Goal: Use online tool/utility: Utilize a website feature to perform a specific function

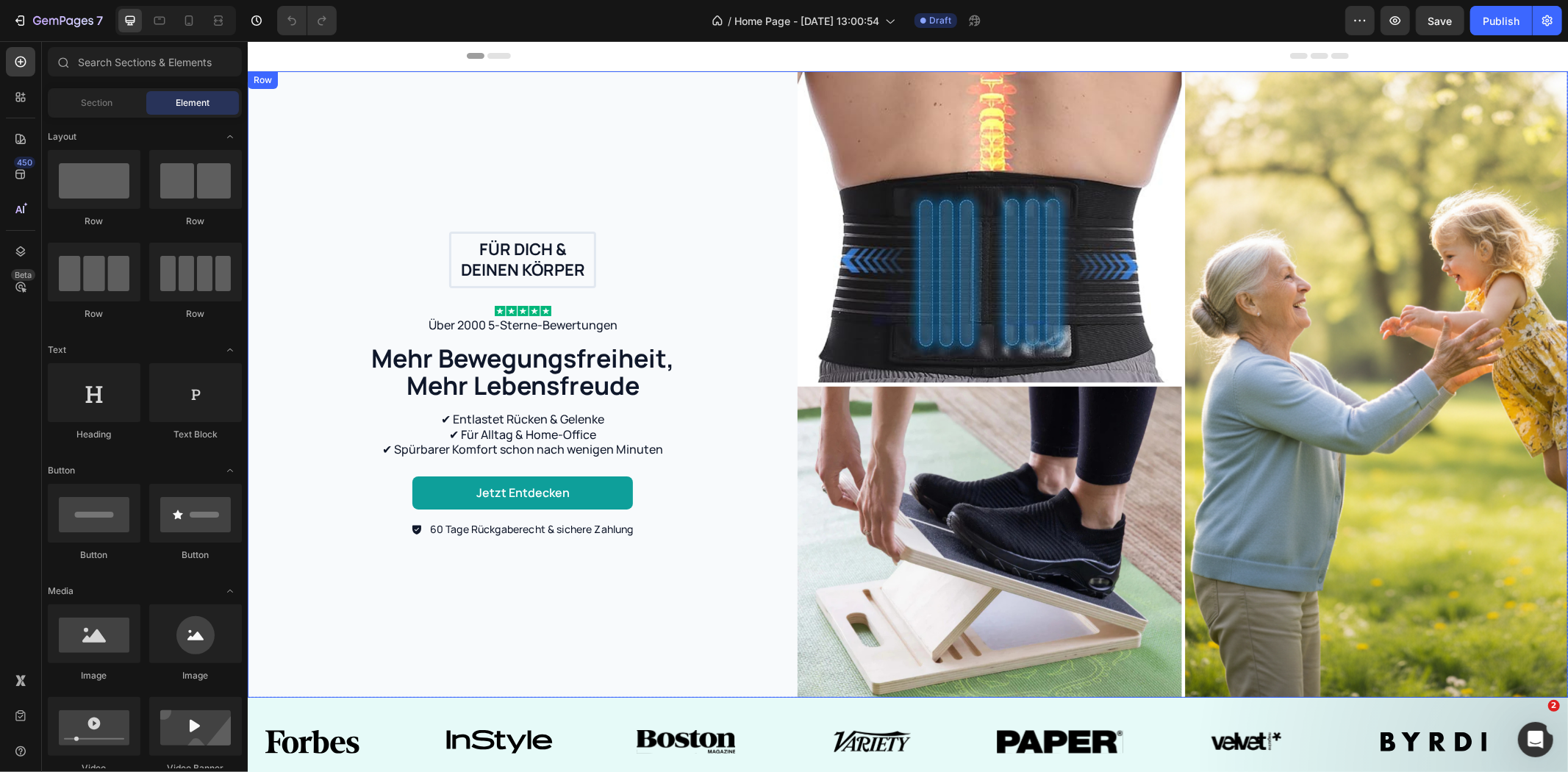
click at [659, 137] on div "Für dich & deinen Körper Text Block Row Image Über 2000 5-Sterne-Bewertungen Te…" at bounding box center [522, 383] width 550 height 627
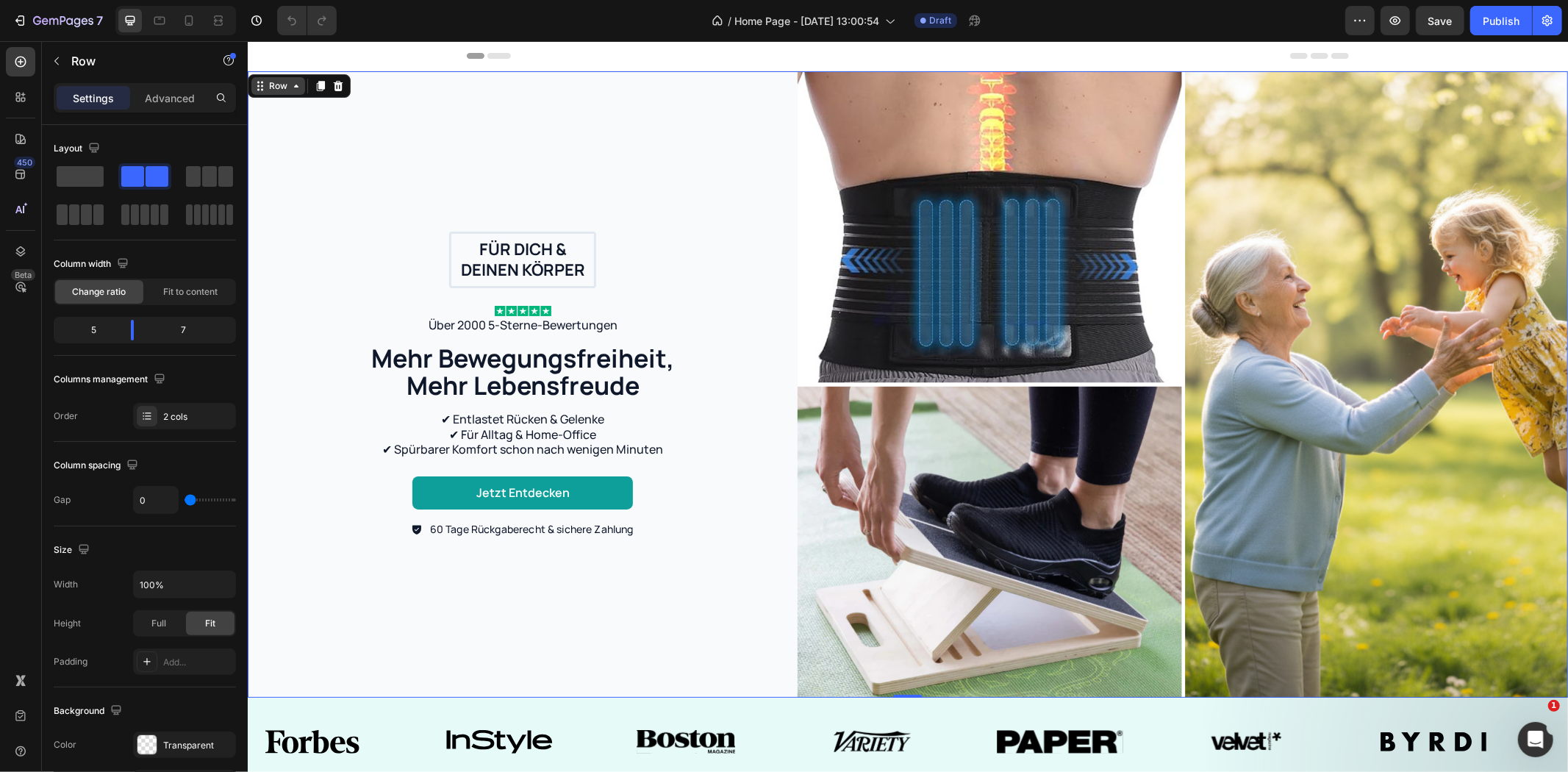
click at [260, 83] on icon at bounding box center [259, 85] width 12 height 12
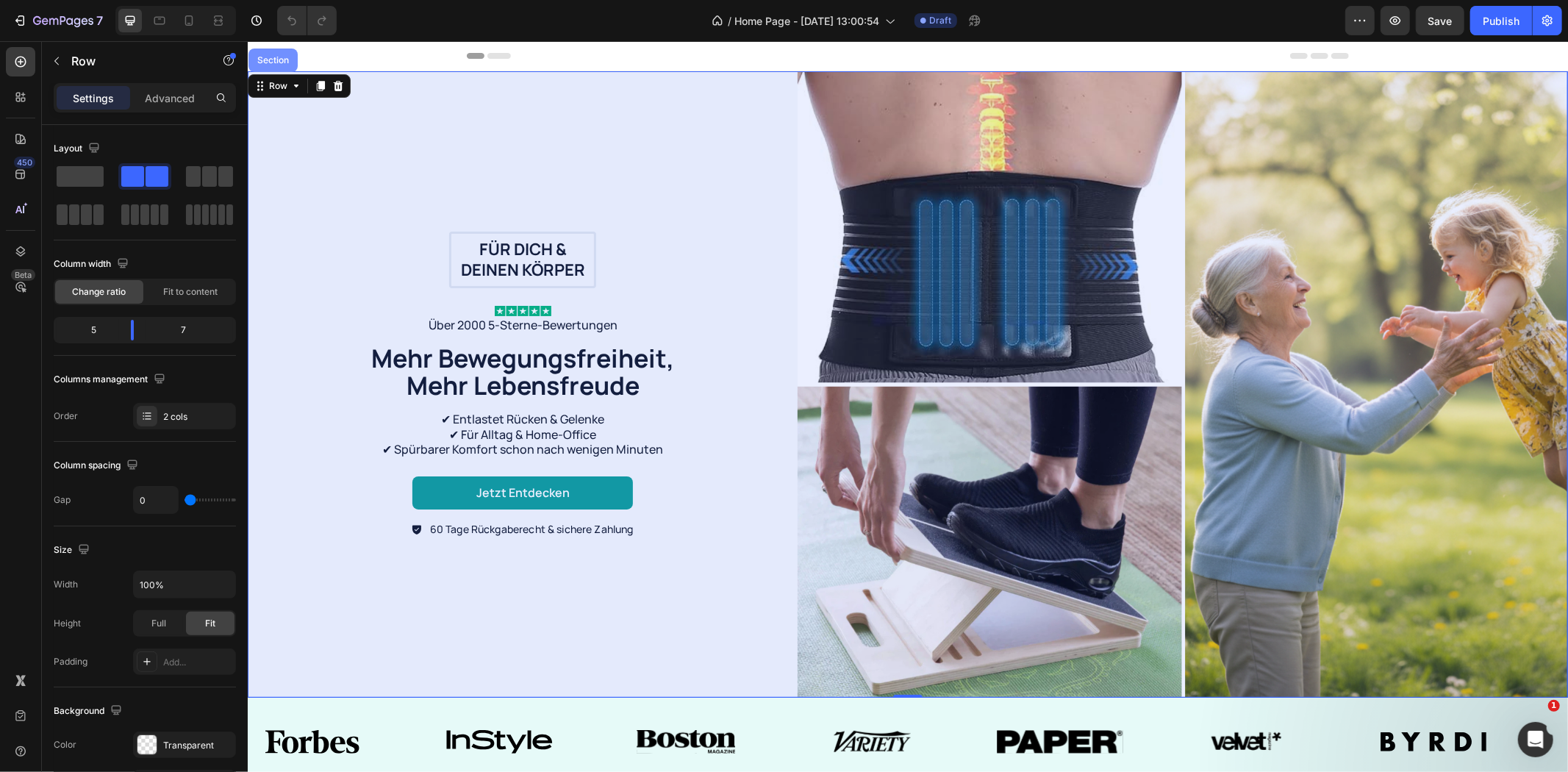
click at [282, 59] on div "Section" at bounding box center [273, 59] width 37 height 8
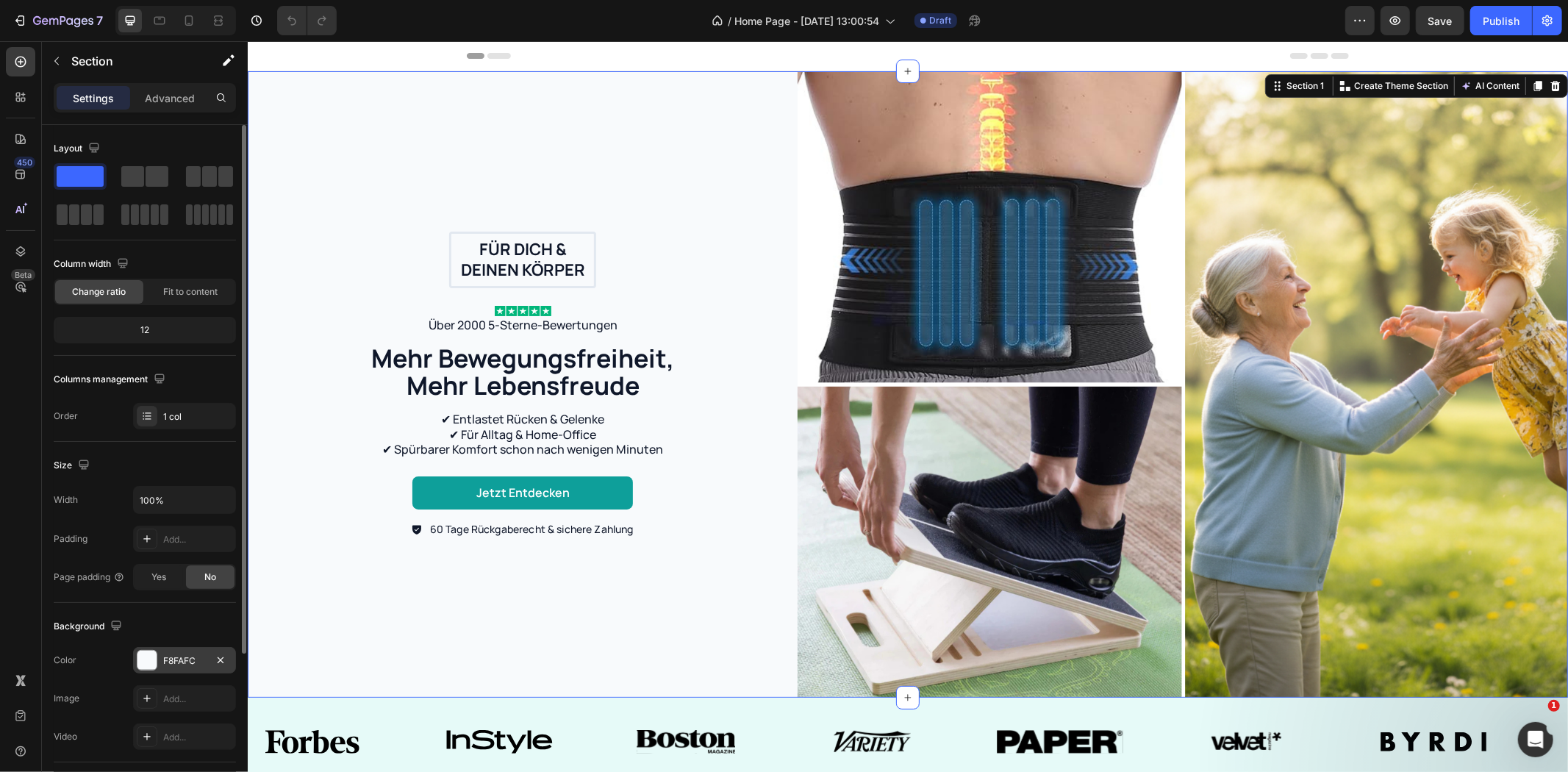
click at [185, 650] on div "F8FAFC" at bounding box center [185, 661] width 103 height 26
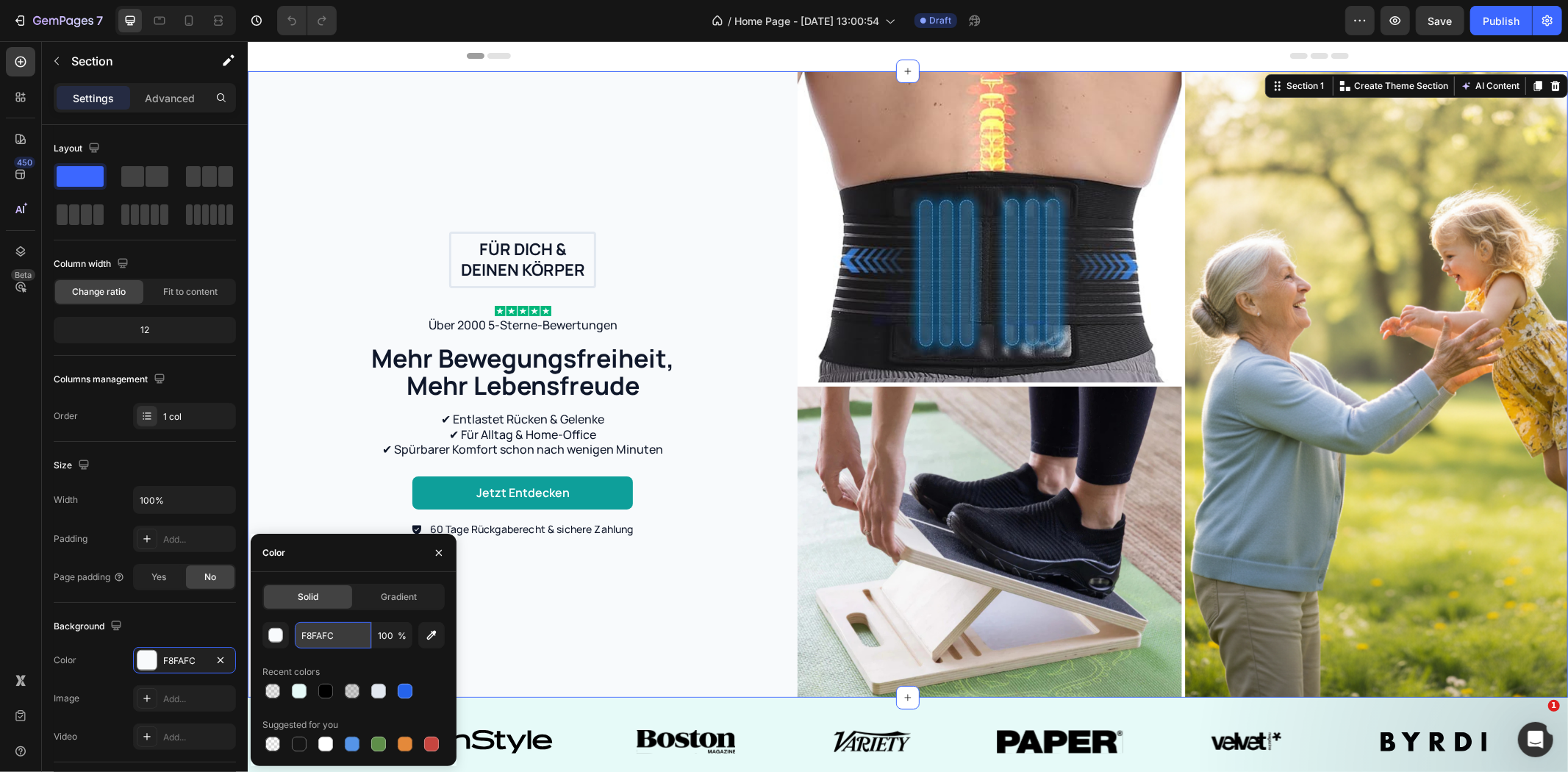
click at [324, 640] on input "F8FAFC" at bounding box center [333, 635] width 77 height 26
paste input "0E9F9A"
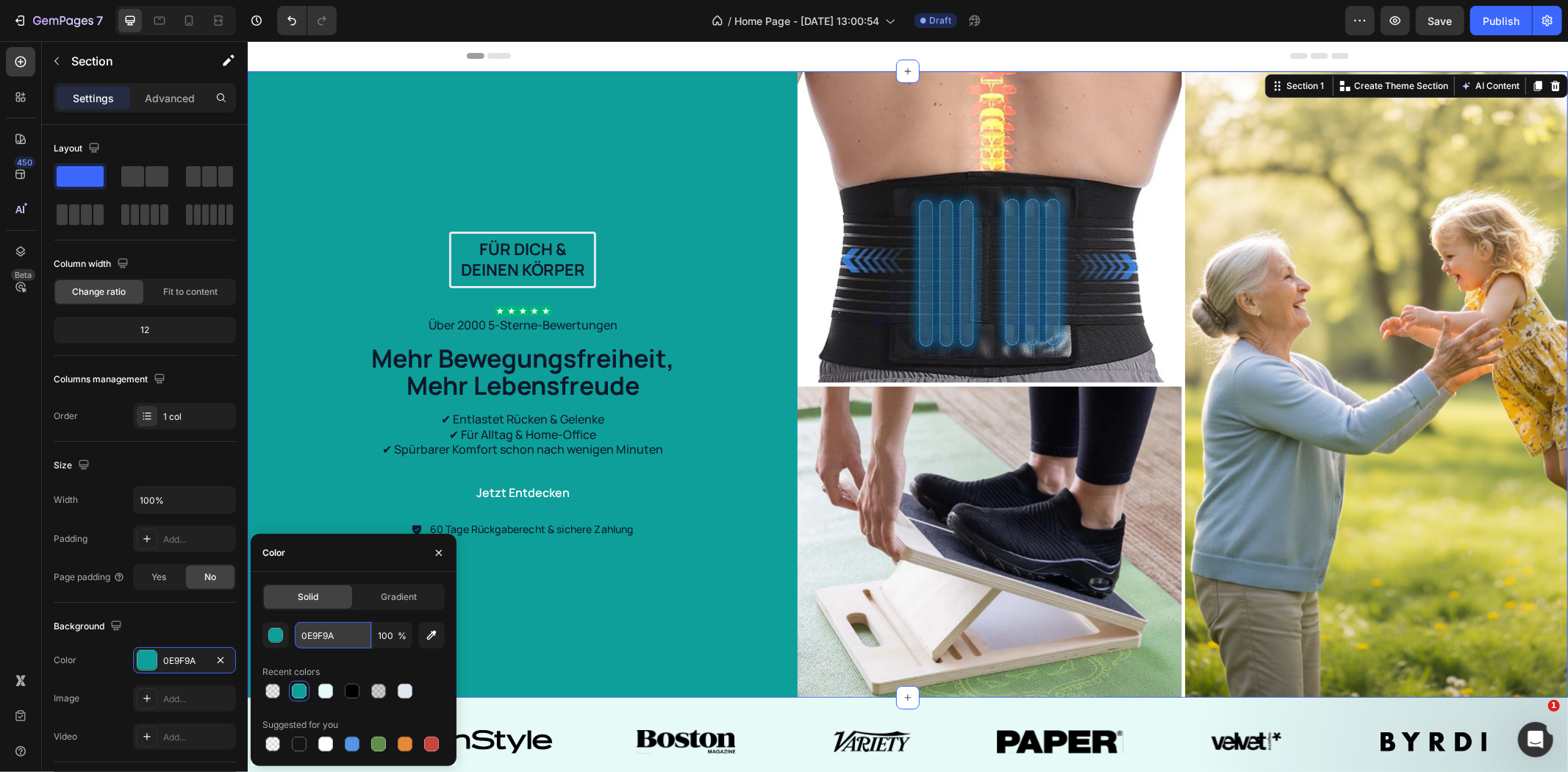
click at [323, 640] on input "0E9F9A" at bounding box center [333, 635] width 77 height 26
paste input "E6FAF8"
type input "E6FAF8"
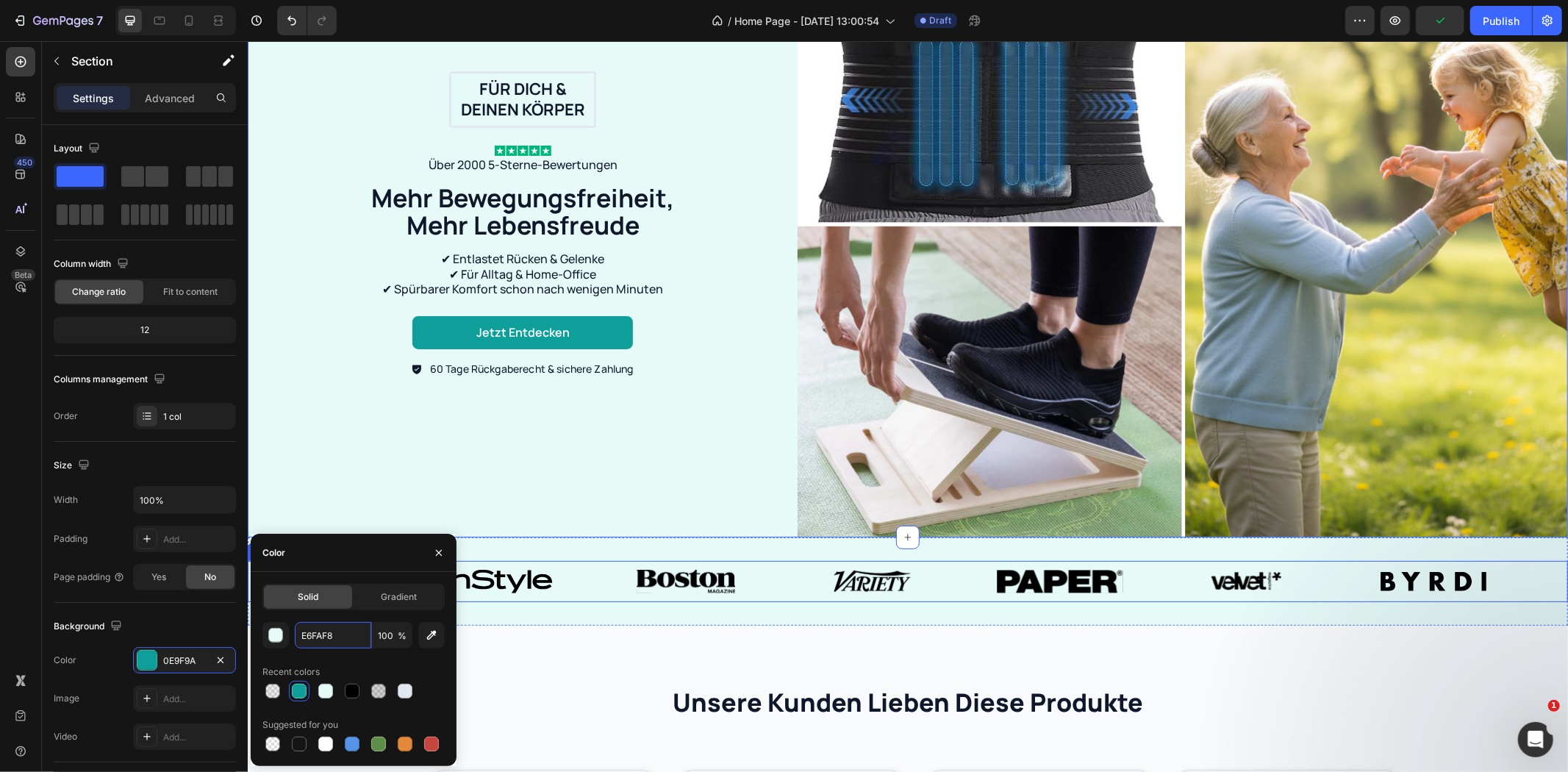
scroll to position [163, 0]
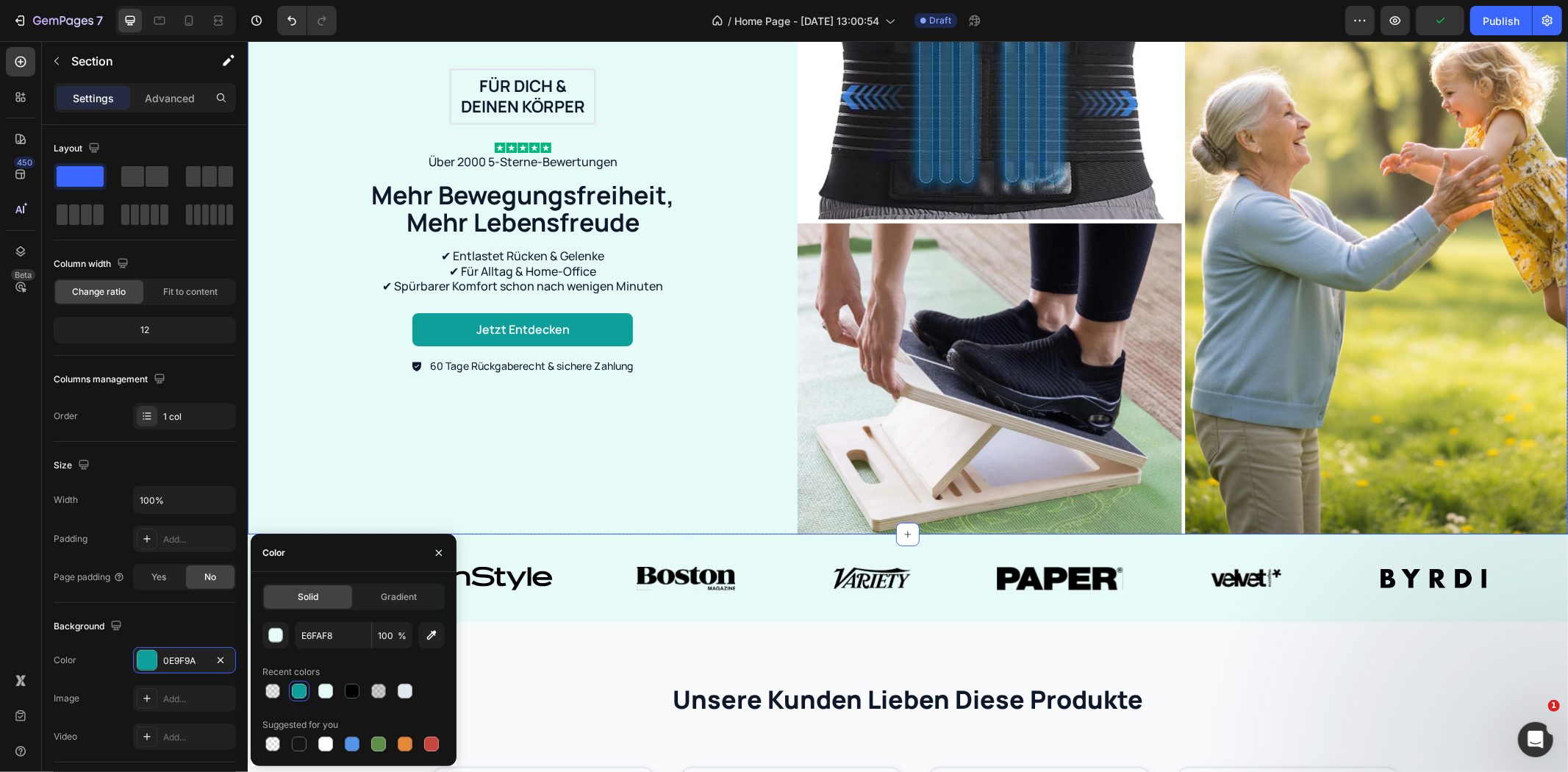
click at [736, 411] on div "Für dich & deinen Körper Text Block Row Image Über 2000 5-Sterne-Bewertungen Te…" at bounding box center [522, 220] width 550 height 627
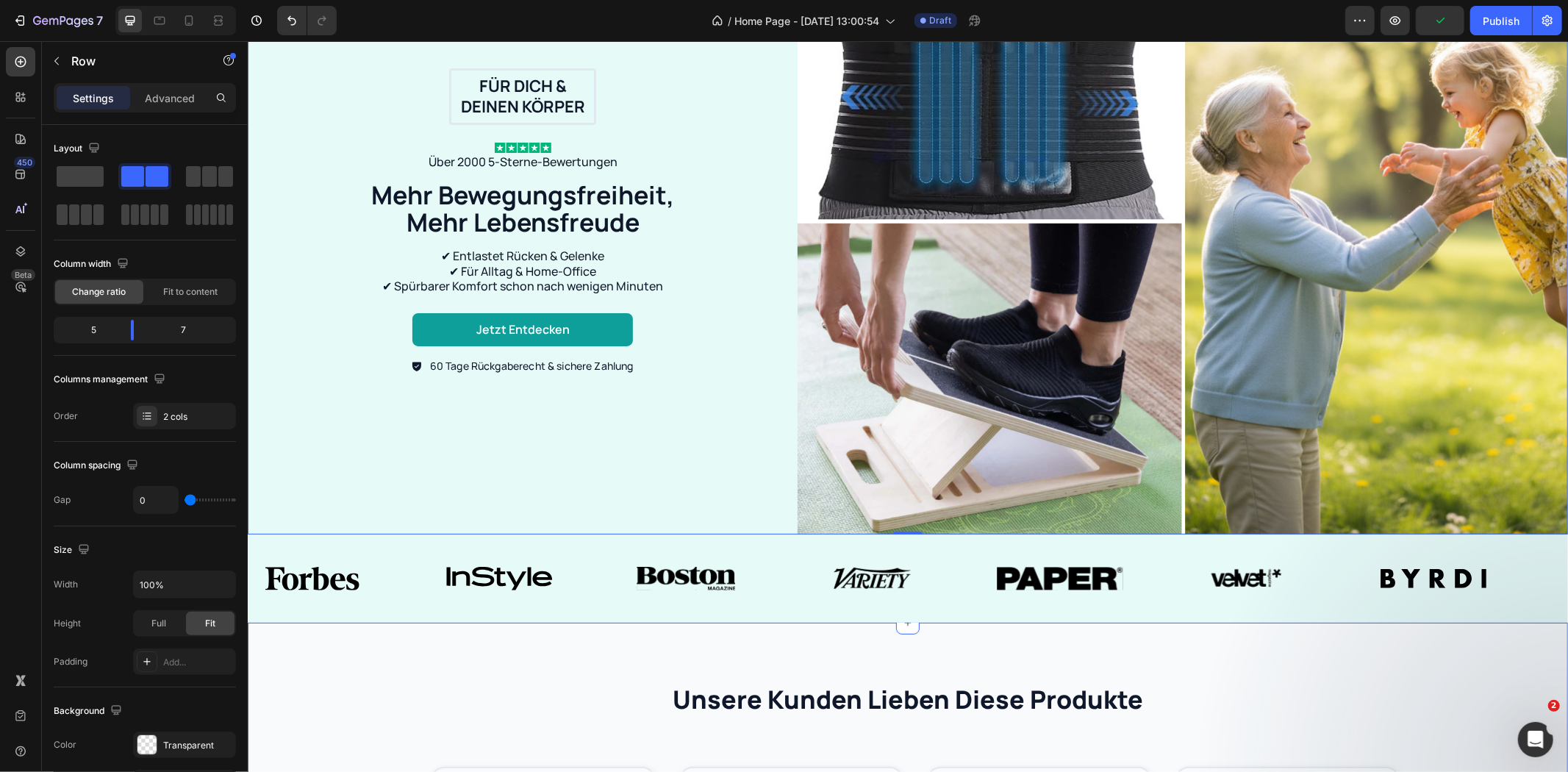
click at [786, 637] on div "unsere kunden lieben diese produkte Heading Product Images Jetzt entdecken Butt…" at bounding box center [907, 721] width 1320 height 200
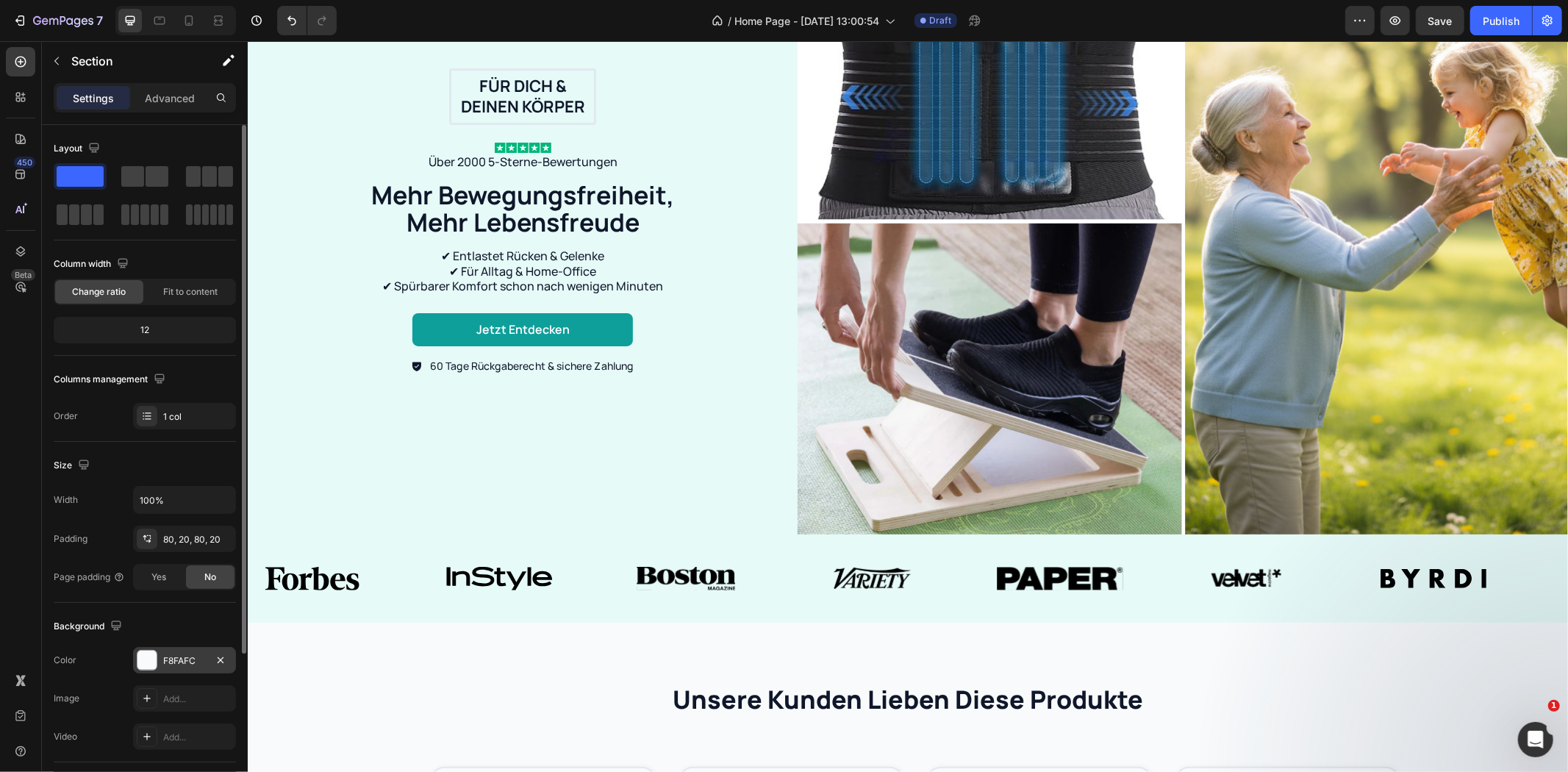
click at [173, 651] on div "F8FAFC" at bounding box center [185, 661] width 103 height 26
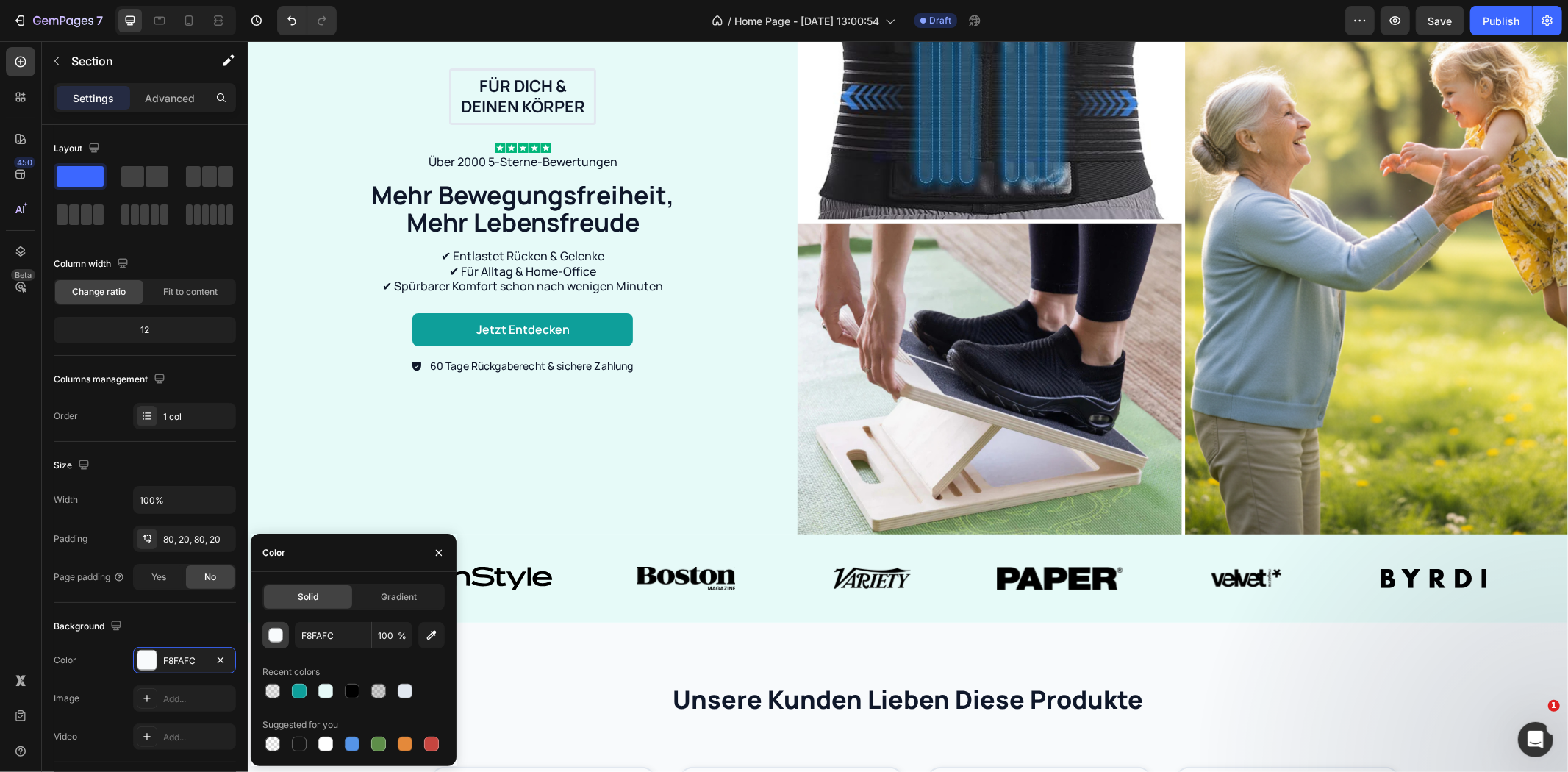
click at [275, 637] on div "button" at bounding box center [276, 636] width 15 height 15
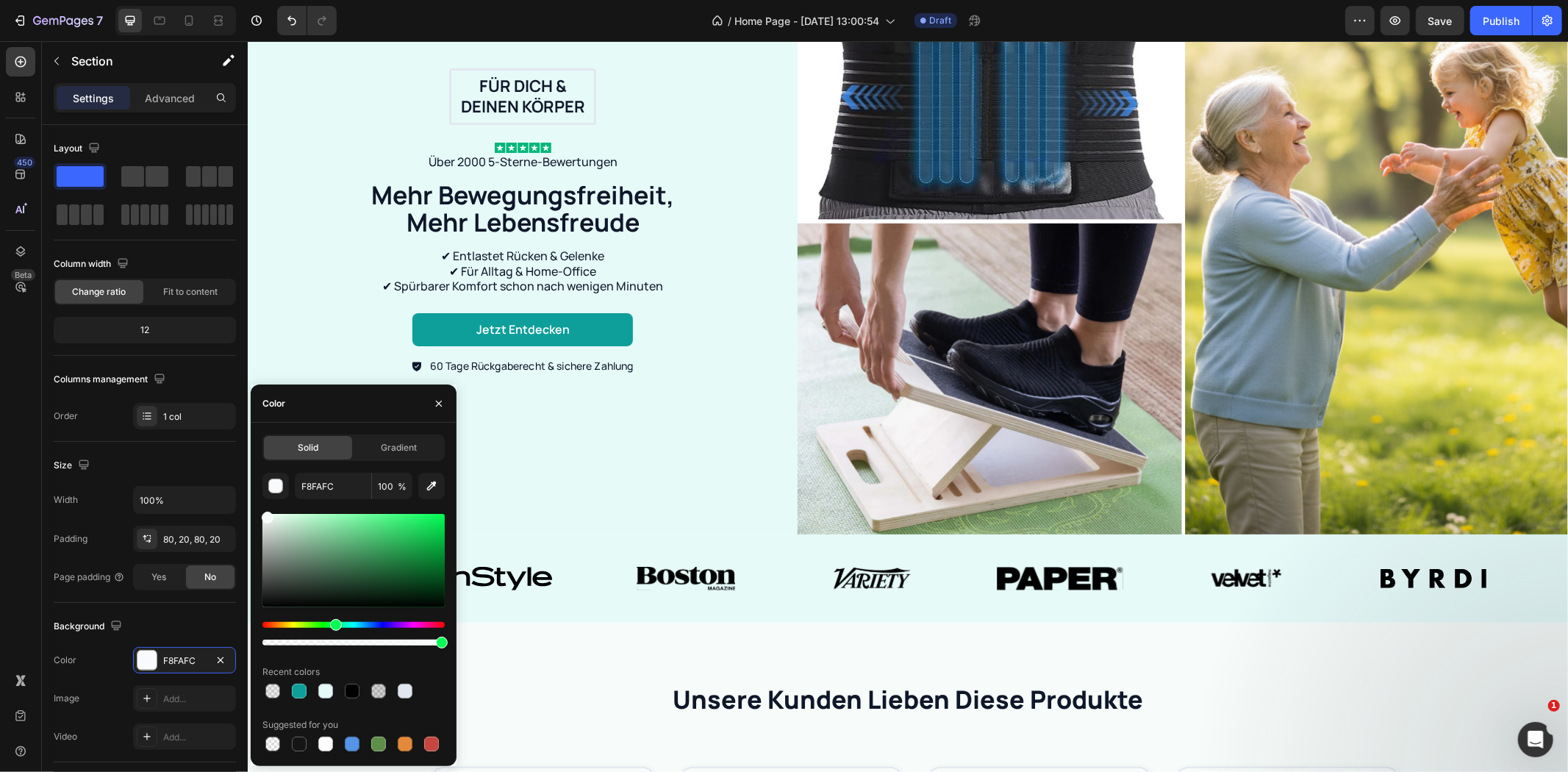
drag, startPoint x: 369, startPoint y: 623, endPoint x: 333, endPoint y: 627, distance: 36.2
click at [333, 627] on div "Hue" at bounding box center [335, 625] width 12 height 12
drag, startPoint x: 255, startPoint y: 517, endPoint x: 343, endPoint y: 507, distance: 88.6
click at [343, 507] on div "Solid Gradient F7FBF9 100 % Recent colors Suggested for you" at bounding box center [354, 594] width 206 height 319
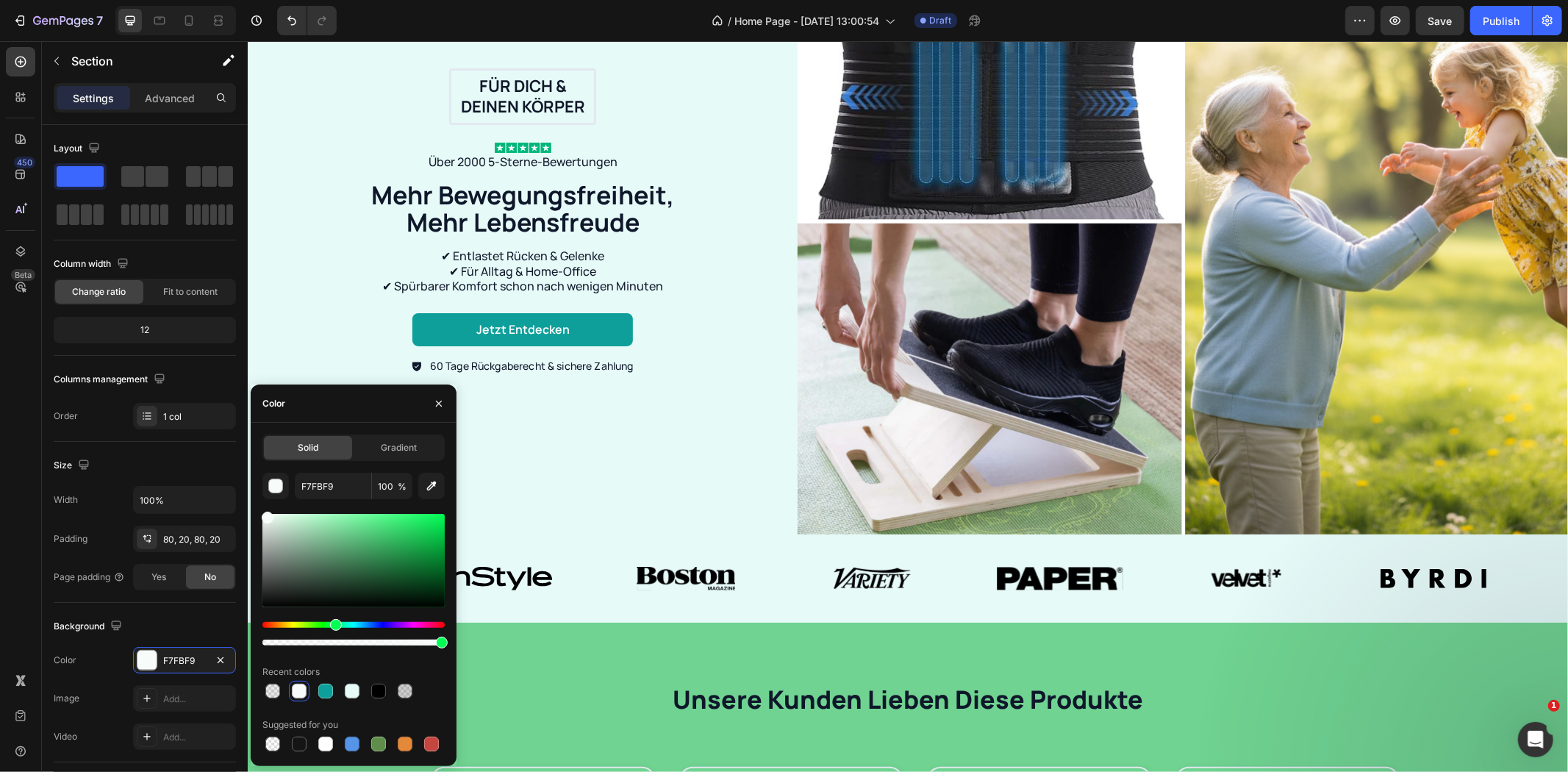
click at [349, 529] on div at bounding box center [353, 560] width 183 height 94
type input "70D391"
click at [579, 480] on div "Für dich & deinen Körper Text Block Row Image Über 2000 5-Sterne-Bewertungen Te…" at bounding box center [522, 220] width 550 height 627
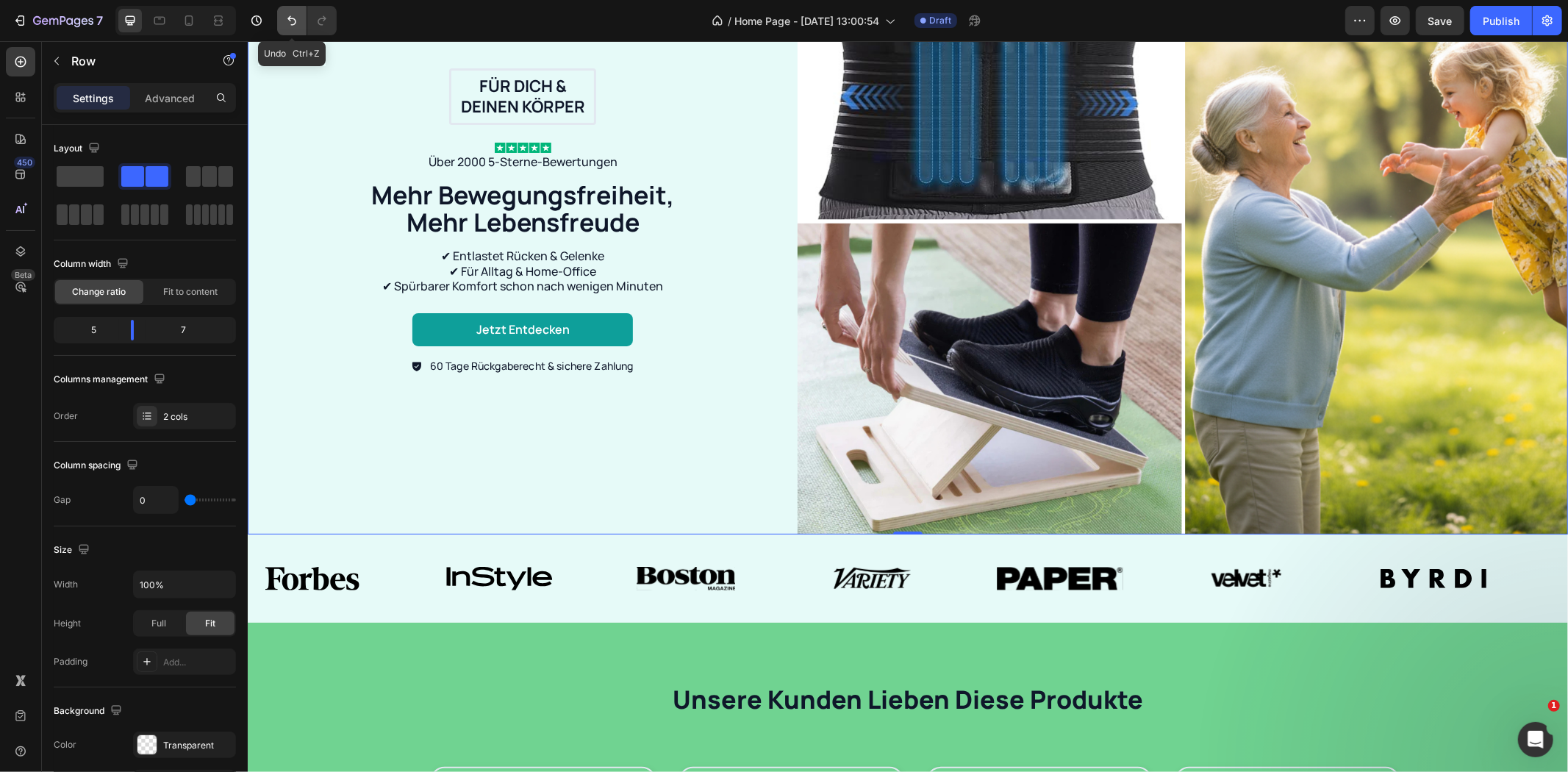
click at [295, 24] on icon "Undo/Redo" at bounding box center [292, 21] width 15 height 15
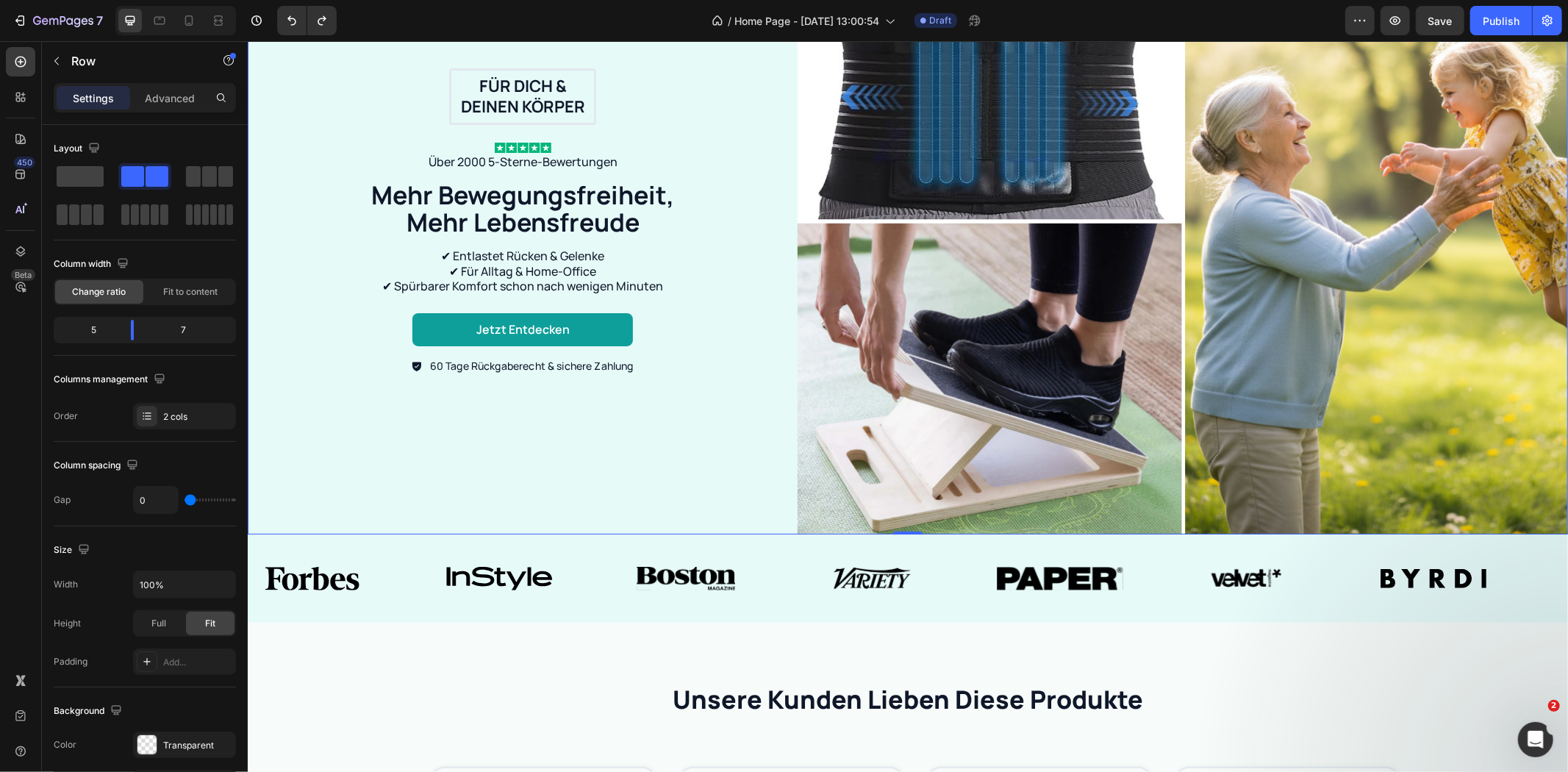
click at [469, 421] on div "Für dich & deinen Körper Text Block Row Image Über 2000 5-Sterne-Bewertungen Te…" at bounding box center [522, 220] width 550 height 627
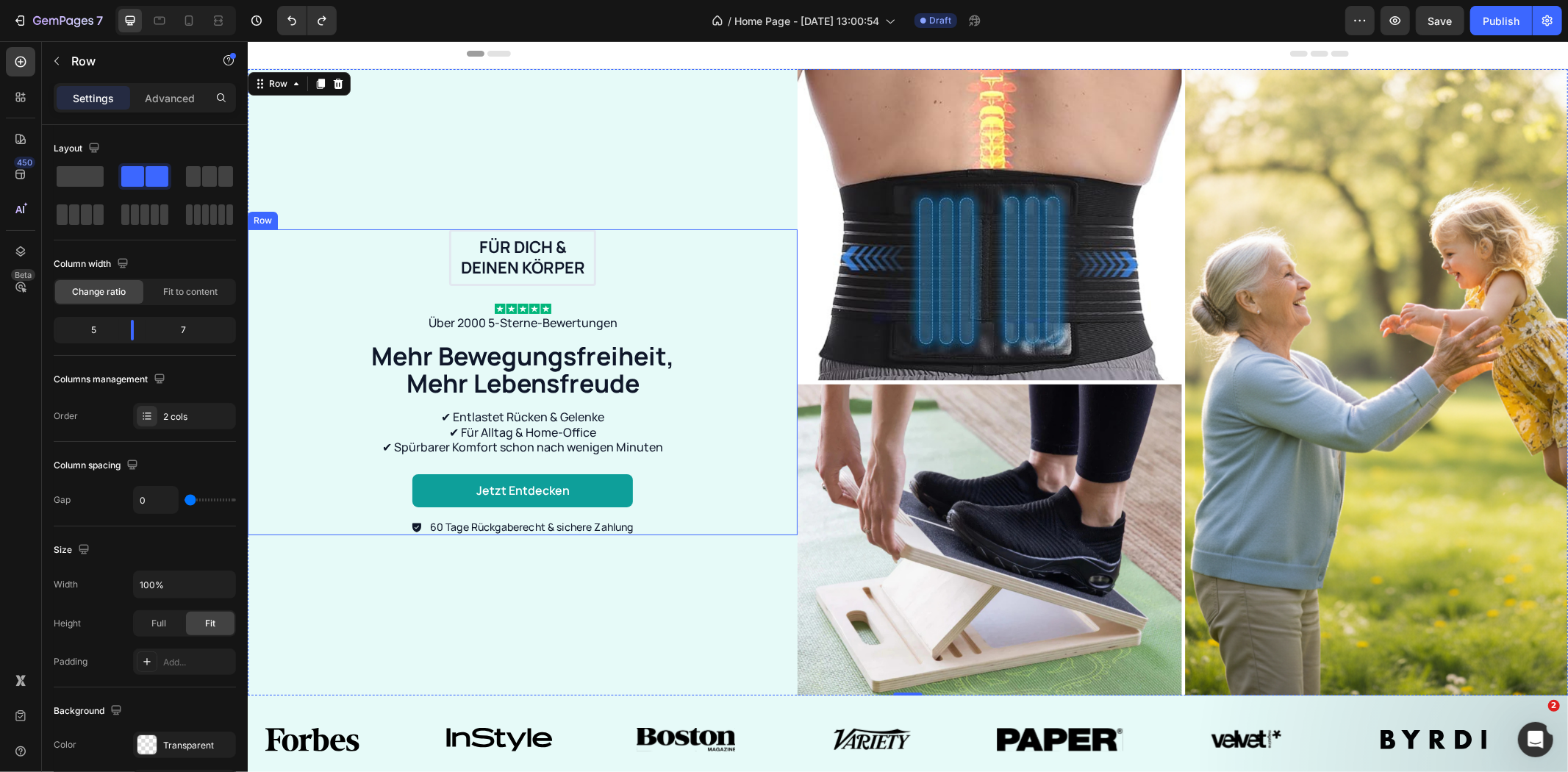
scroll to position [0, 0]
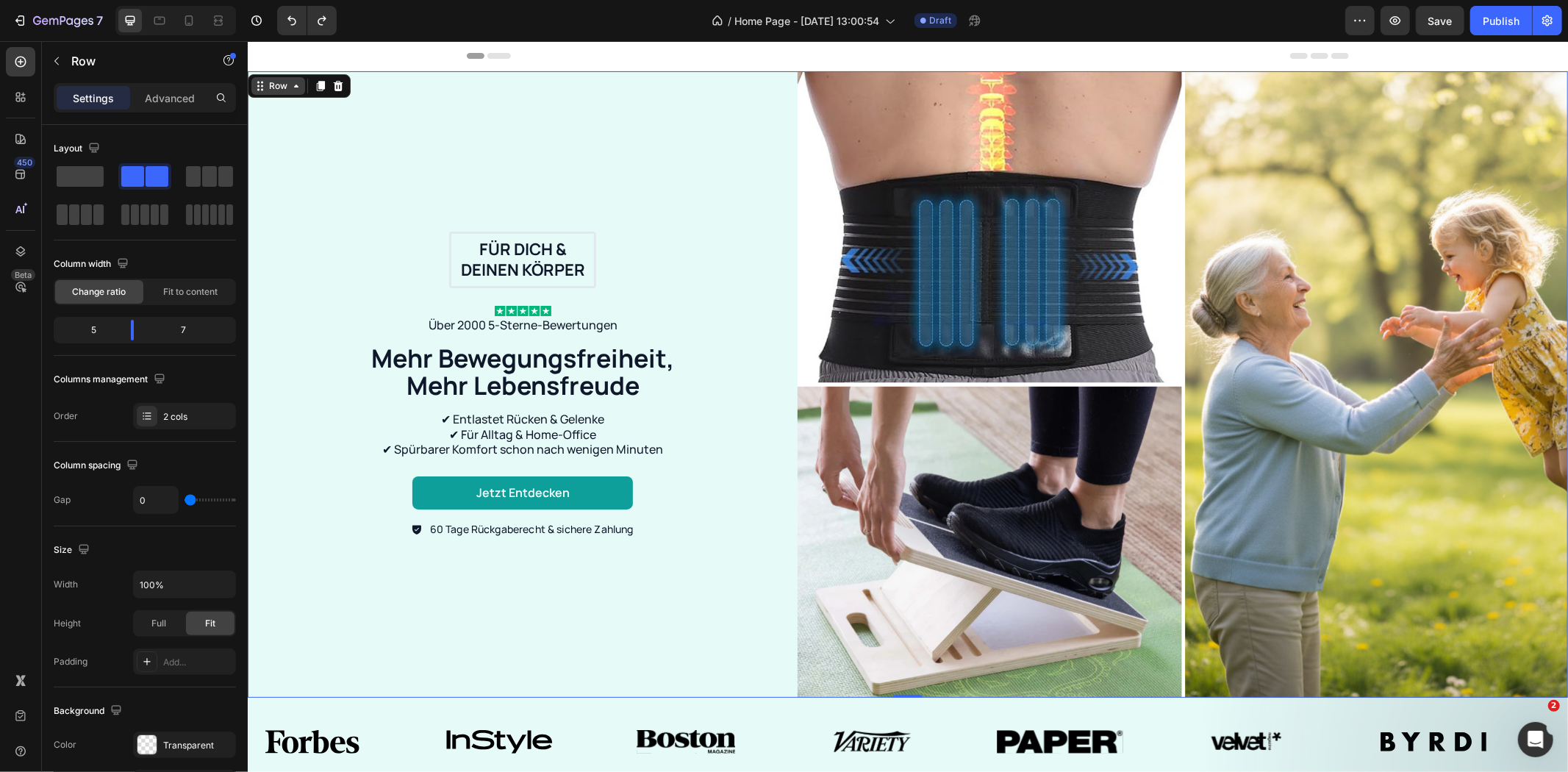
click at [295, 91] on icon at bounding box center [295, 85] width 12 height 12
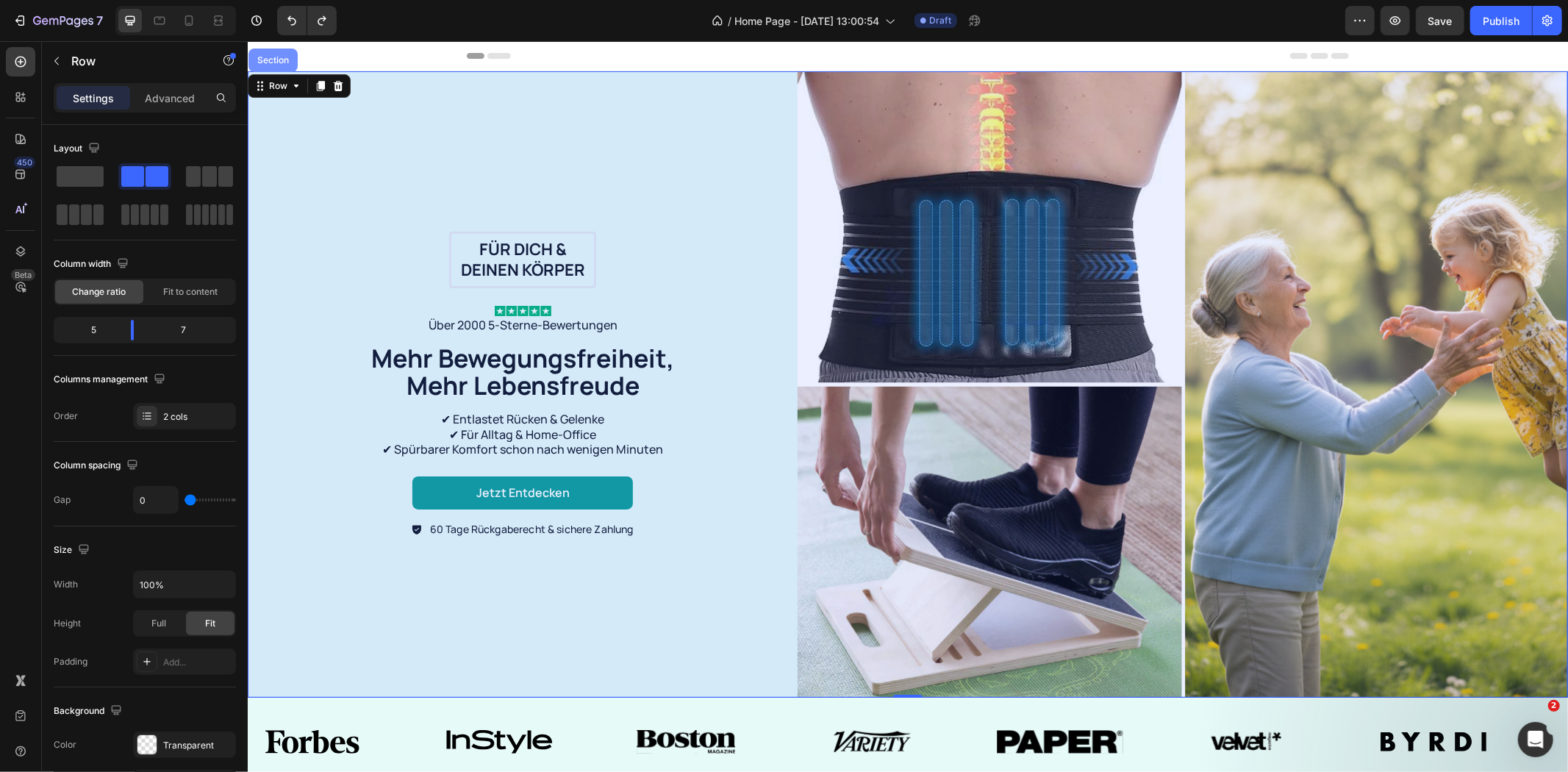
click at [282, 56] on div "Section" at bounding box center [273, 59] width 37 height 8
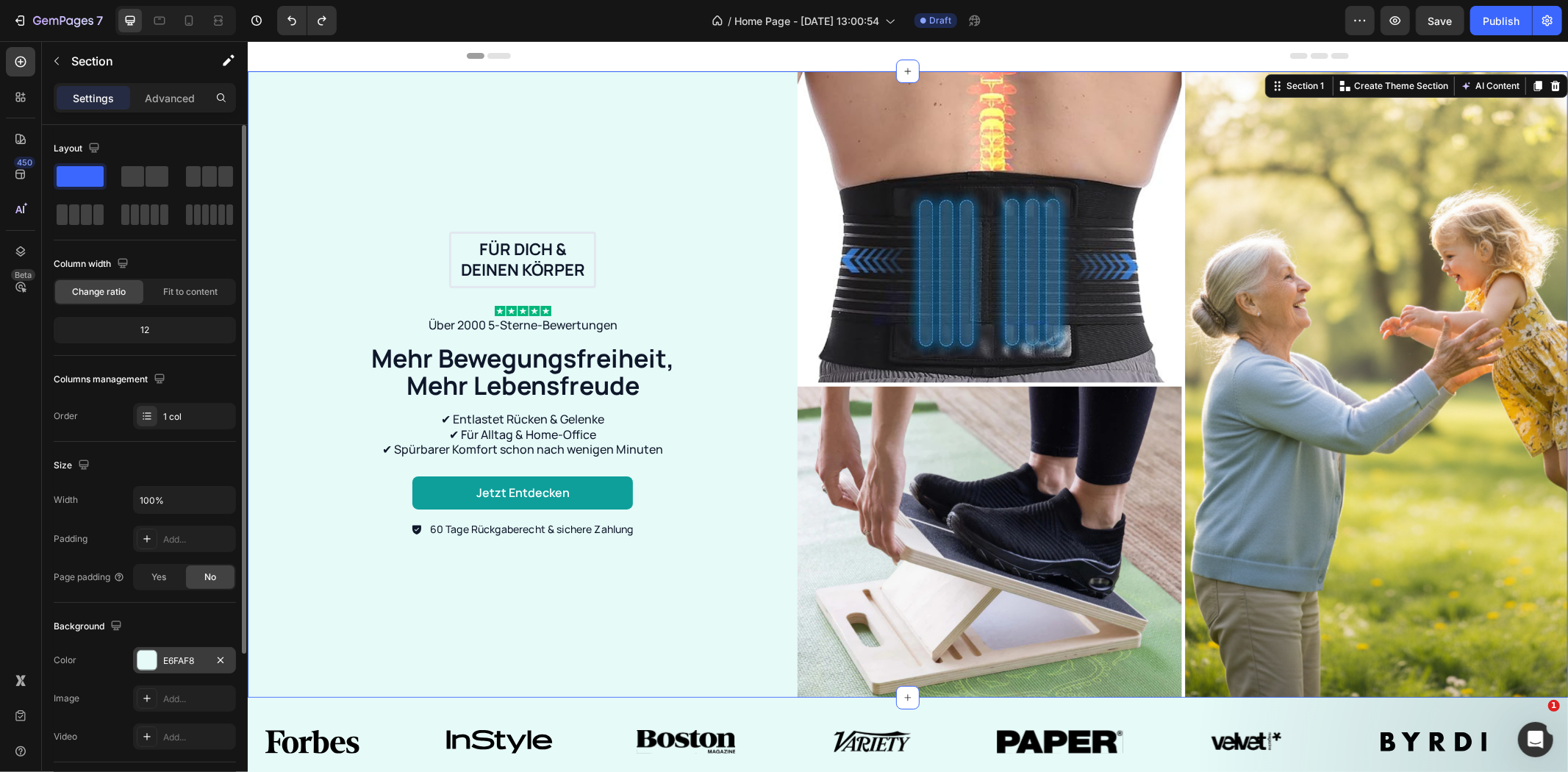
click at [175, 661] on div "E6FAF8" at bounding box center [185, 661] width 43 height 13
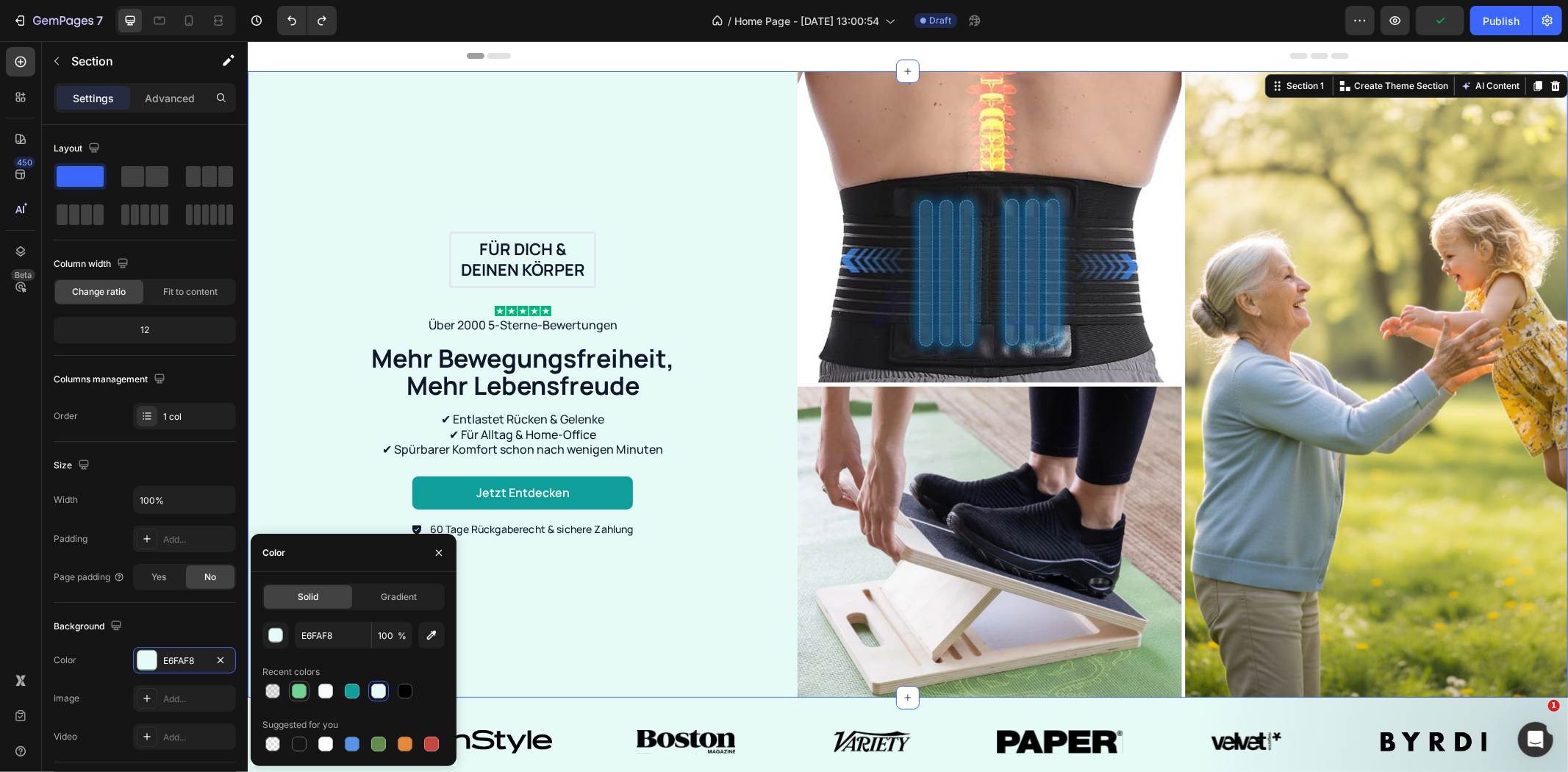
click at [304, 691] on div at bounding box center [300, 691] width 15 height 15
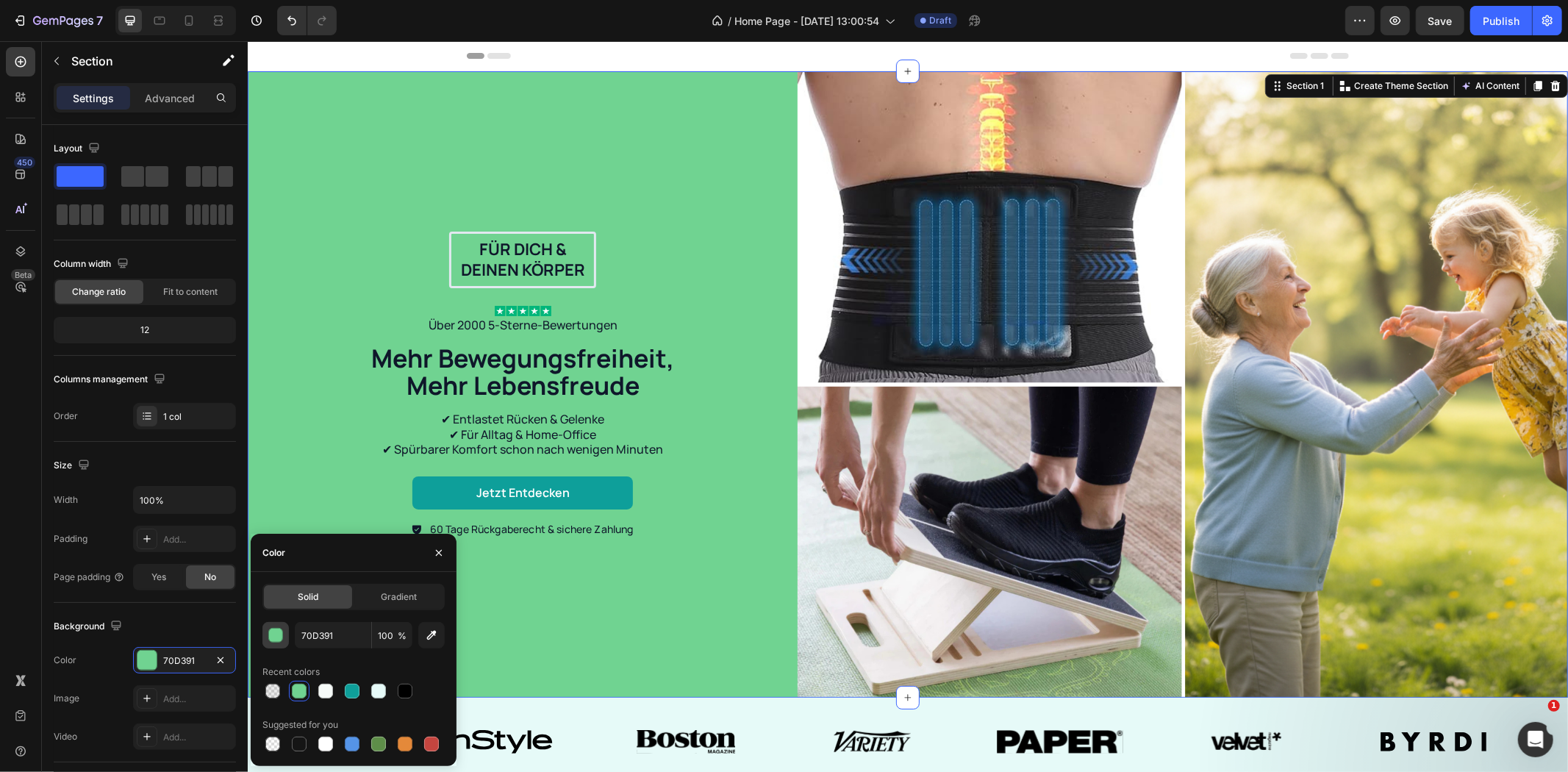
click at [282, 638] on div "button" at bounding box center [275, 635] width 15 height 15
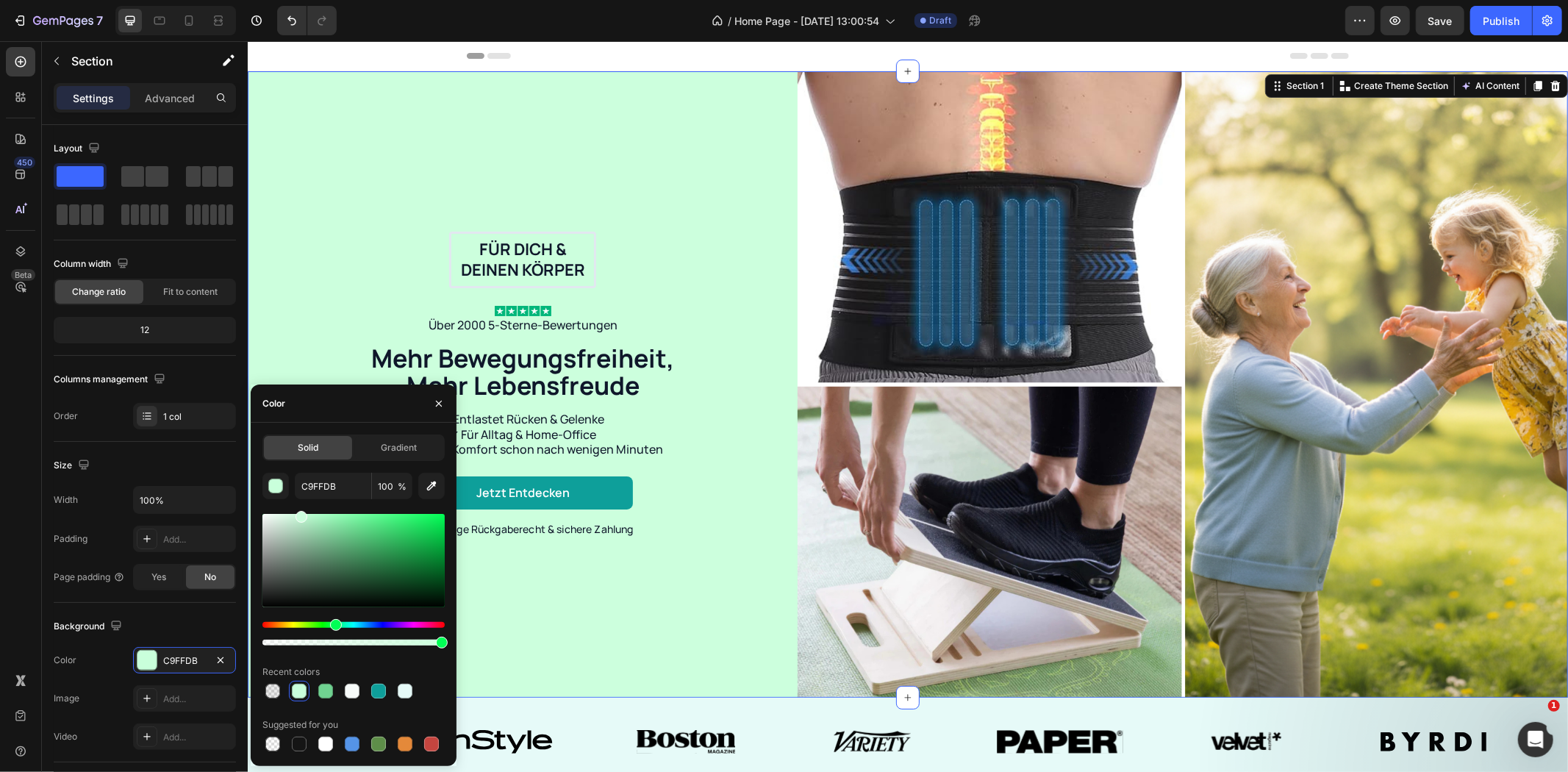
type input "CCFFDD"
drag, startPoint x: 351, startPoint y: 532, endPoint x: 300, endPoint y: 512, distance: 54.8
click at [300, 512] on div at bounding box center [301, 516] width 12 height 12
click at [307, 269] on div "Für dich & deinen Körper Text Block Row Image Über 2000 5-Sterne-Bewertungen Te…" at bounding box center [522, 383] width 521 height 306
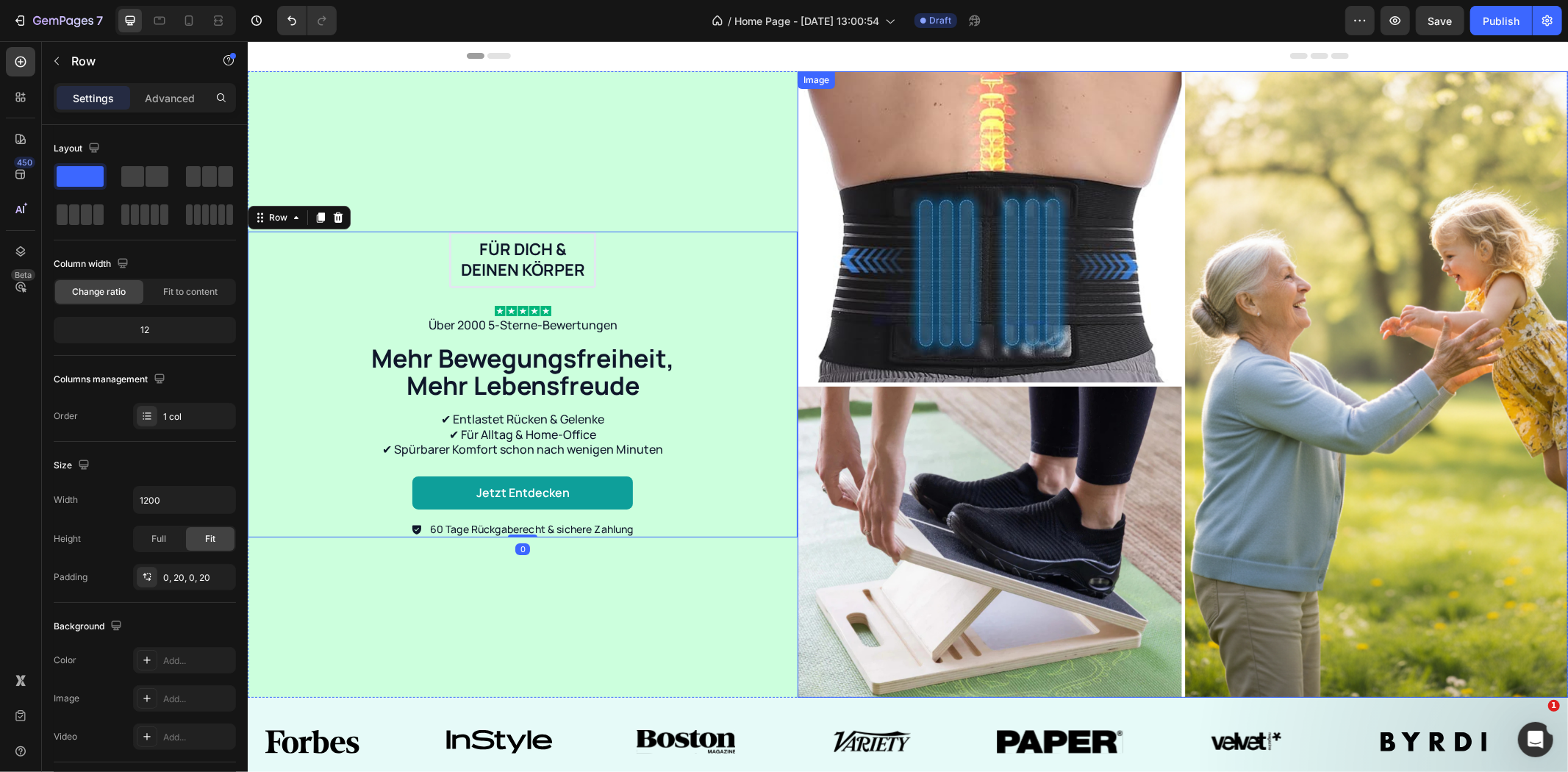
click at [975, 272] on img at bounding box center [1182, 383] width 770 height 627
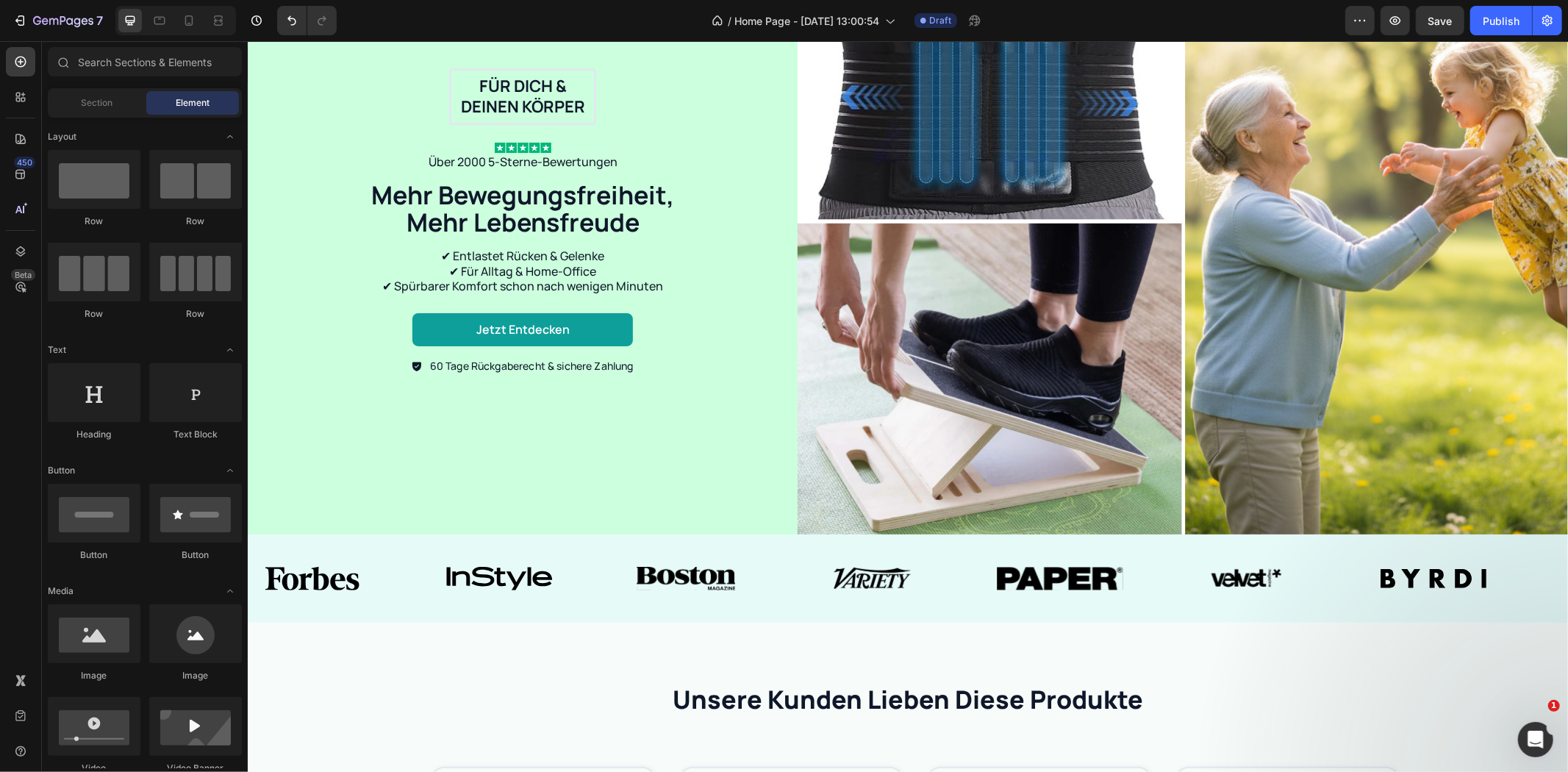
scroll to position [138, 0]
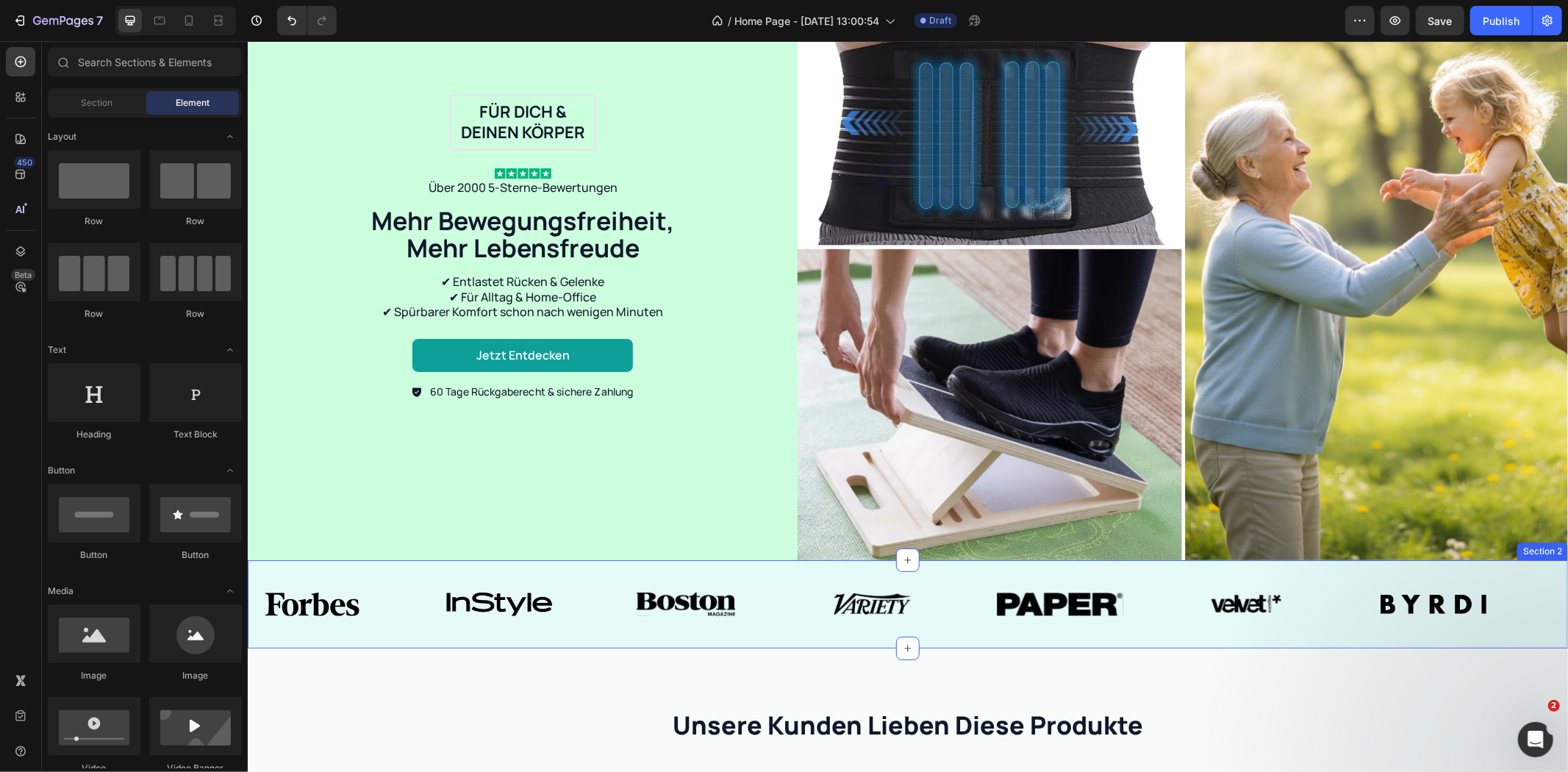
click at [606, 568] on div "Image Image Image Image Image Image Image Image Image Image Image Image Image I…" at bounding box center [907, 603] width 1320 height 88
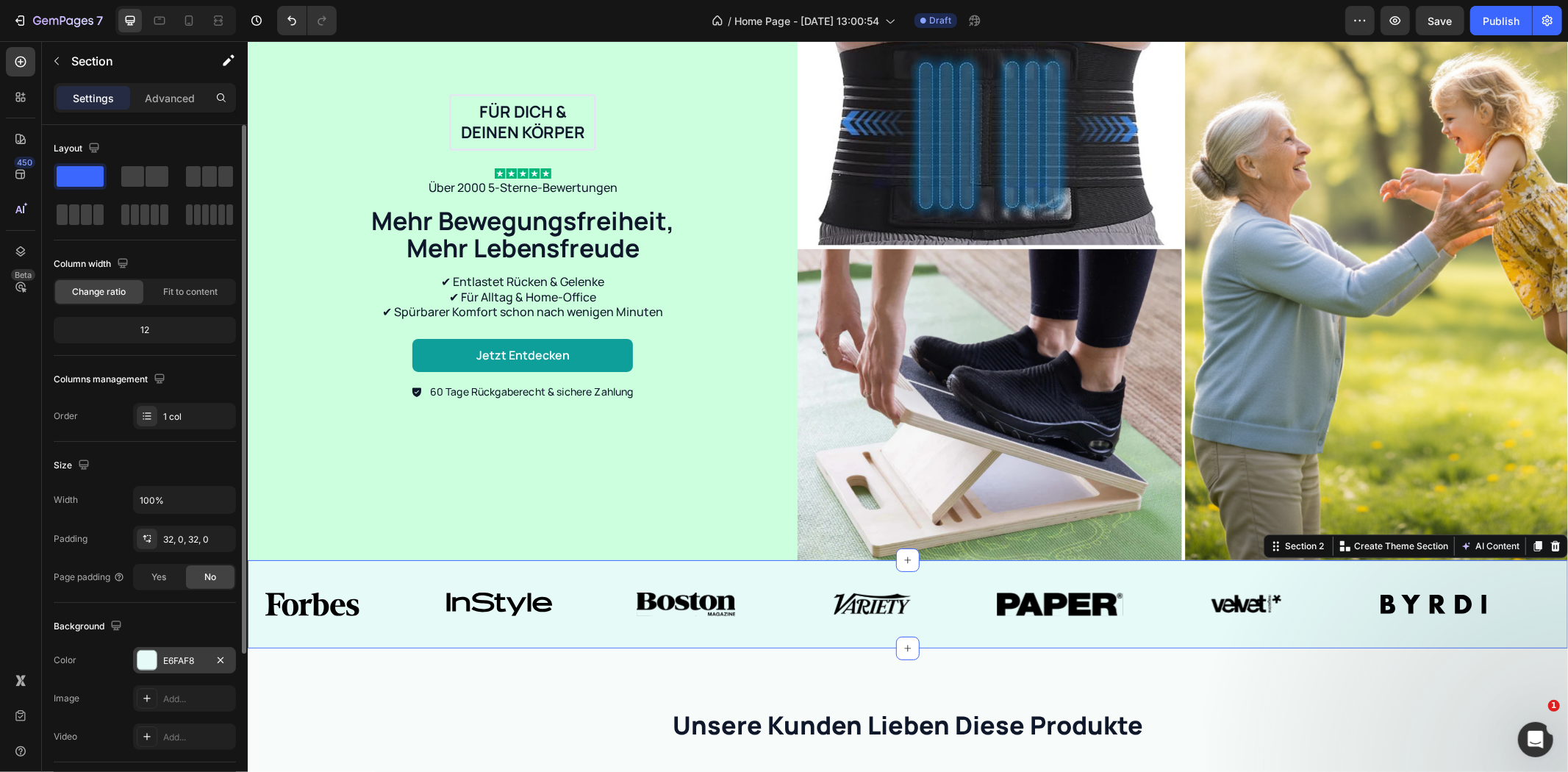
click at [181, 660] on div "E6FAF8" at bounding box center [185, 661] width 43 height 13
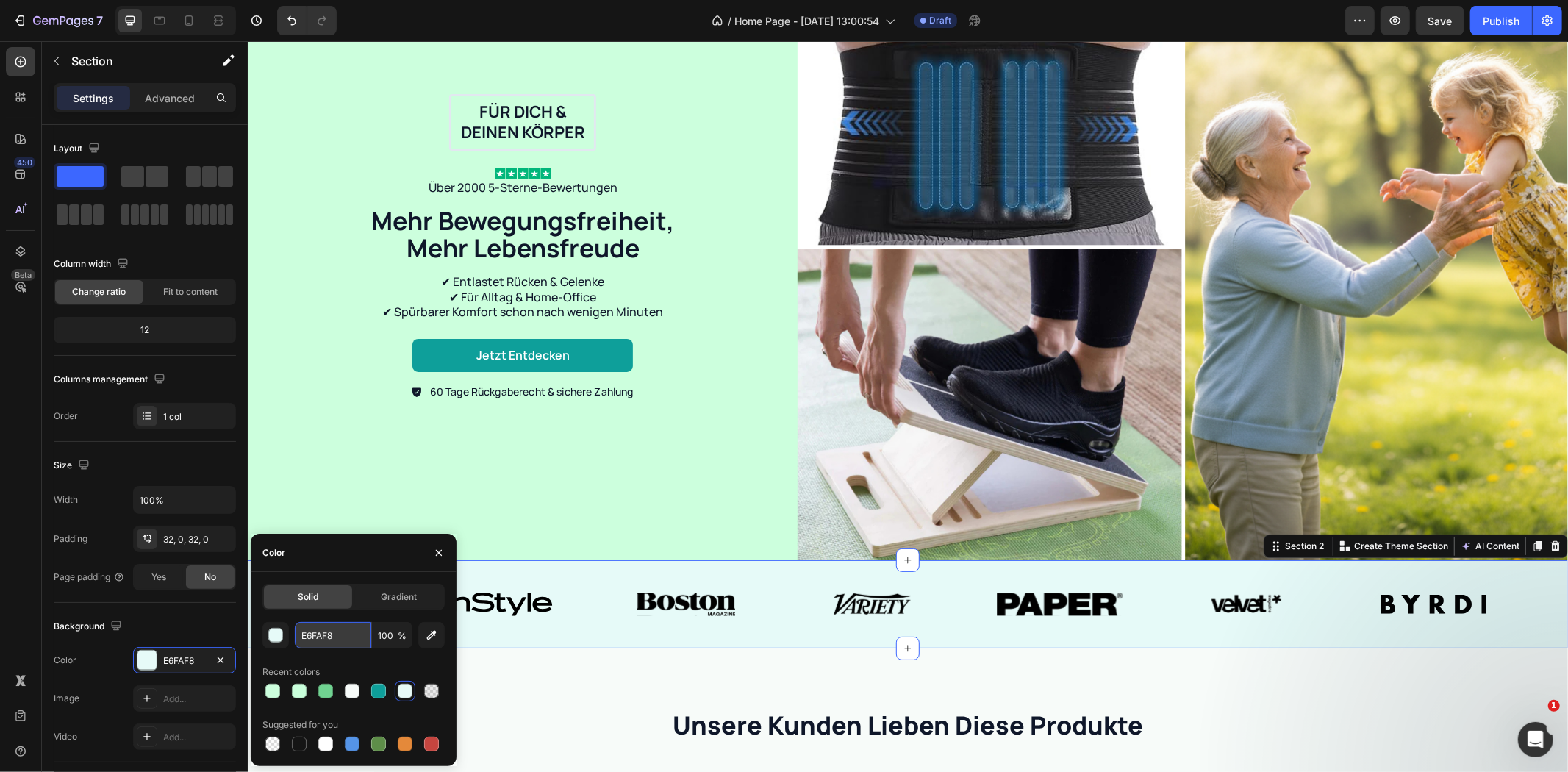
click at [307, 637] on input "E6FAF8" at bounding box center [333, 635] width 77 height 26
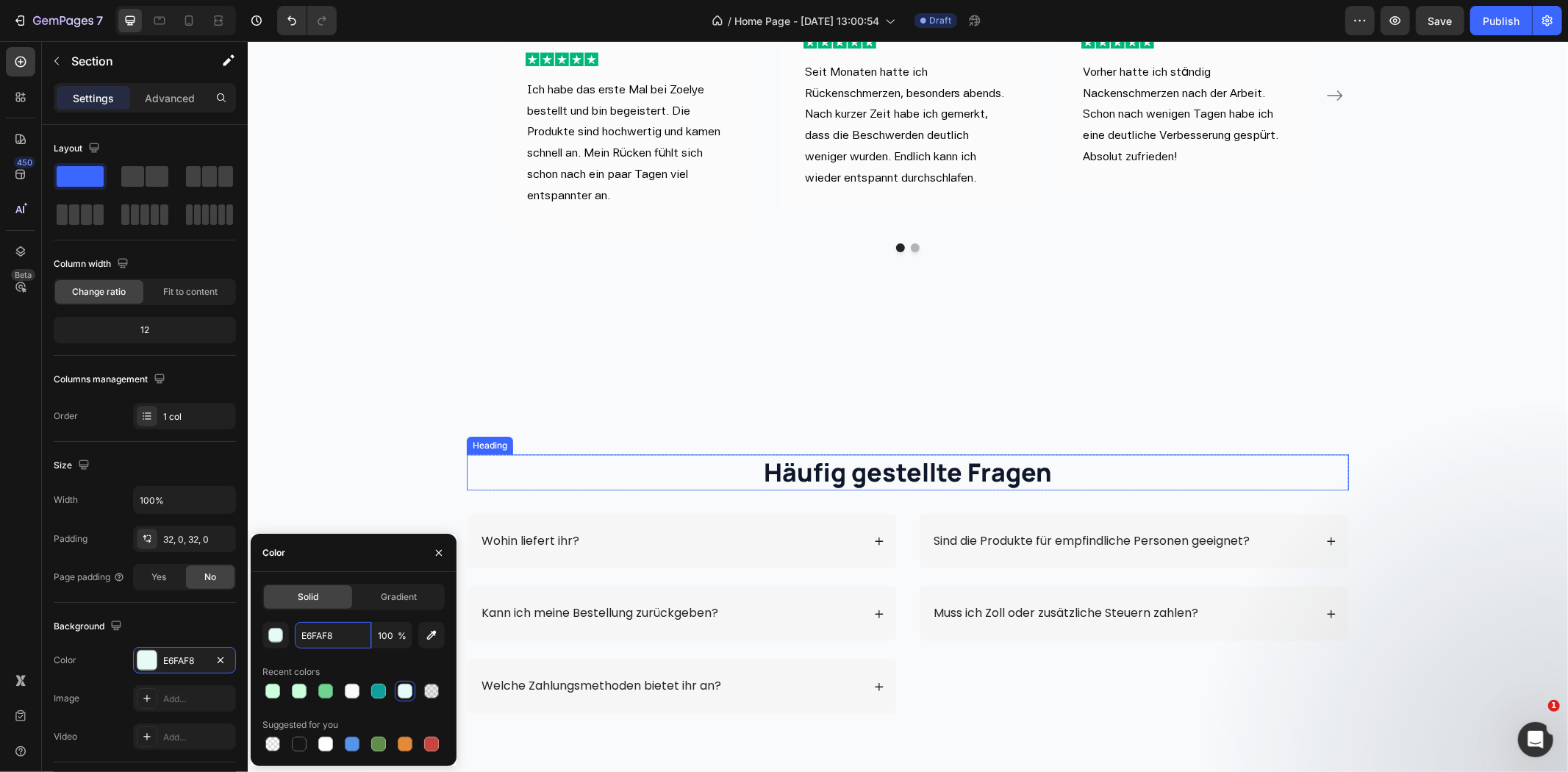
scroll to position [2996, 0]
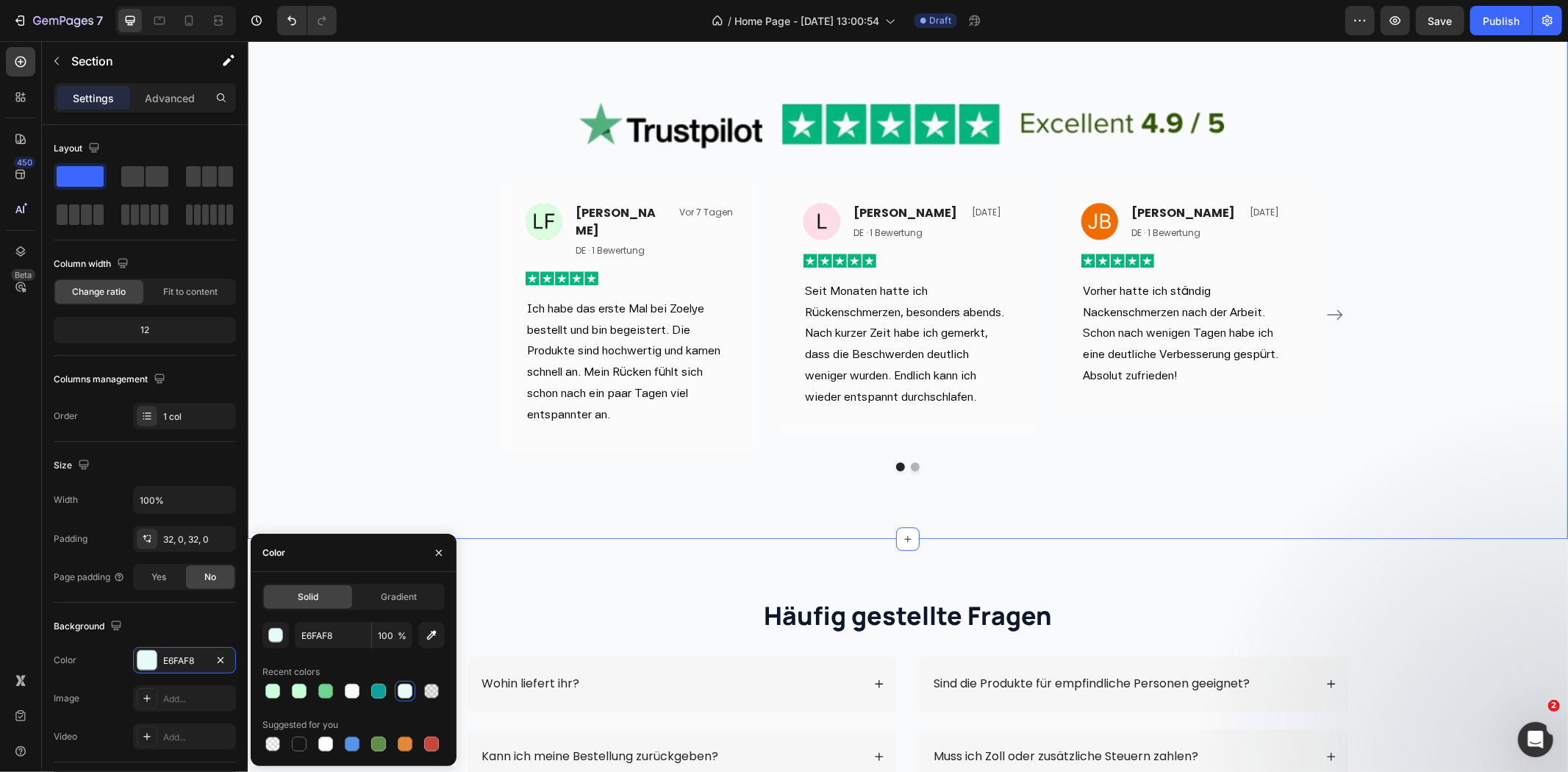
click at [1509, 446] on div "Image Image [PERSON_NAME] Text block DE · 1 Bewertung Text block Vor 7 Tagen Te…" at bounding box center [907, 277] width 1320 height 404
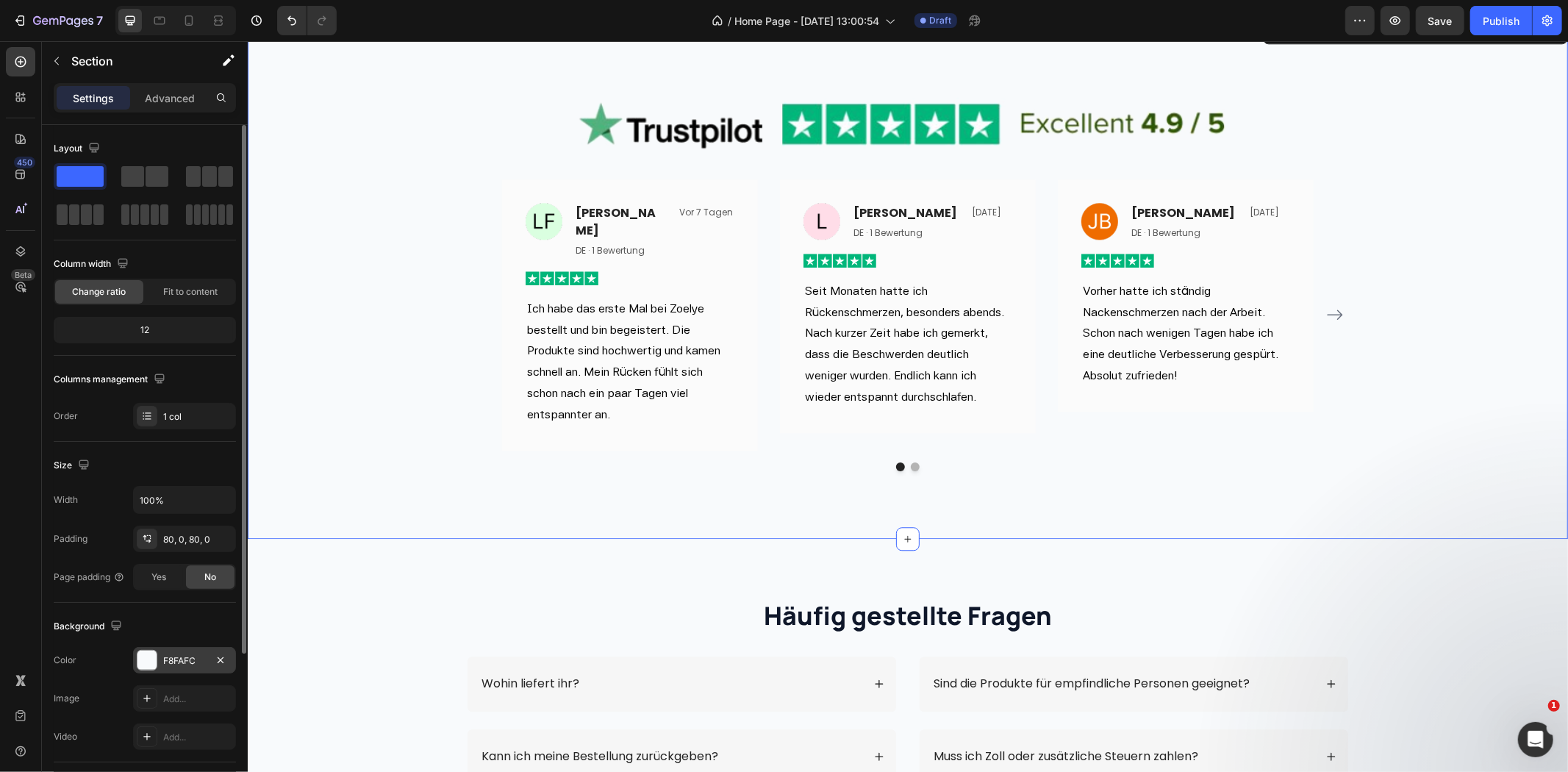
click at [175, 658] on div "F8FAFC" at bounding box center [185, 661] width 43 height 13
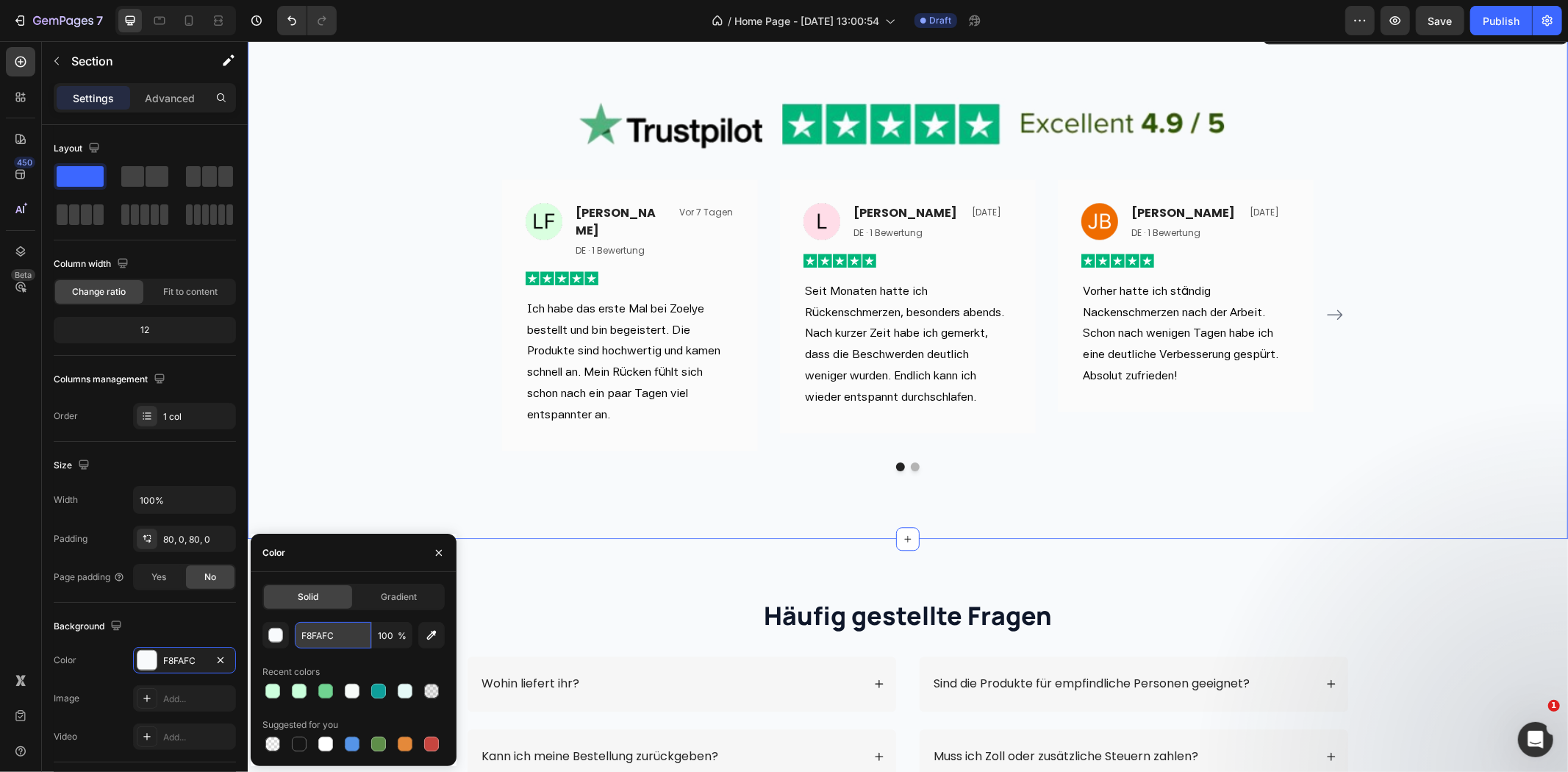
click at [323, 644] on input "F8FAFC" at bounding box center [333, 635] width 77 height 26
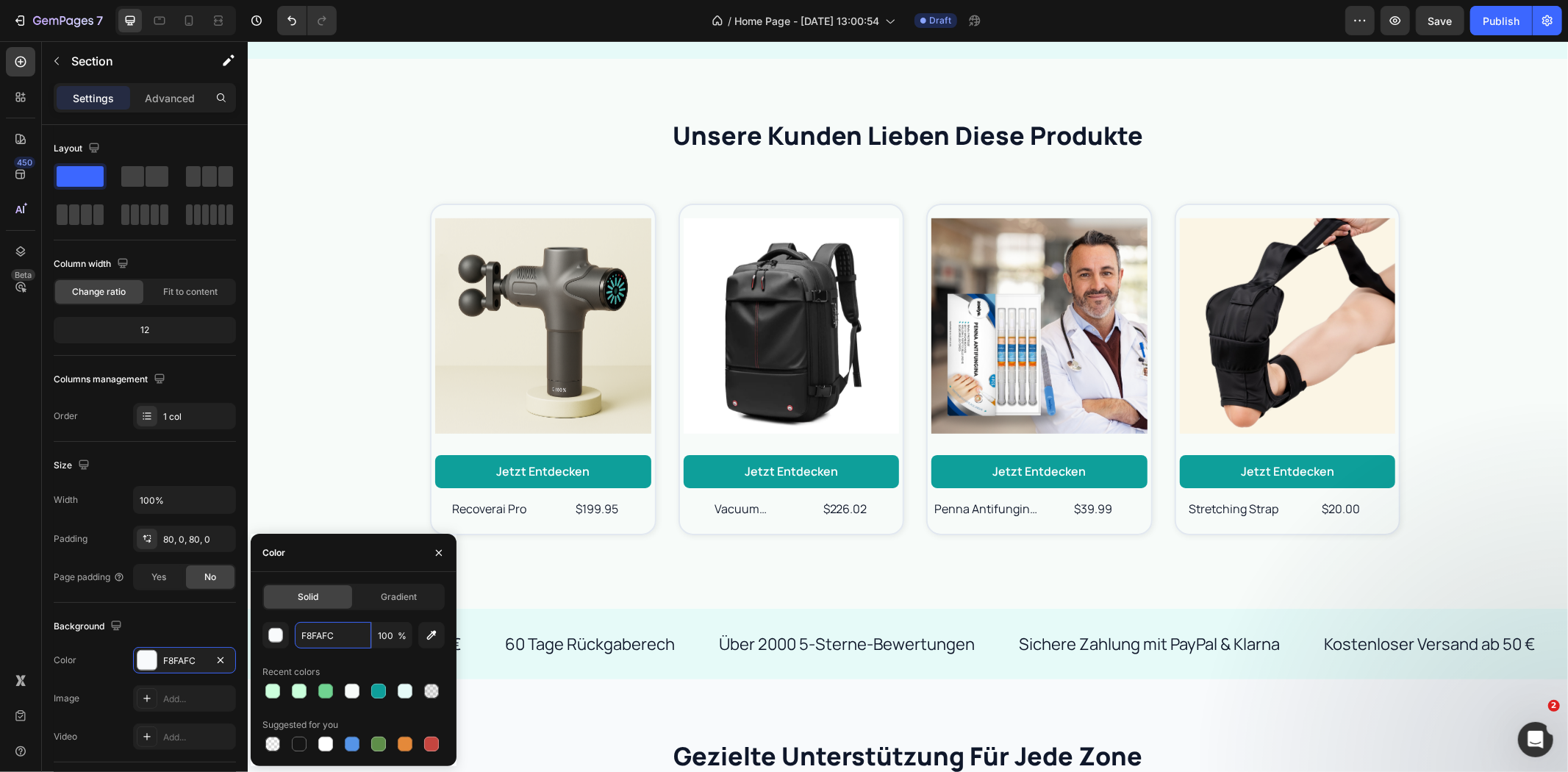
scroll to position [802, 0]
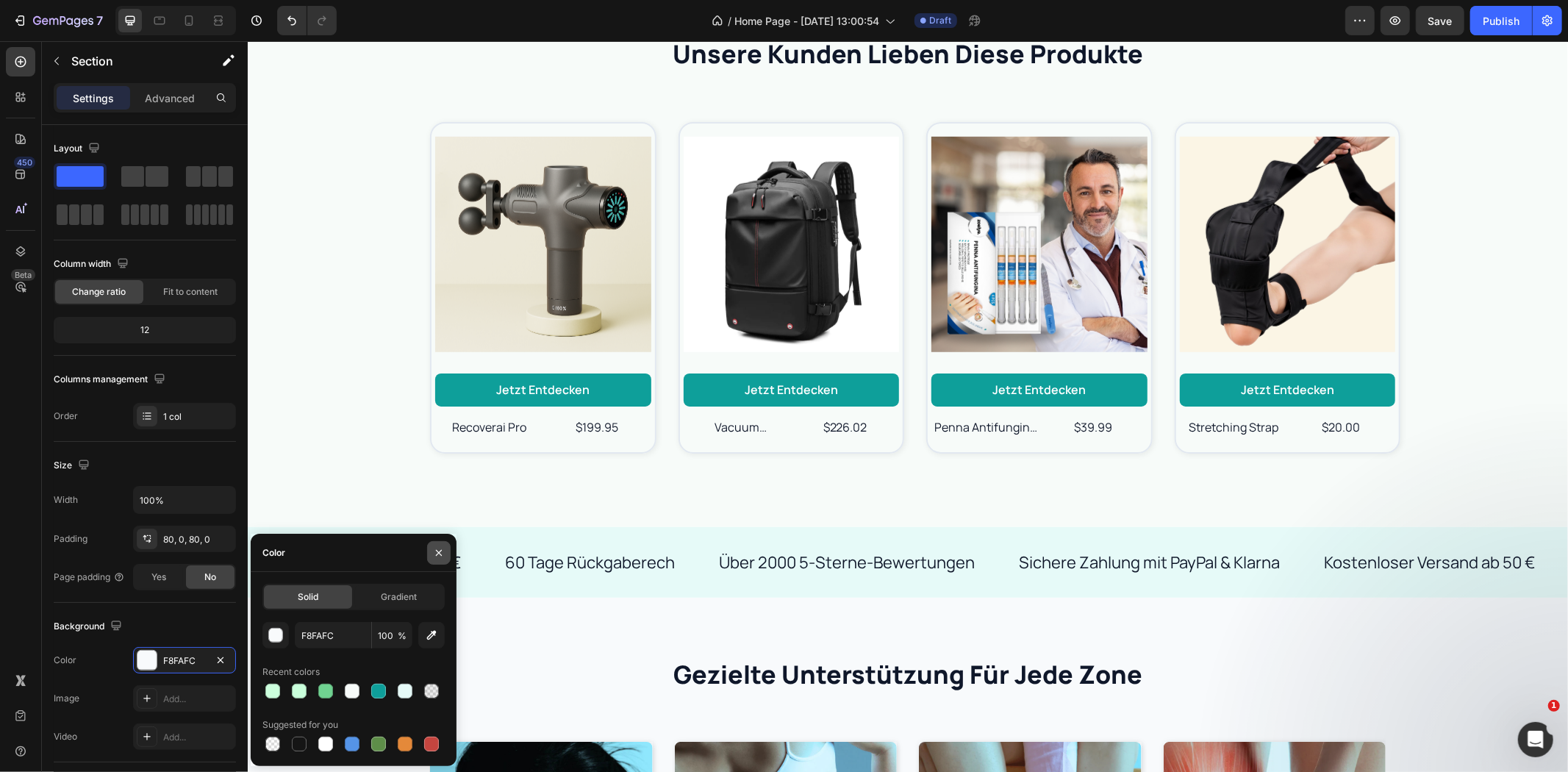
click at [436, 549] on icon "button" at bounding box center [438, 553] width 12 height 12
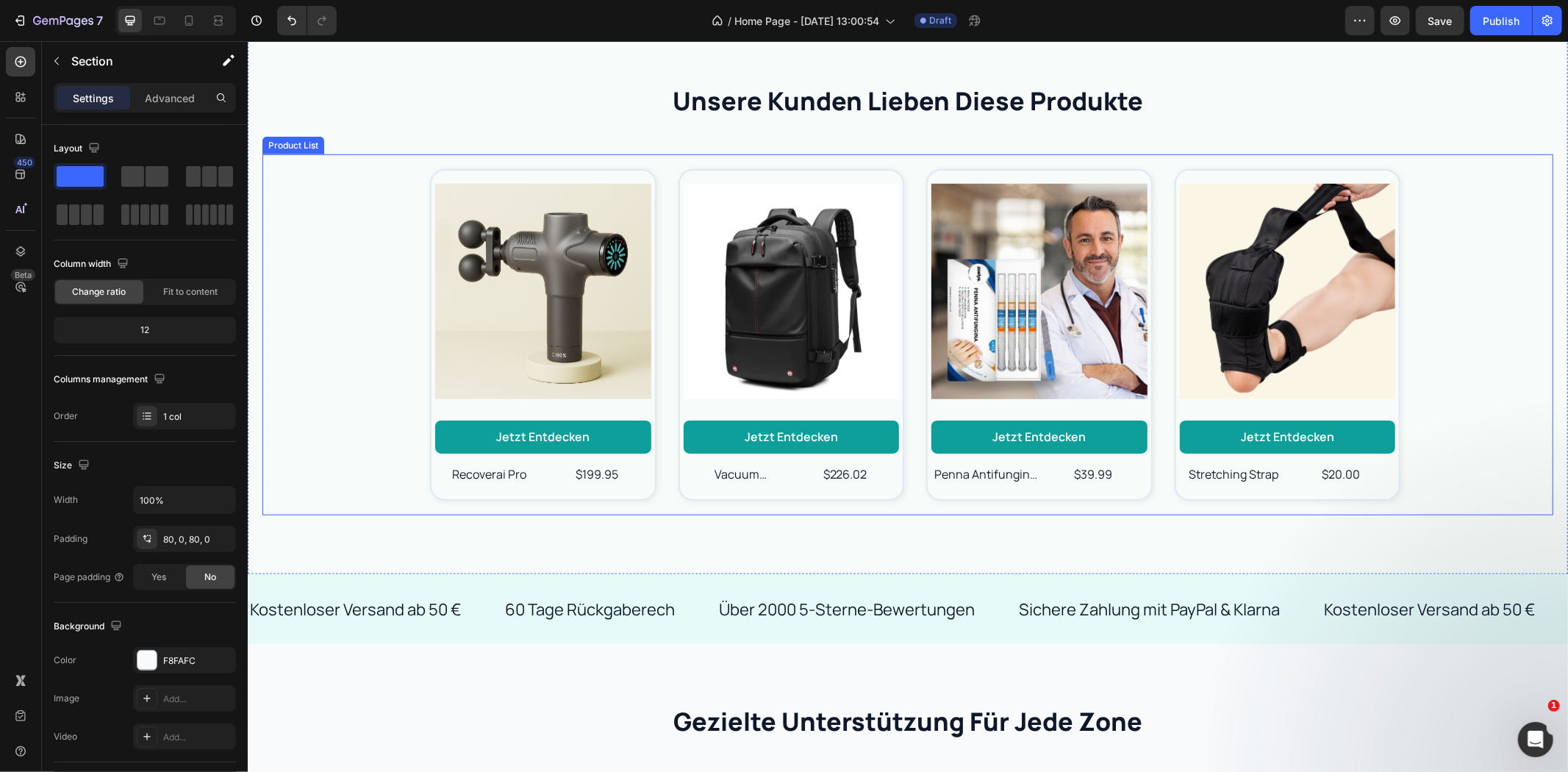
scroll to position [720, 0]
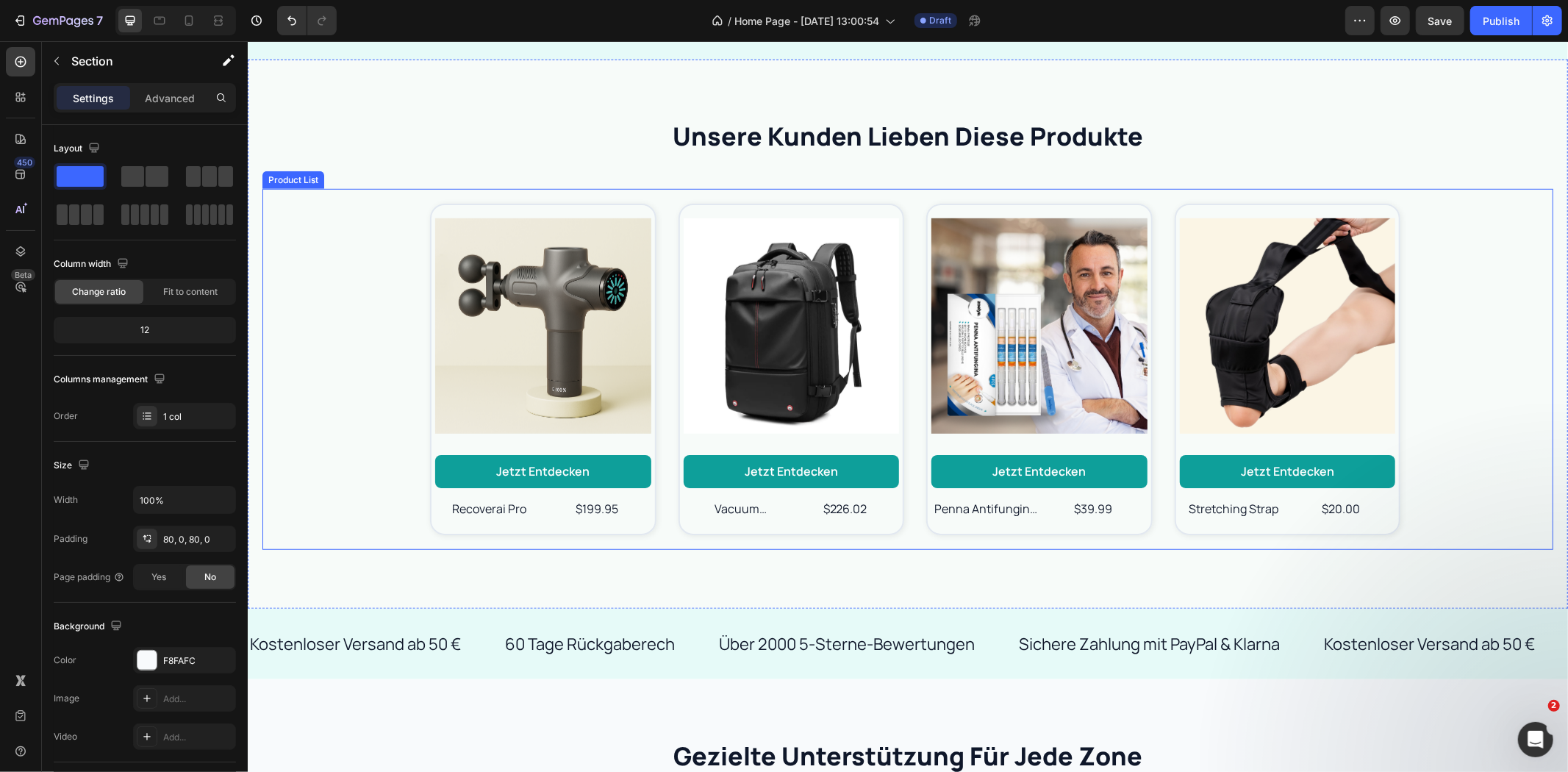
click at [1483, 306] on div "Product Images Jetzt entdecken Button recoverai pro Product Title $199.95 Produ…" at bounding box center [907, 368] width 1291 height 361
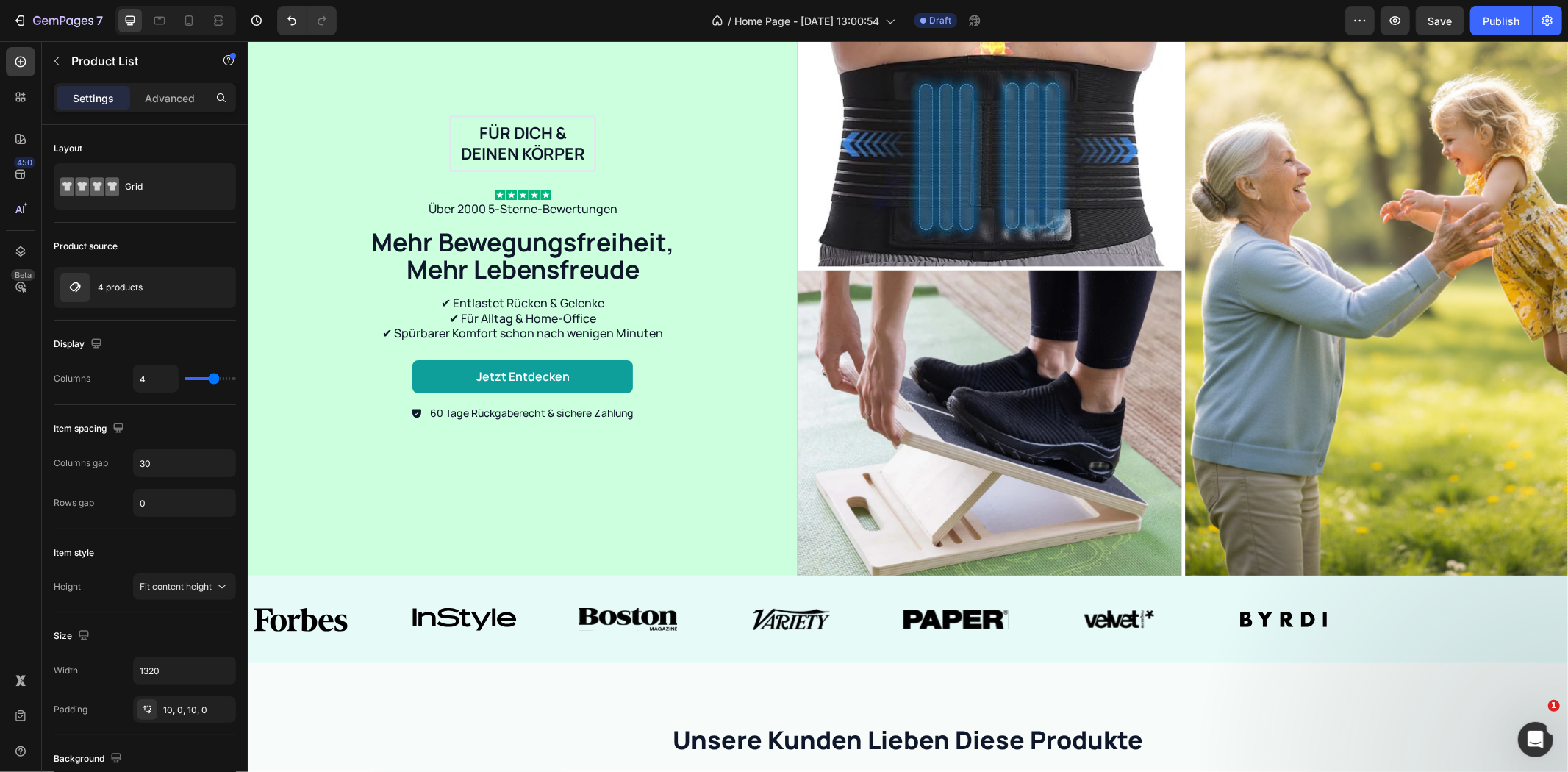
scroll to position [0, 0]
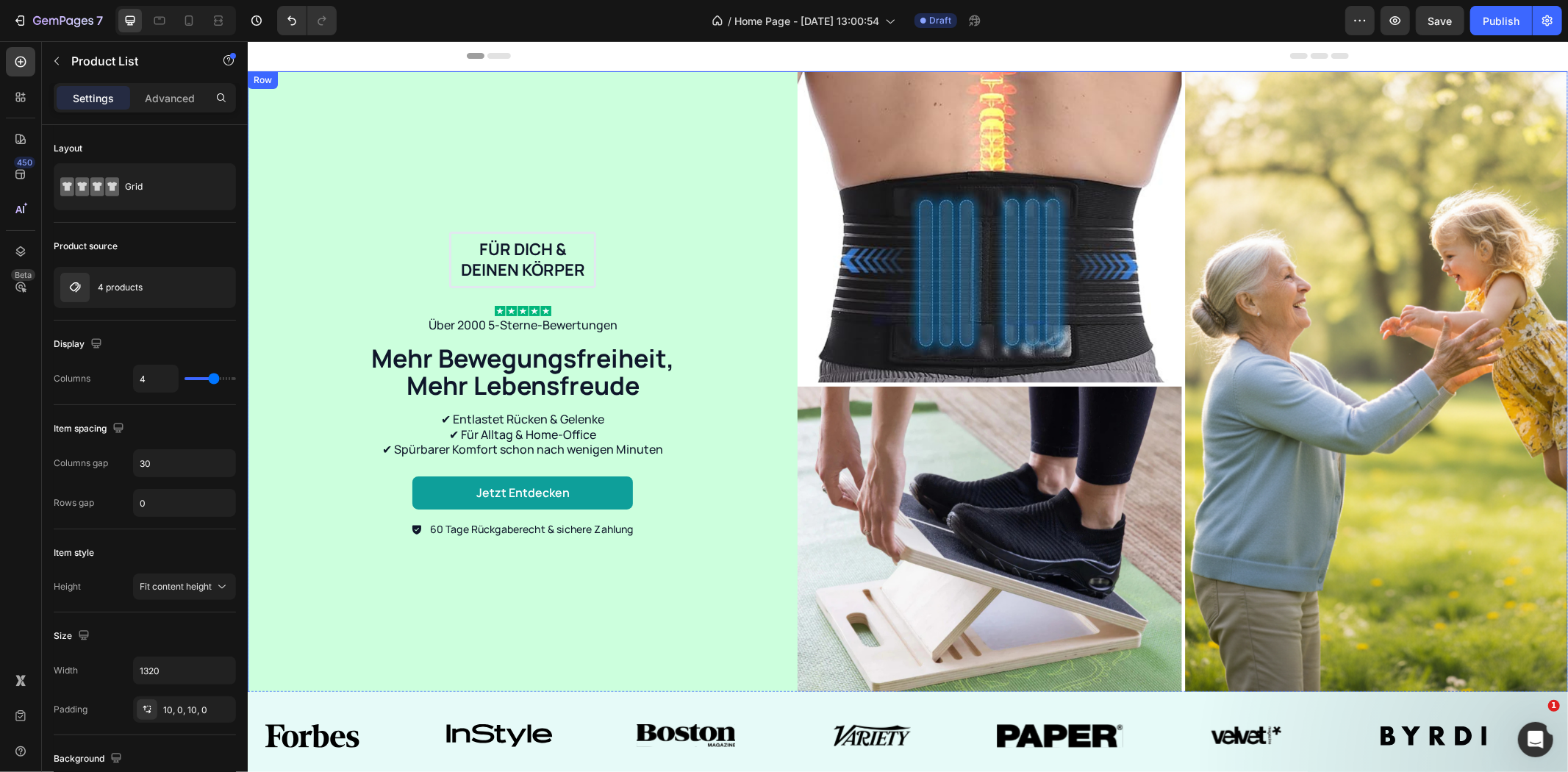
click at [760, 128] on div "Für dich & deinen Körper Text Block Row Image Über 2000 5-Sterne-Bewertungen Te…" at bounding box center [522, 383] width 550 height 627
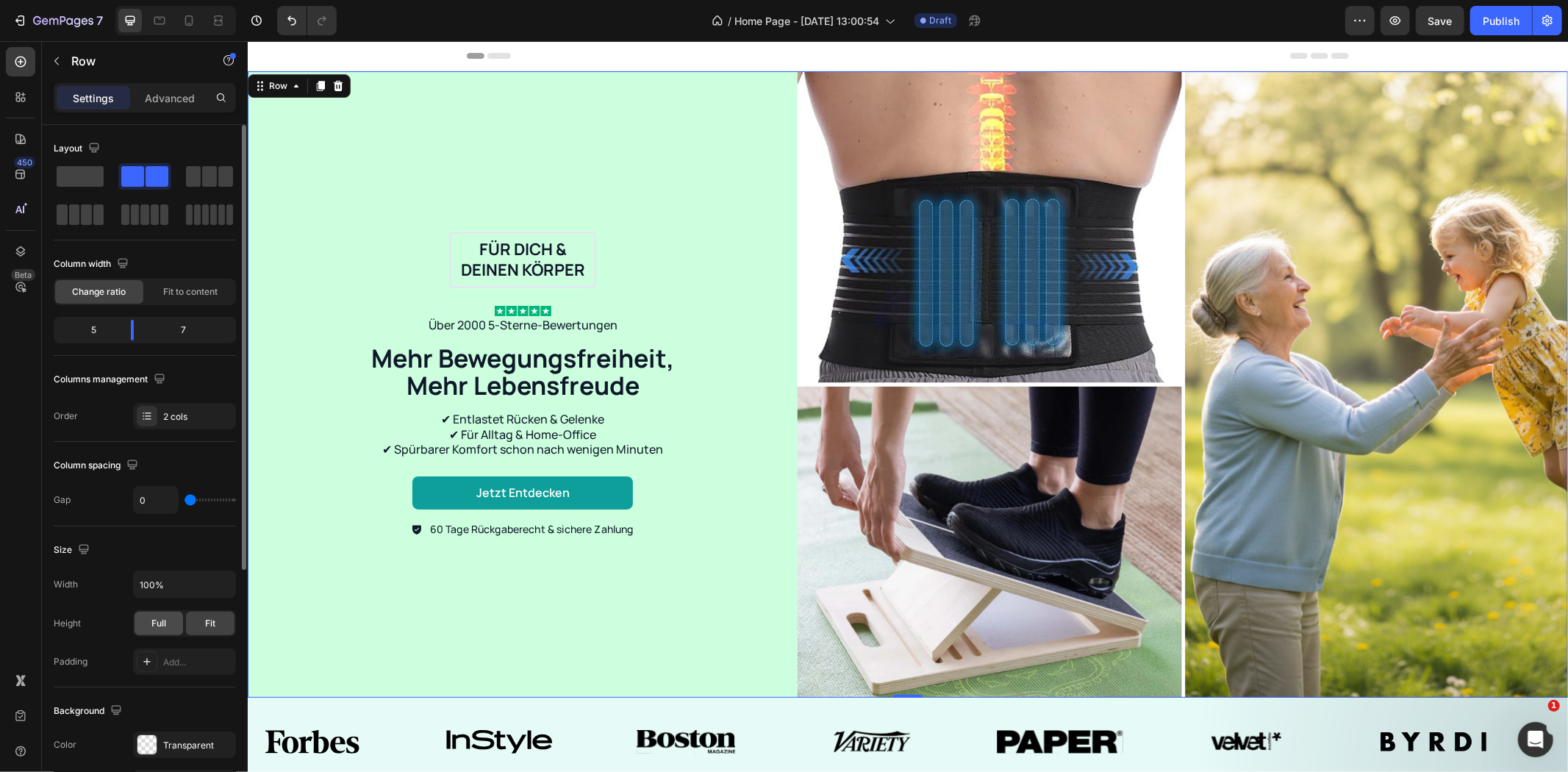
scroll to position [245, 0]
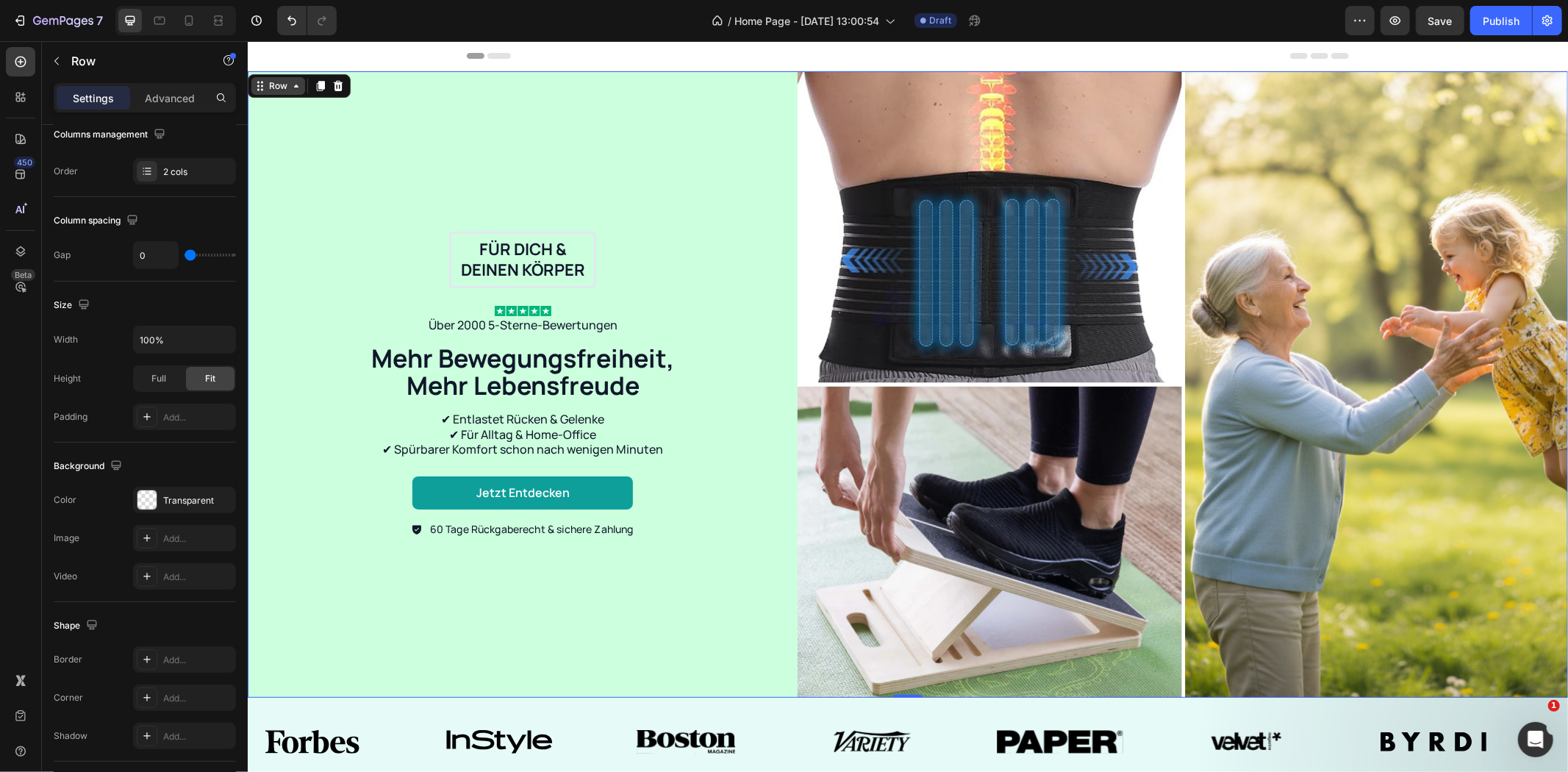
click at [282, 89] on div "Row" at bounding box center [277, 85] width 24 height 13
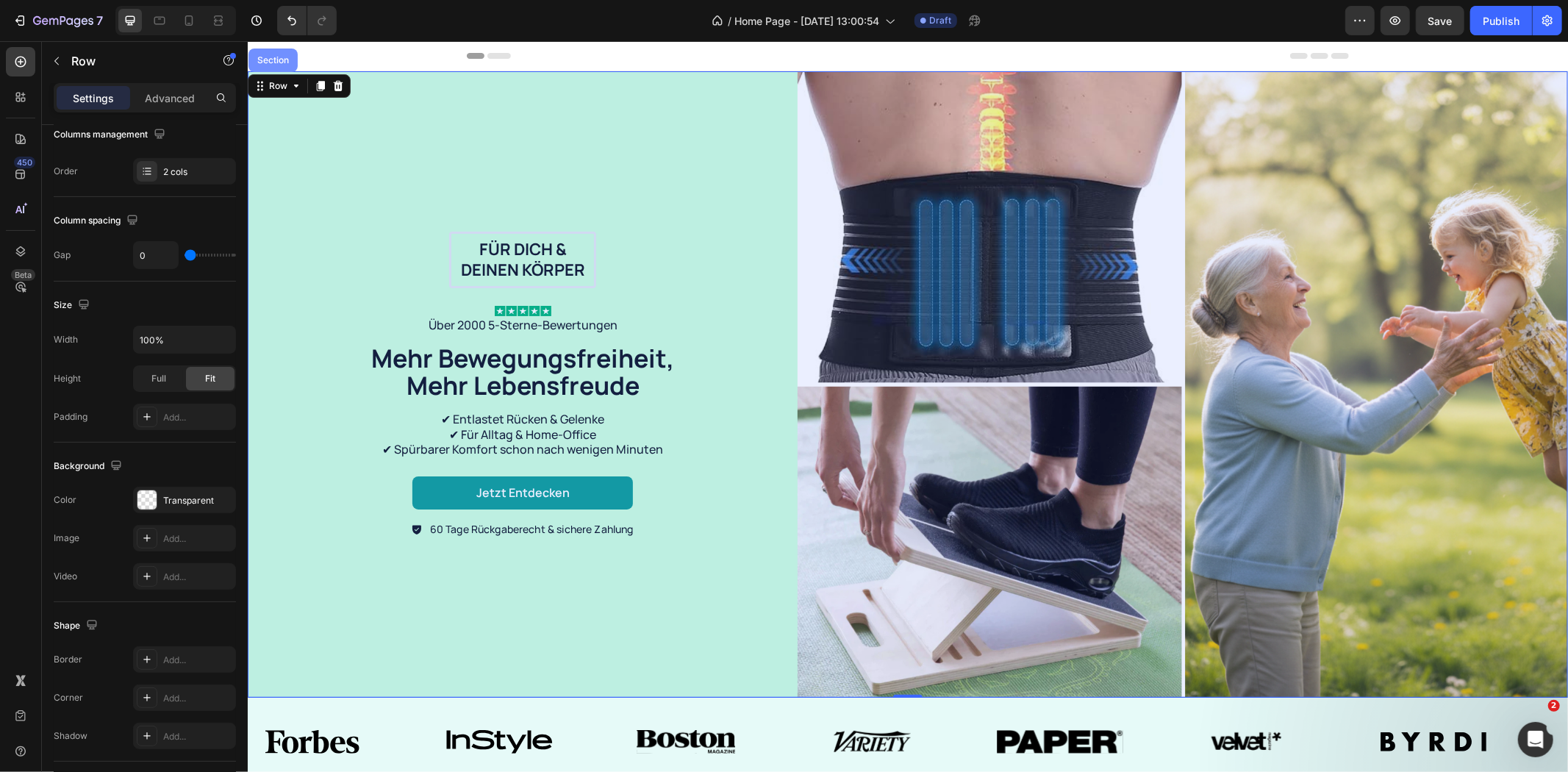
click at [276, 63] on div "Section" at bounding box center [273, 59] width 37 height 8
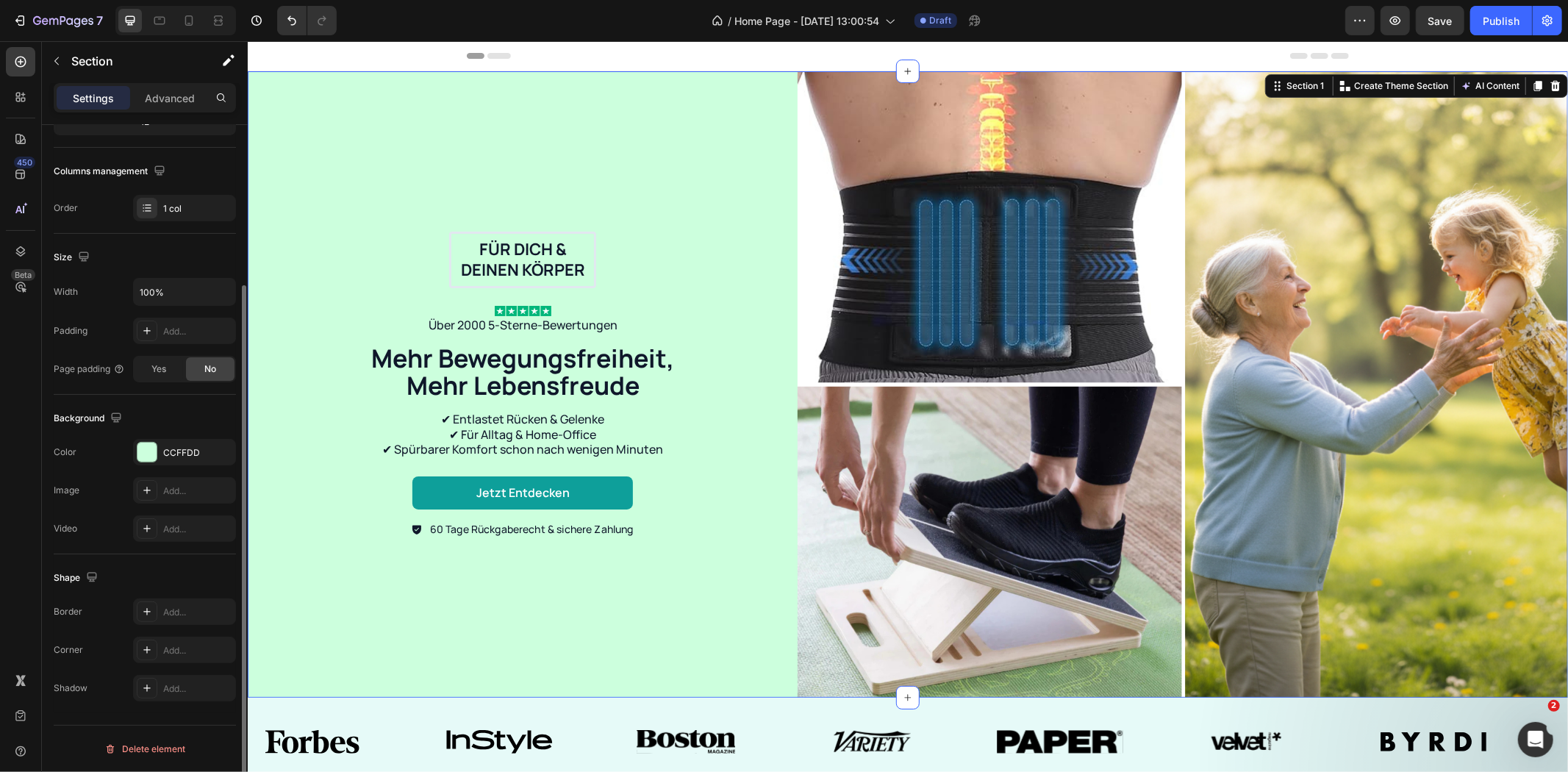
scroll to position [0, 0]
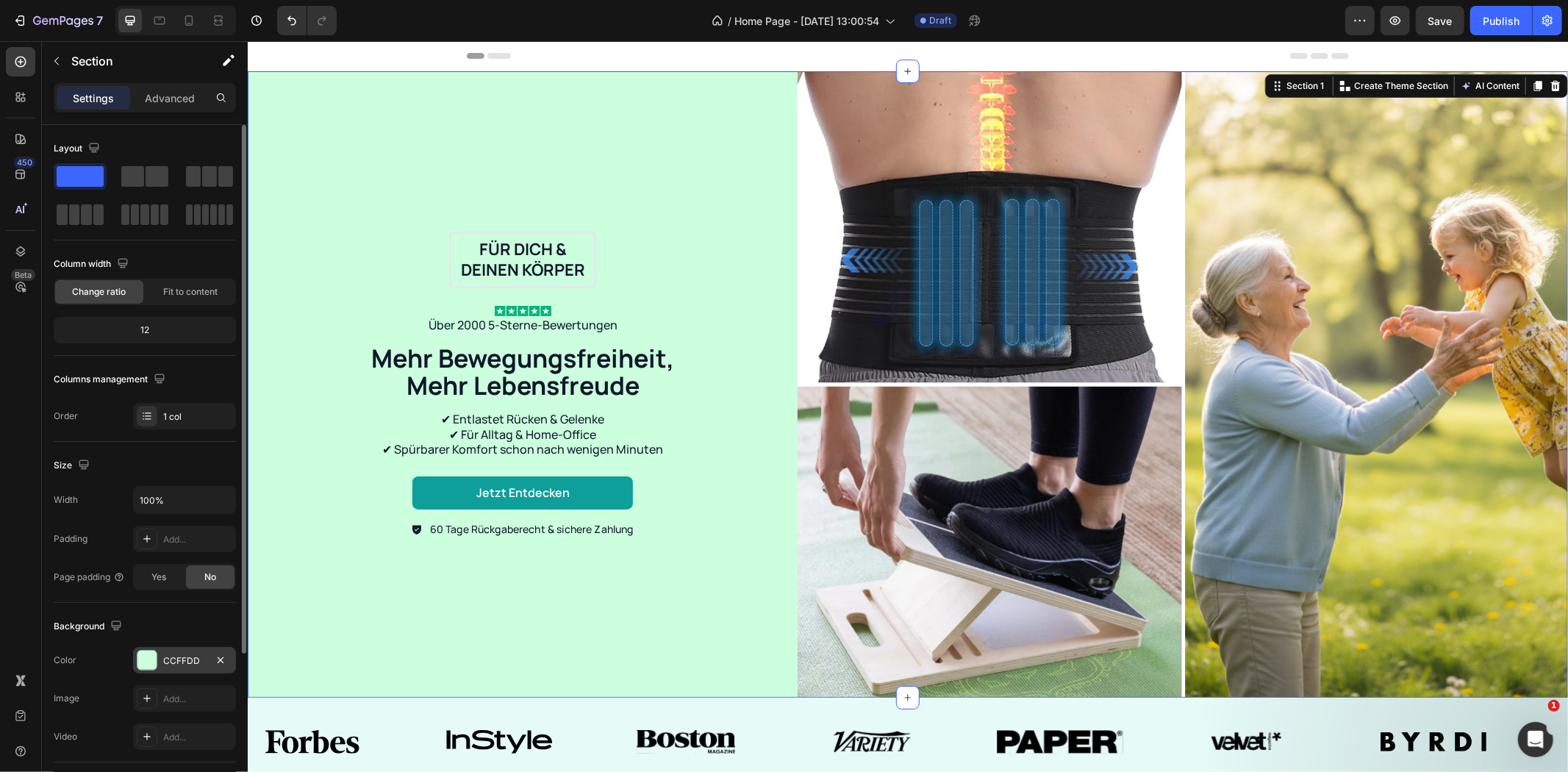
click at [166, 656] on div "CCFFDD" at bounding box center [185, 661] width 43 height 13
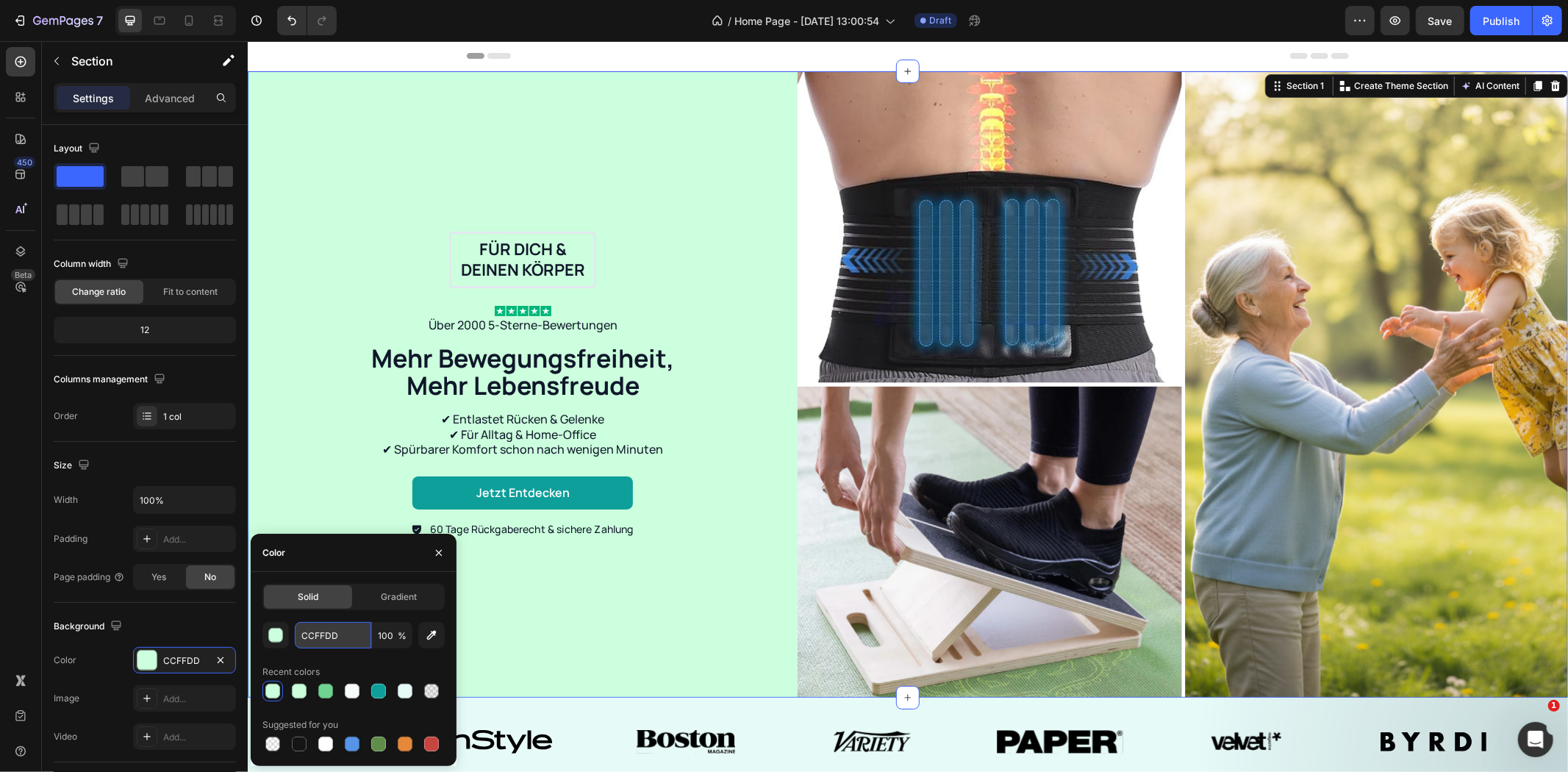
click at [326, 640] on input "CCFFDD" at bounding box center [333, 635] width 77 height 26
paste input "#8FE7FE"
type input "#8FE7FE"
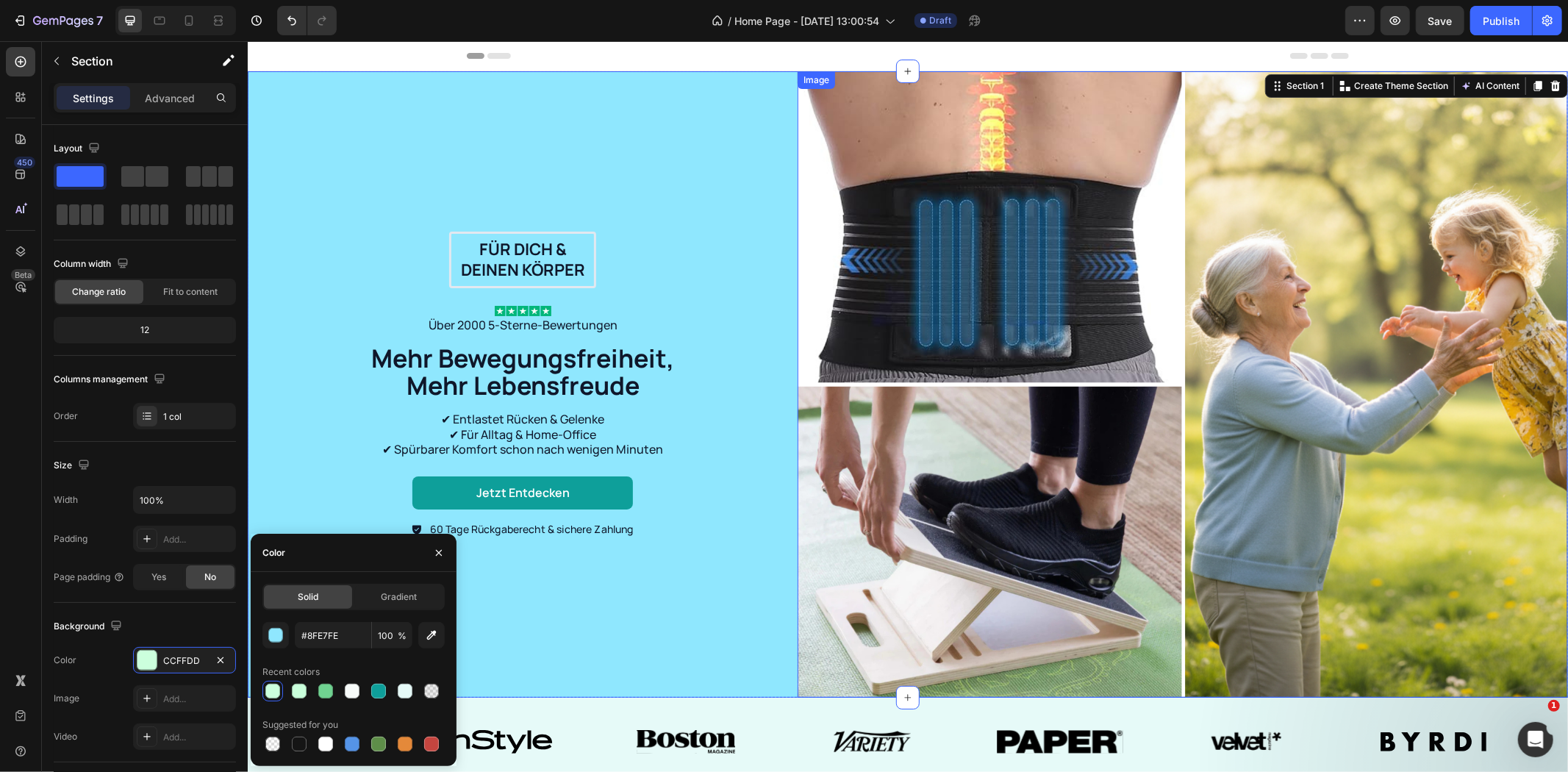
click at [1285, 386] on img at bounding box center [1182, 383] width 770 height 627
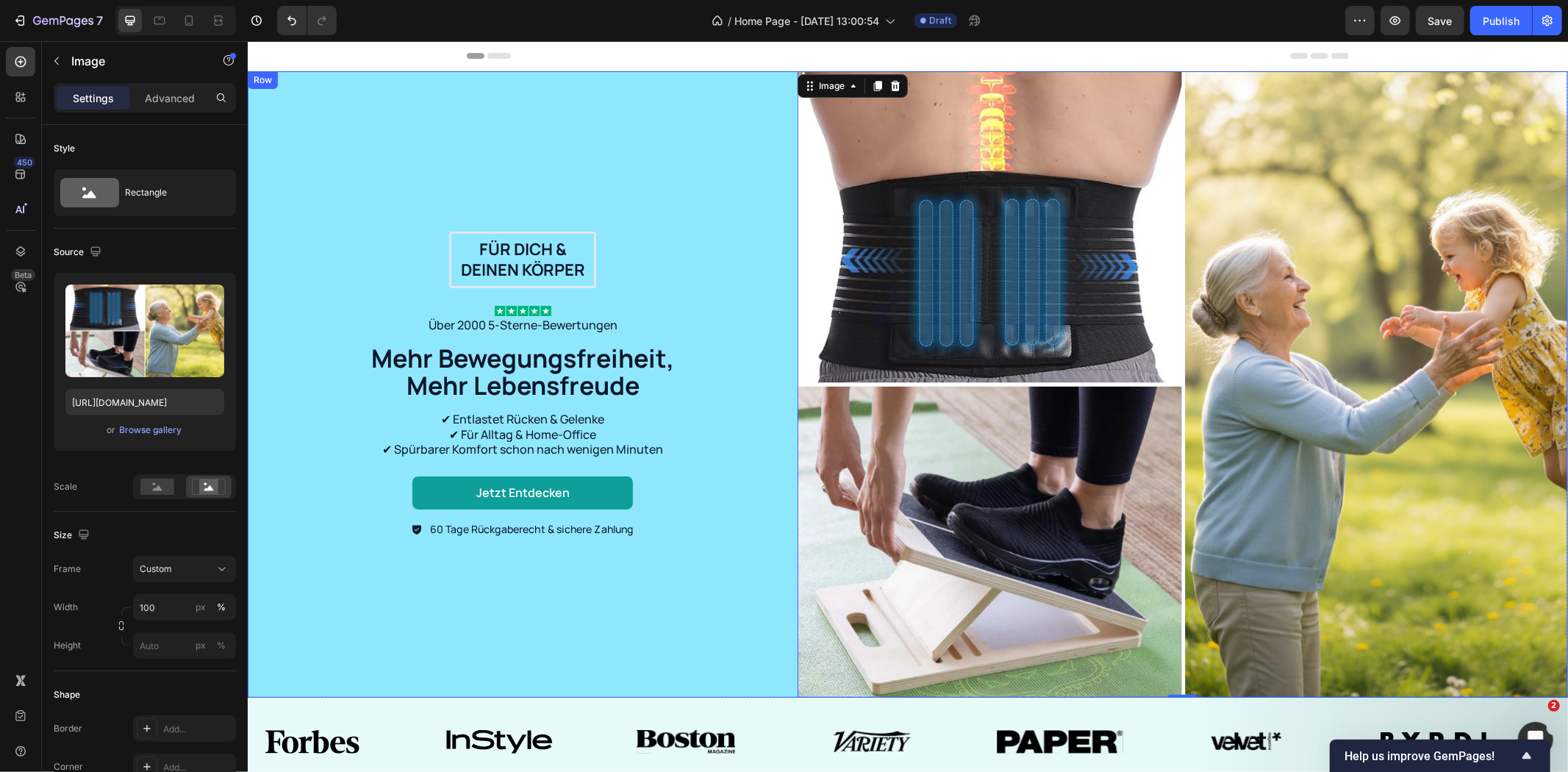
click at [768, 95] on div "Für dich & deinen Körper Text Block Row Image Über 2000 5-Sterne-Bewertungen Te…" at bounding box center [522, 383] width 550 height 627
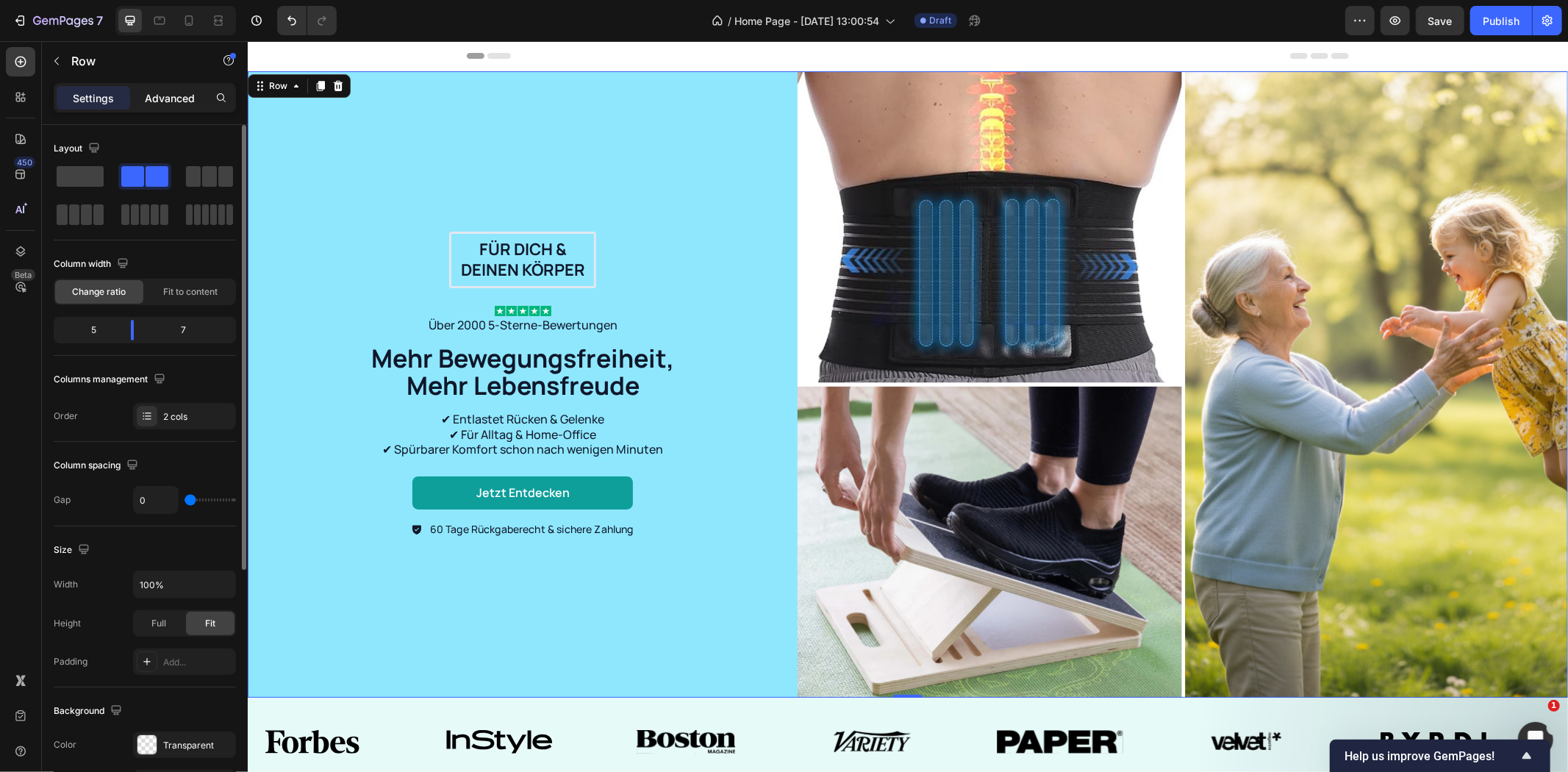
click at [175, 101] on p "Advanced" at bounding box center [170, 98] width 50 height 15
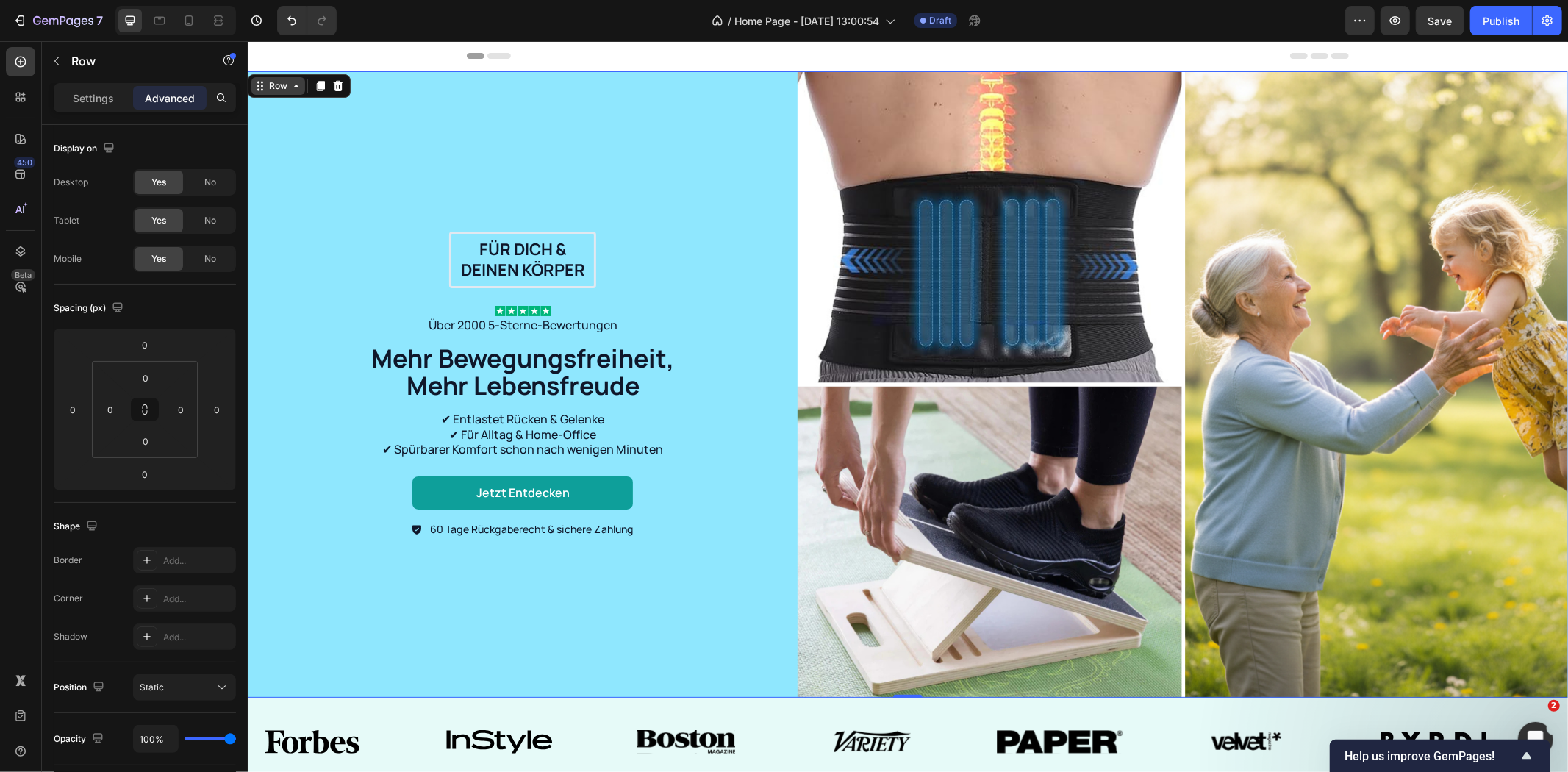
click at [282, 81] on div "Row" at bounding box center [277, 85] width 24 height 13
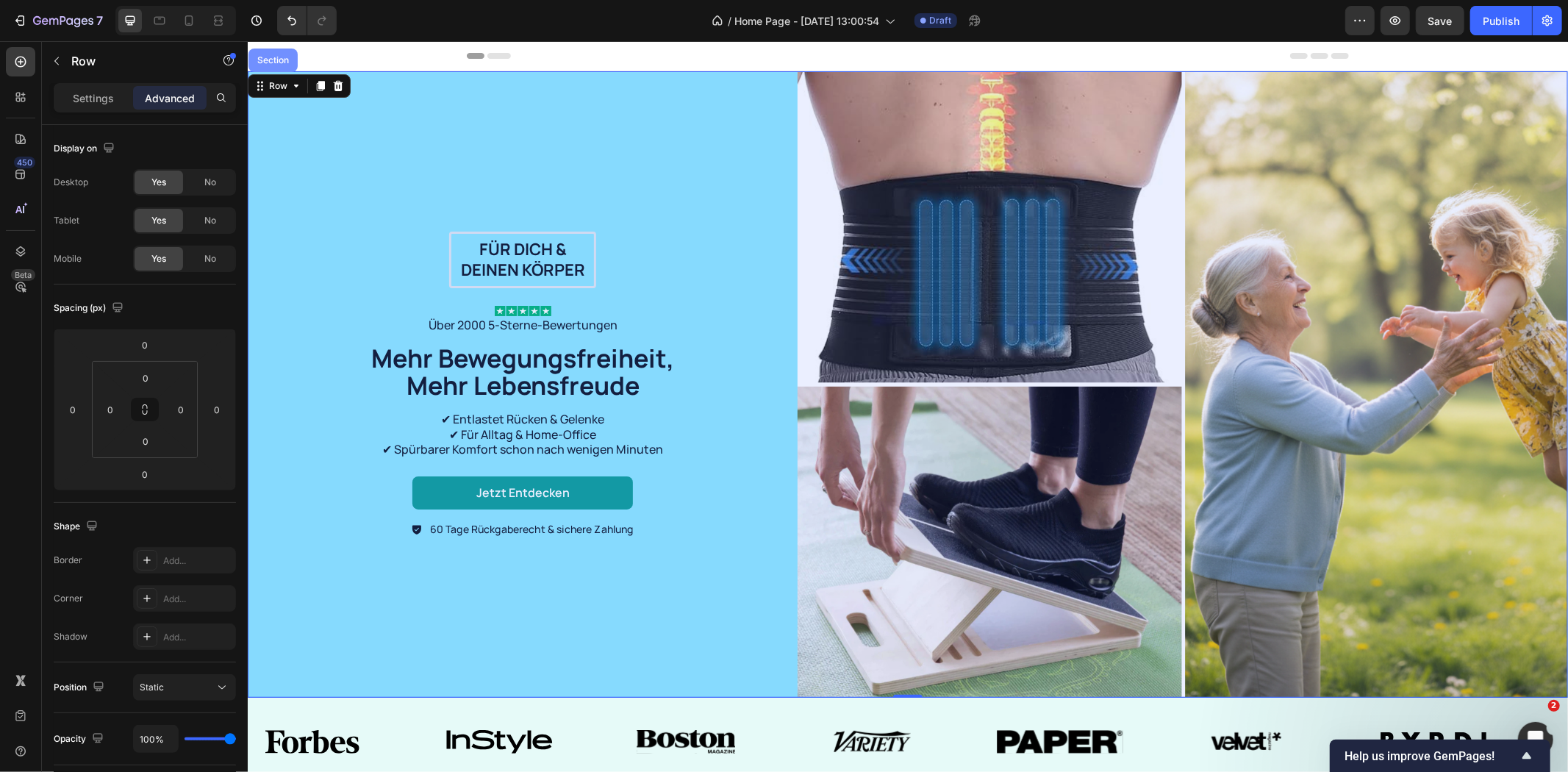
click at [281, 60] on div "Section" at bounding box center [273, 59] width 37 height 8
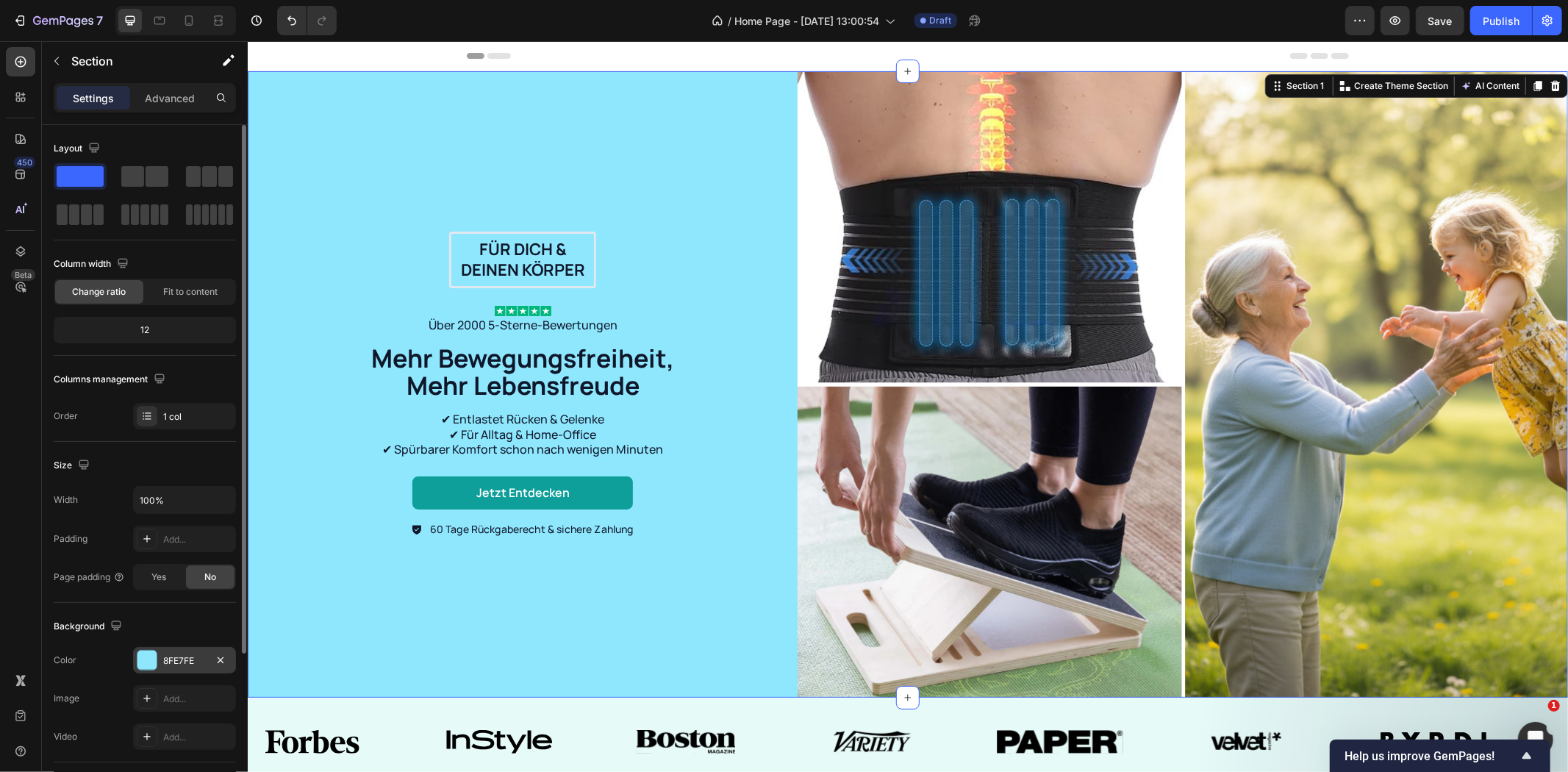
click at [173, 664] on div "8FE7FE" at bounding box center [185, 661] width 43 height 13
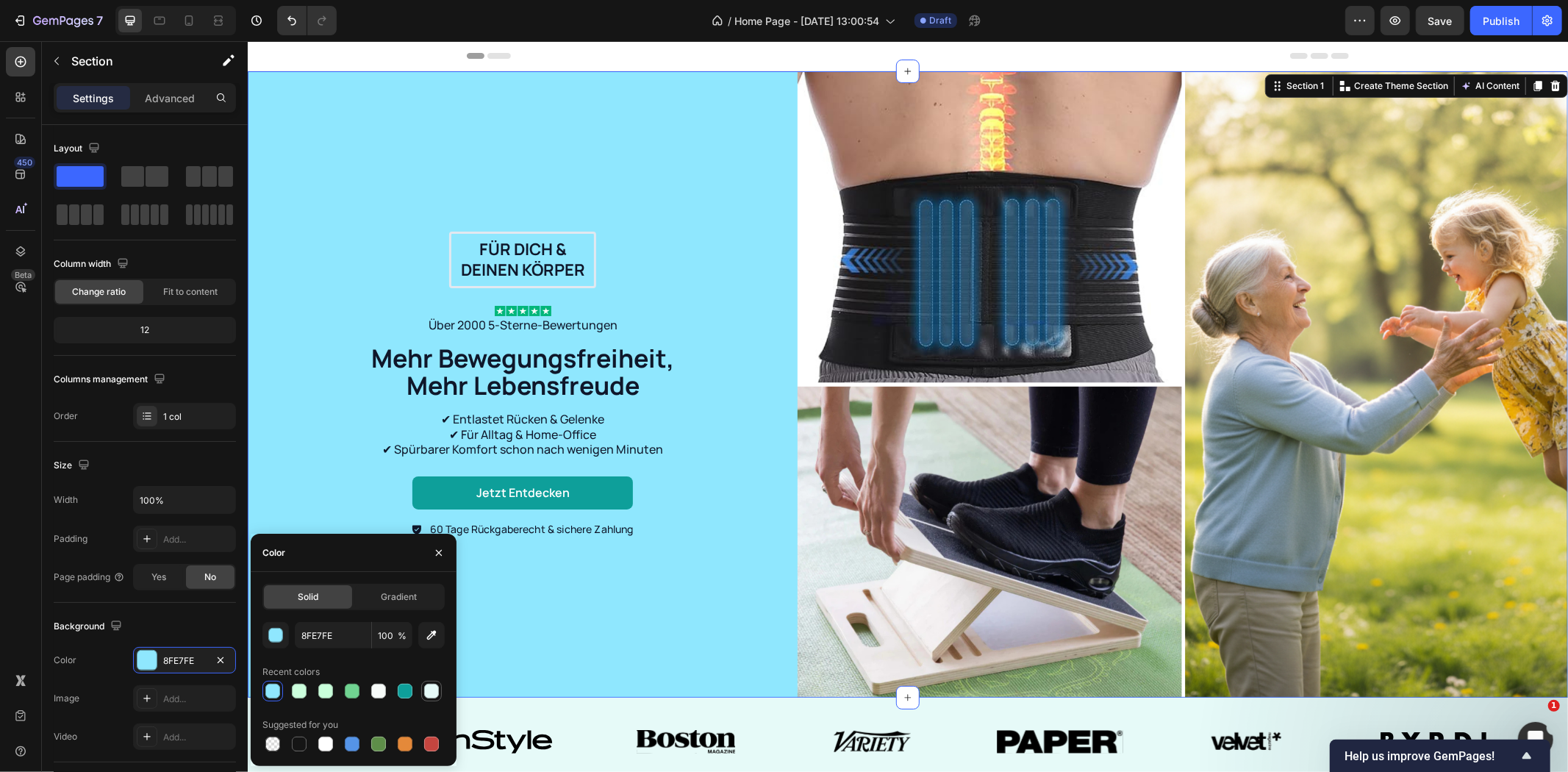
click at [427, 690] on div at bounding box center [432, 691] width 15 height 15
type input "E6FAF8"
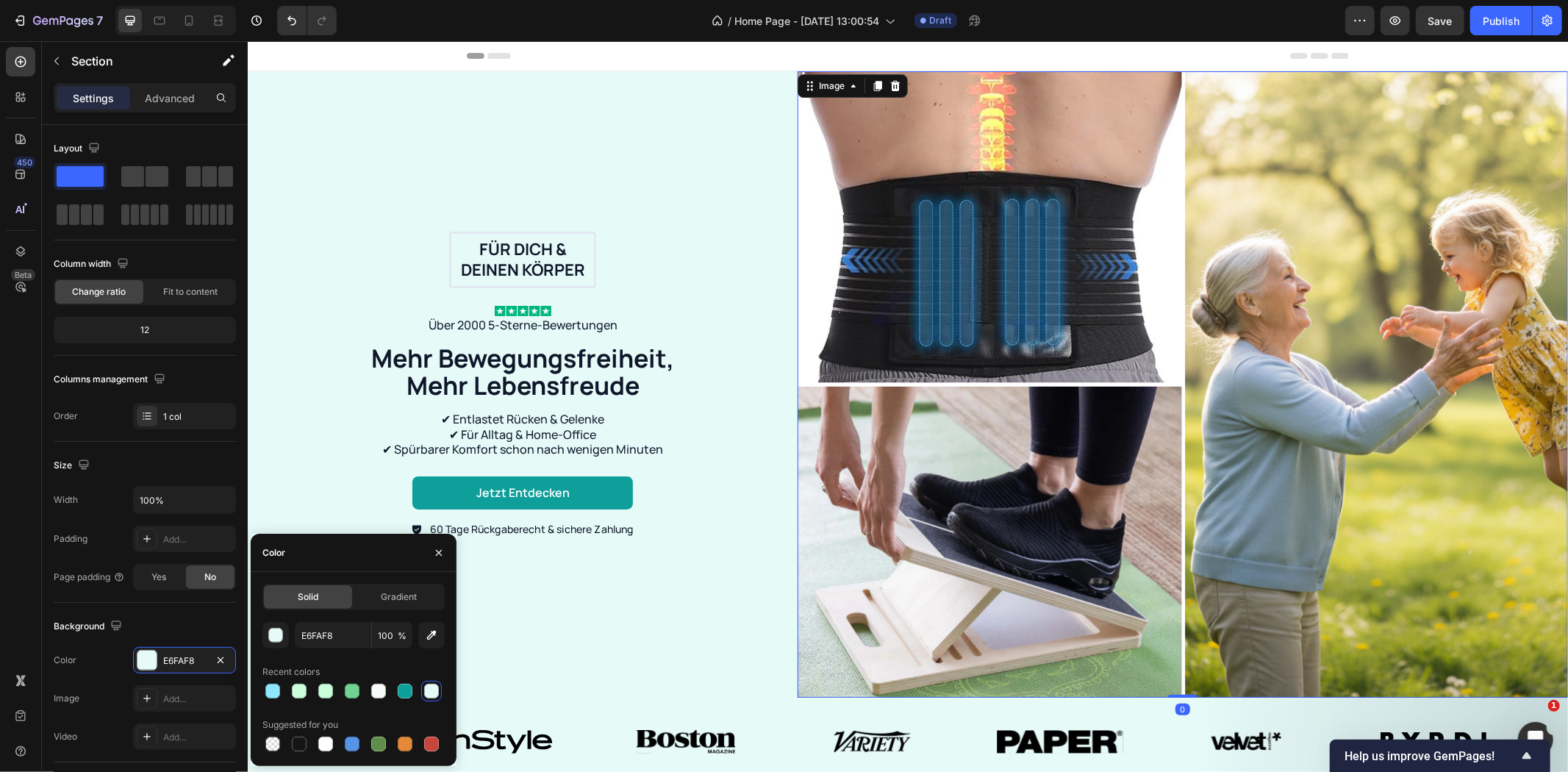
click at [954, 281] on img at bounding box center [1182, 383] width 770 height 627
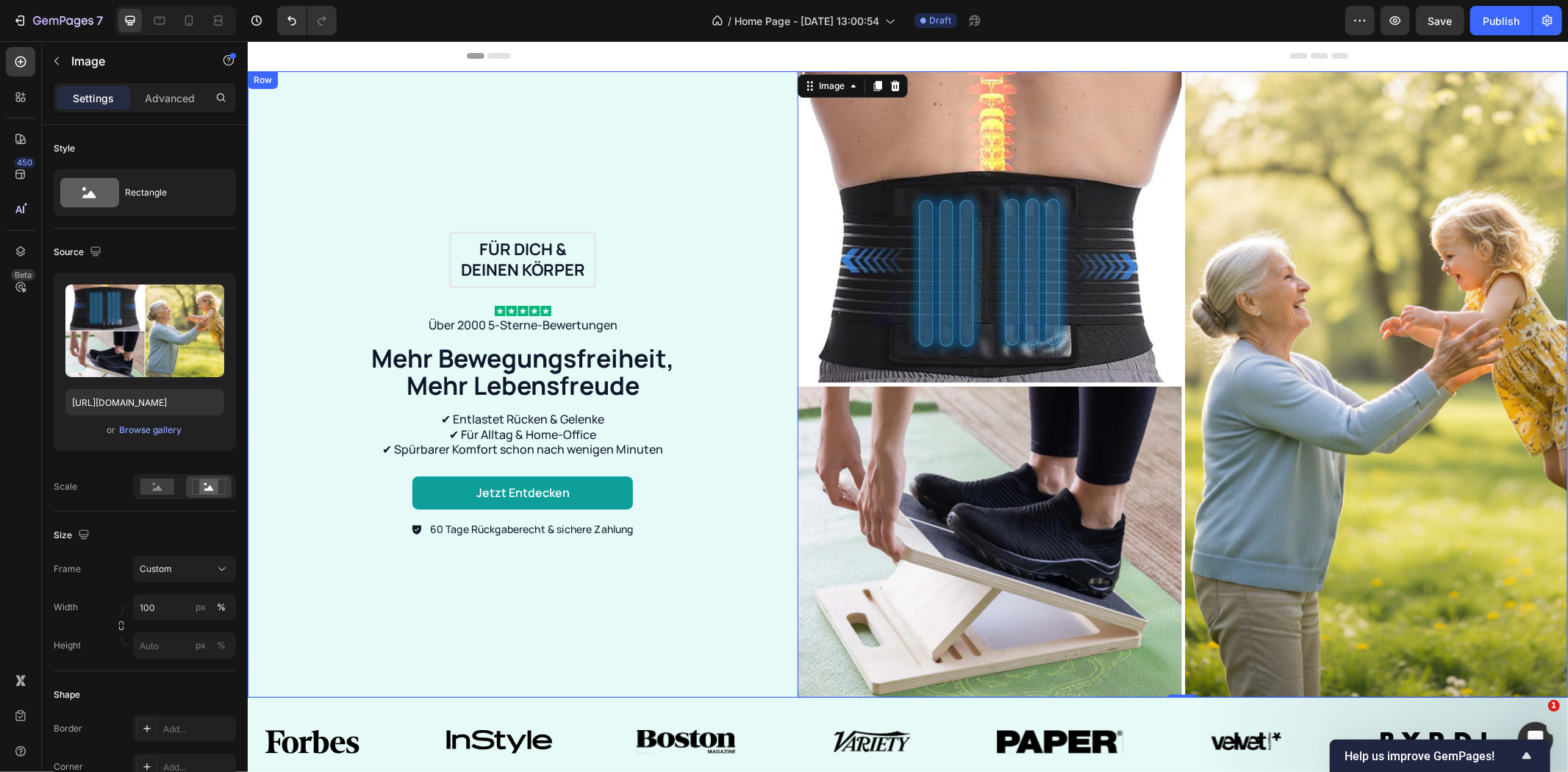
click at [372, 104] on div "Für dich & deinen Körper Text Block Row Image Über 2000 5-Sterne-Bewertungen Te…" at bounding box center [522, 383] width 550 height 627
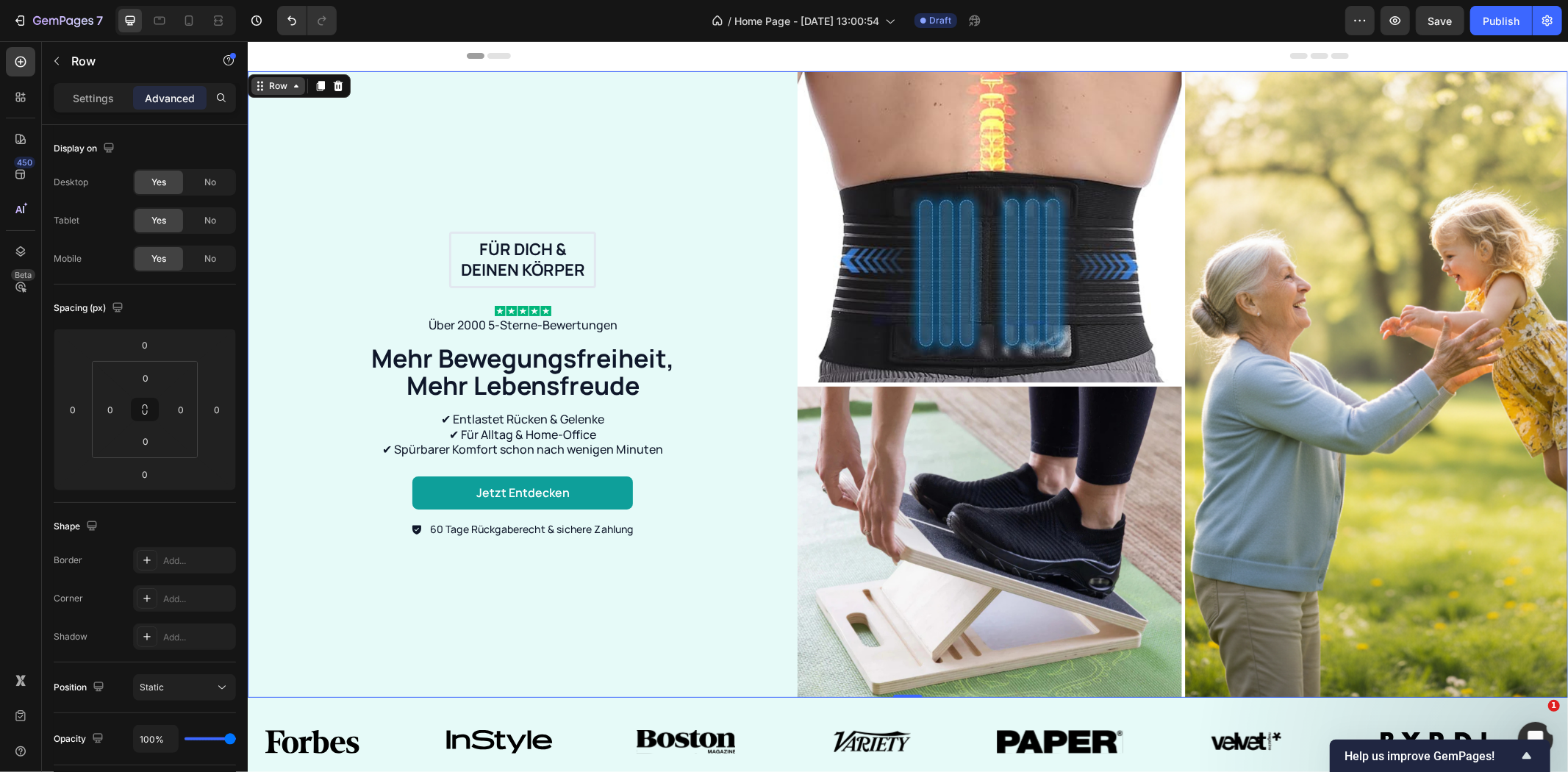
click at [289, 82] on icon at bounding box center [295, 85] width 12 height 12
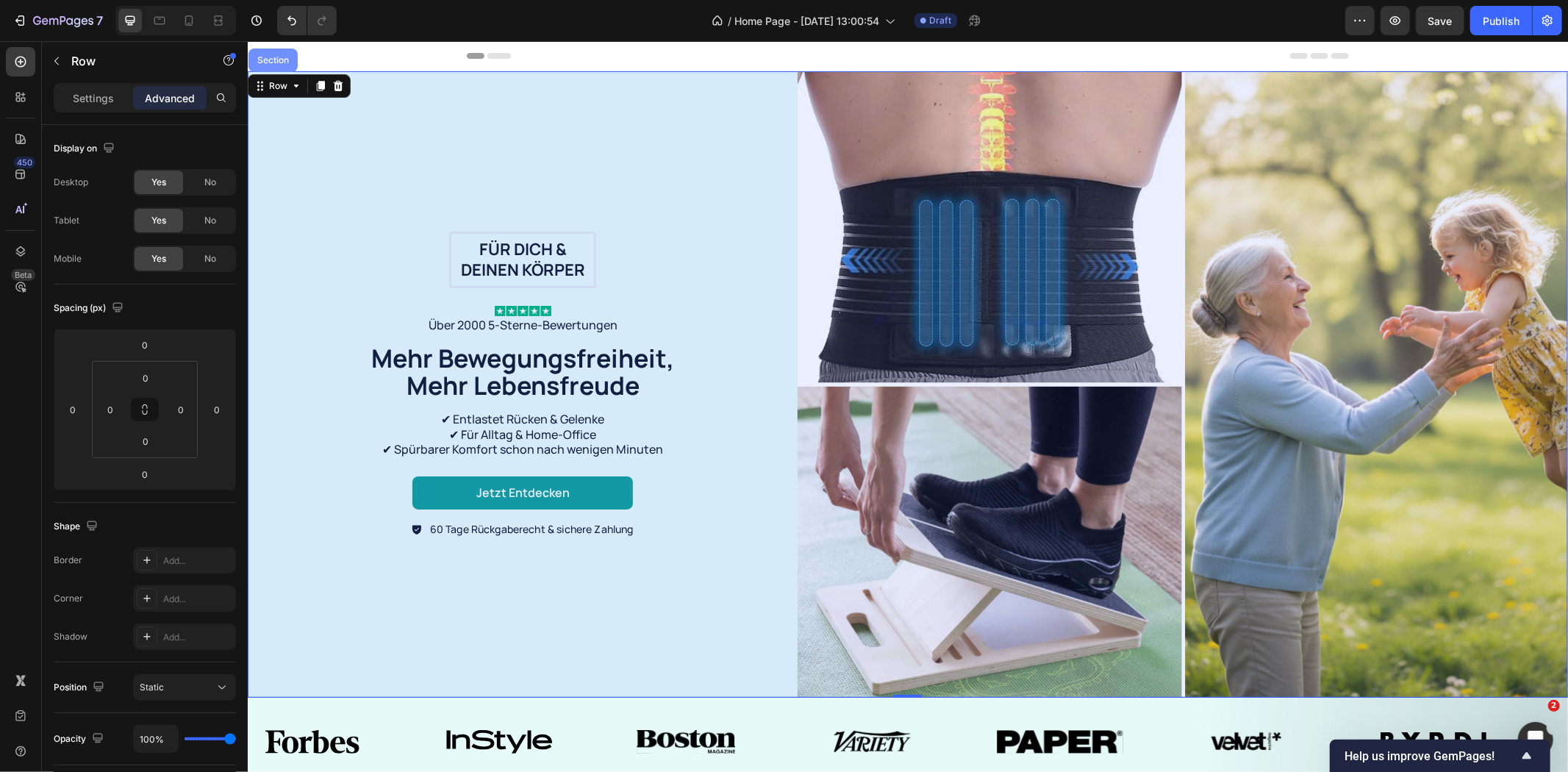
click at [273, 70] on div "Section" at bounding box center [272, 59] width 50 height 23
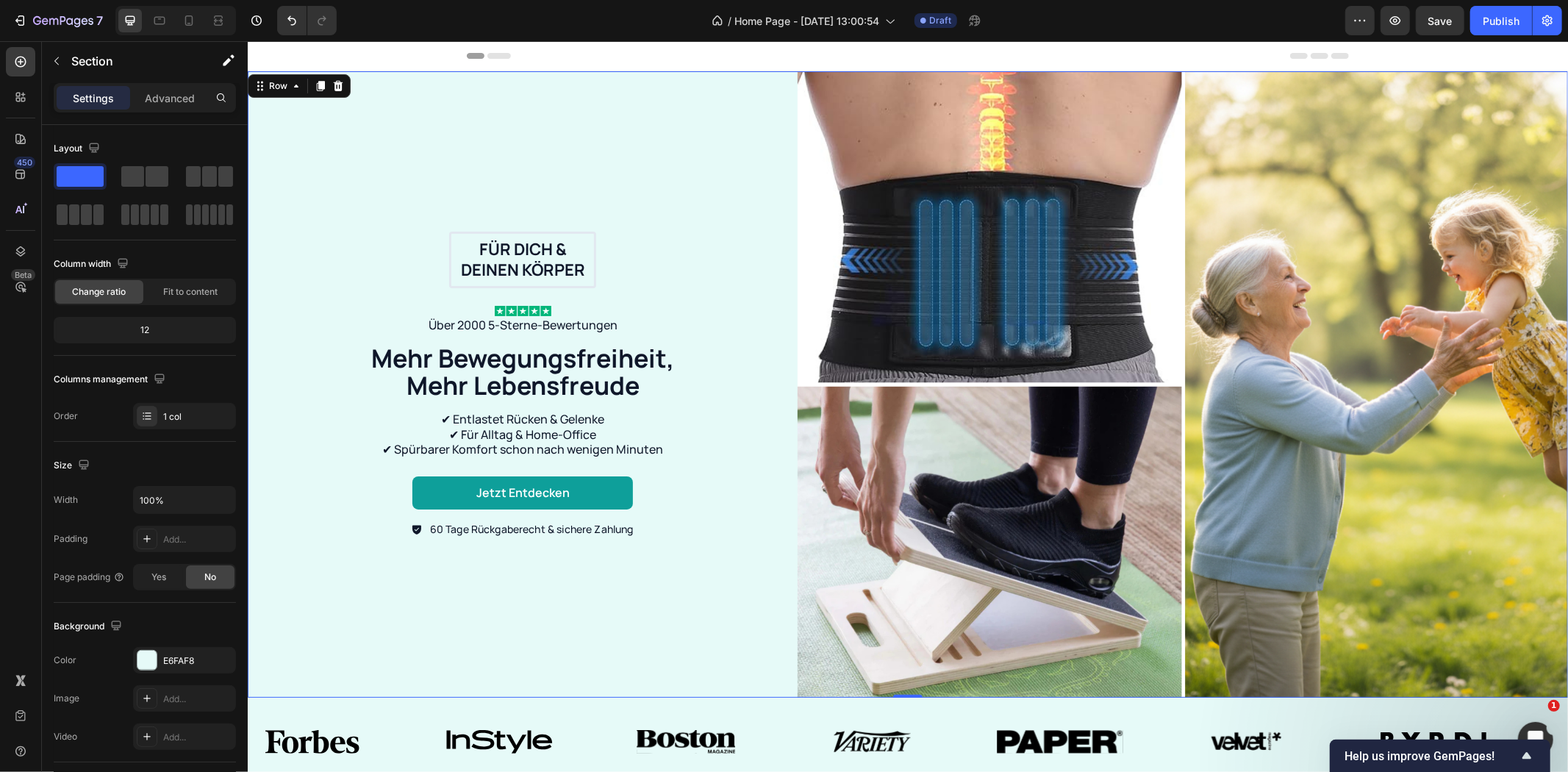
click at [748, 186] on div "Für dich & deinen Körper Text Block Row Image Über 2000 5-Sterne-Bewertungen Te…" at bounding box center [522, 383] width 550 height 627
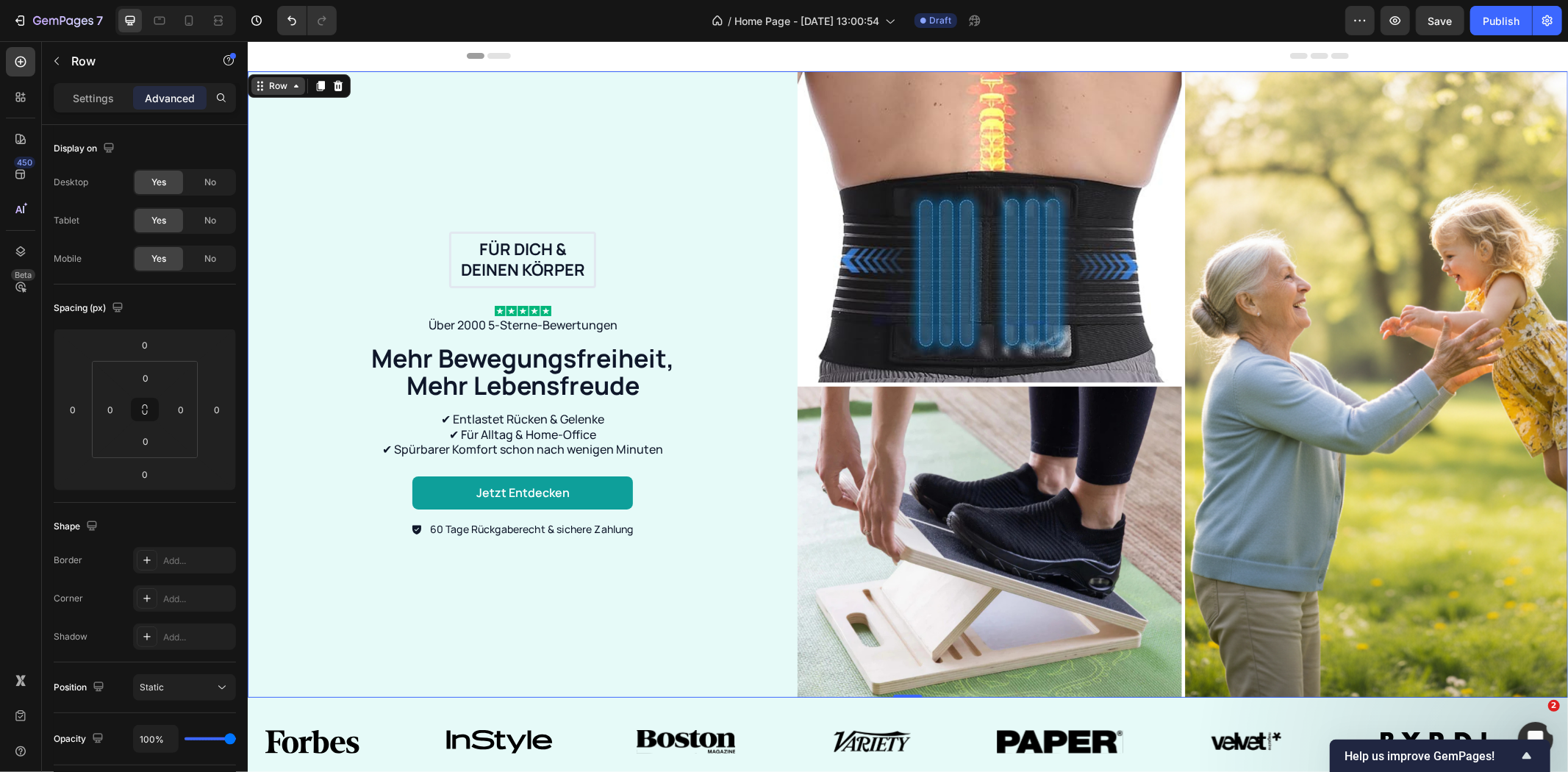
click at [280, 83] on div "Row" at bounding box center [277, 85] width 24 height 13
click at [275, 68] on div "Section" at bounding box center [272, 59] width 50 height 23
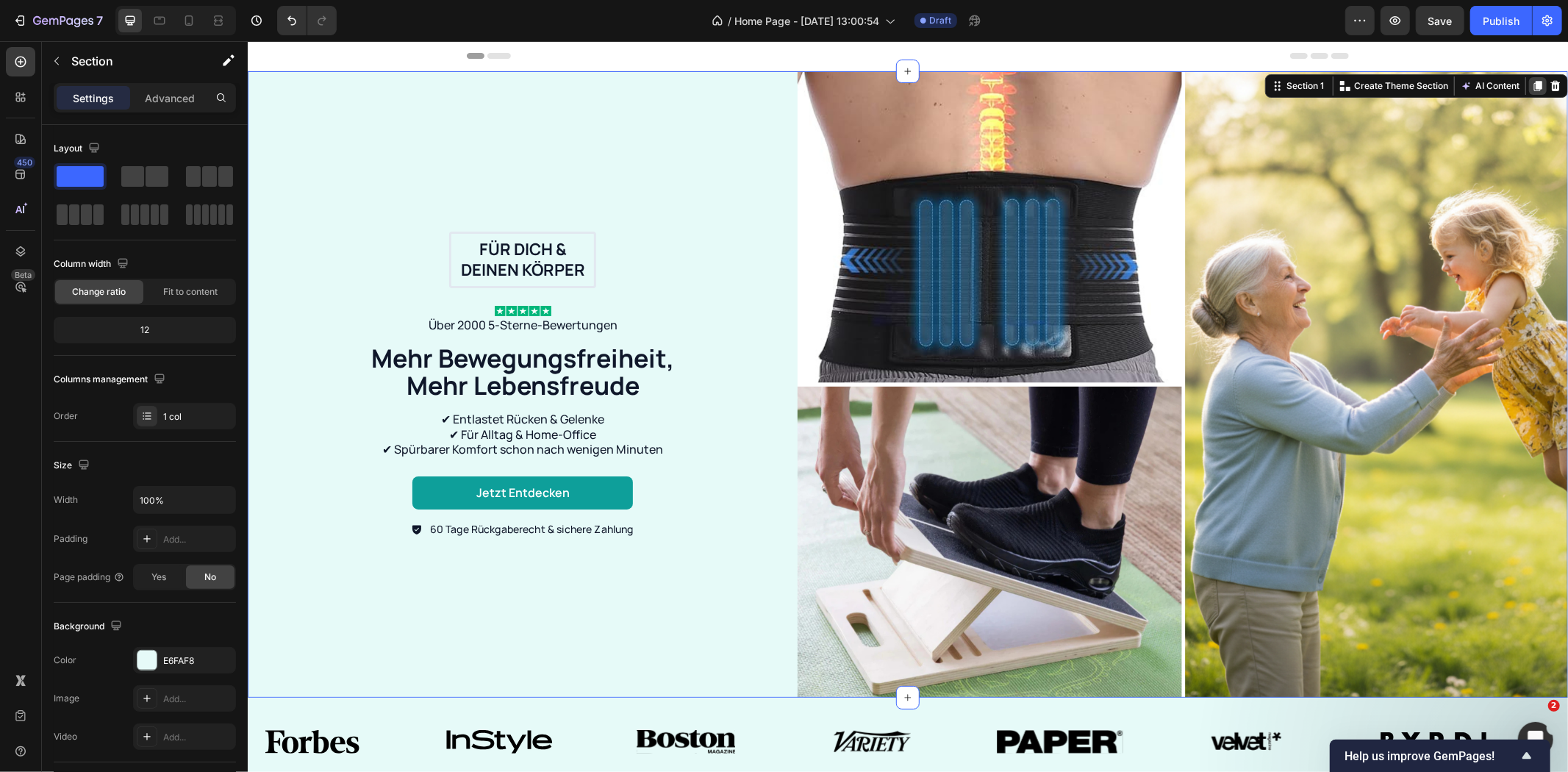
click at [1531, 81] on icon at bounding box center [1536, 85] width 12 height 12
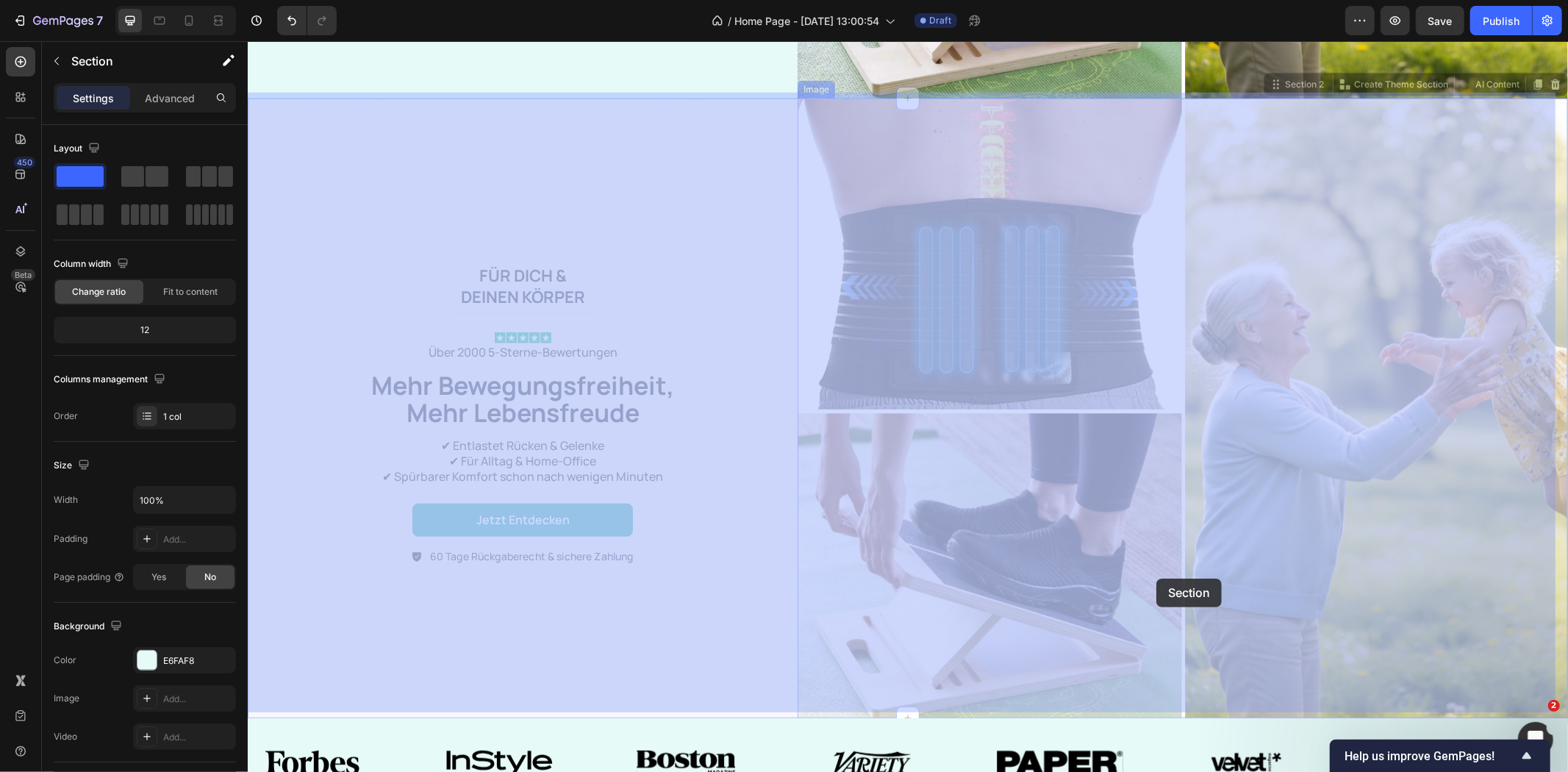
scroll to position [762, 0]
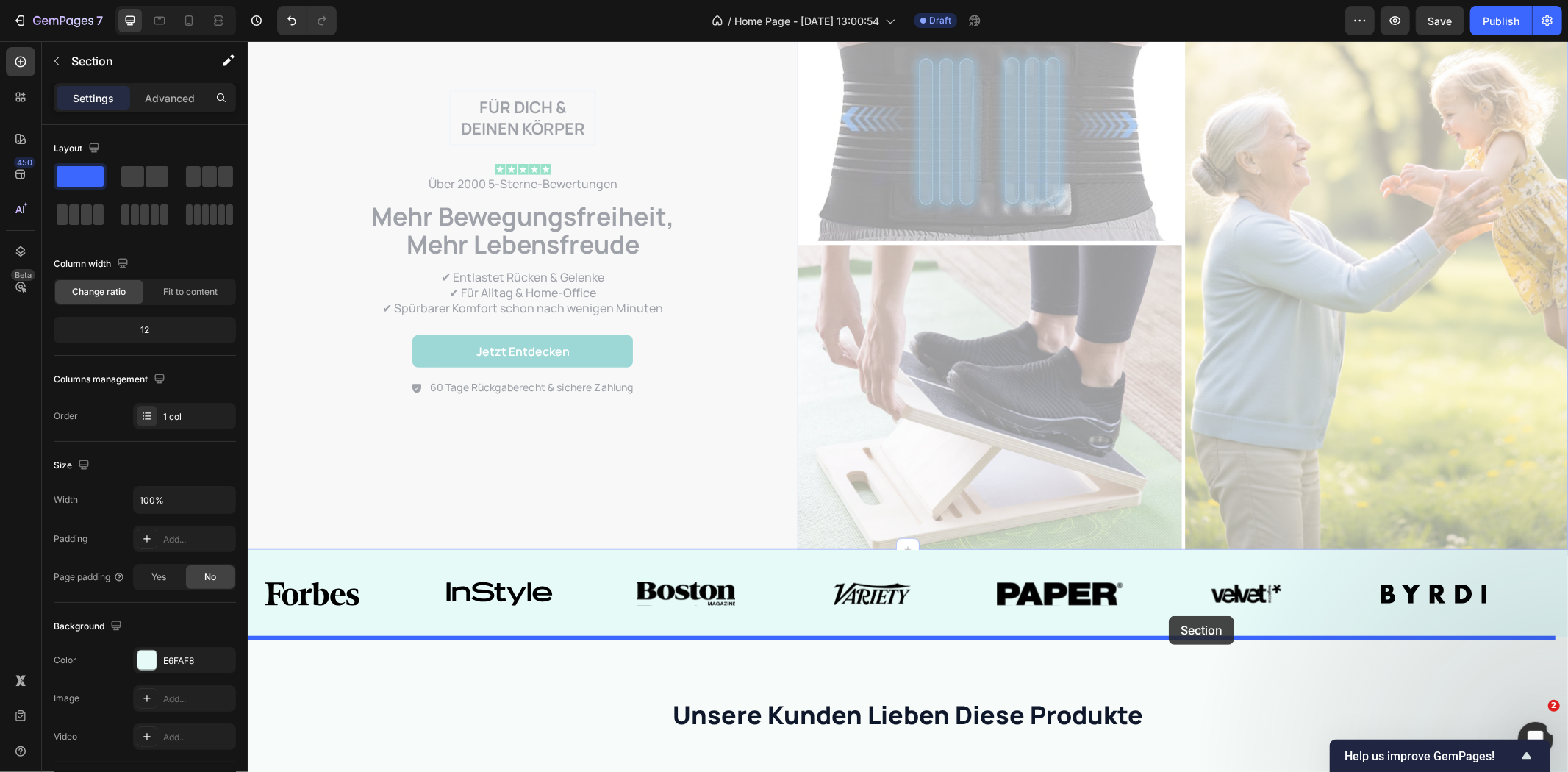
drag, startPoint x: 1258, startPoint y: 77, endPoint x: 1168, endPoint y: 616, distance: 546.5
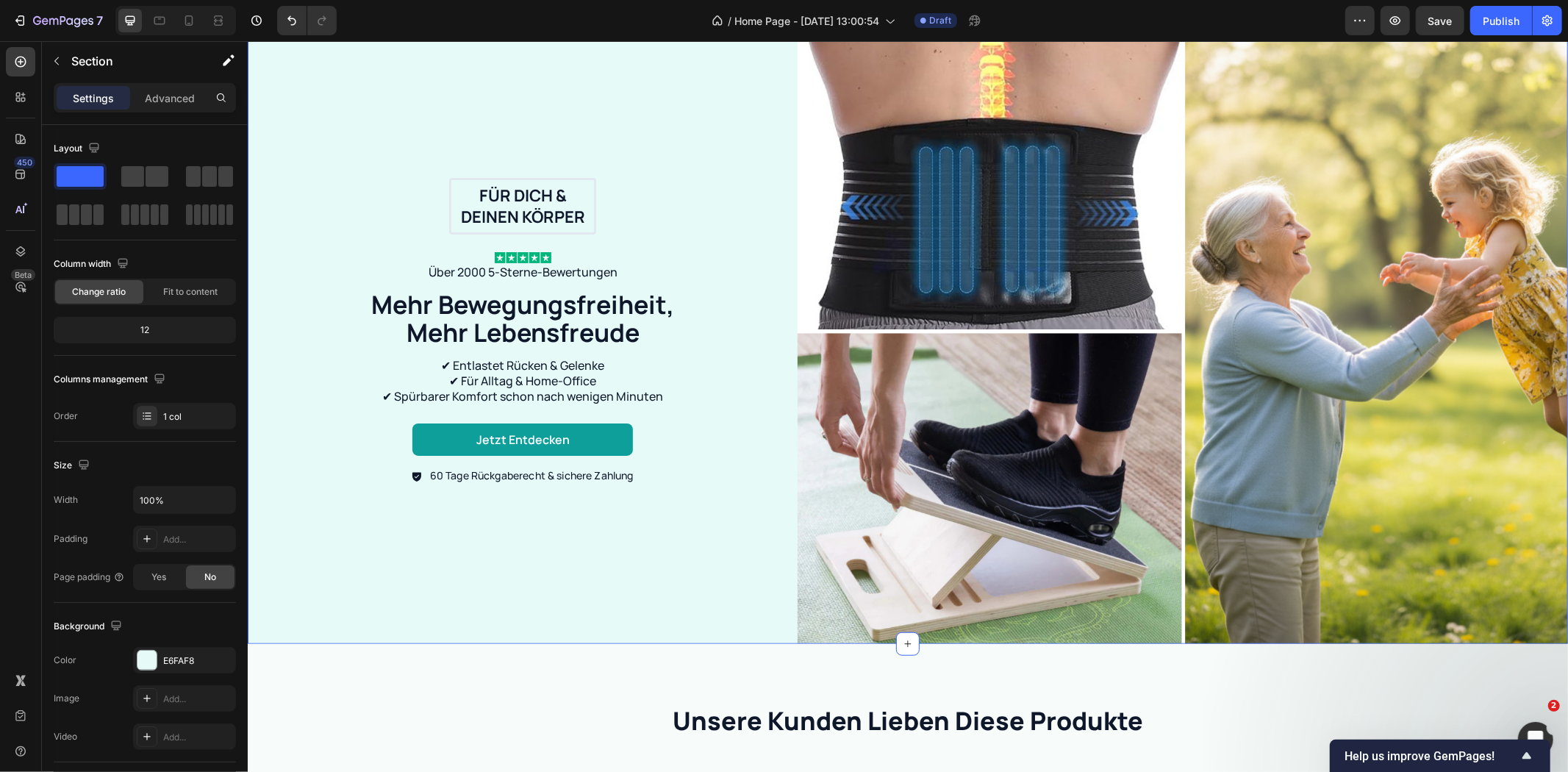
scroll to position [141, 0]
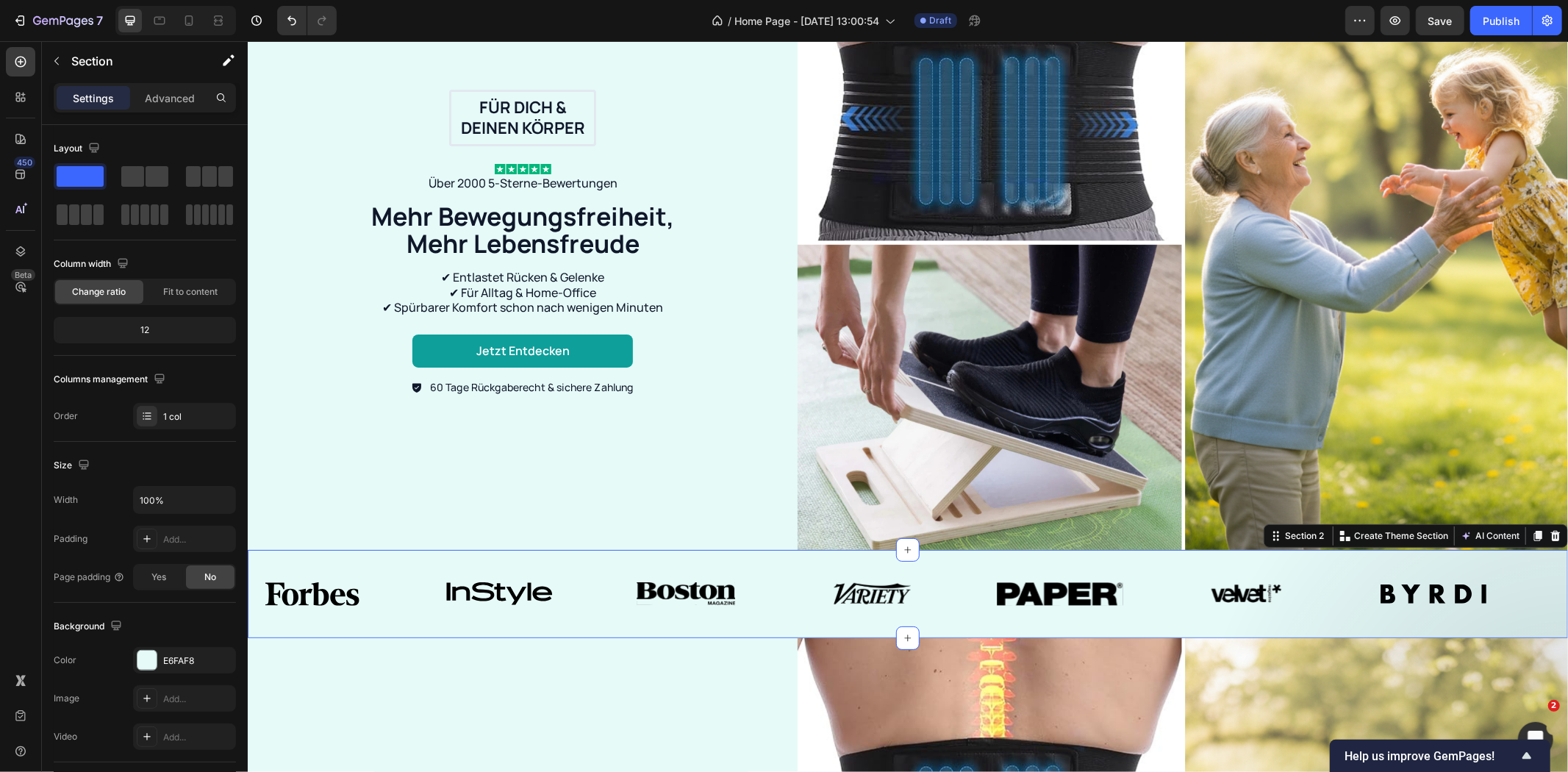
click at [1190, 559] on div "Image Image Image Image Image Image Image Image Image Image Image Image Image I…" at bounding box center [907, 593] width 1320 height 88
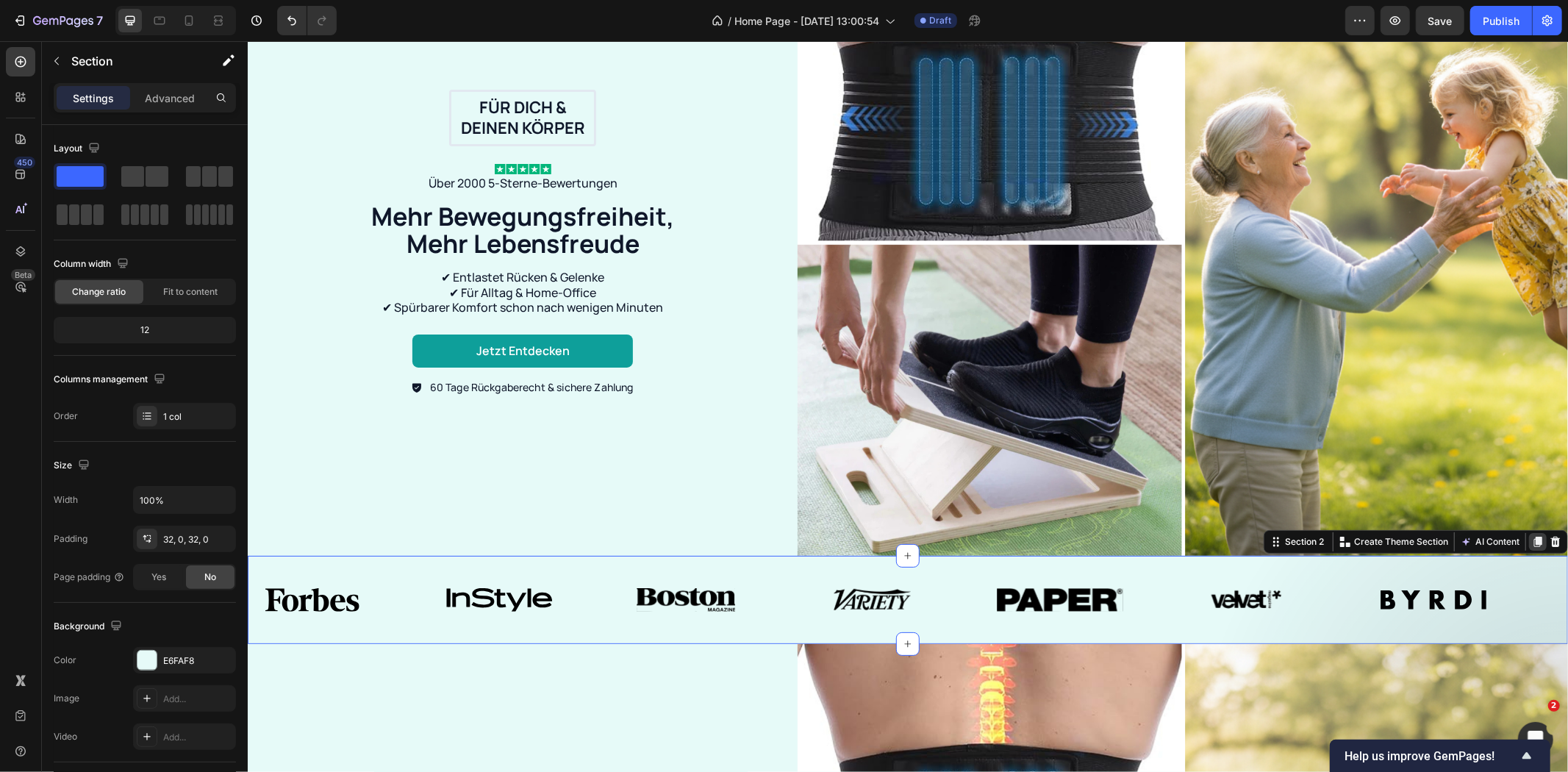
click at [1533, 536] on icon at bounding box center [1537, 541] width 8 height 10
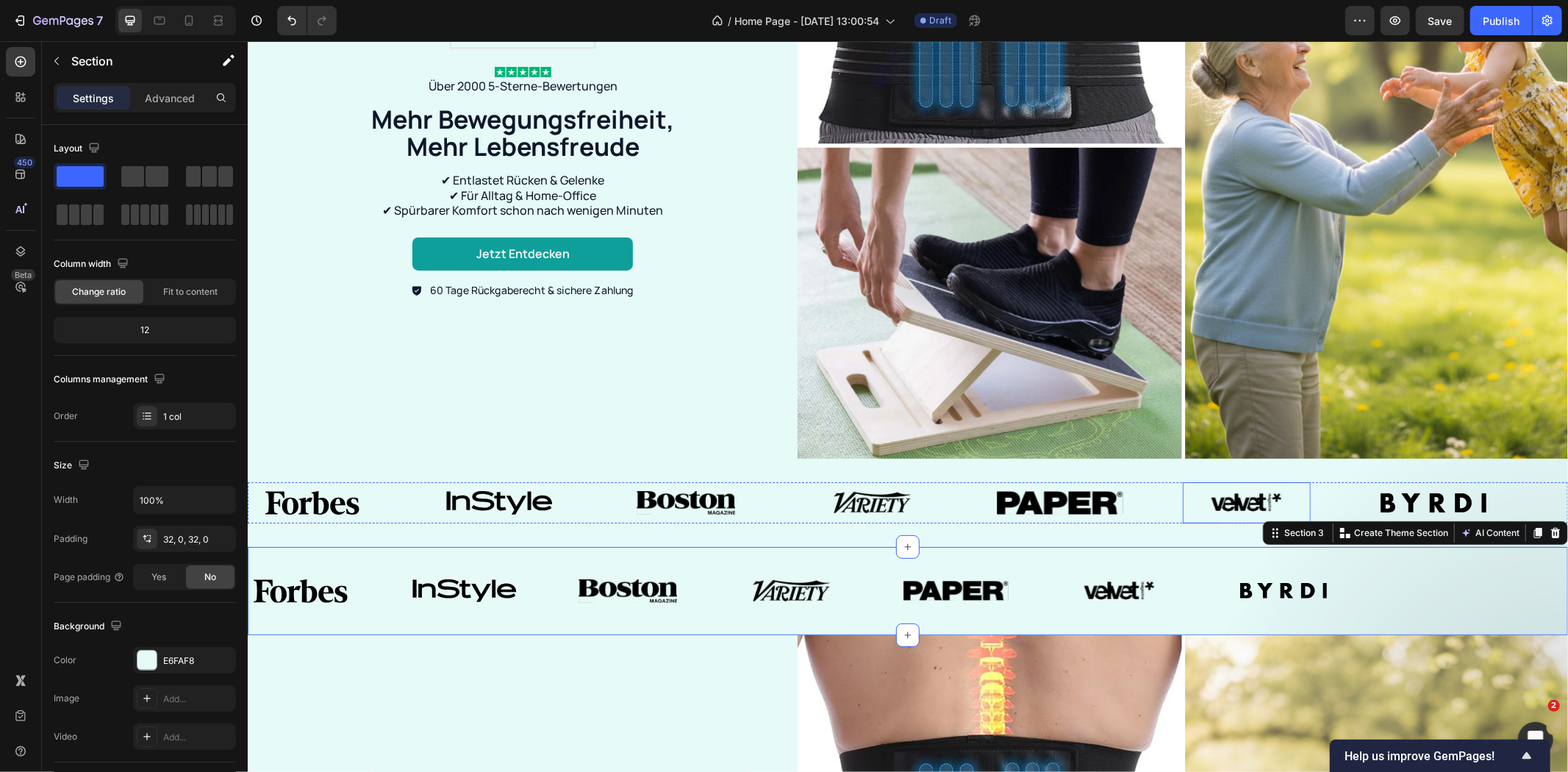
scroll to position [550, 0]
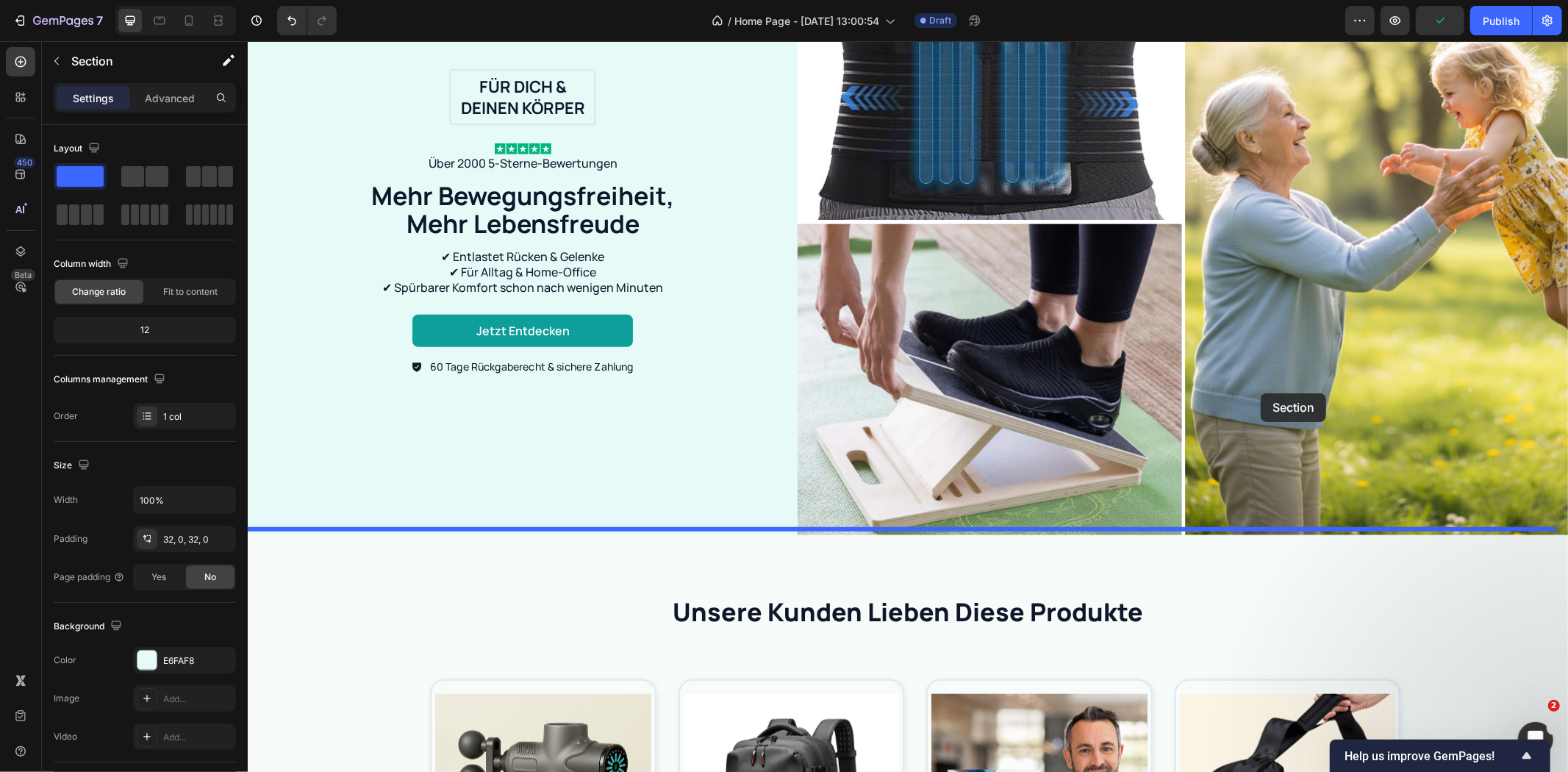
drag, startPoint x: 1270, startPoint y: 218, endPoint x: 1260, endPoint y: 393, distance: 175.3
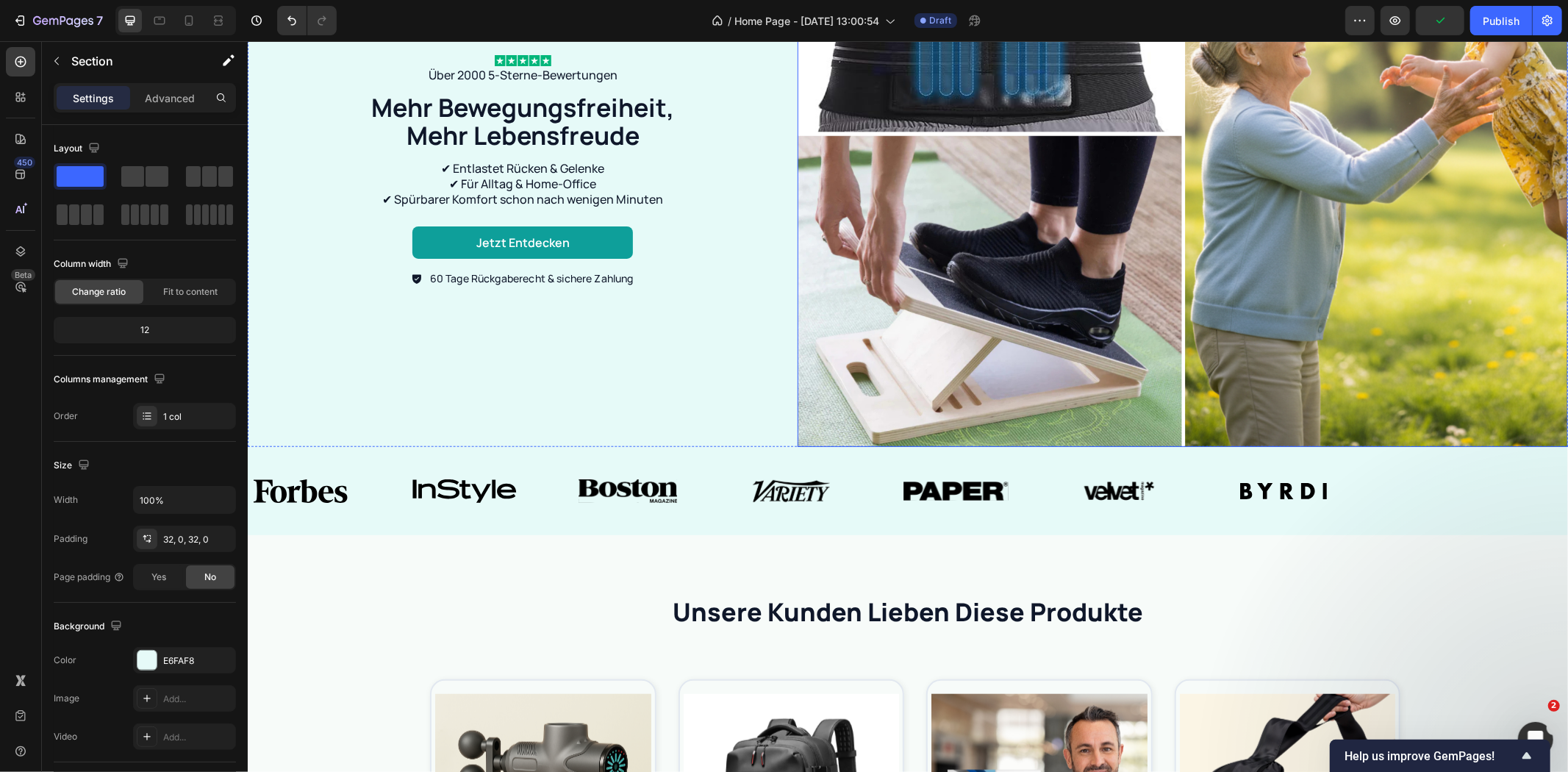
scroll to position [870, 0]
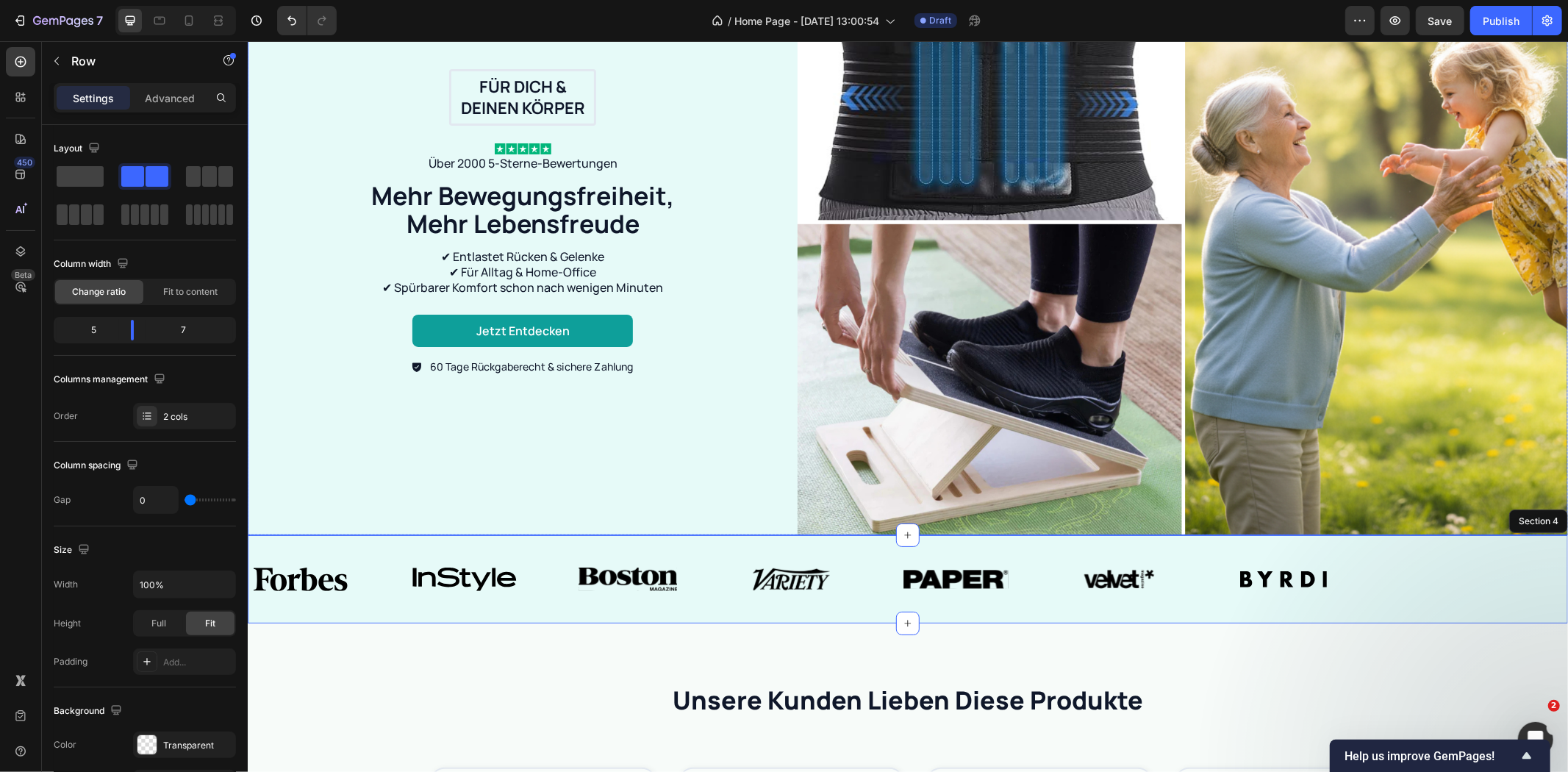
click at [731, 378] on div "Für dich & deinen Körper Text Block Row Image Über 2000 5-Sterne-Bewertungen Te…" at bounding box center [522, 221] width 550 height 627
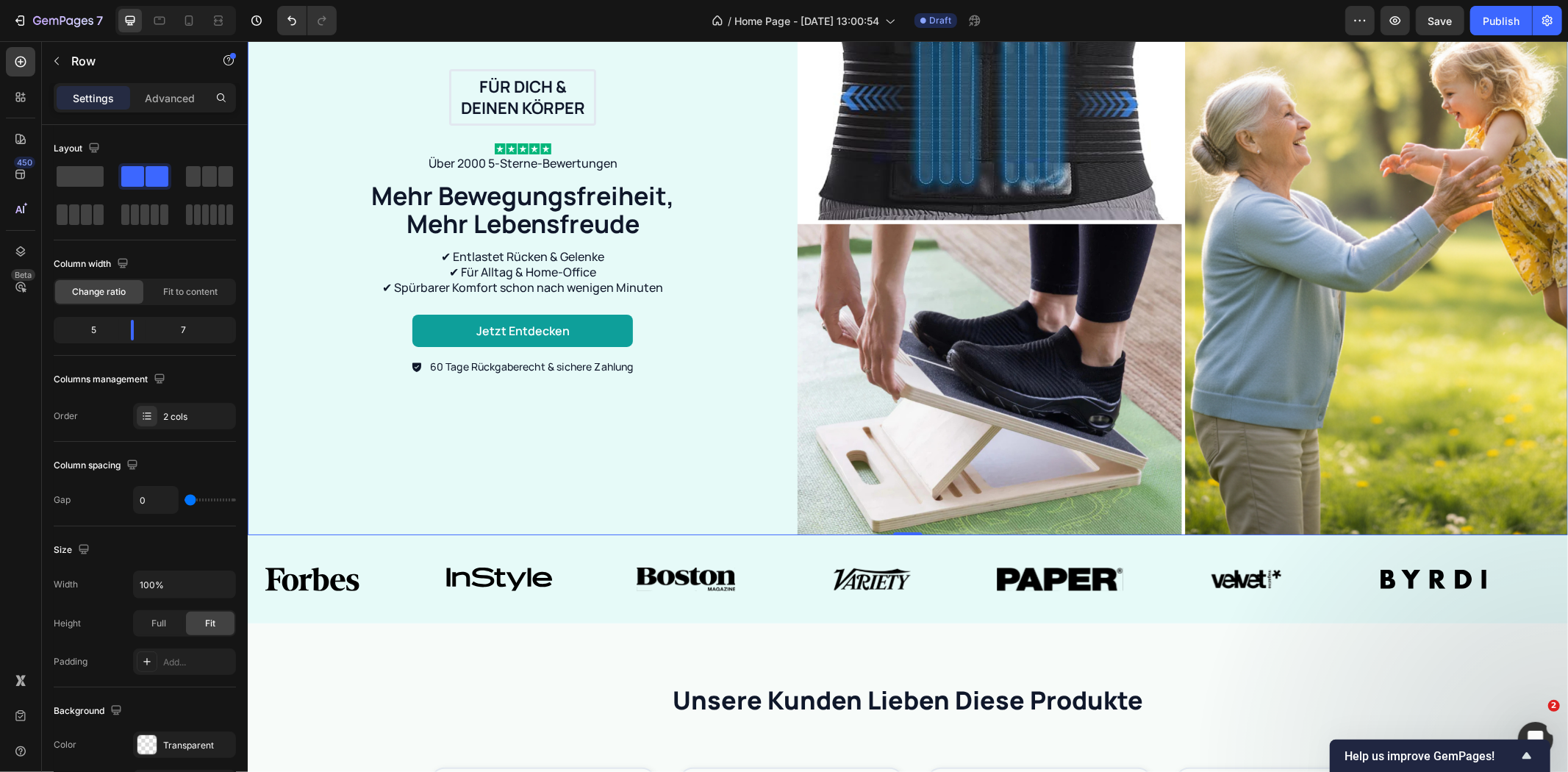
click at [774, 436] on div "Für dich & deinen Körper Text Block Row Image Über 2000 5-Sterne-Bewertungen Te…" at bounding box center [522, 221] width 550 height 627
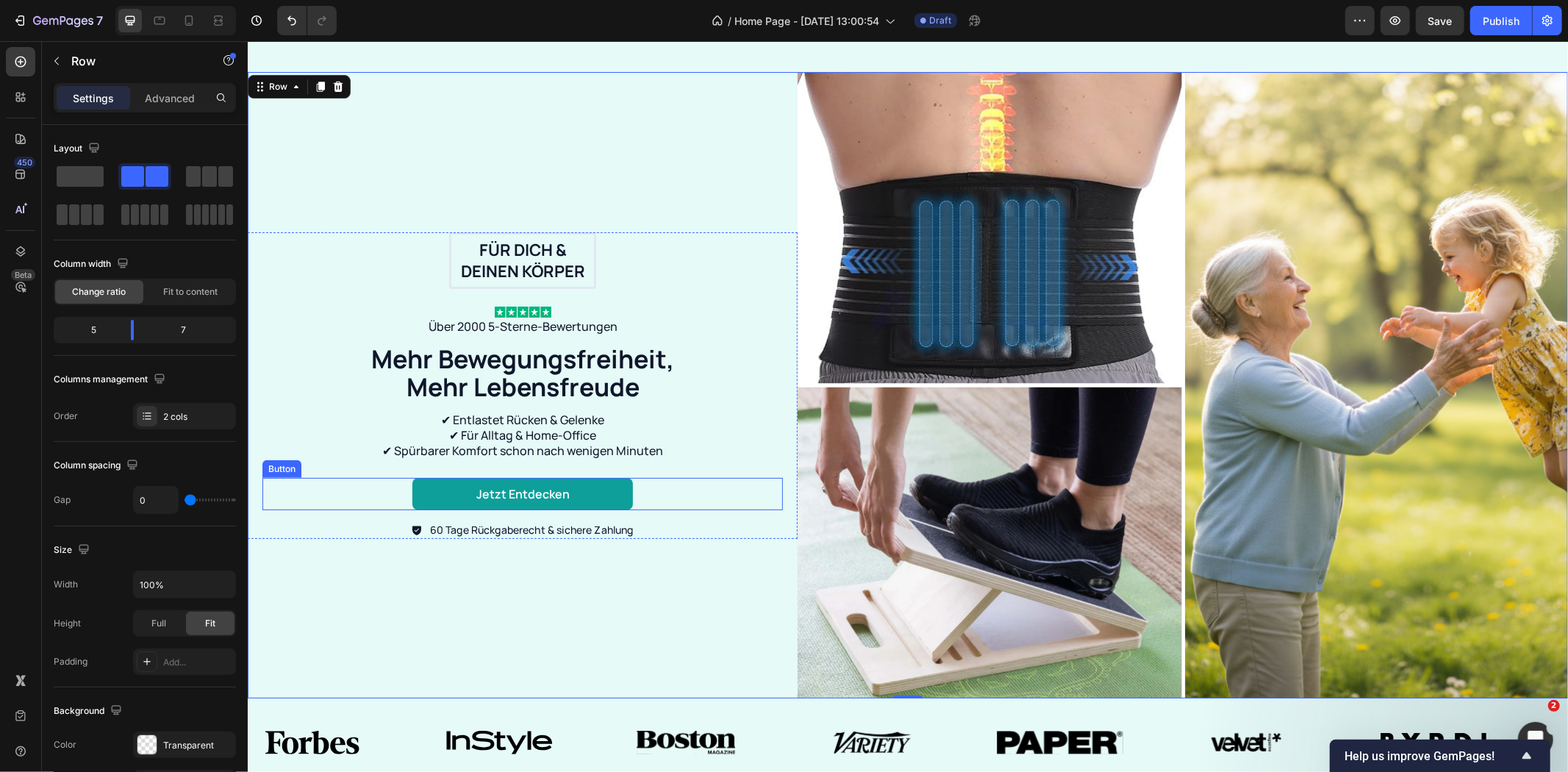
scroll to position [626, 0]
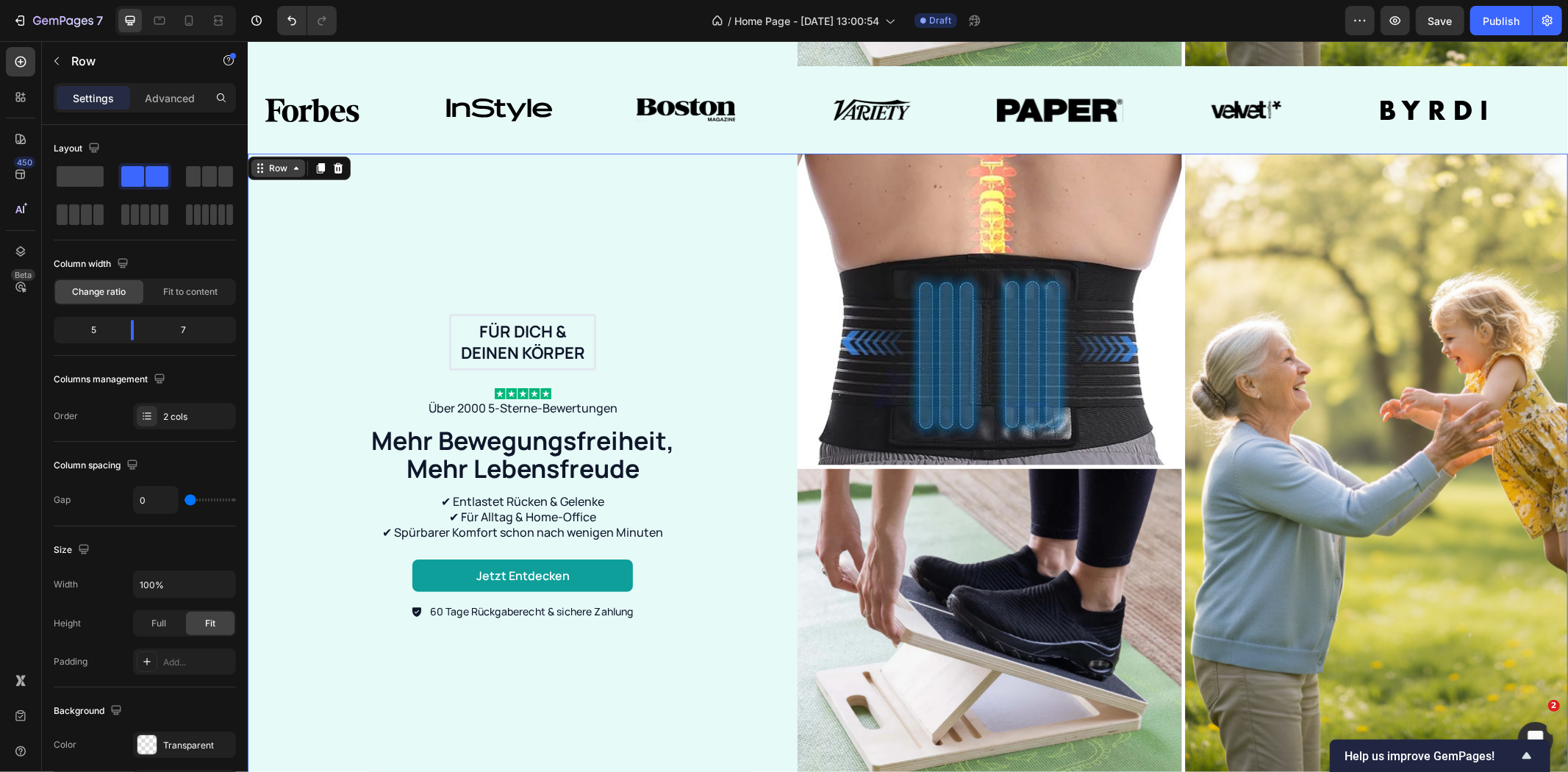
click at [284, 171] on div "Row" at bounding box center [277, 168] width 24 height 13
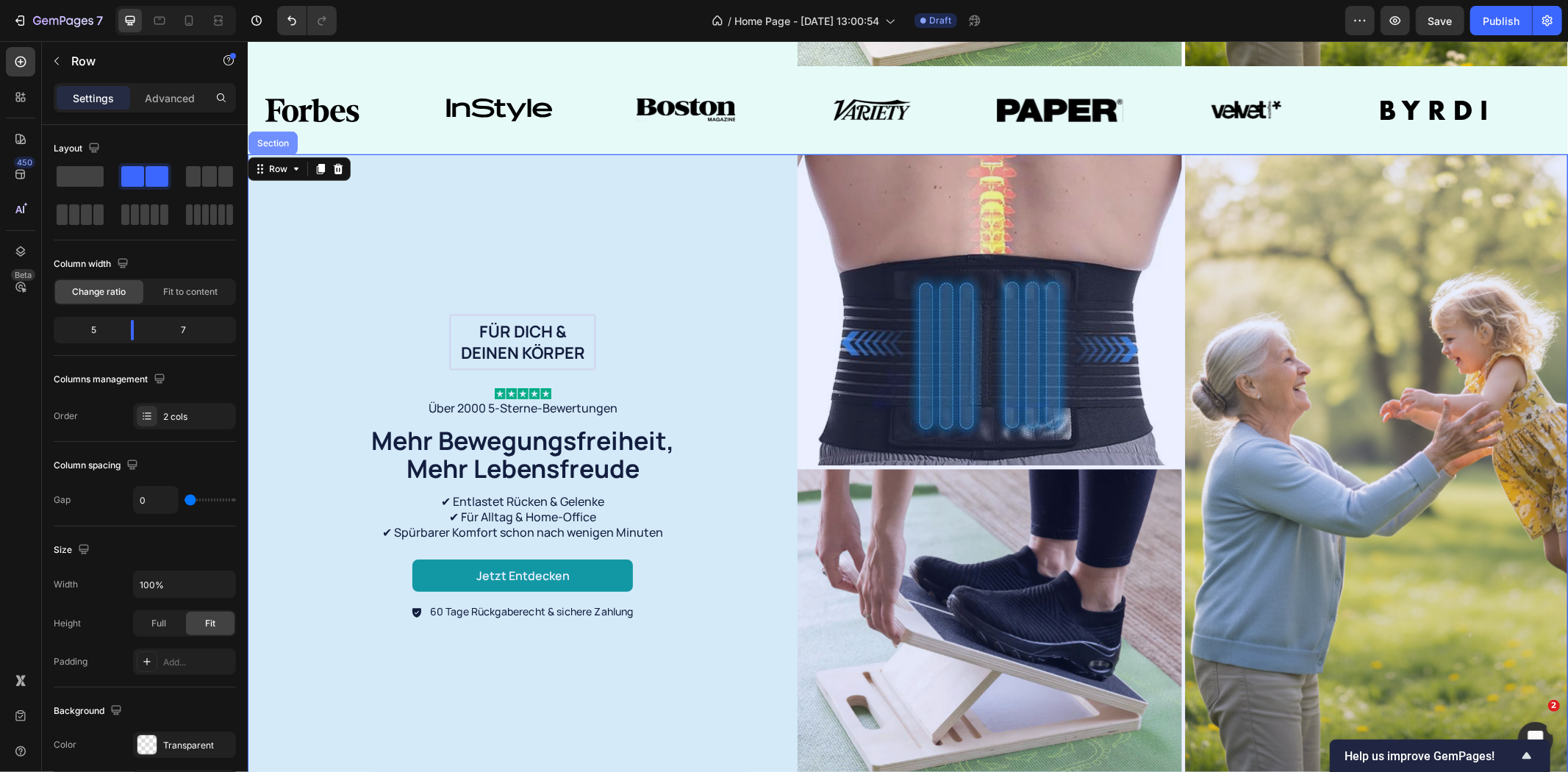
click at [274, 139] on div "Section" at bounding box center [273, 142] width 37 height 8
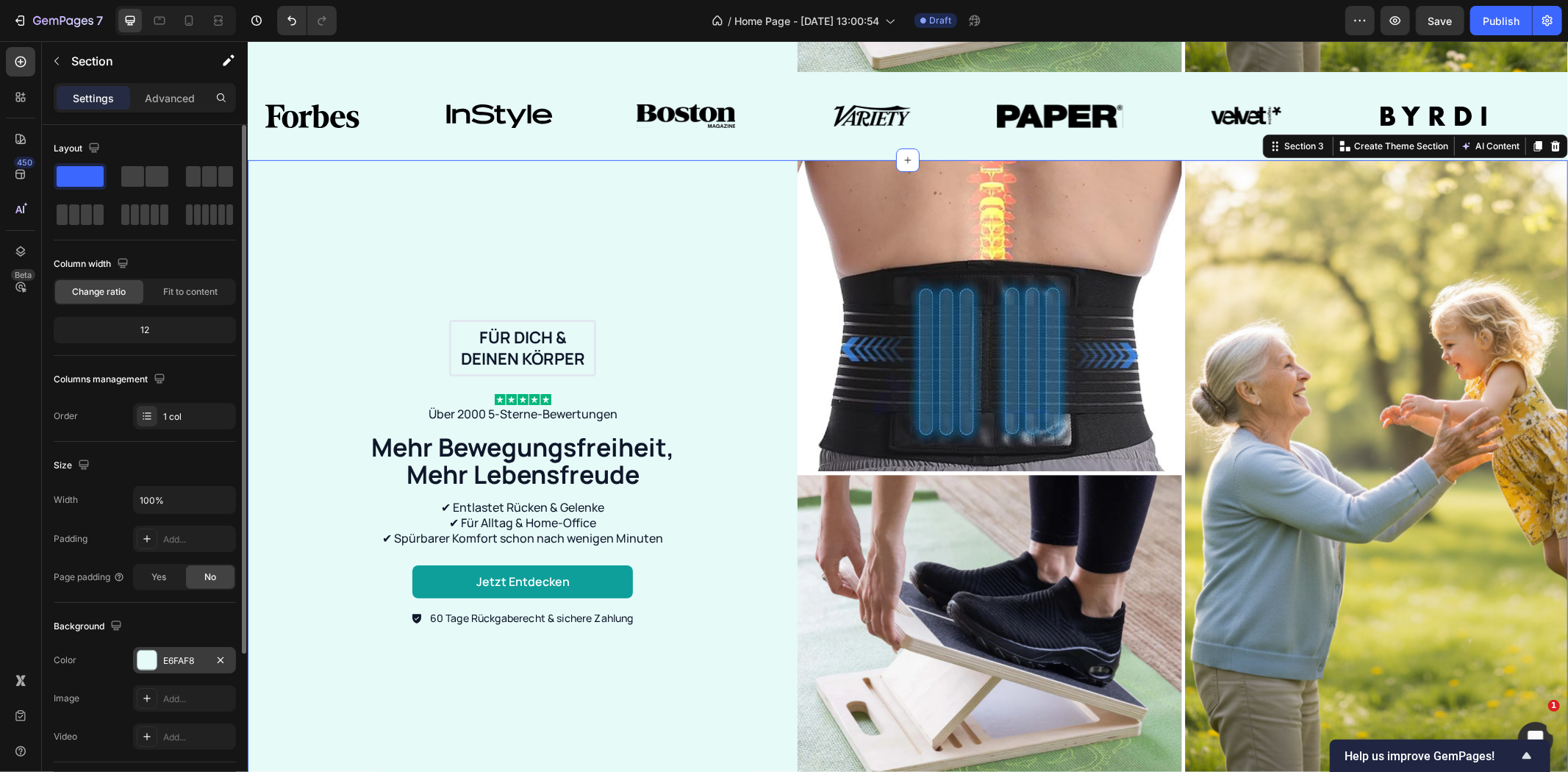
click at [174, 670] on div "E6FAF8" at bounding box center [185, 661] width 103 height 26
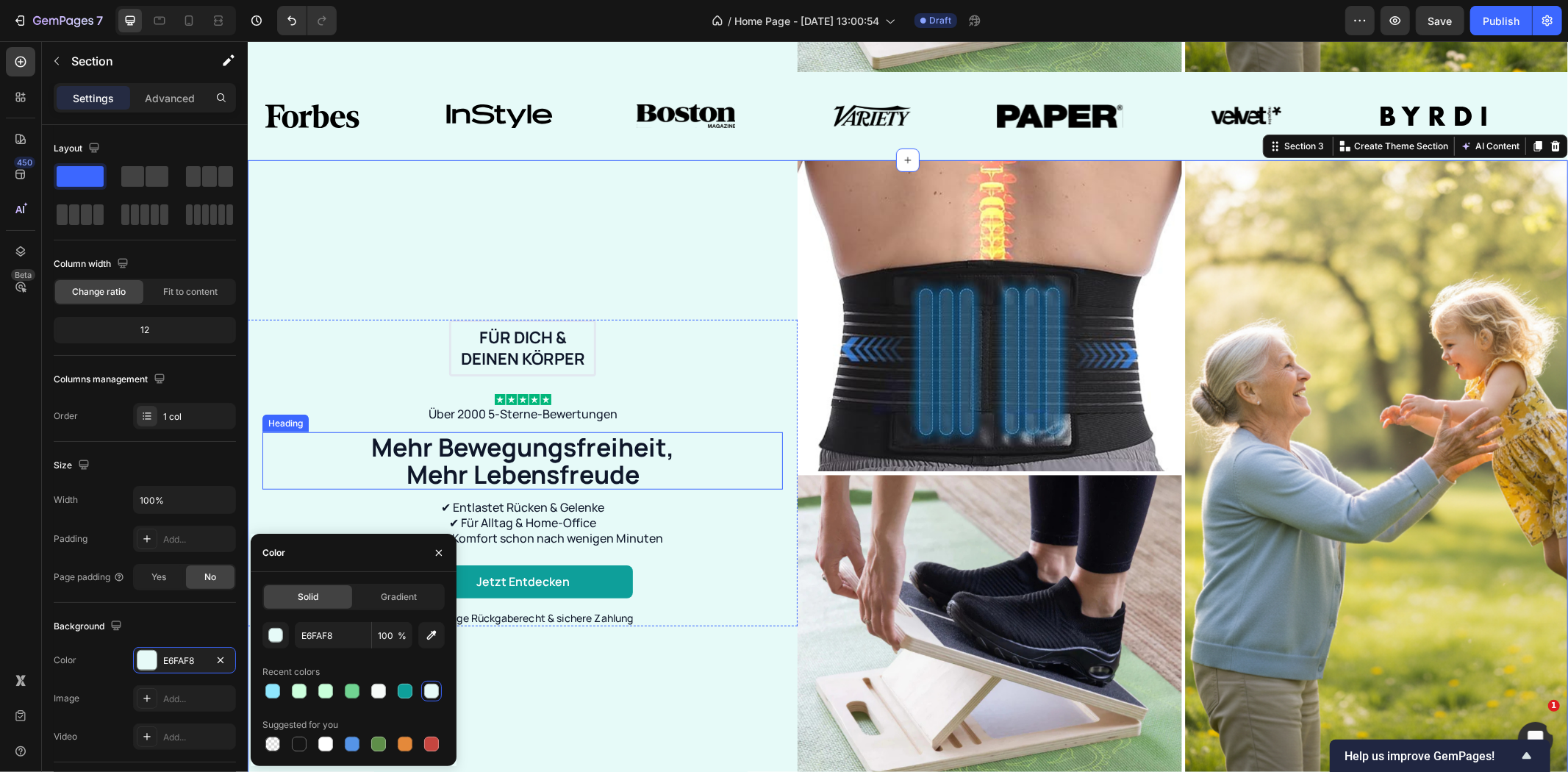
click at [476, 445] on h2 "Mehr Bewegungsfreiheit, Mehr Lebensfreude" at bounding box center [522, 461] width 331 height 58
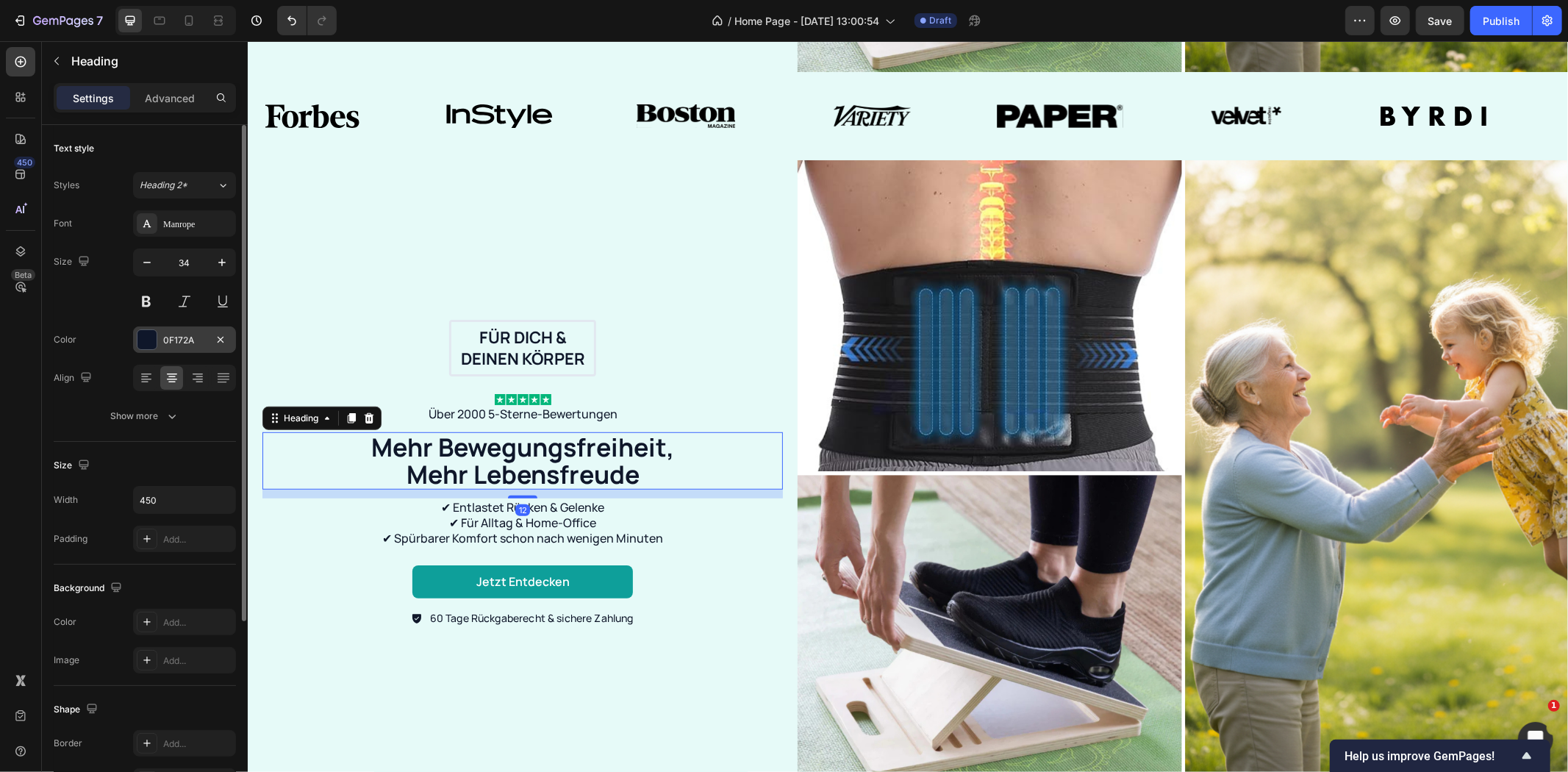
click at [185, 340] on div "0F172A" at bounding box center [185, 340] width 43 height 13
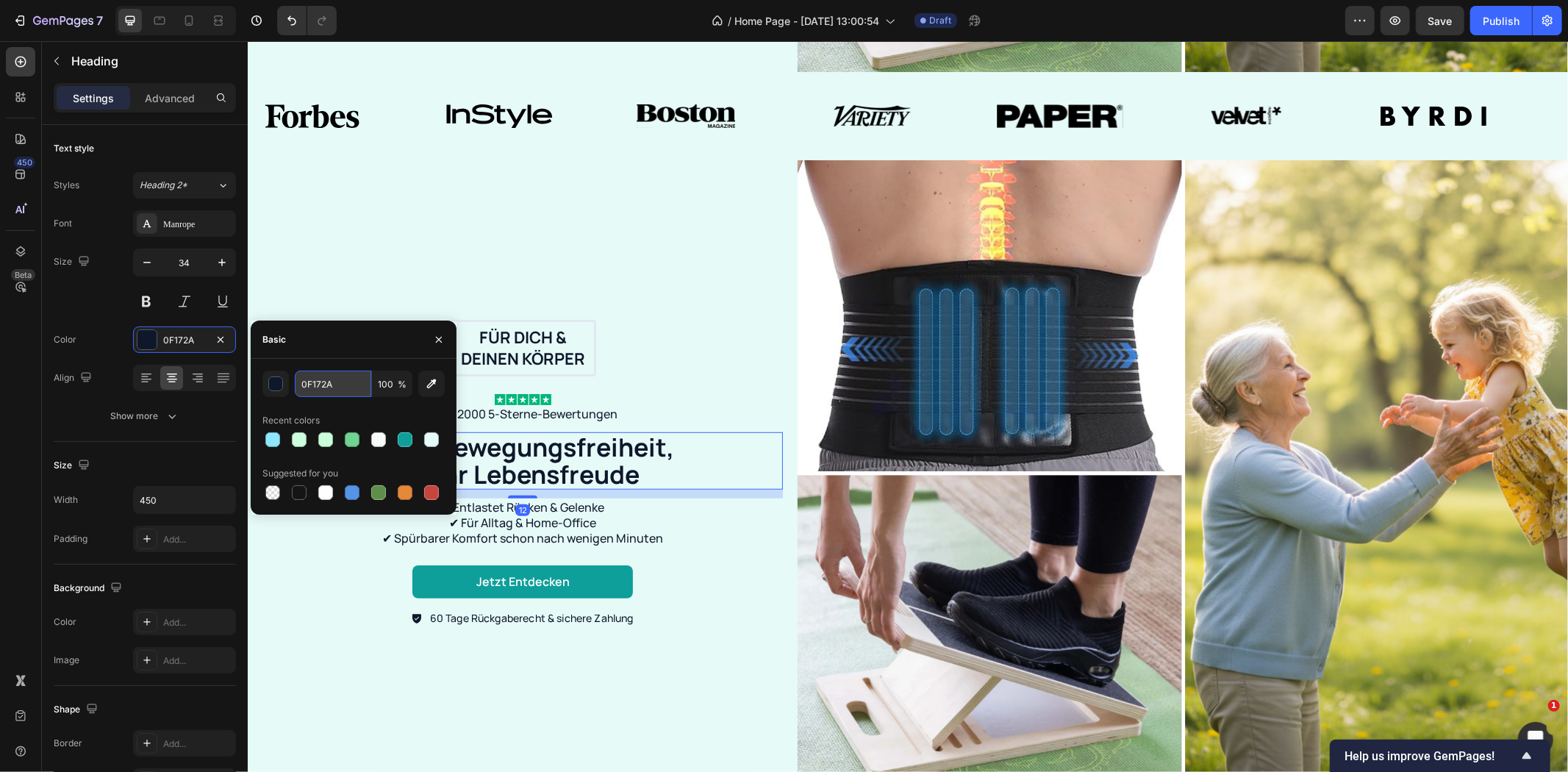
click at [333, 383] on input "0F172A" at bounding box center [333, 383] width 77 height 26
click at [745, 215] on div "Für dich & deinen Körper Text Block Row Image Über 2000 5-Sterne-Bewertungen Te…" at bounding box center [522, 472] width 550 height 627
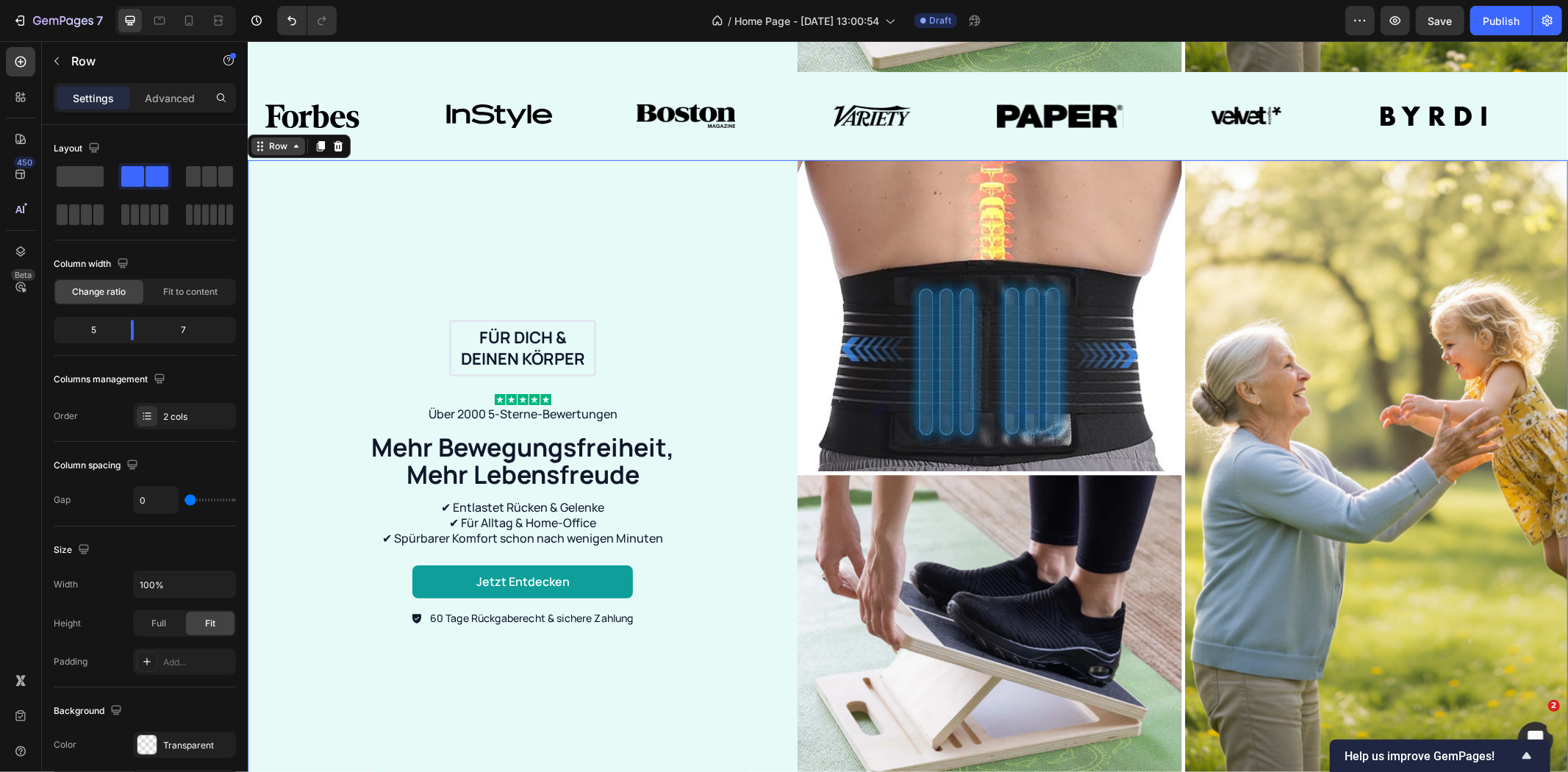
click at [269, 141] on div "Row" at bounding box center [277, 145] width 24 height 13
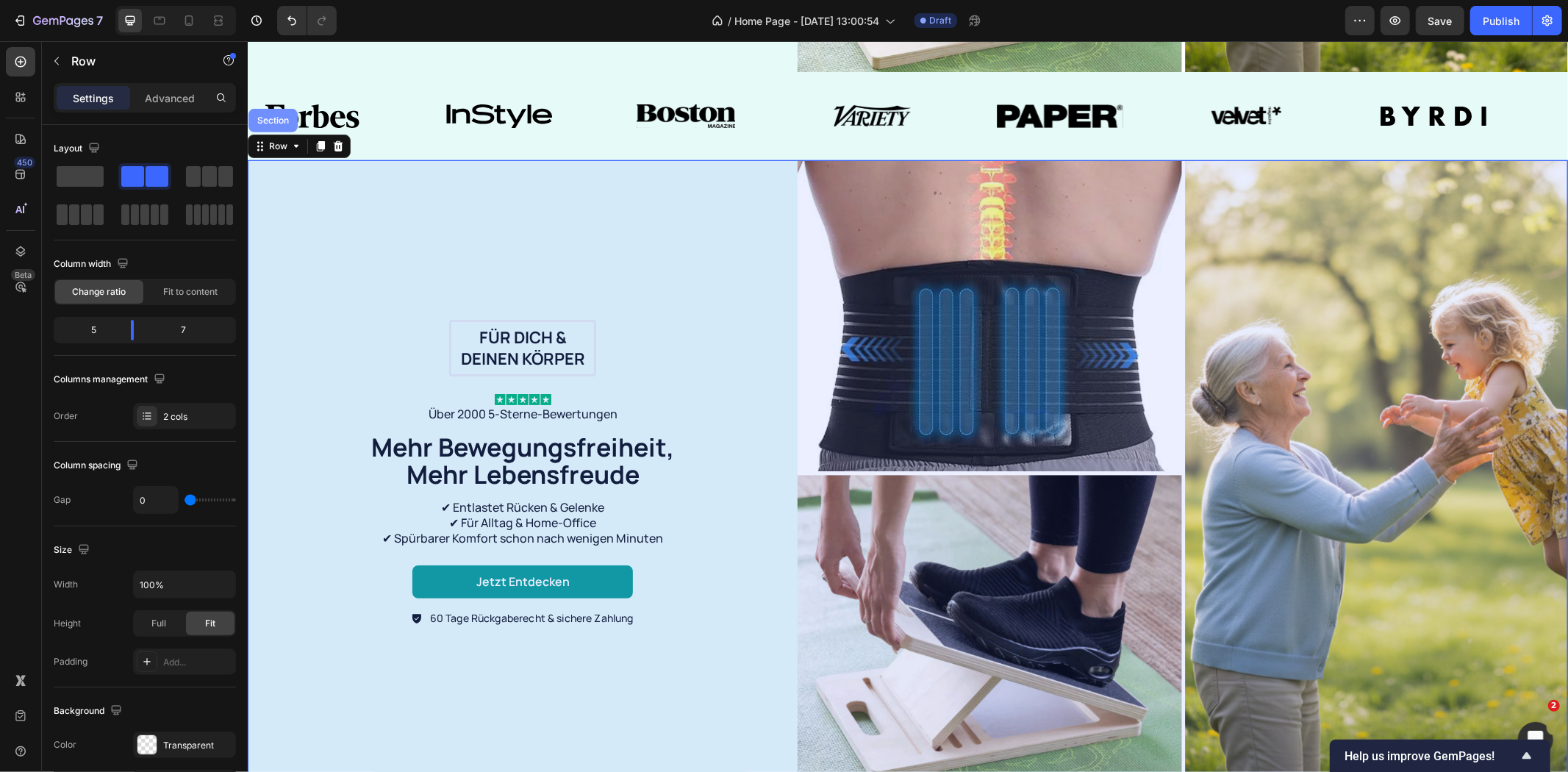
click at [282, 115] on div "Section" at bounding box center [273, 119] width 37 height 8
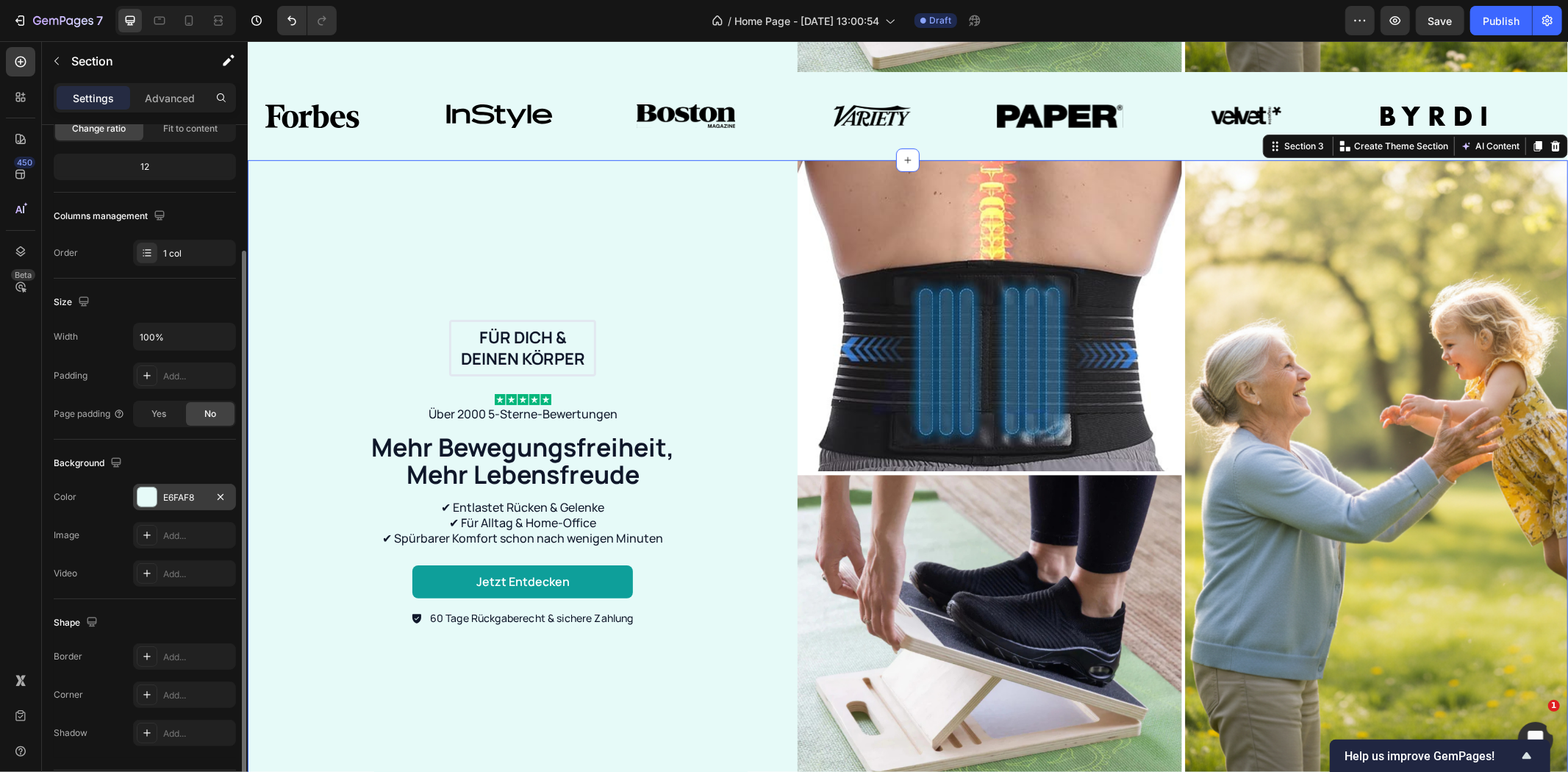
scroll to position [208, 0]
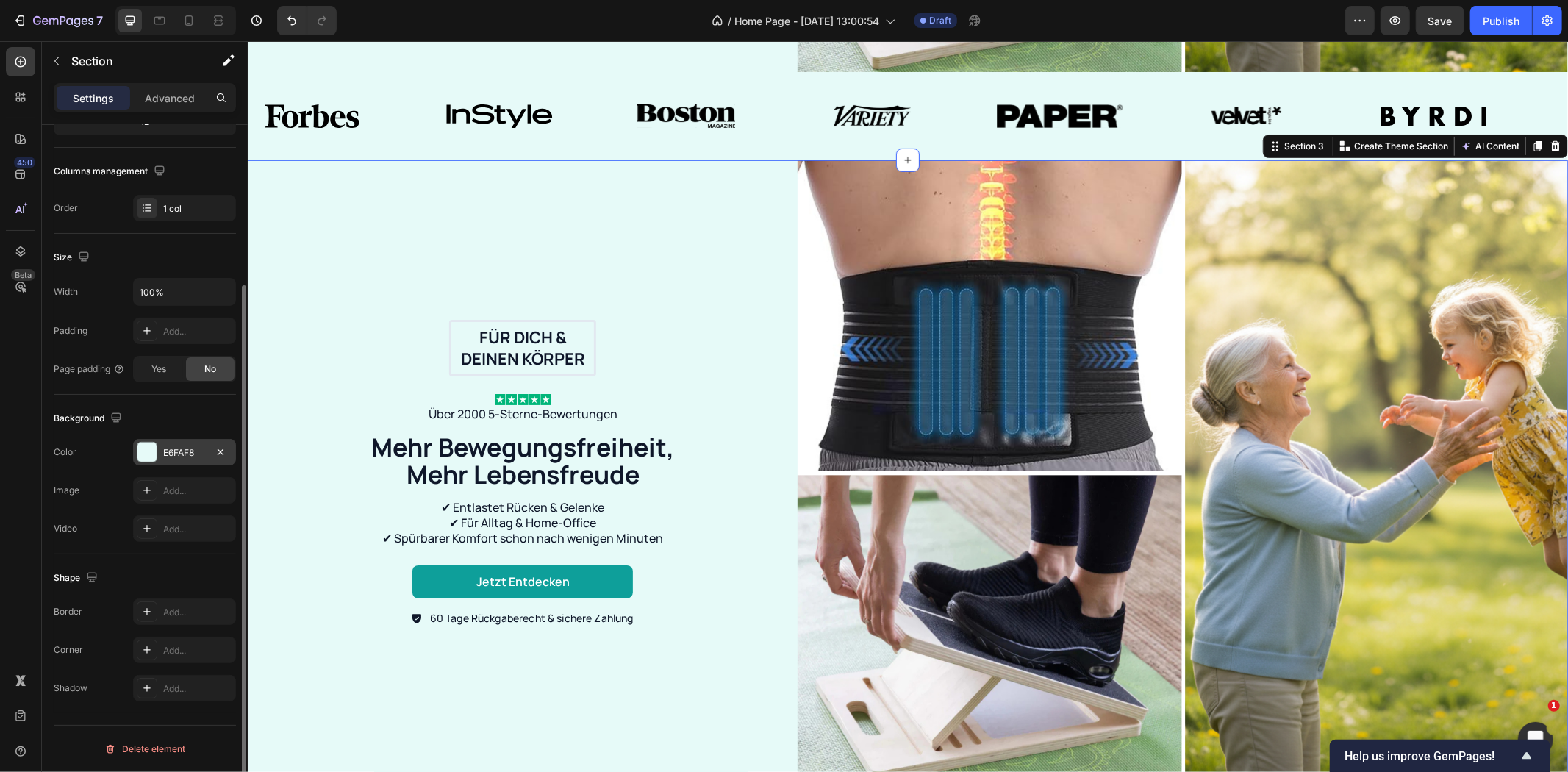
click at [184, 447] on div "E6FAF8" at bounding box center [185, 453] width 43 height 13
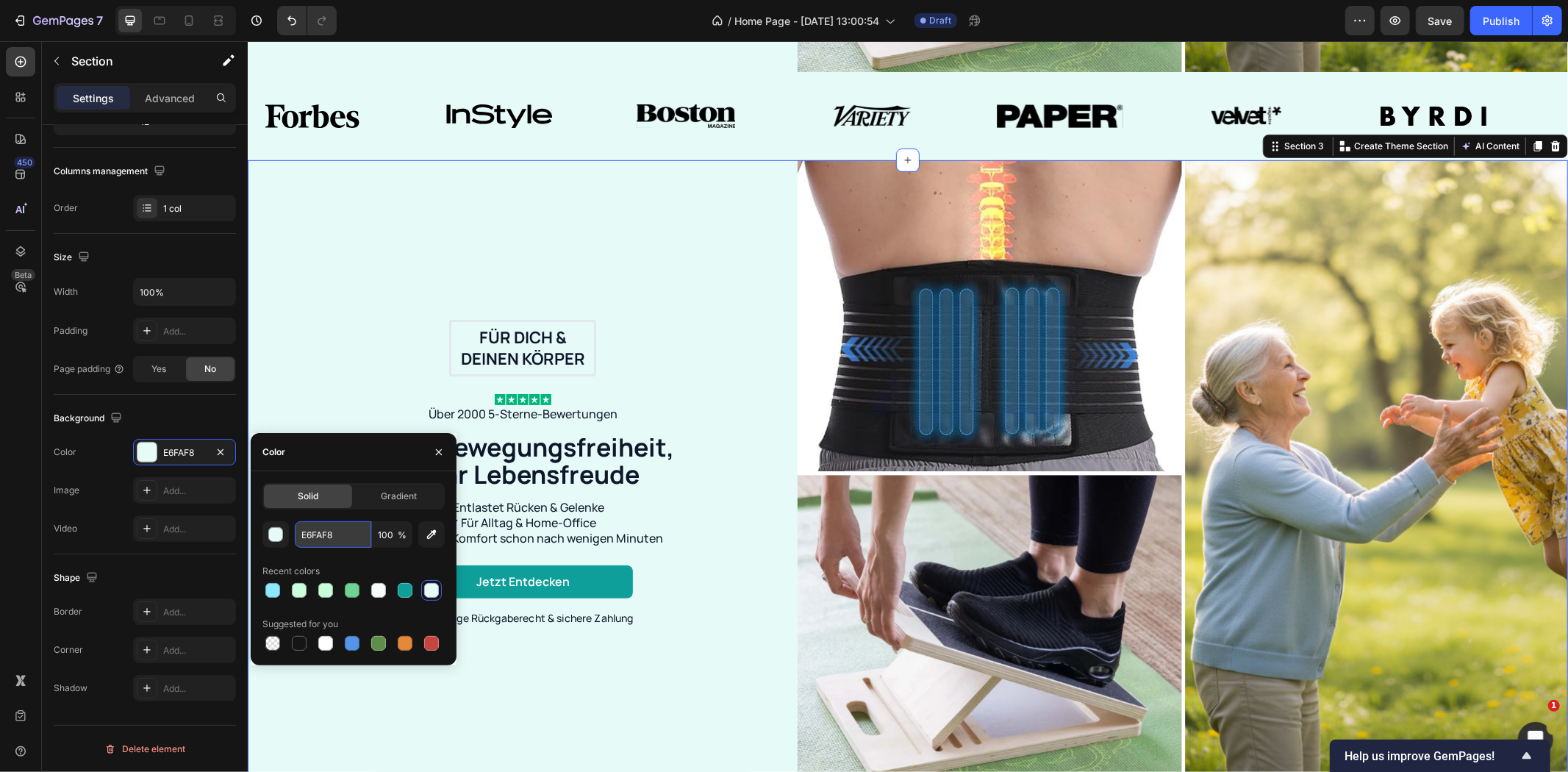
click at [313, 542] on input "E6FAF8" at bounding box center [333, 534] width 77 height 26
type input "V"
click at [313, 542] on input "text" at bounding box center [333, 534] width 77 height 26
paste input "0F172A"
type input "0F172A"
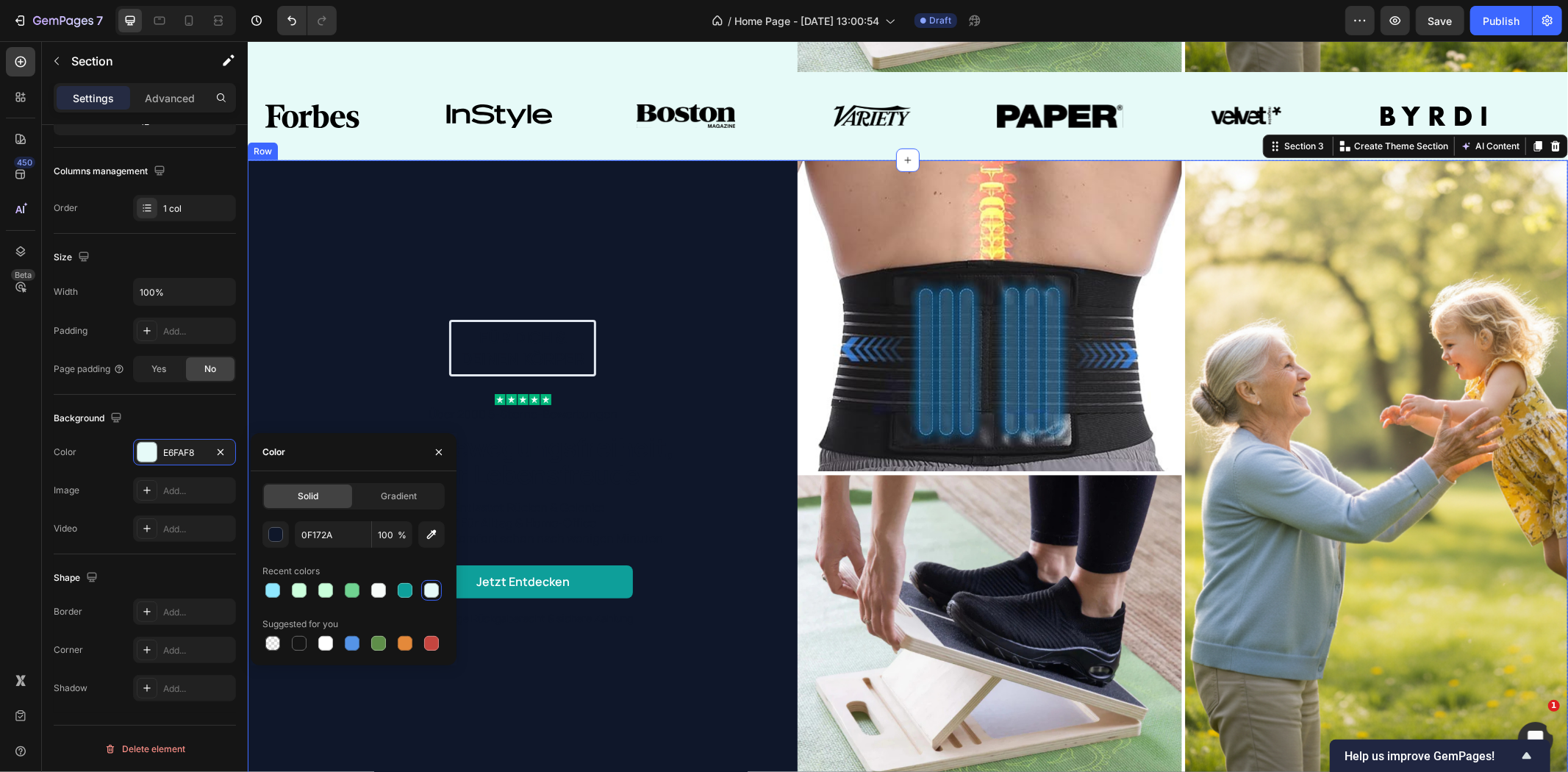
click at [743, 671] on div "Für dich & deinen Körper Text Block Row Image Über 2000 5-Sterne-Bewertungen Te…" at bounding box center [522, 472] width 550 height 627
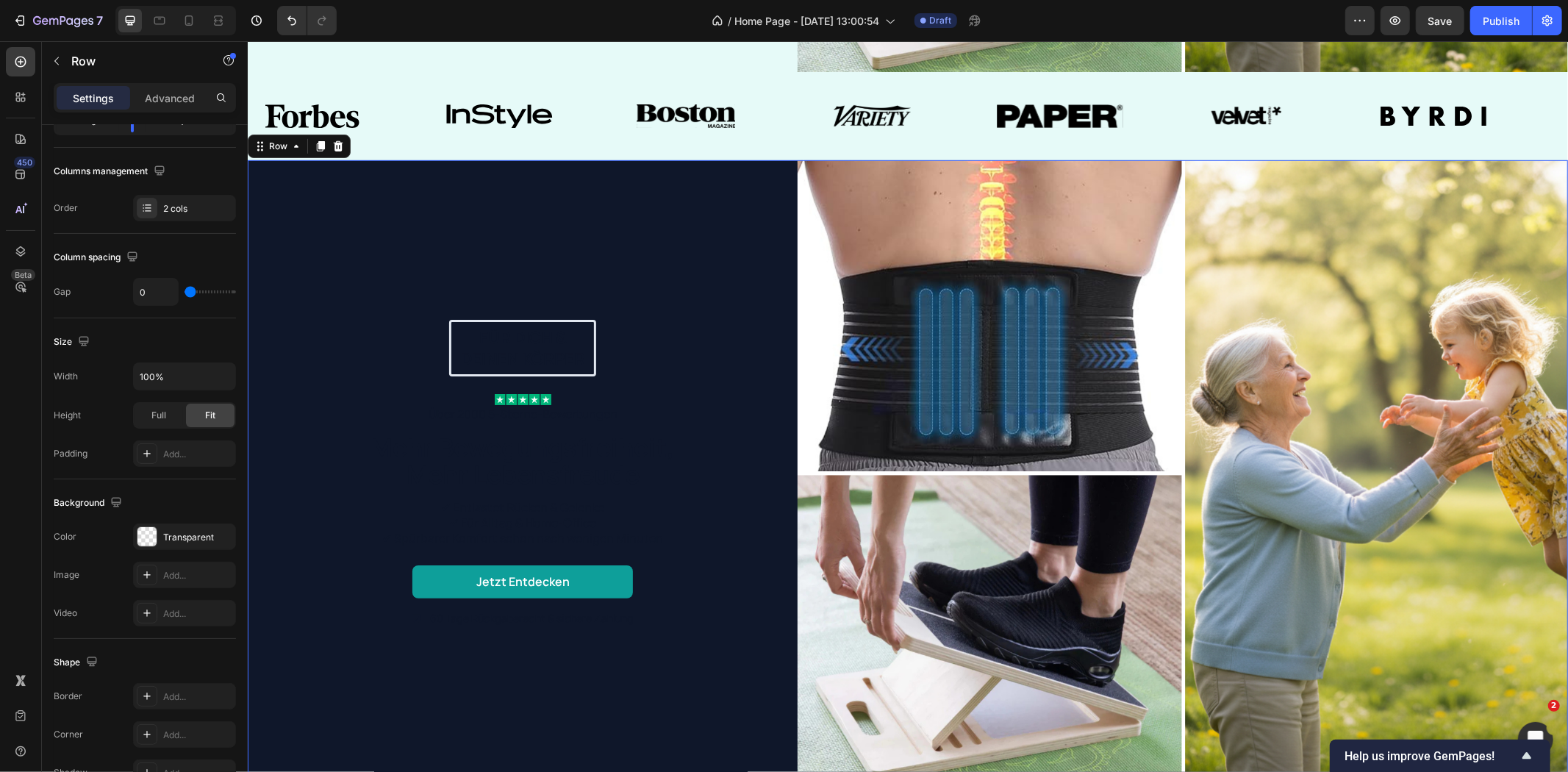
scroll to position [0, 0]
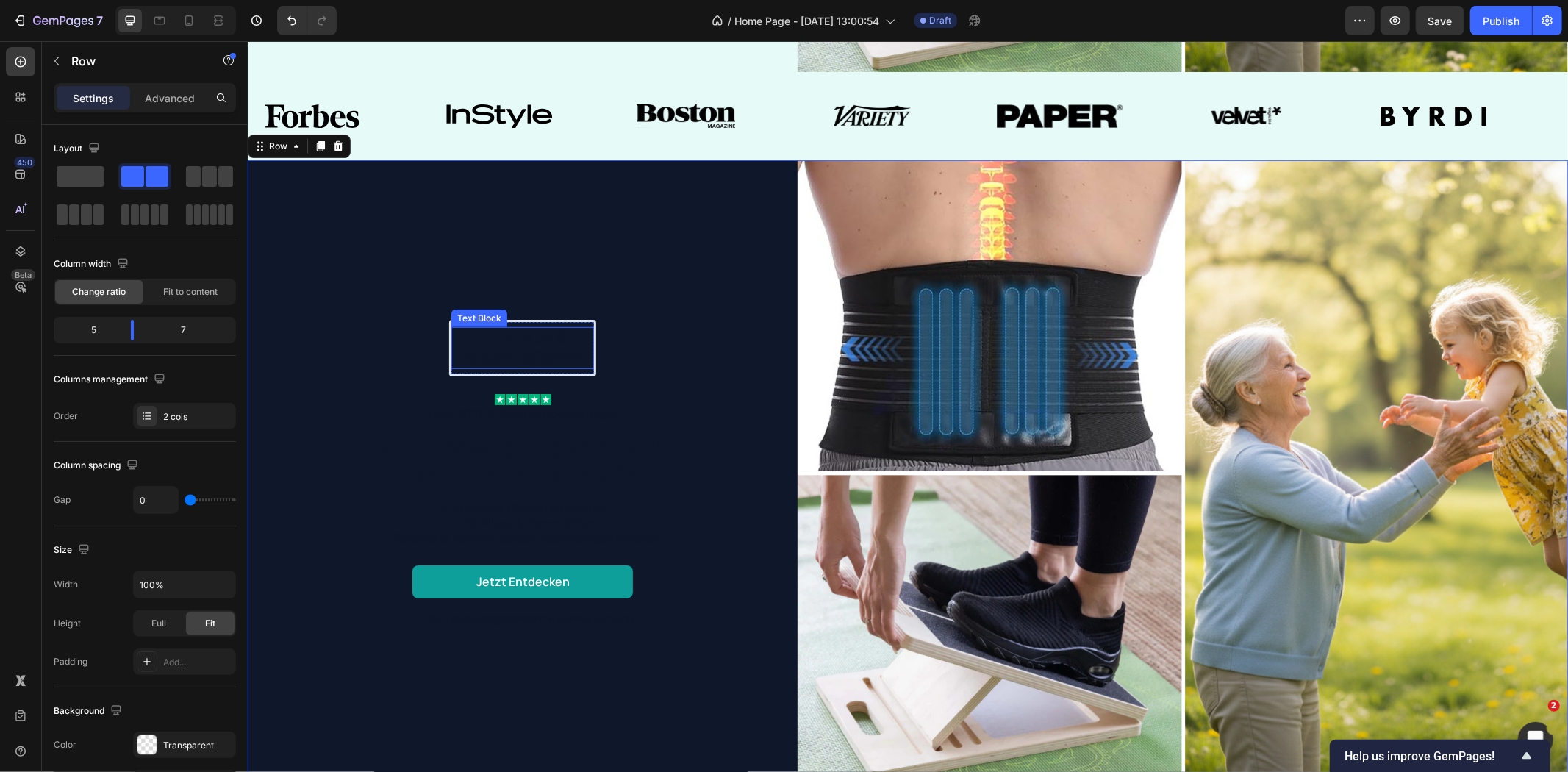
click at [510, 348] on p "deinen Körper" at bounding box center [522, 358] width 140 height 22
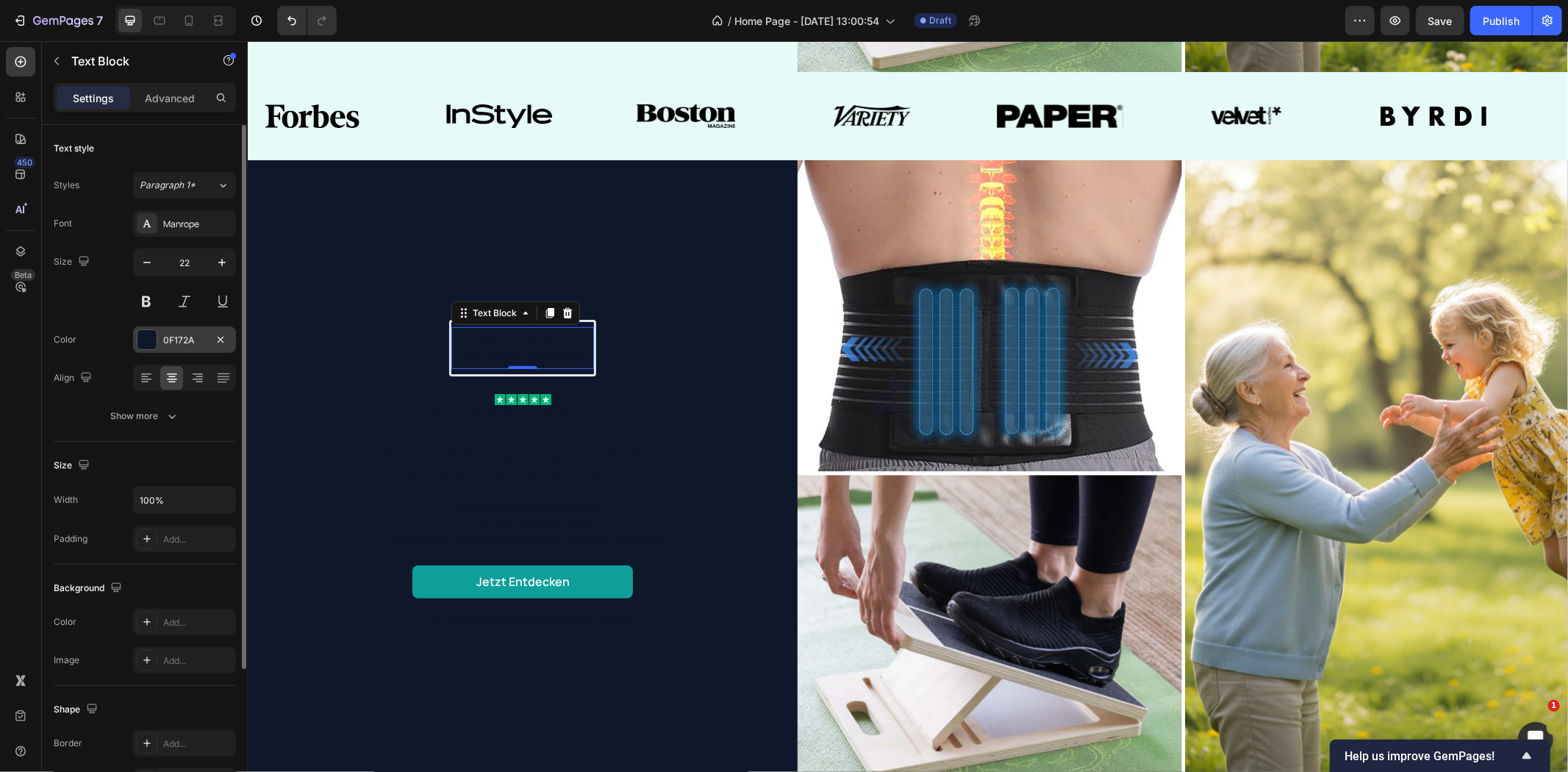
click at [191, 336] on div "0F172A" at bounding box center [185, 340] width 43 height 13
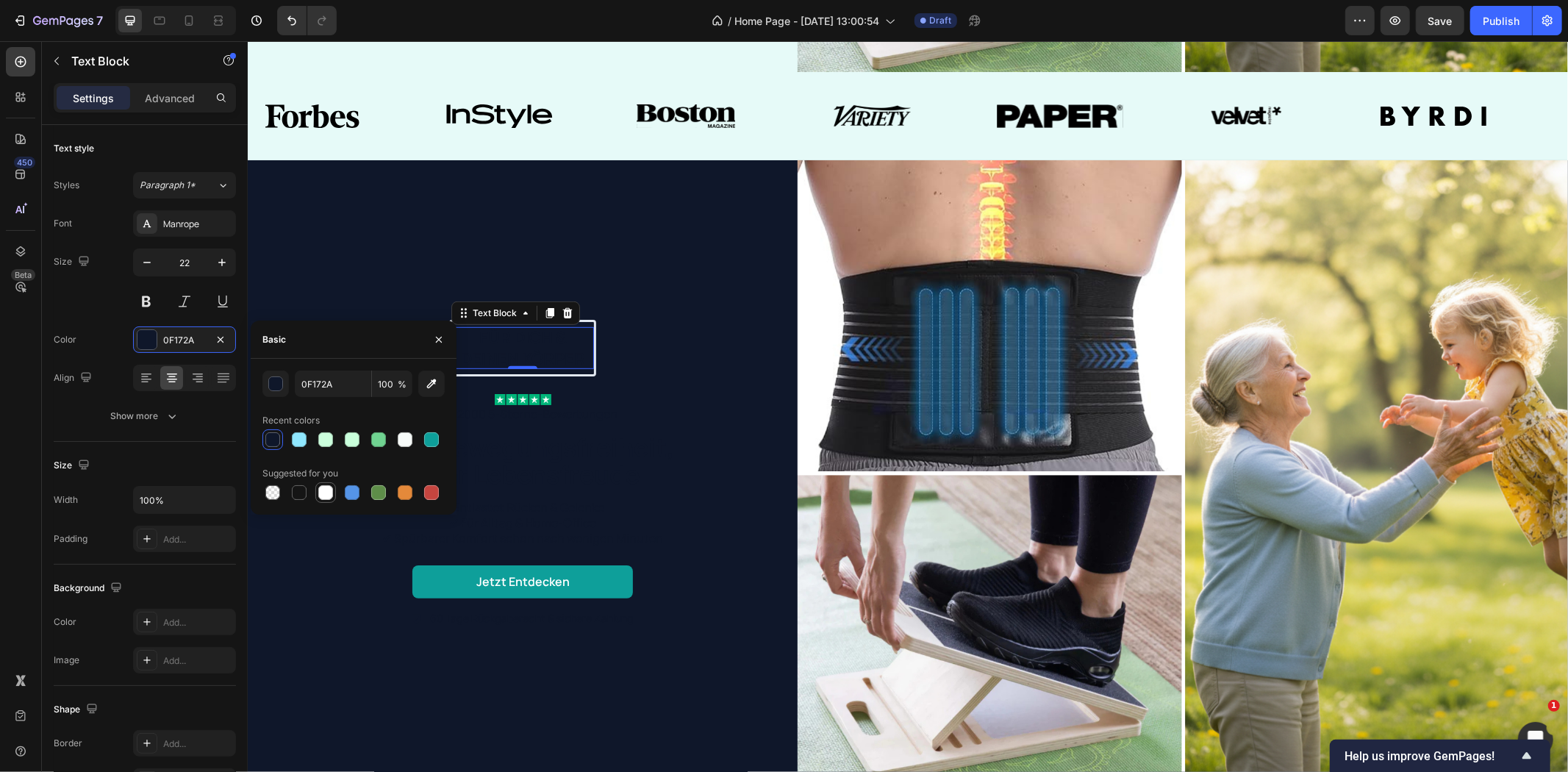
click at [332, 489] on div at bounding box center [326, 493] width 15 height 15
type input "FFFFFF"
click at [695, 414] on div "Für dich & deinen Körper Text Block 0 Row Image Über 2000 5-Sterne-Bewertungen …" at bounding box center [522, 472] width 521 height 306
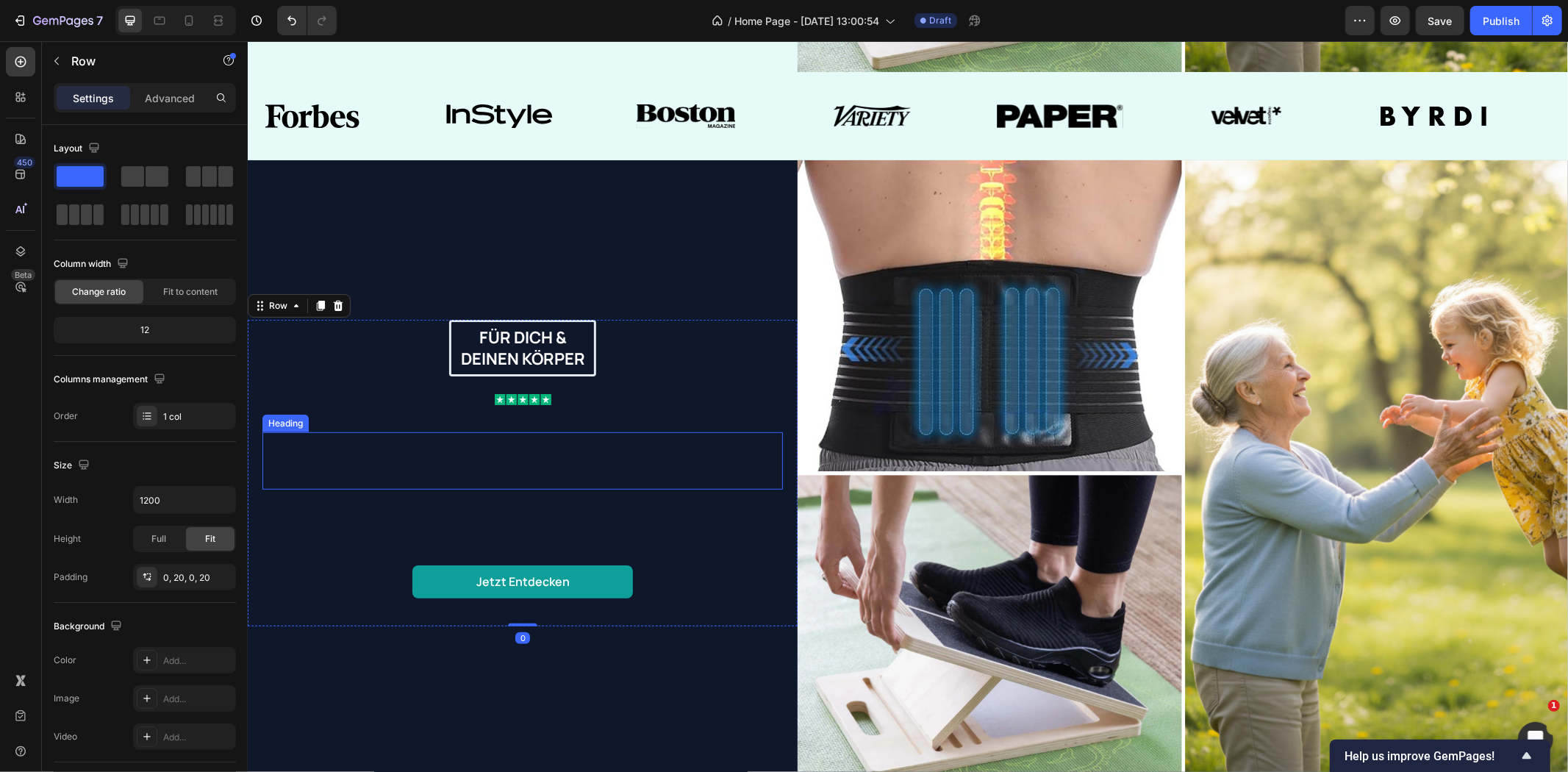
click at [523, 441] on h2 "Mehr Bewegungsfreiheit, Mehr Lebensfreude" at bounding box center [522, 461] width 331 height 58
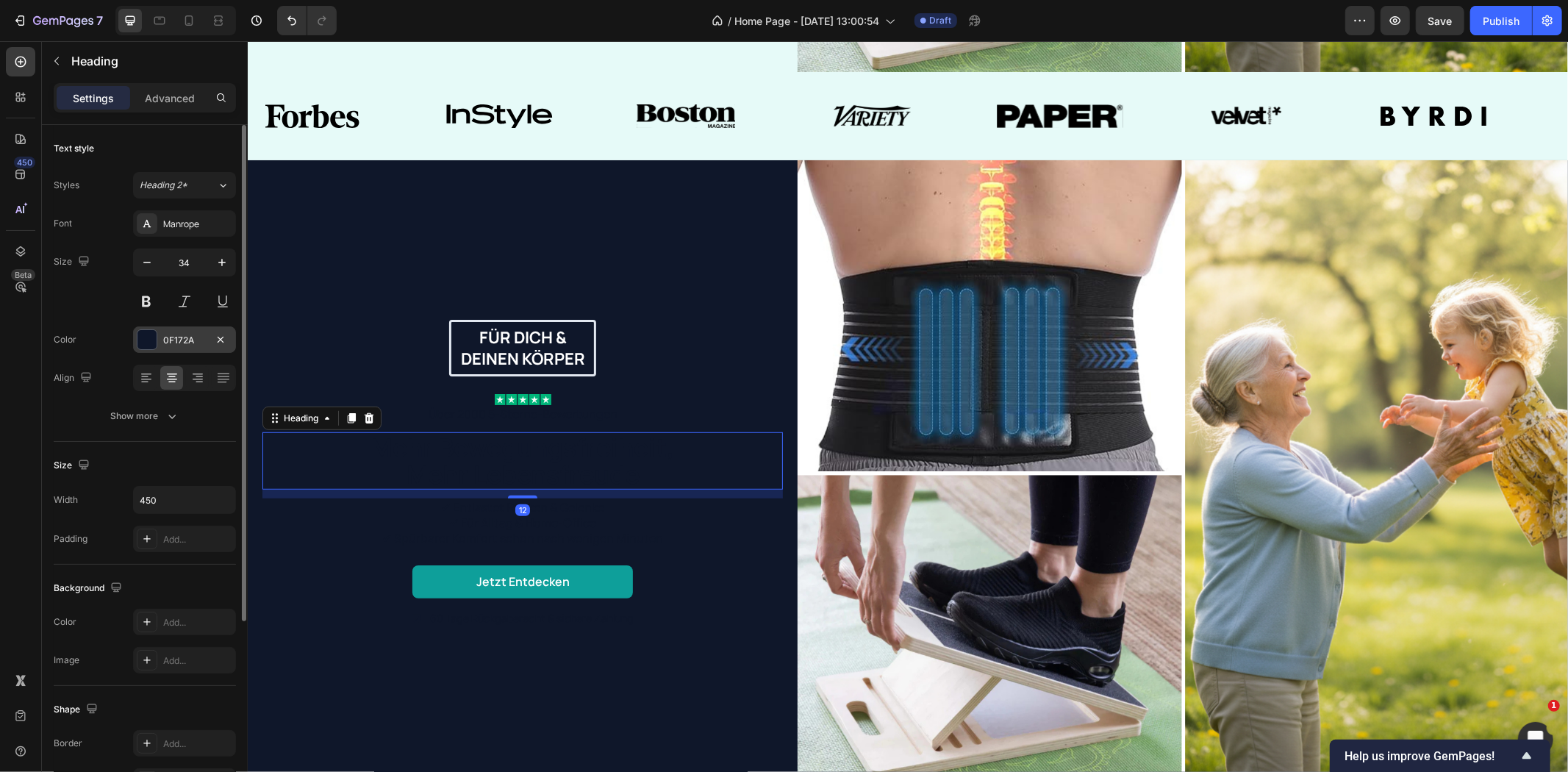
click at [175, 341] on div "0F172A" at bounding box center [185, 340] width 43 height 13
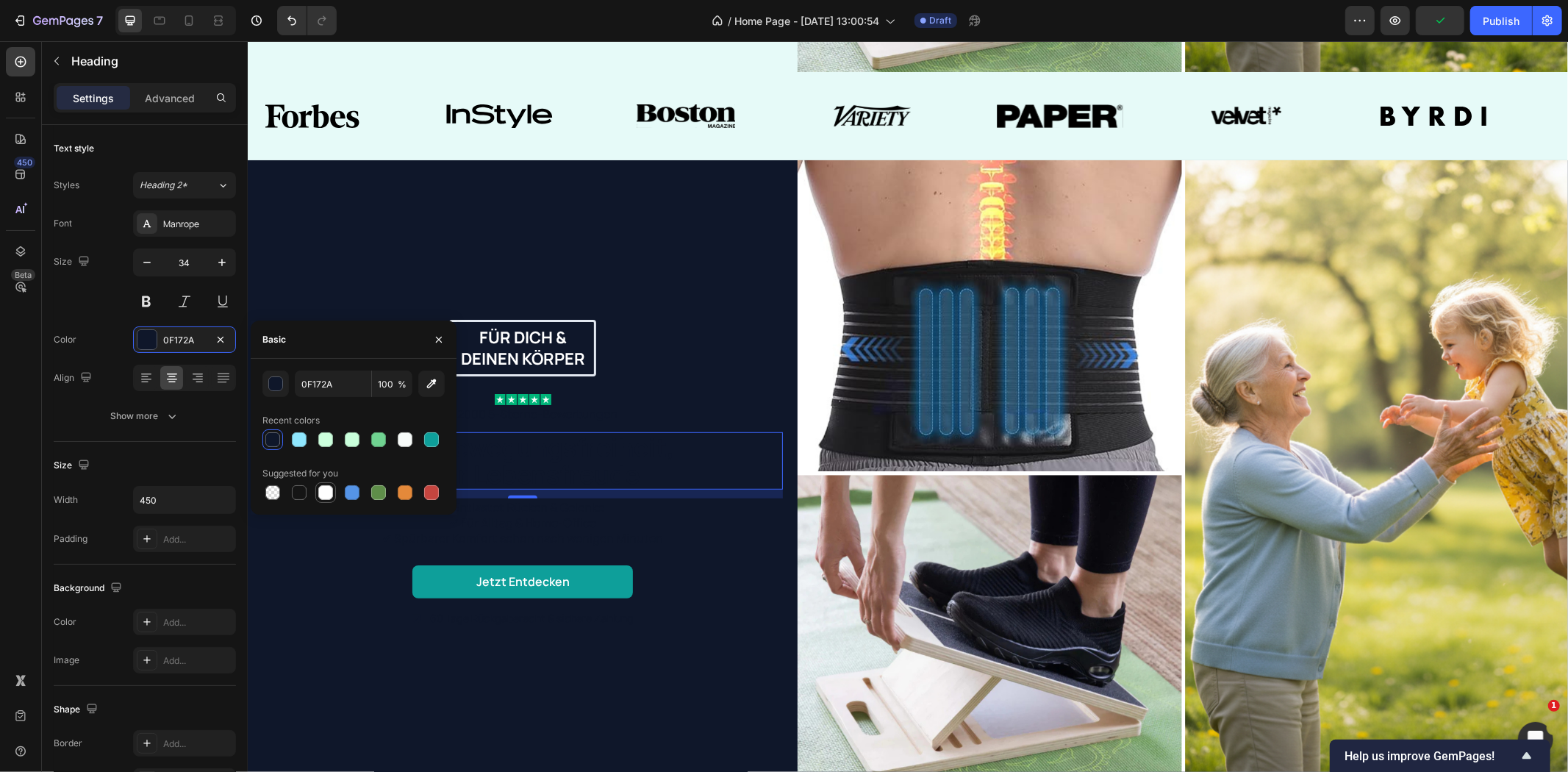
click at [318, 490] on div at bounding box center [326, 493] width 15 height 15
type input "FFFFFF"
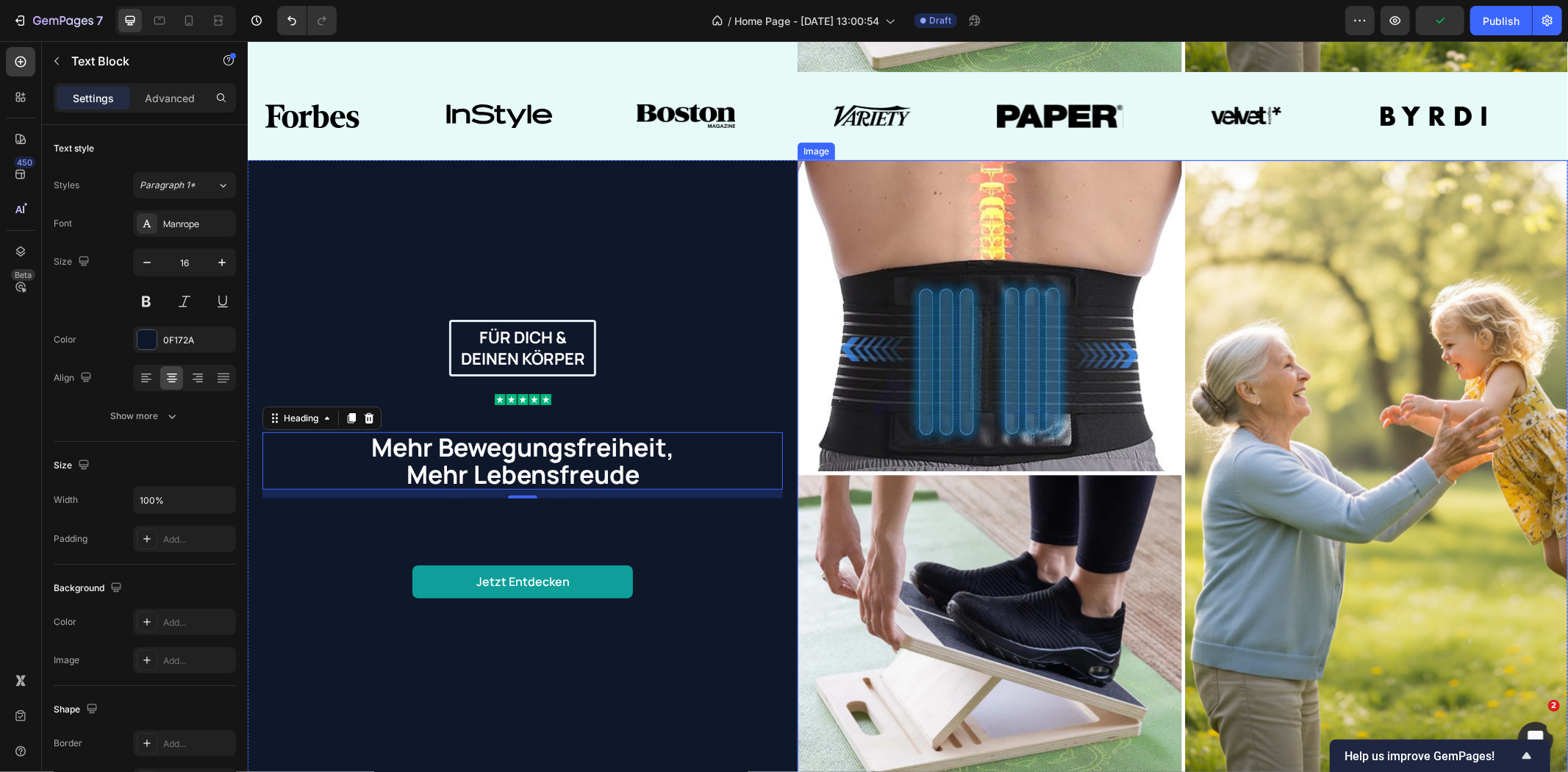
click at [759, 524] on p "✔ Entlastet Rücken & Gelenke ✔ Für Alltag & Home-Office ✔ Spürbarer Komfort sch…" at bounding box center [522, 522] width 517 height 46
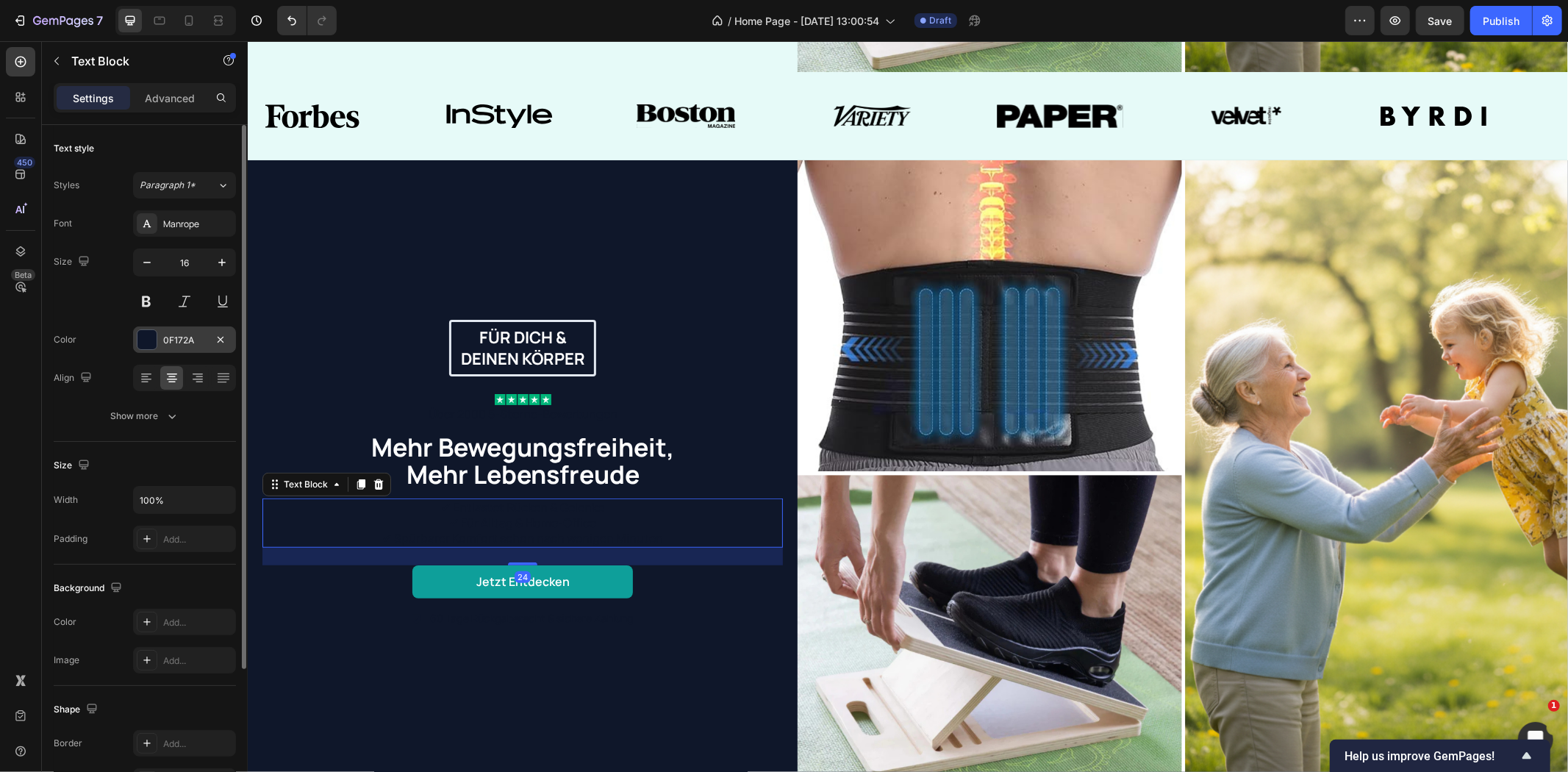
click at [172, 349] on div "0F172A" at bounding box center [185, 339] width 103 height 26
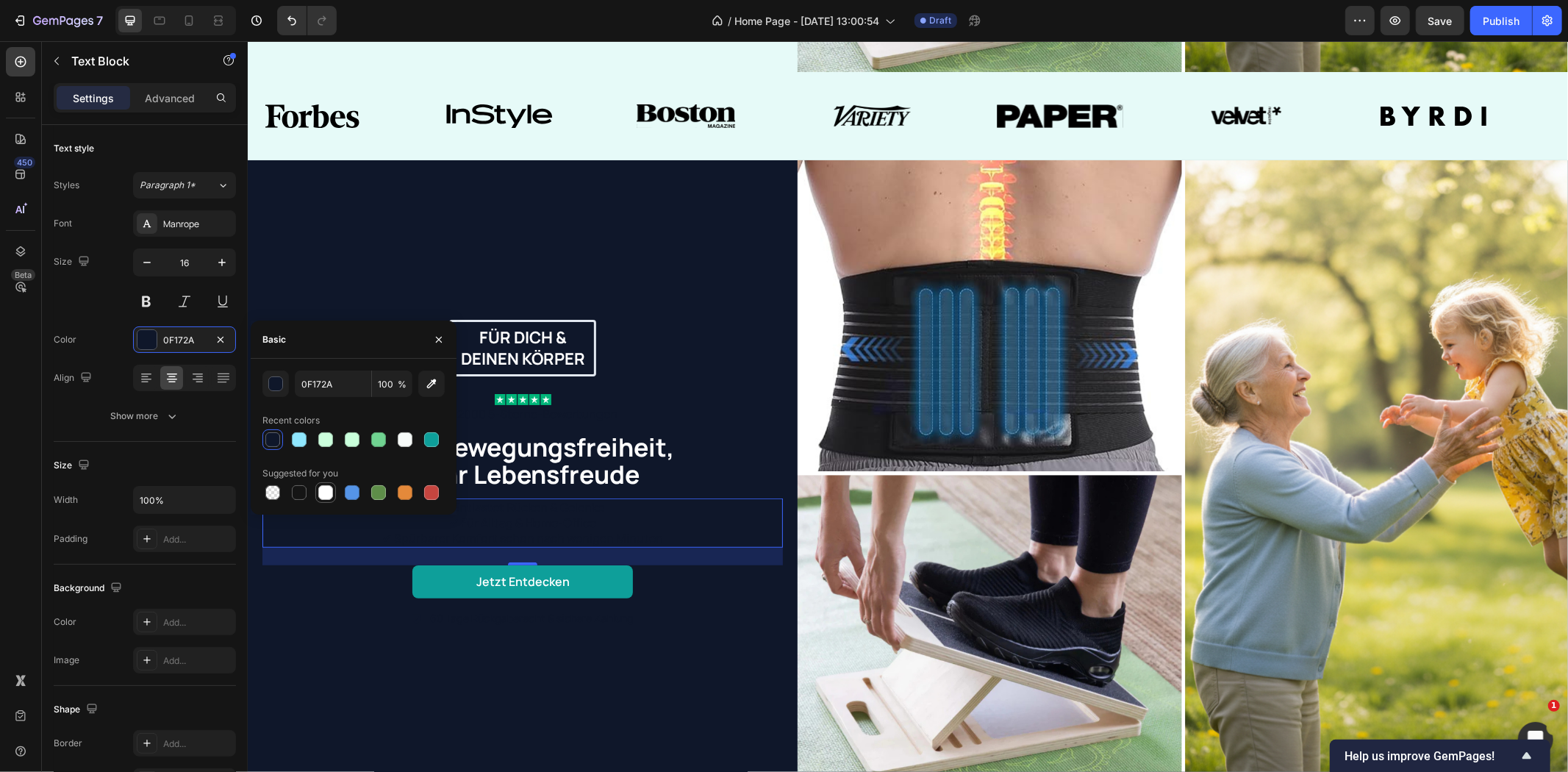
click at [326, 488] on div at bounding box center [326, 493] width 15 height 15
type input "FFFFFF"
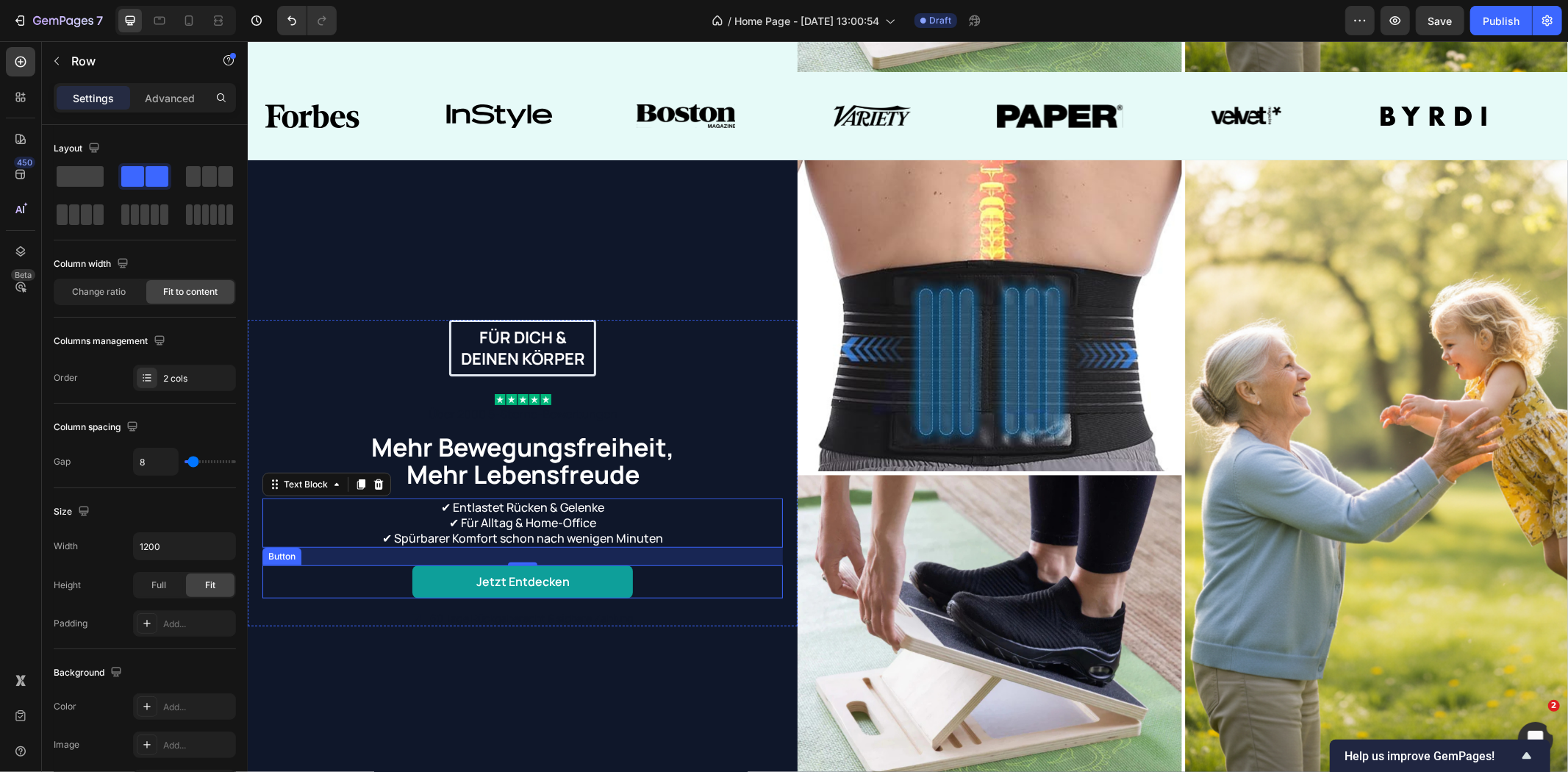
click at [343, 610] on div "Icon 60 Tage Rückgaberecht & sichere Zahlung Text Block Row" at bounding box center [522, 617] width 521 height 16
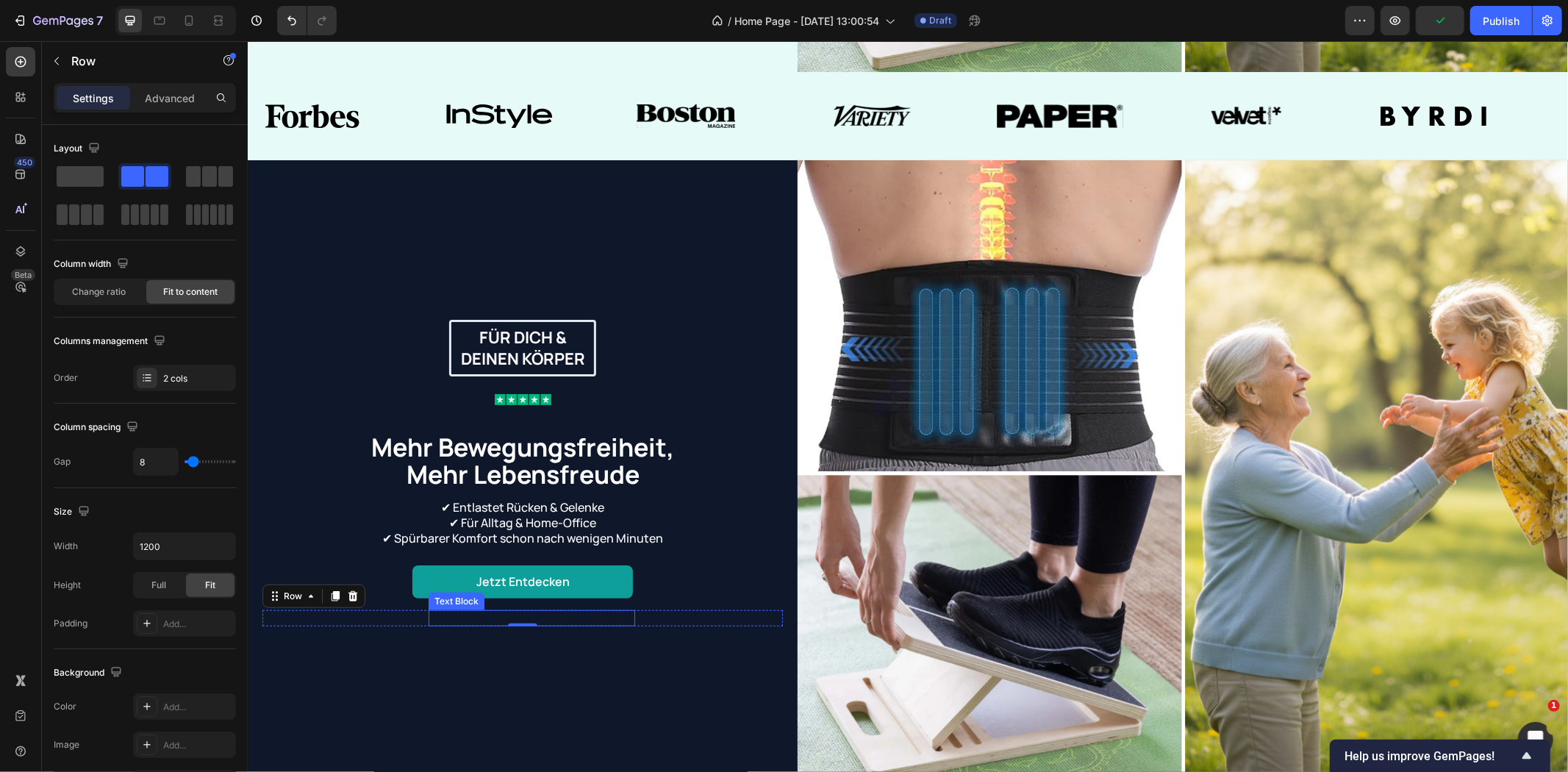
click at [473, 611] on p "60 Tage Rückgaberecht & sichere Zahlung" at bounding box center [530, 617] width 203 height 13
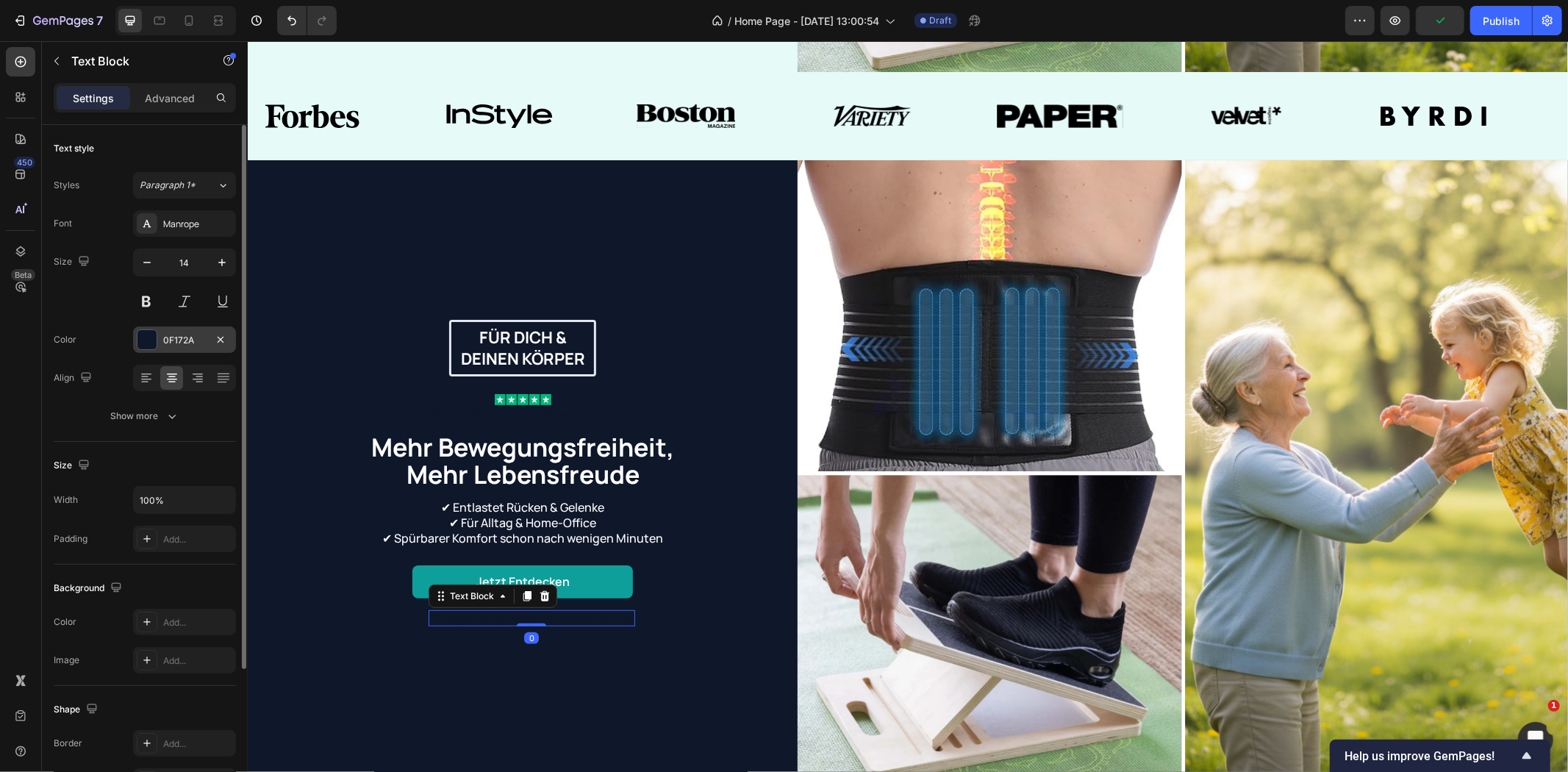
click at [158, 336] on div "0F172A" at bounding box center [185, 339] width 103 height 26
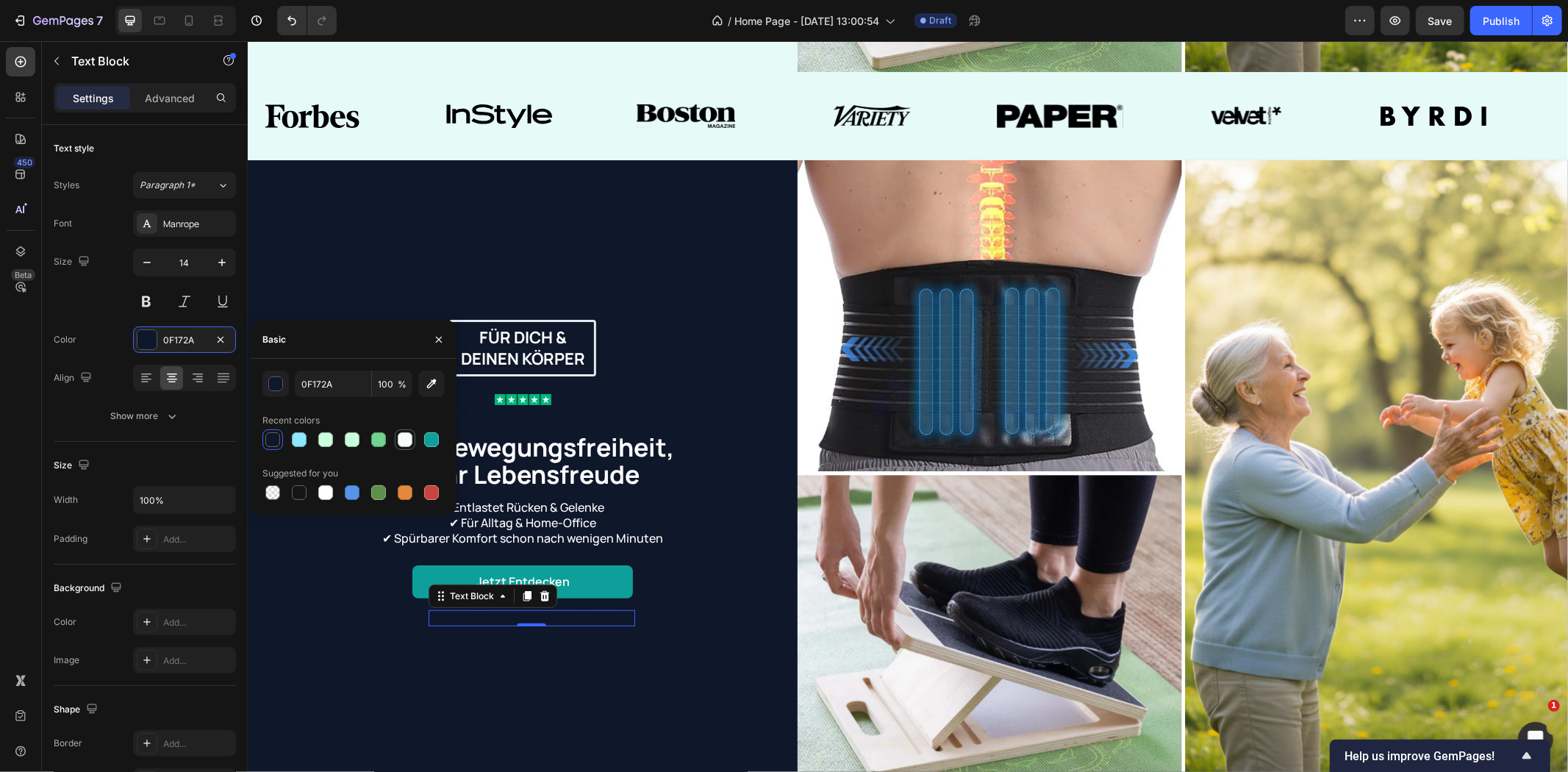
click at [397, 442] on div at bounding box center [405, 439] width 18 height 18
type input "F7FBF9"
click at [412, 612] on icon at bounding box center [416, 617] width 12 height 12
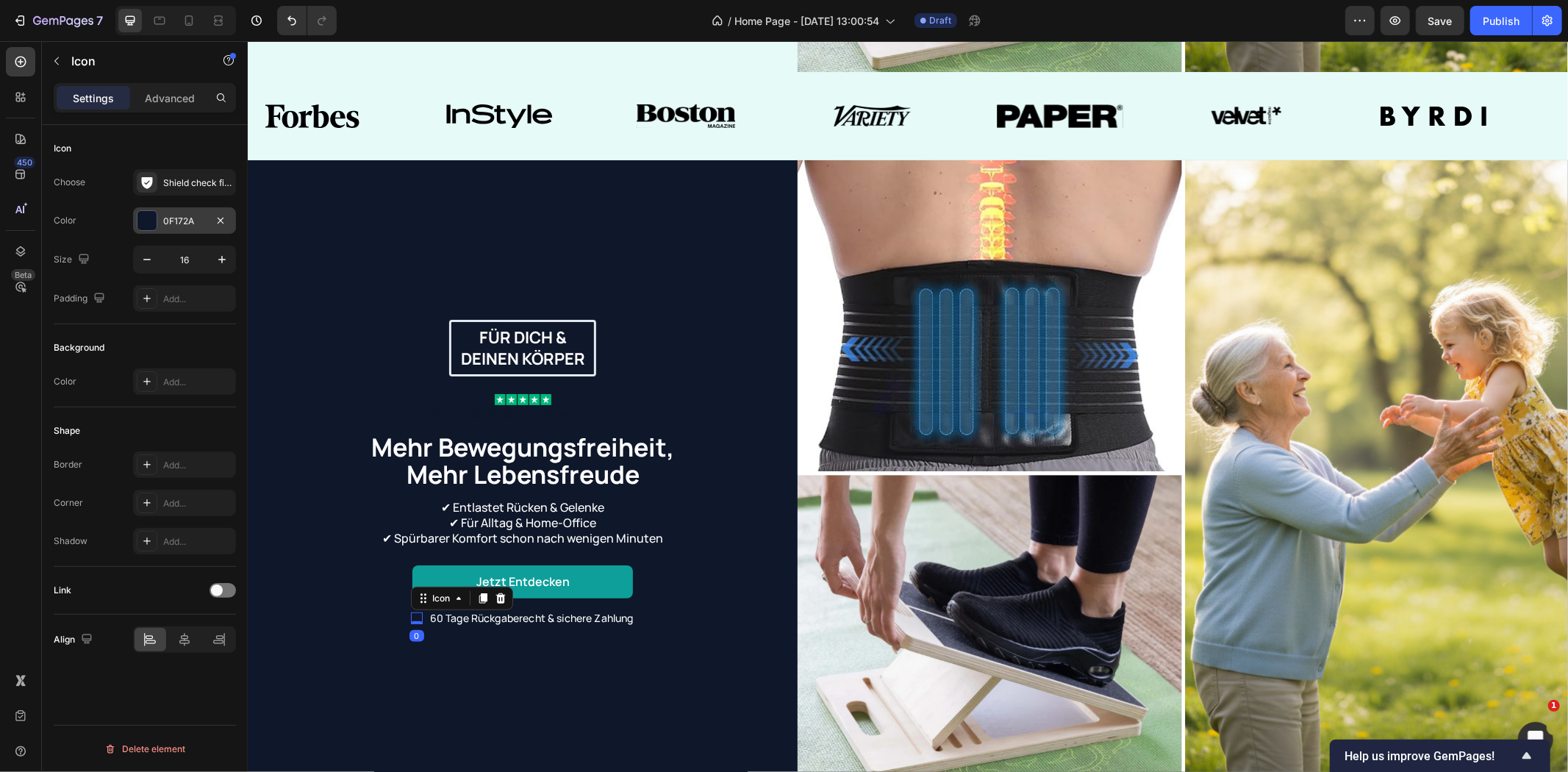
click at [172, 219] on div "0F172A" at bounding box center [185, 221] width 43 height 13
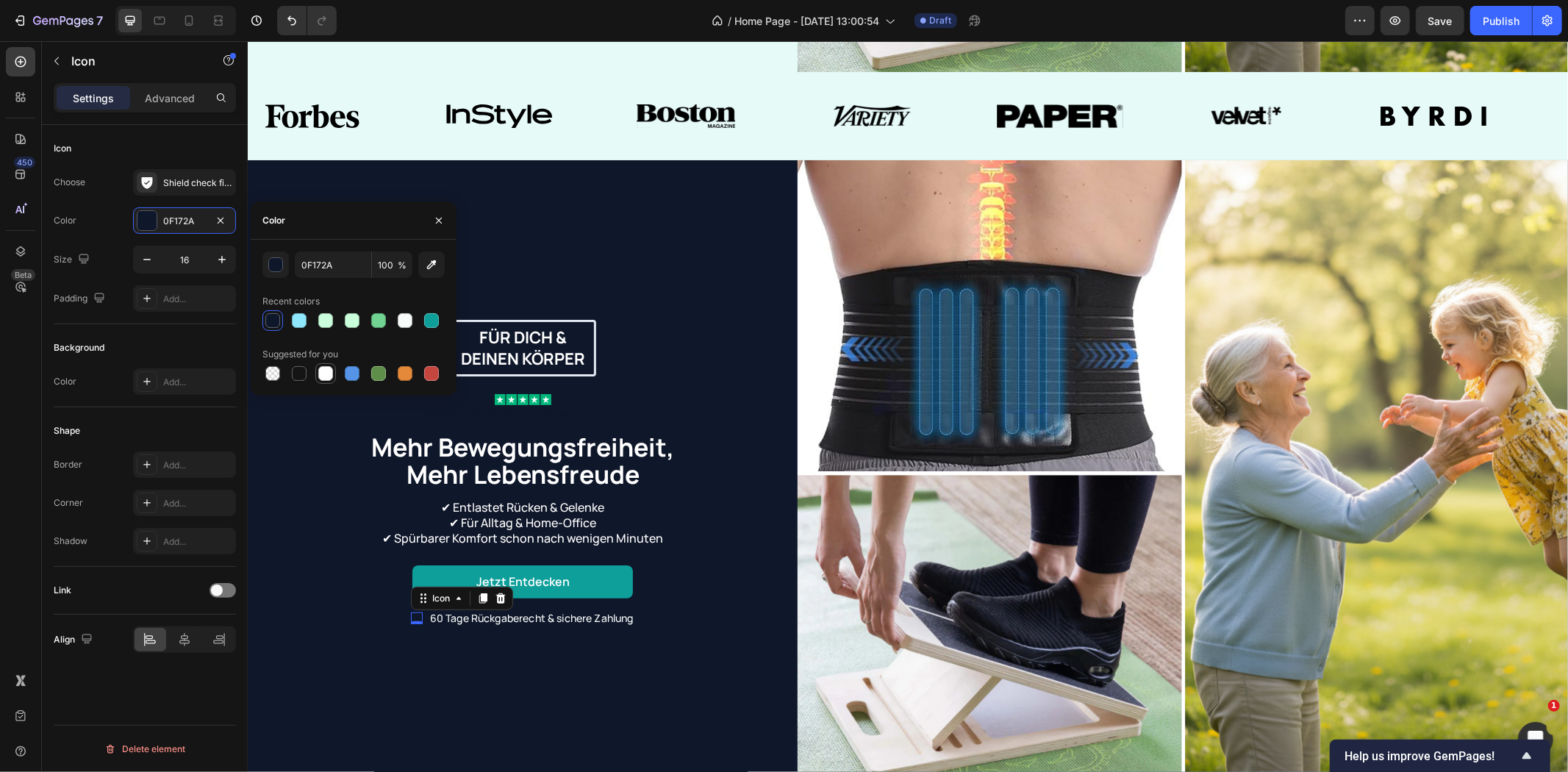
click at [323, 373] on div at bounding box center [326, 374] width 15 height 15
type input "FFFFFF"
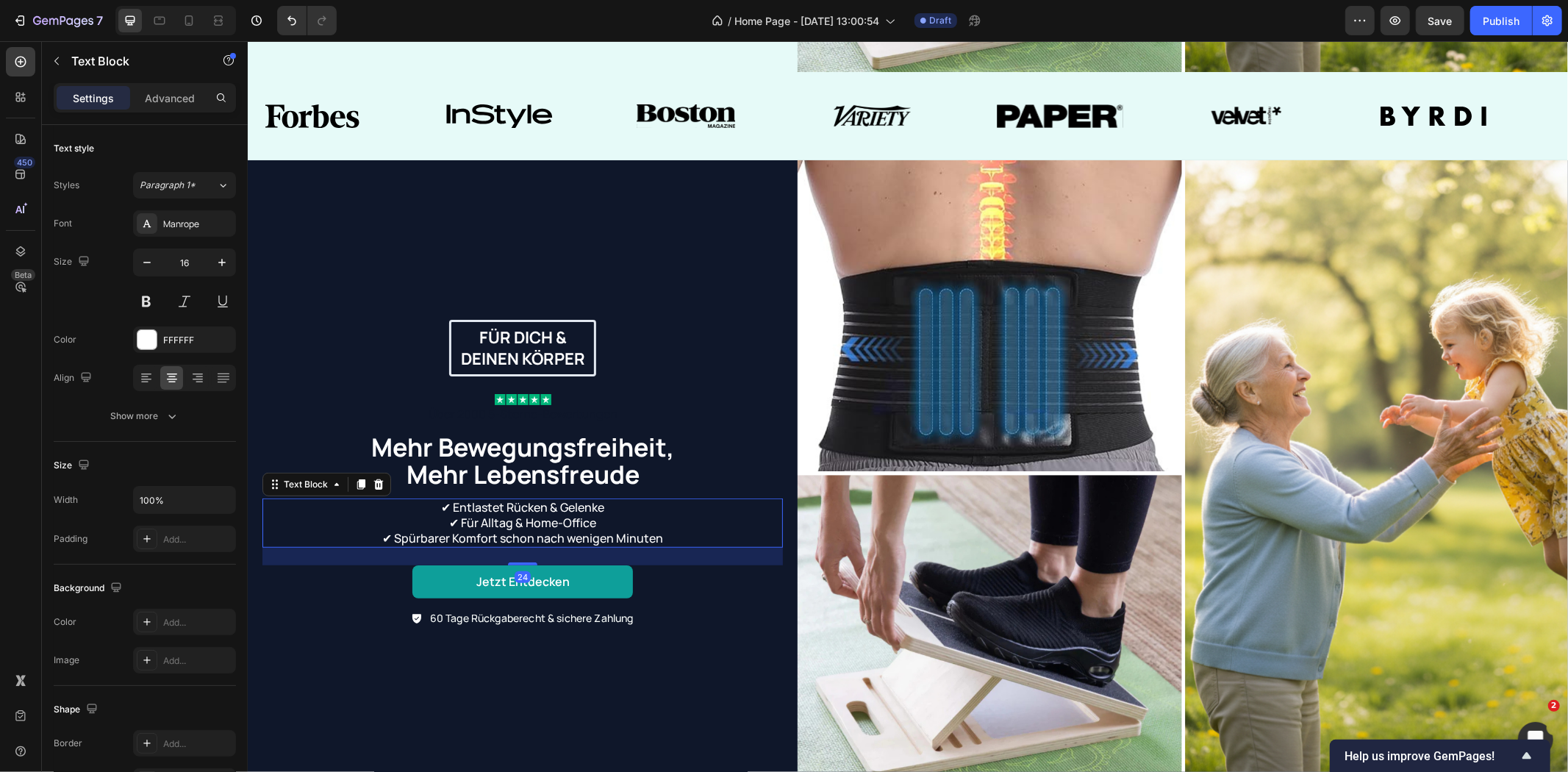
click at [330, 510] on p "✔ Entlastet Rücken & Gelenke ✔ Für Alltag & Home-Office ✔ Spürbarer Komfort sch…" at bounding box center [522, 522] width 517 height 46
click at [712, 200] on div "Für dich & deinen Körper Text Block Row Image Über 2000 5-Sterne-Bewertungen Te…" at bounding box center [522, 472] width 550 height 627
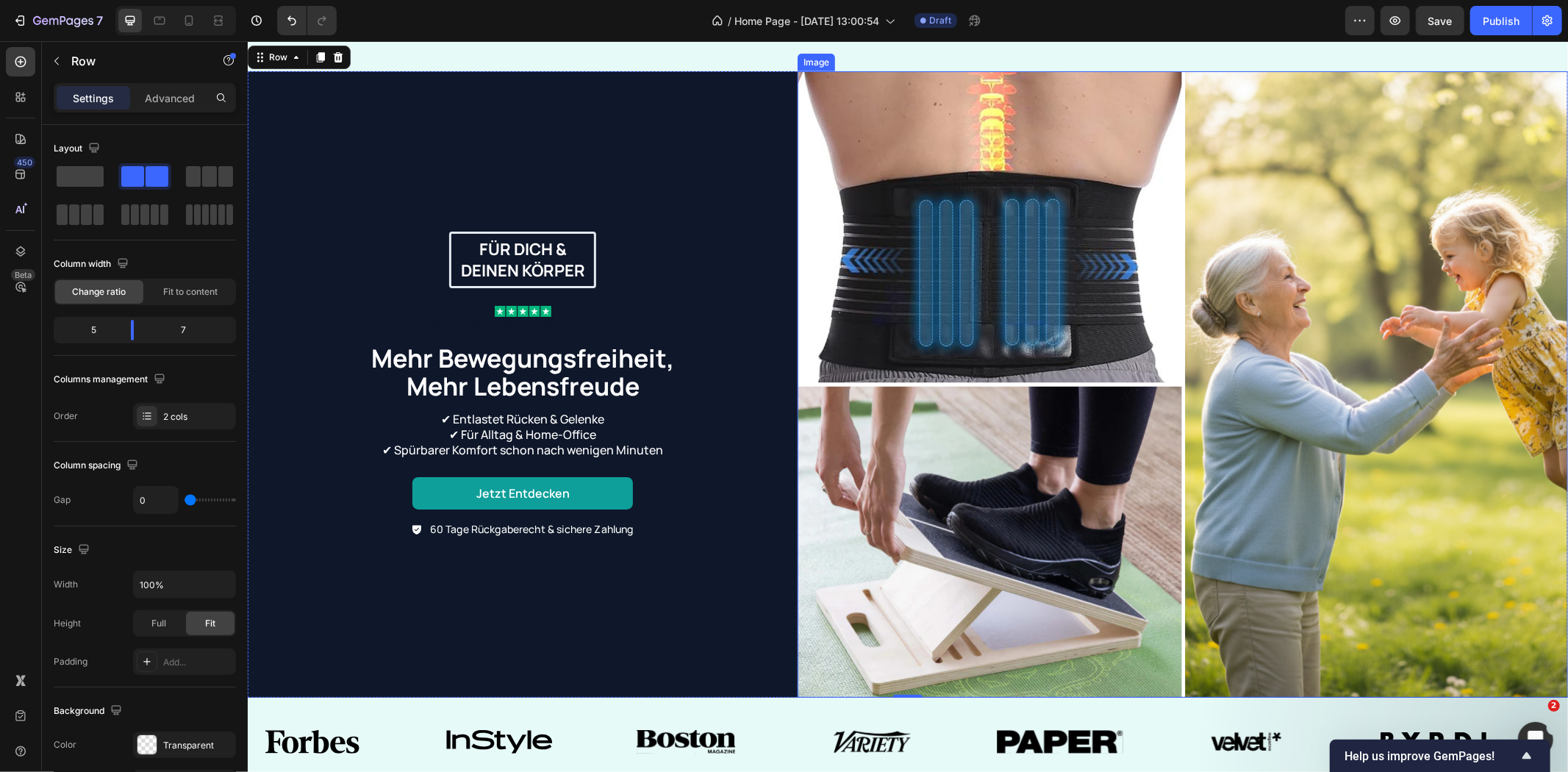
scroll to position [707, 0]
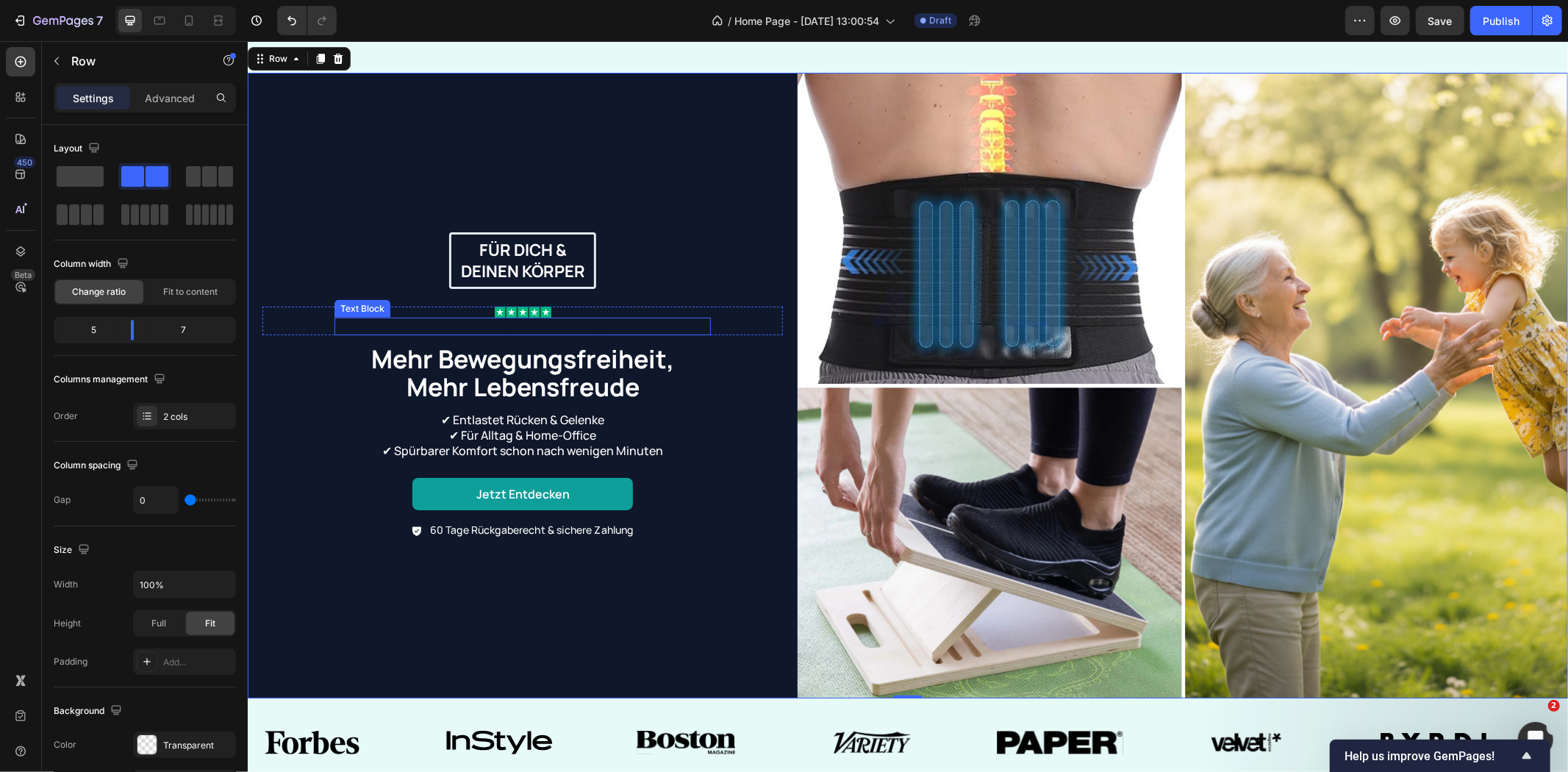
click at [517, 319] on p "Über 2000 5-Sterne-Bewertungen" at bounding box center [522, 326] width 374 height 15
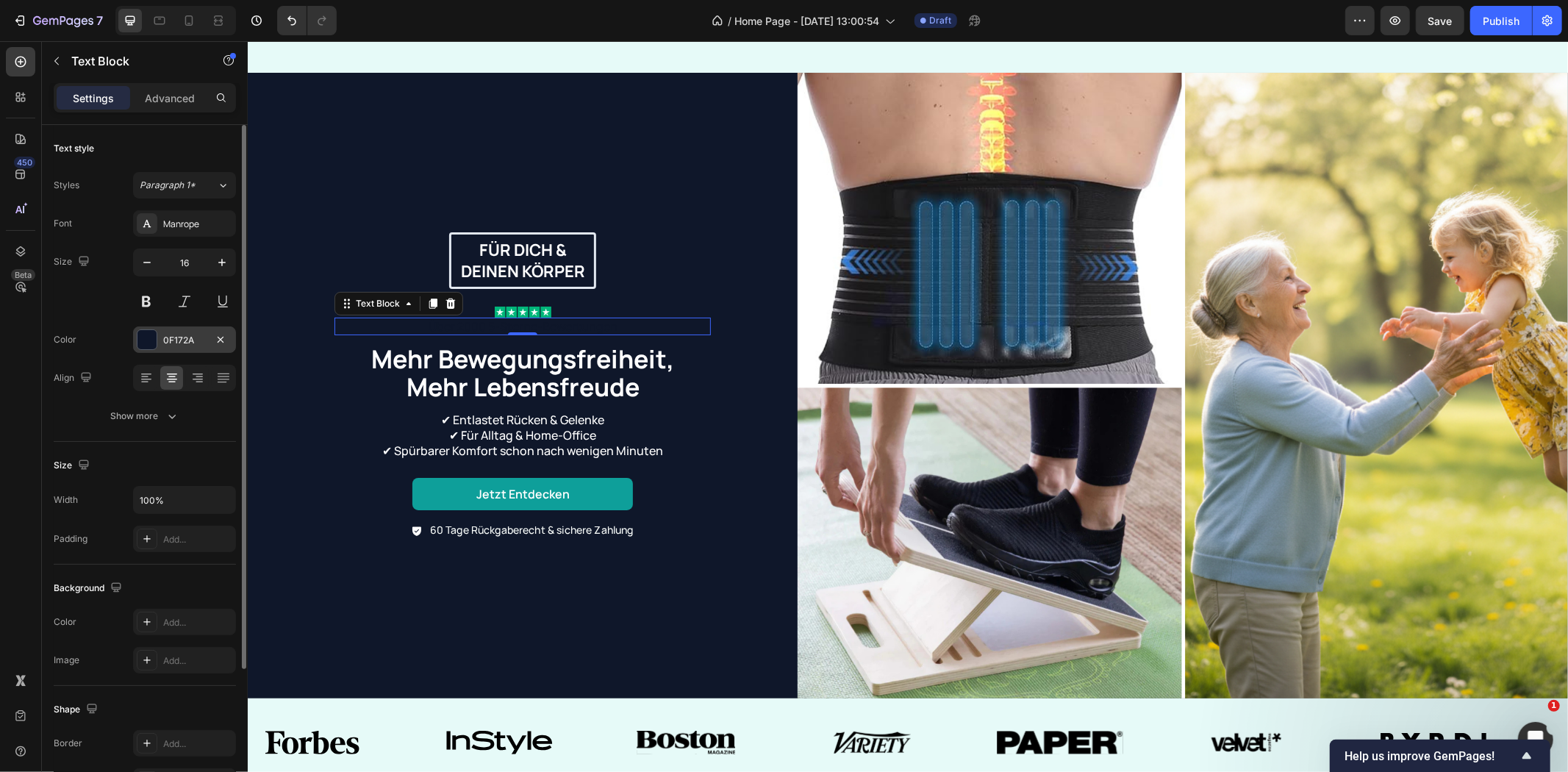
click at [176, 336] on div "0F172A" at bounding box center [185, 340] width 43 height 13
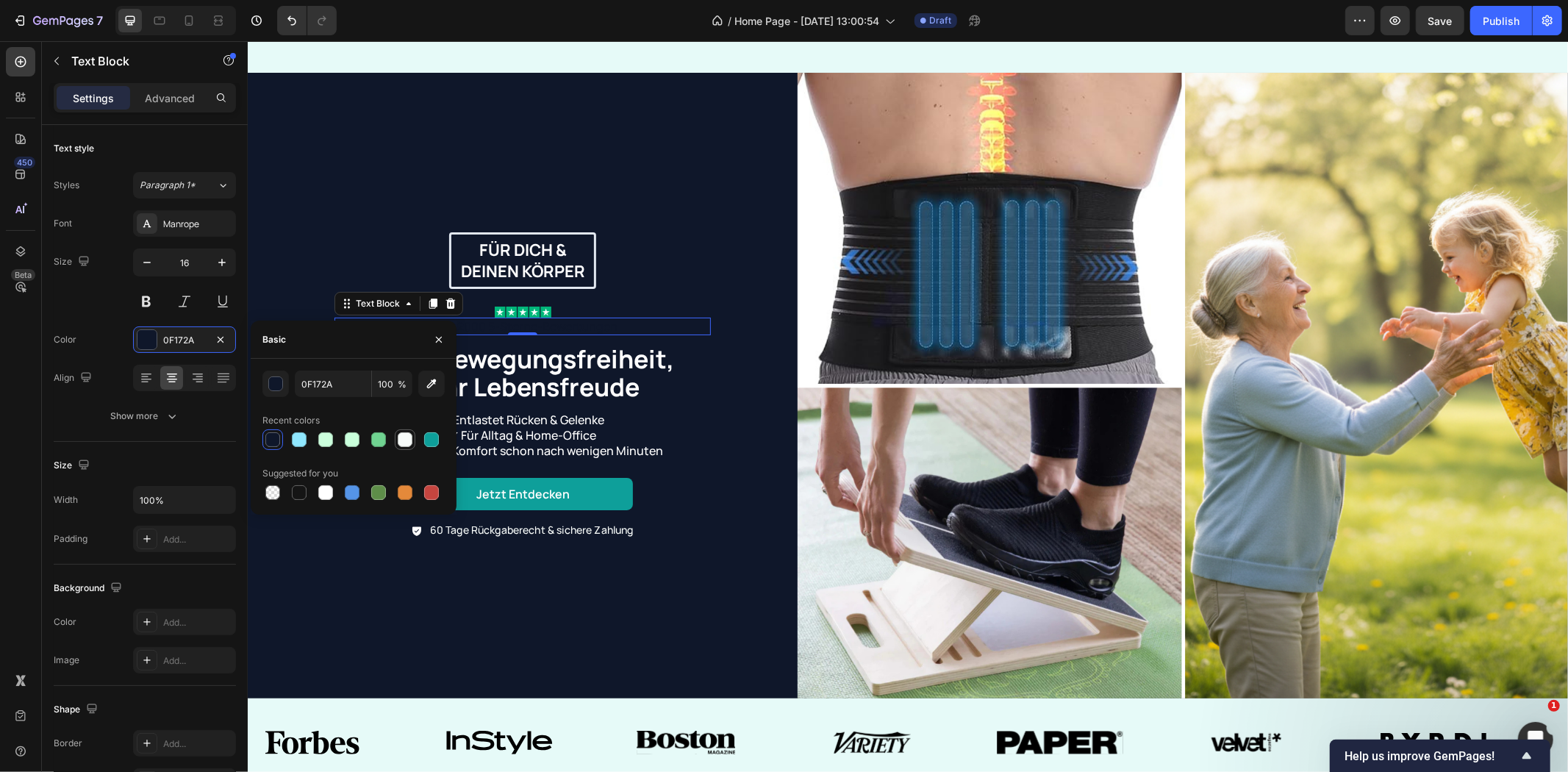
click at [414, 442] on div at bounding box center [405, 439] width 21 height 21
click at [321, 493] on div at bounding box center [326, 493] width 15 height 15
type input "FFFFFF"
click at [761, 425] on p "✔ Entlastet Rücken & Gelenke ✔ Für Alltag & Home-Office ✔ Spürbarer Komfort sch…" at bounding box center [522, 434] width 517 height 46
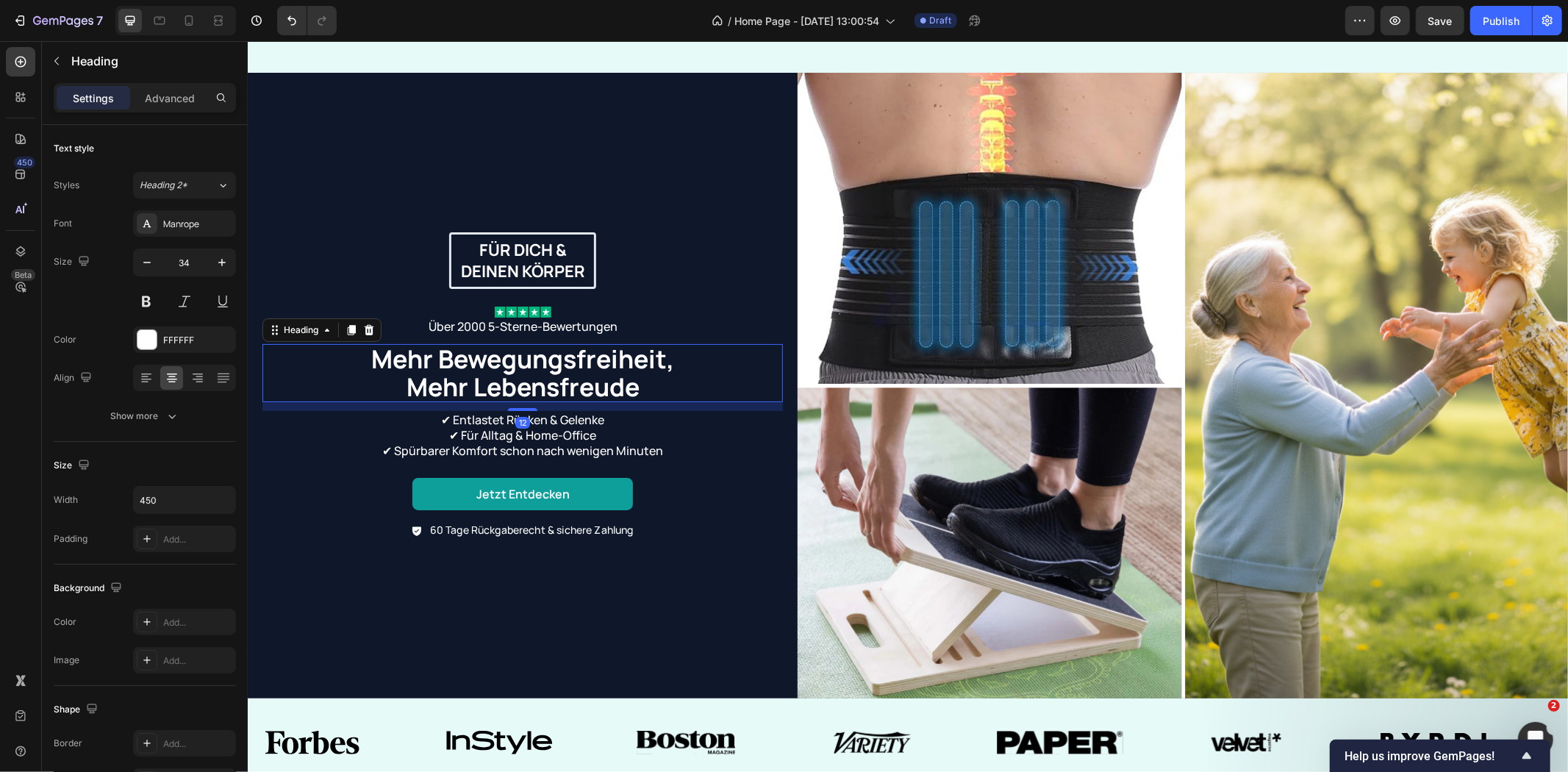
click at [621, 375] on h2 "Mehr Bewegungsfreiheit, Mehr Lebensfreude" at bounding box center [522, 372] width 331 height 58
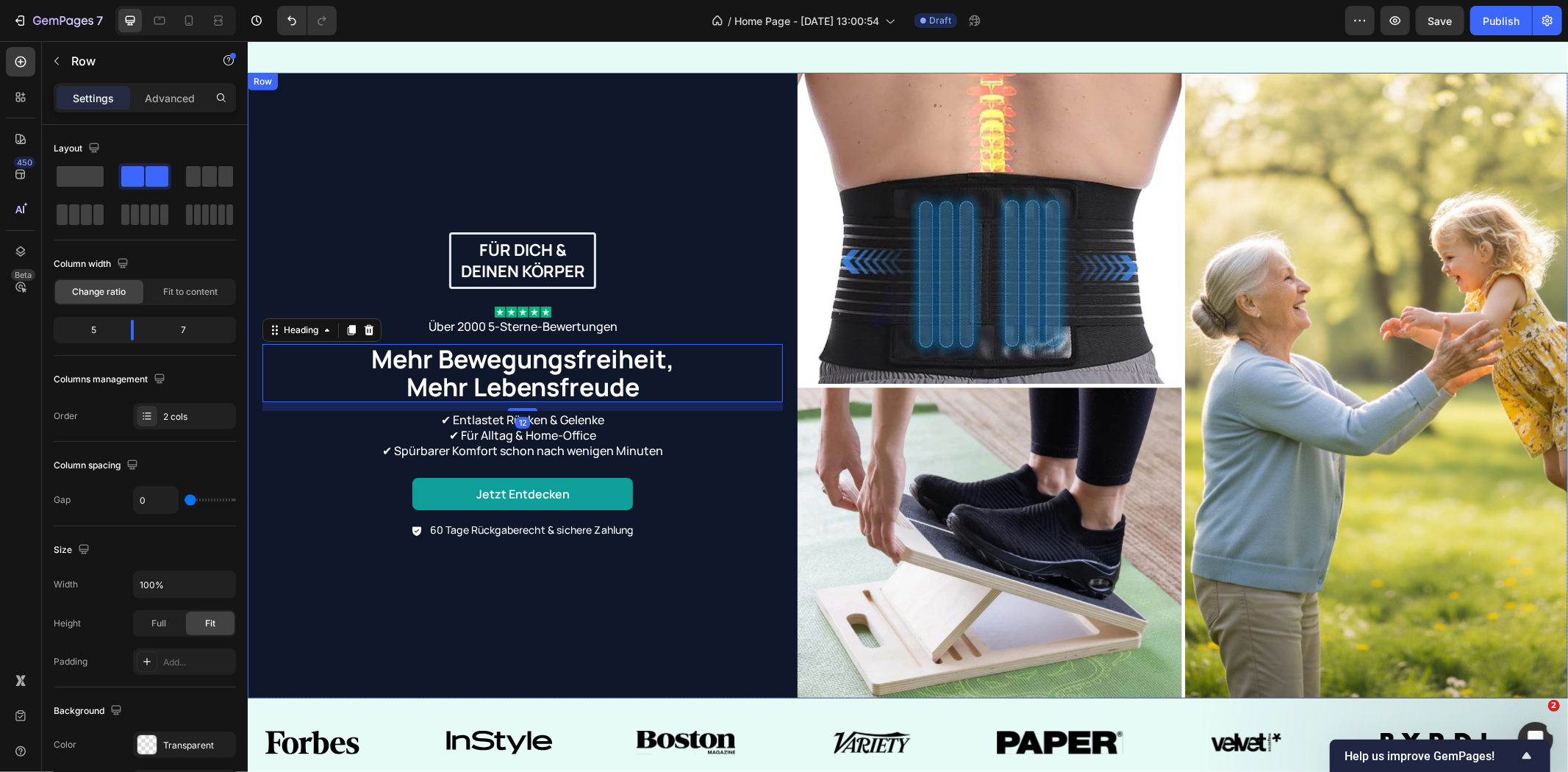
click at [723, 576] on div "Für dich & deinen Körper Text Block Row Image Über 2000 5-Sterne-Bewertungen Te…" at bounding box center [522, 385] width 550 height 627
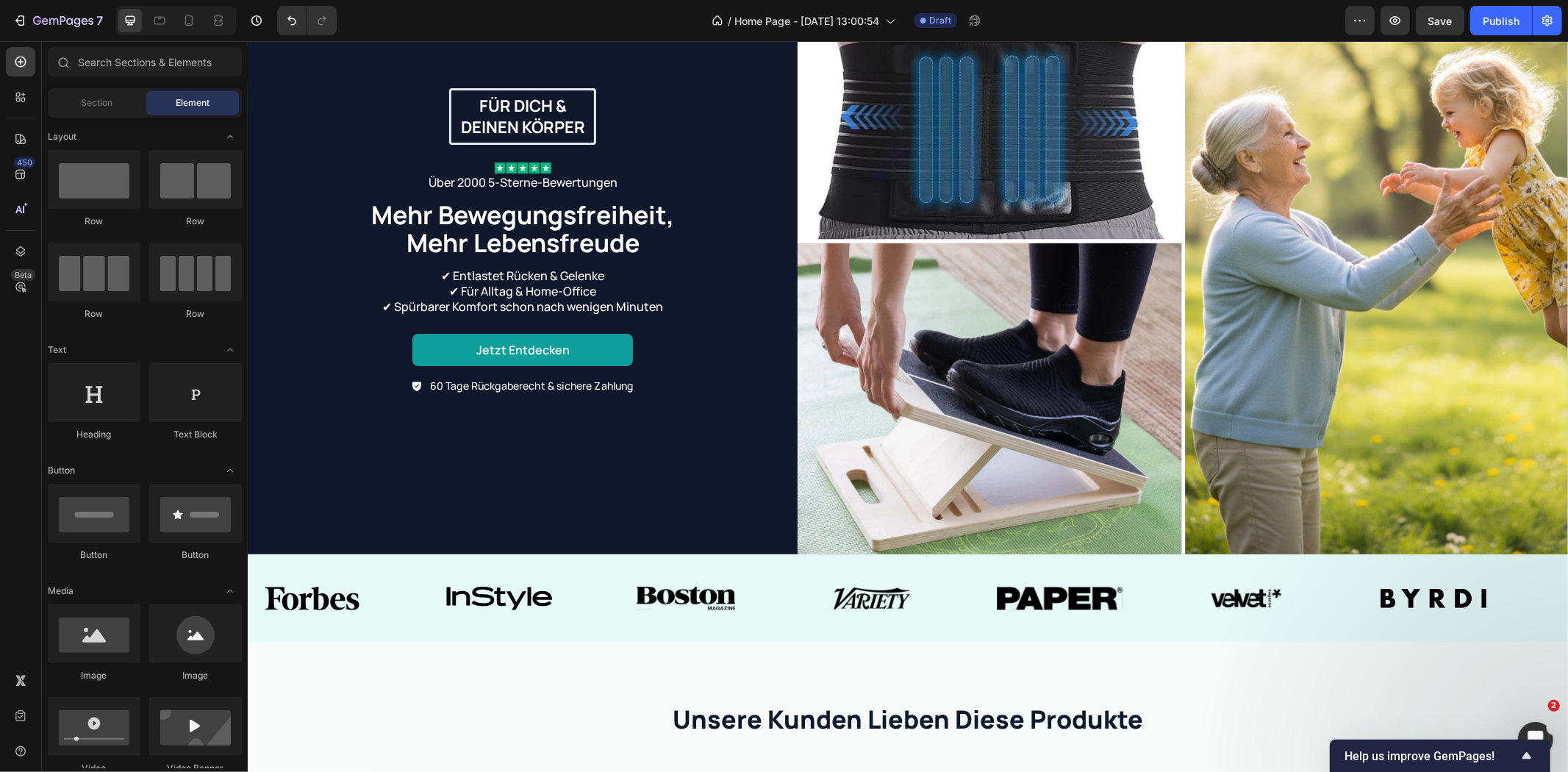
scroll to position [857, 0]
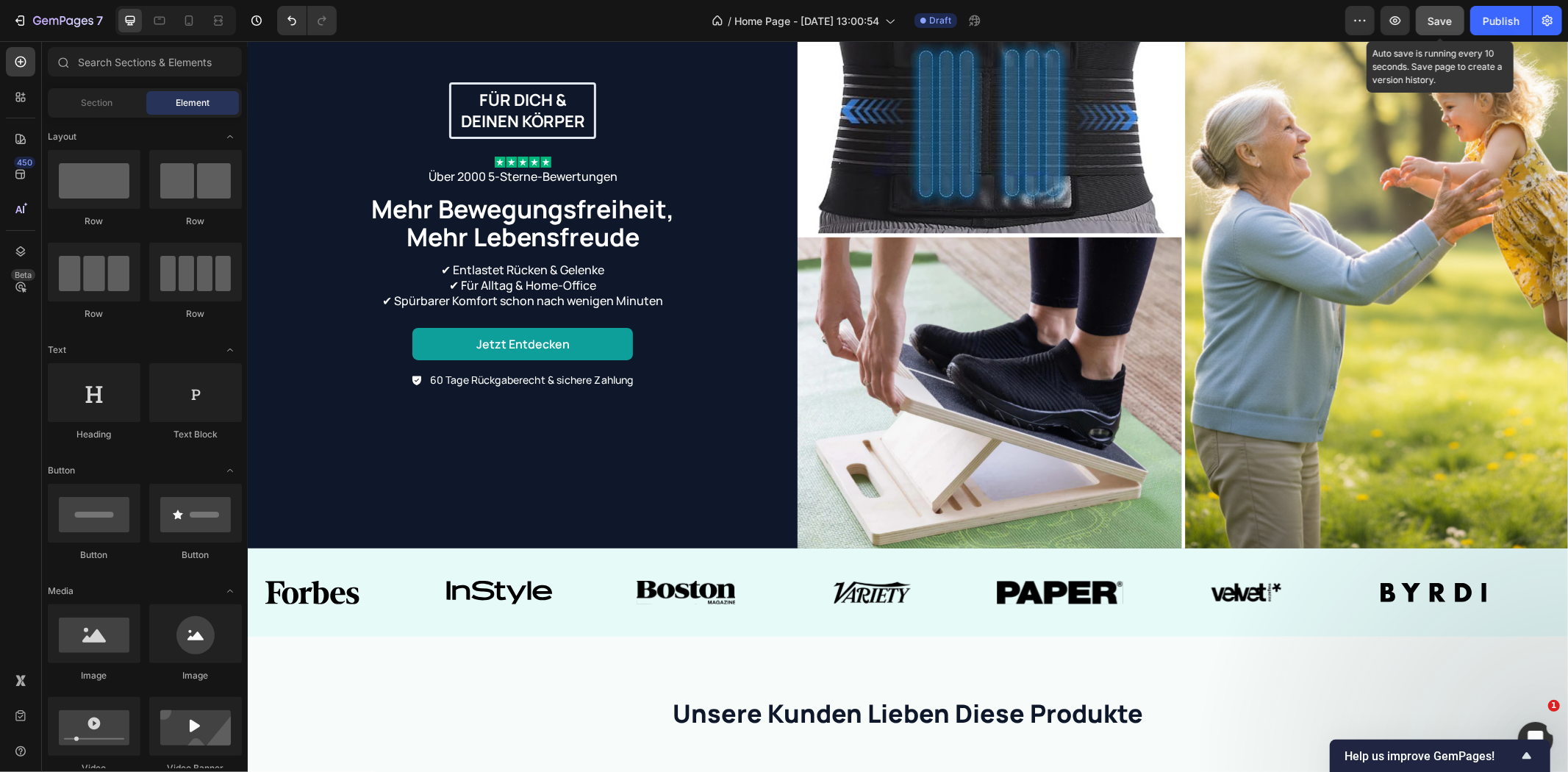
click at [1449, 15] on span "Save" at bounding box center [1441, 21] width 24 height 12
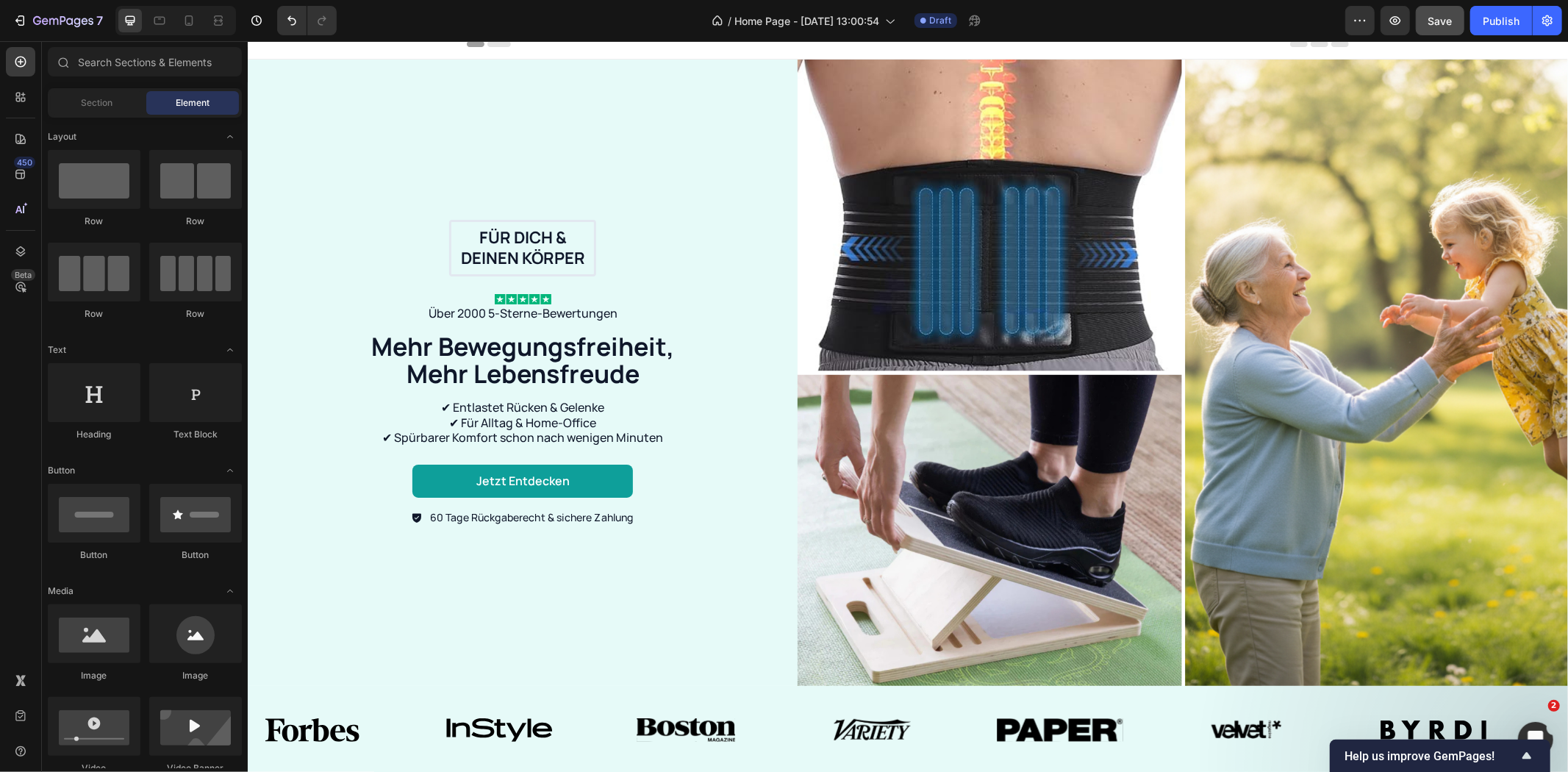
scroll to position [0, 0]
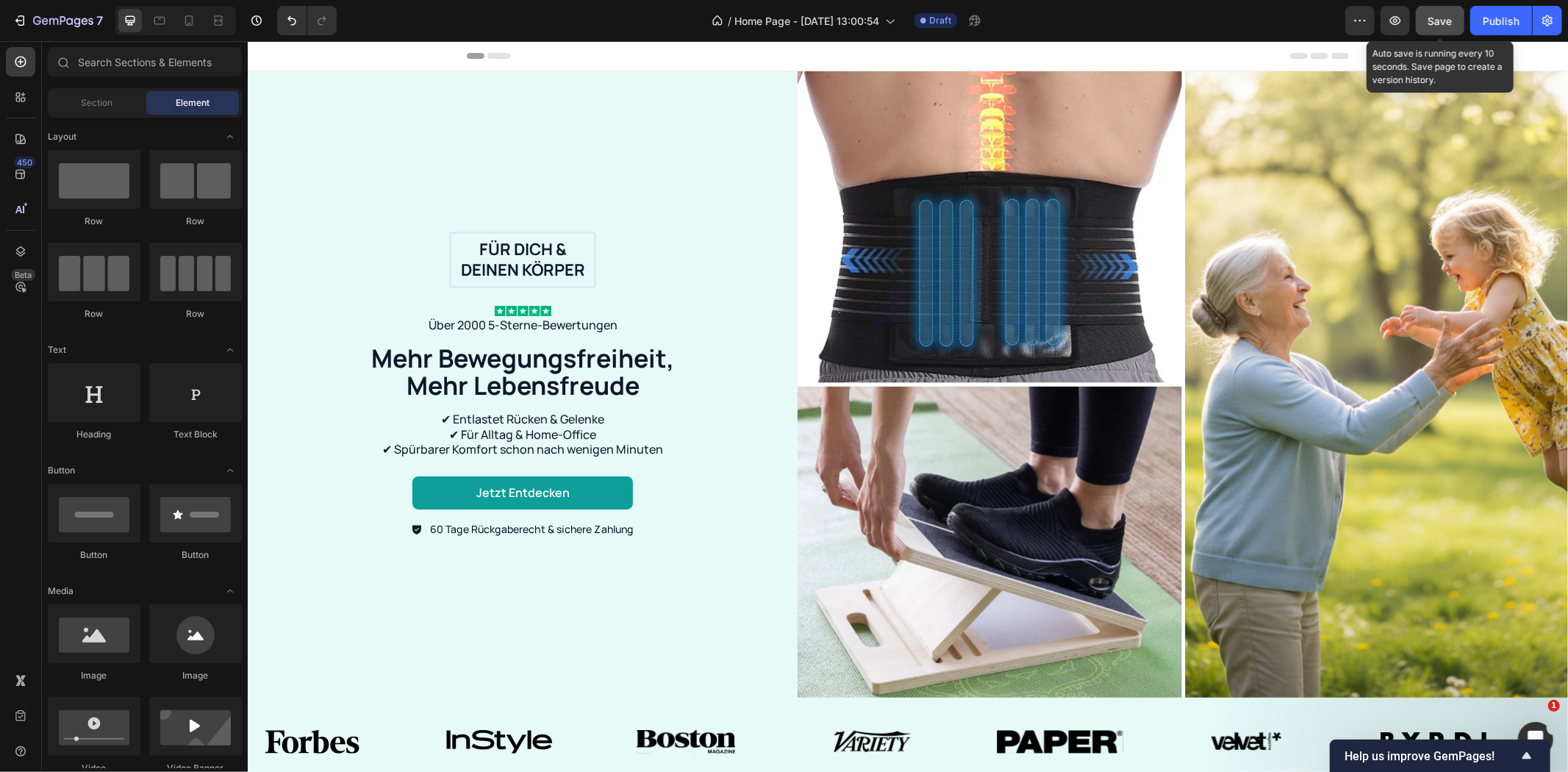
click at [1451, 29] on button "Save" at bounding box center [1440, 20] width 49 height 29
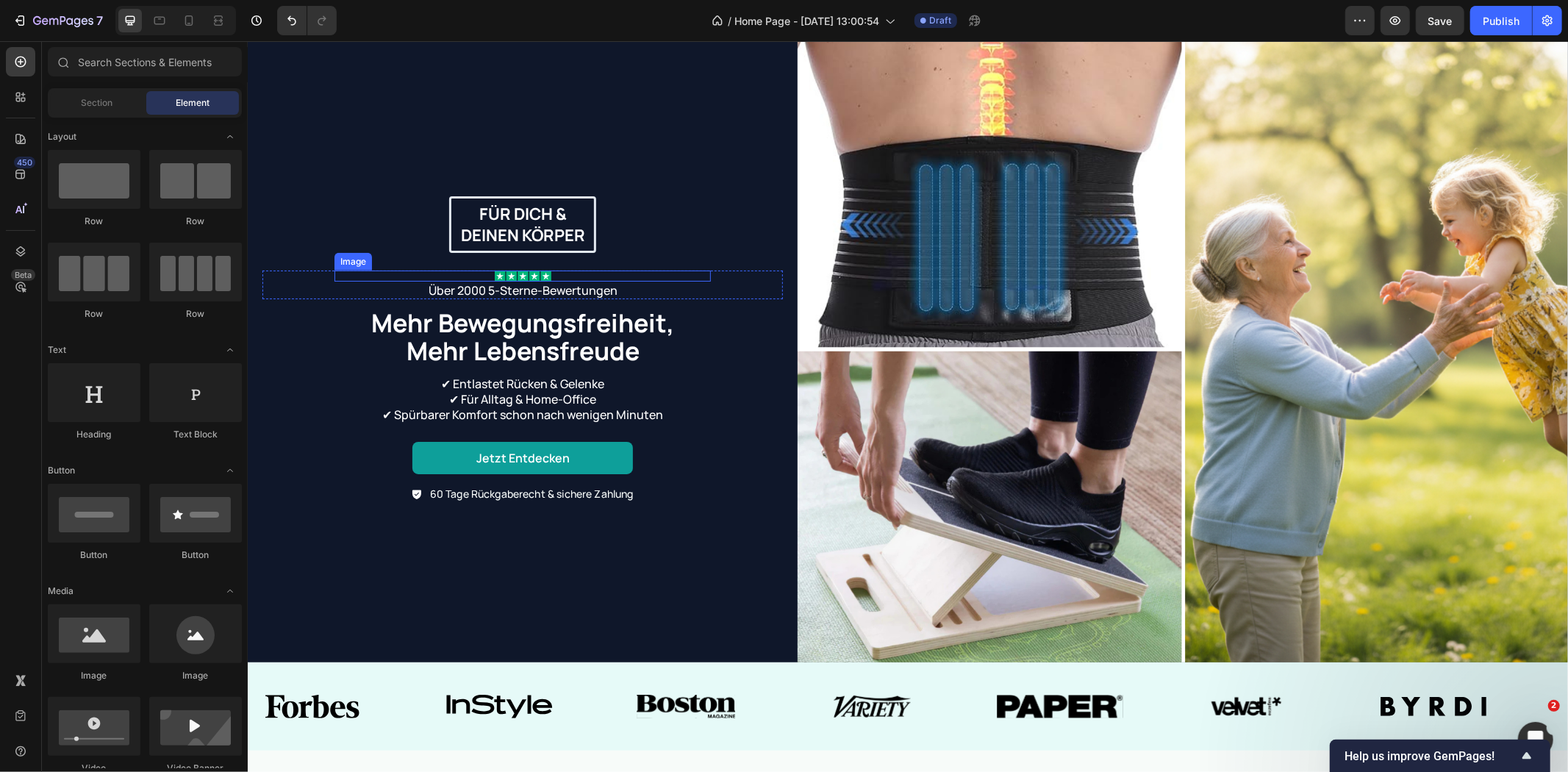
scroll to position [408, 0]
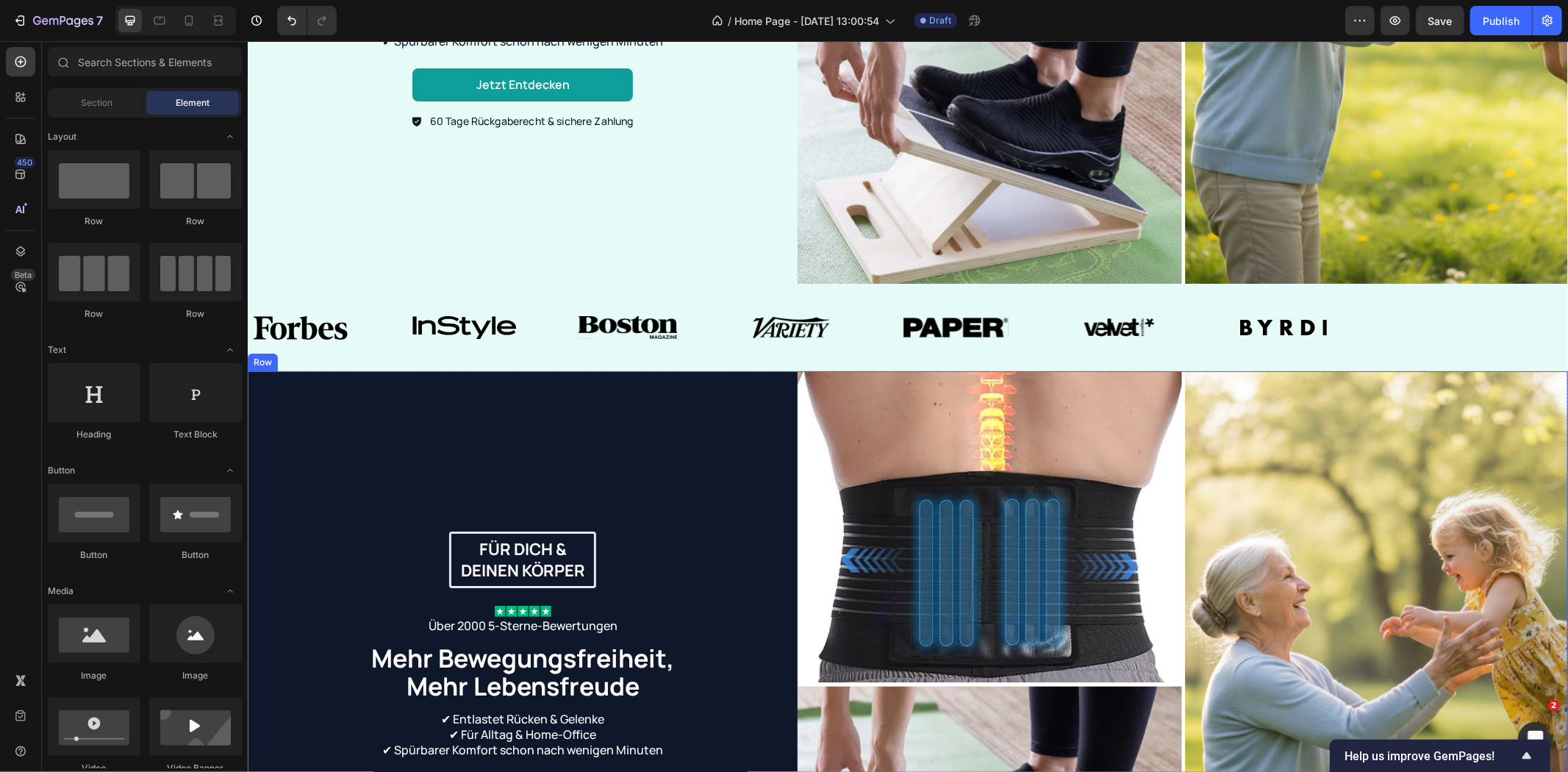
click at [391, 432] on div "Für dich & deinen Körper Text Block Row Image Über 2000 5-Sterne-Bewertungen Te…" at bounding box center [522, 683] width 550 height 627
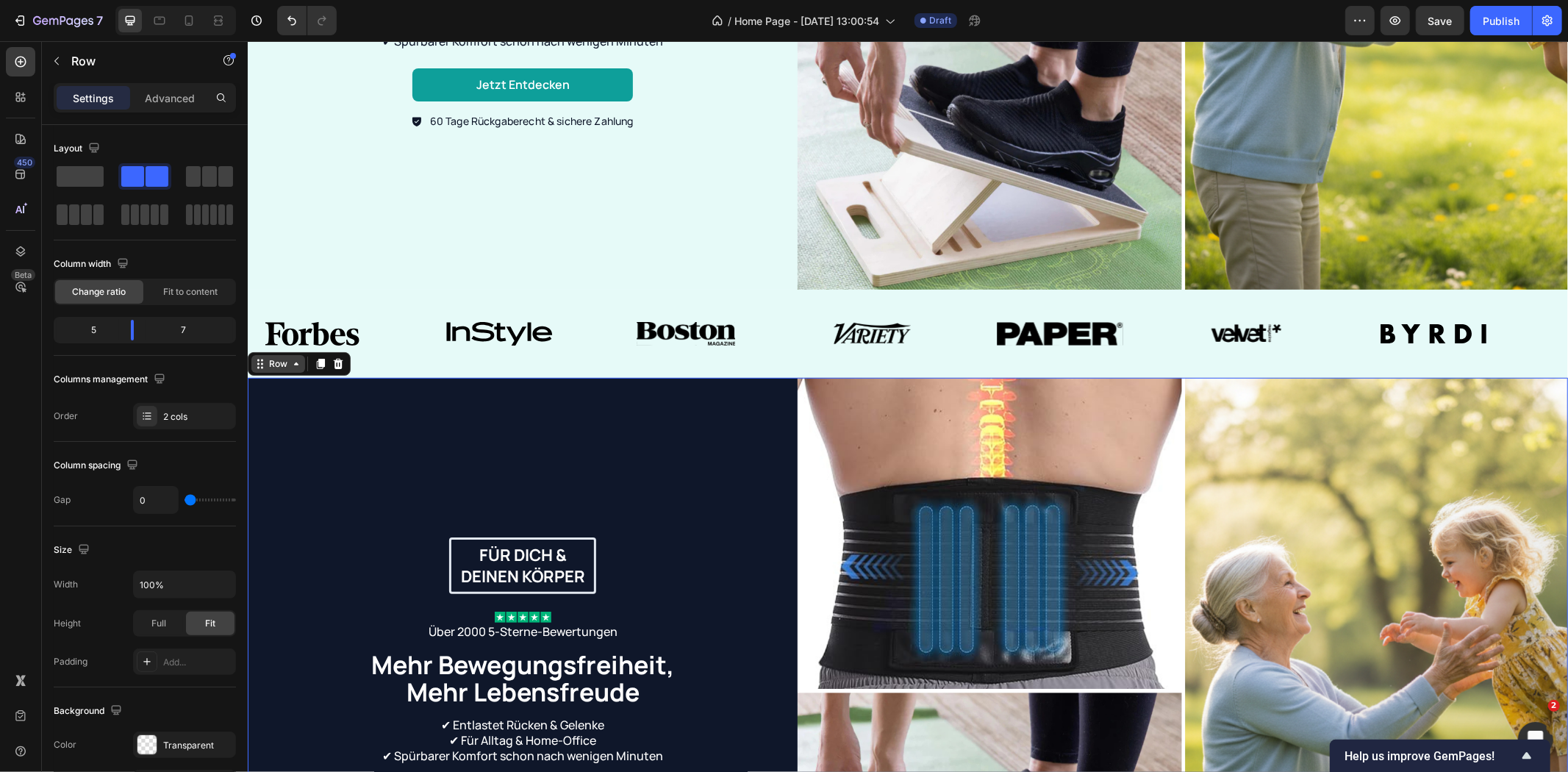
click at [288, 357] on div "Row" at bounding box center [277, 364] width 24 height 13
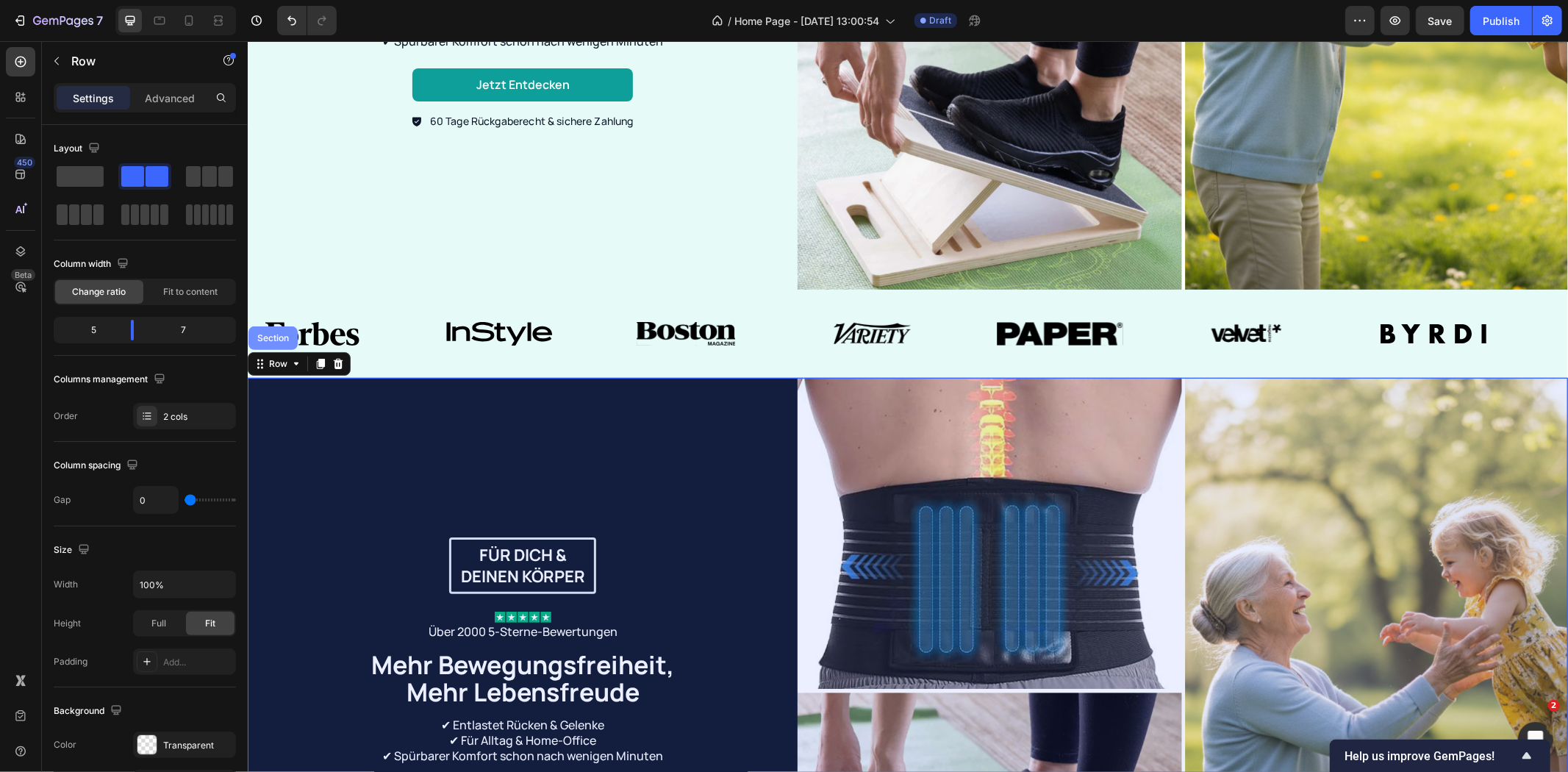
click at [278, 334] on div "Section" at bounding box center [273, 336] width 37 height 8
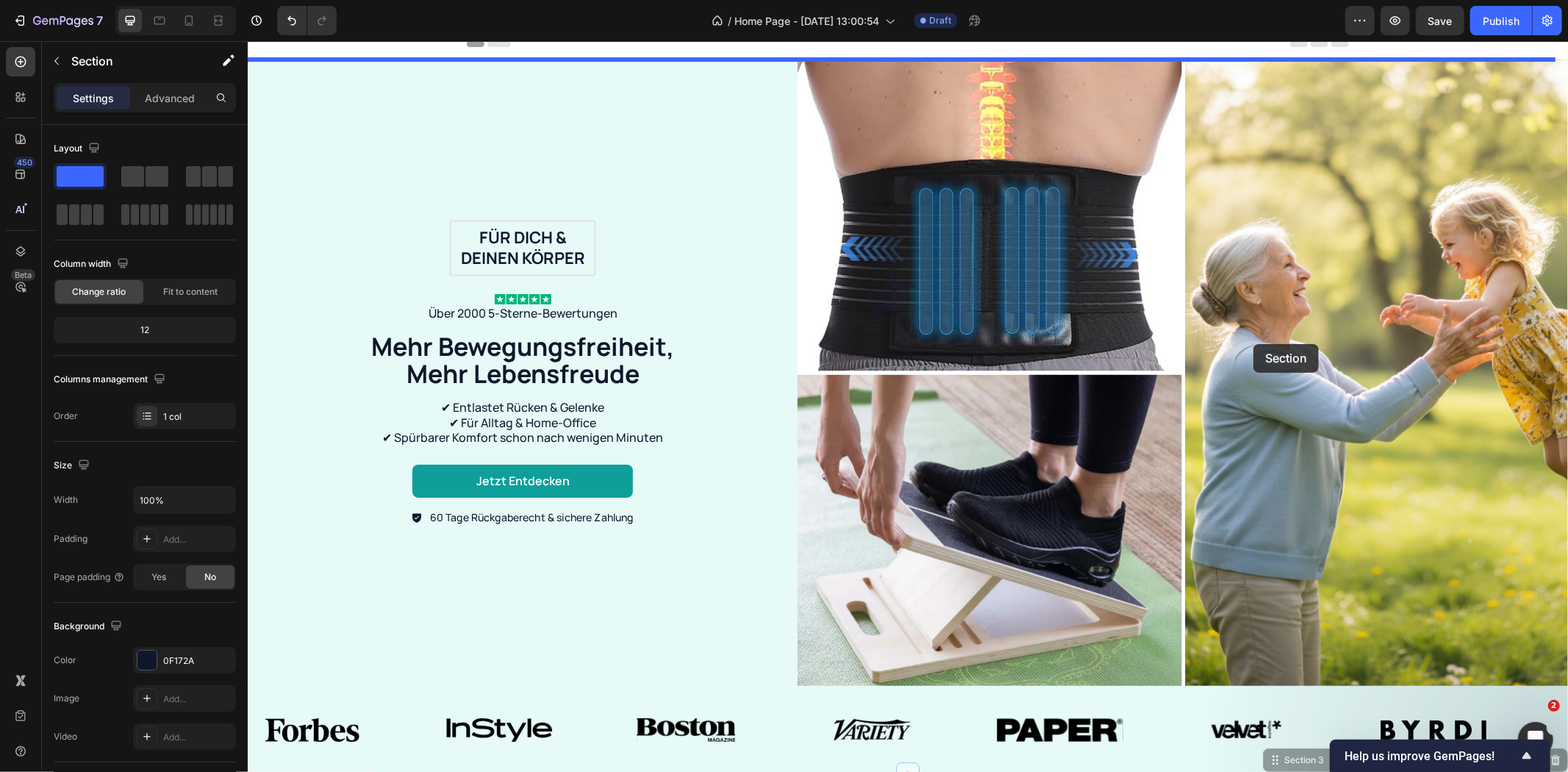
scroll to position [0, 0]
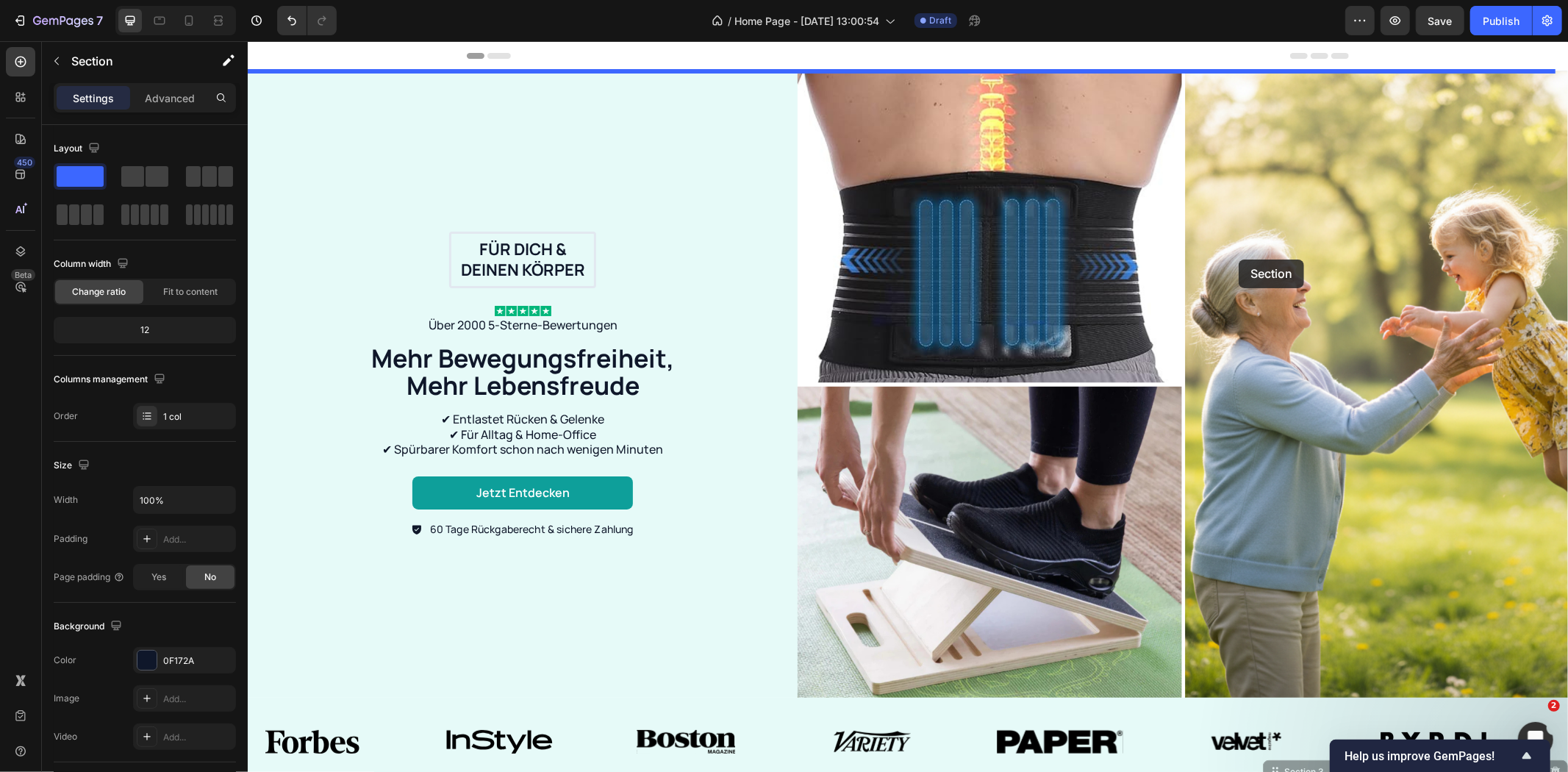
drag, startPoint x: 1258, startPoint y: 360, endPoint x: 1237, endPoint y: 259, distance: 103.2
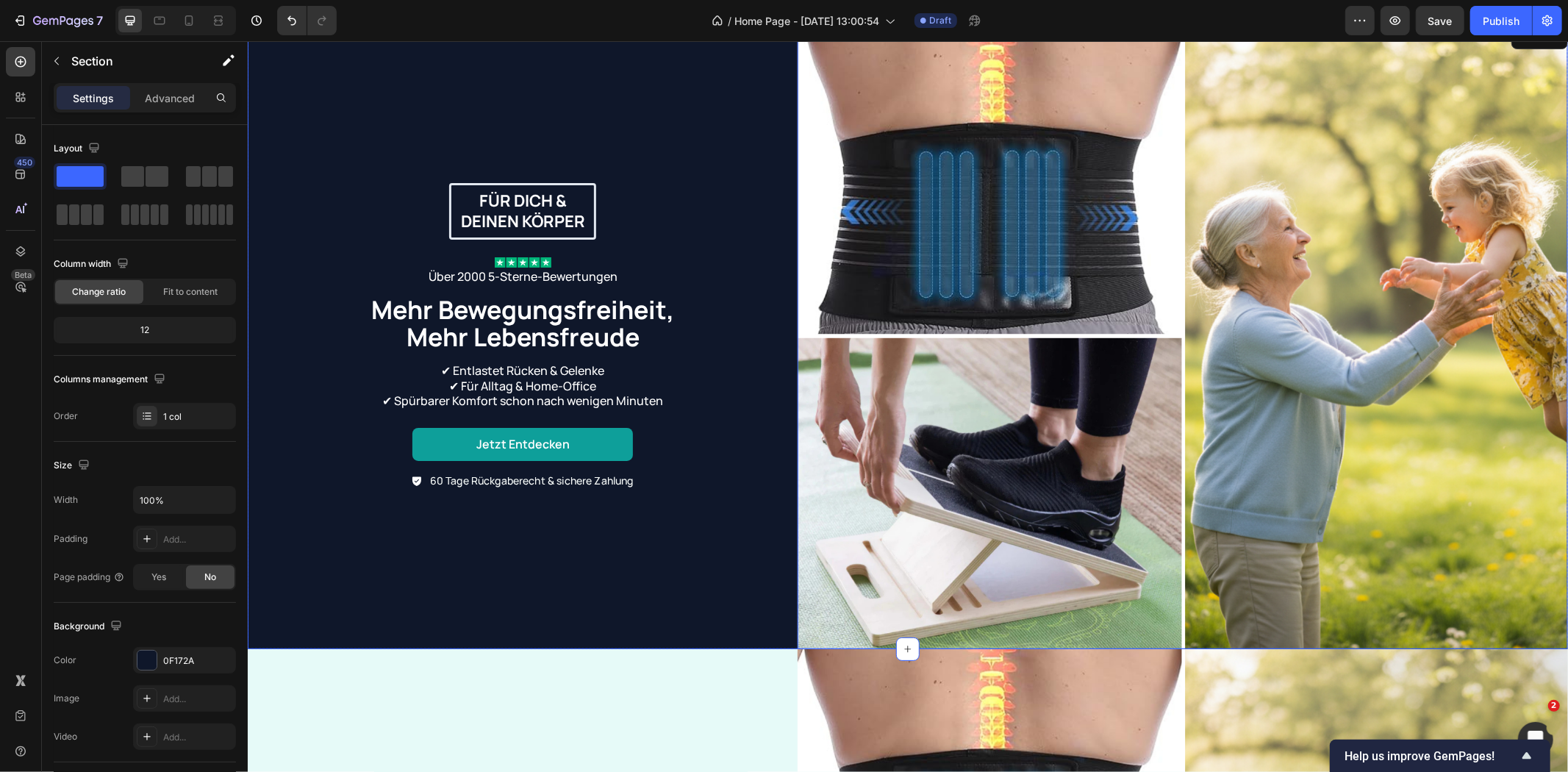
scroll to position [245, 0]
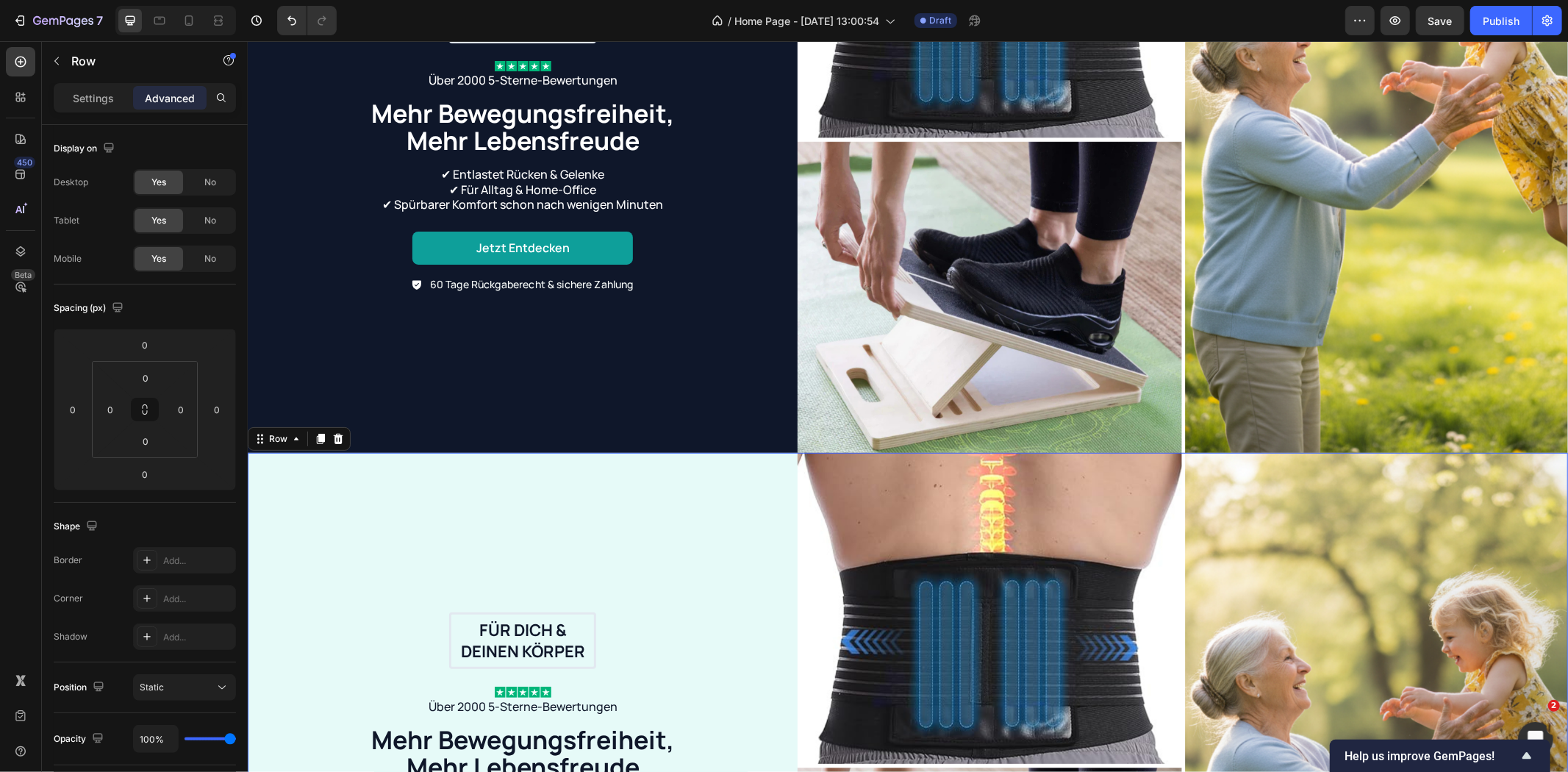
click at [742, 464] on div "Für dich & deinen Körper Text Block Row Image Über 2000 5-Sterne-Bewertungen Te…" at bounding box center [522, 765] width 550 height 627
click at [274, 432] on div "Row" at bounding box center [277, 438] width 24 height 13
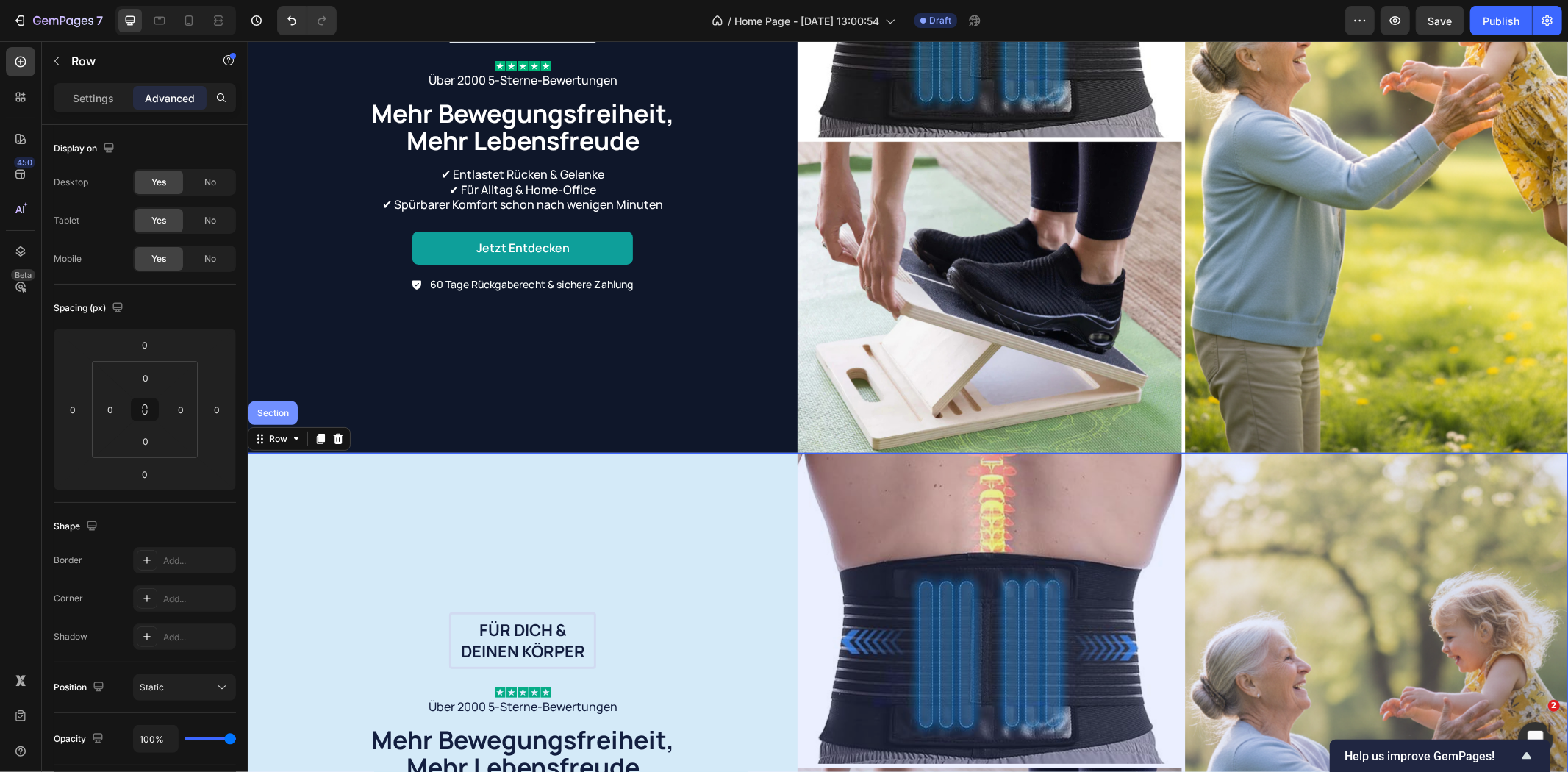
click at [275, 408] on div "Section" at bounding box center [273, 411] width 37 height 8
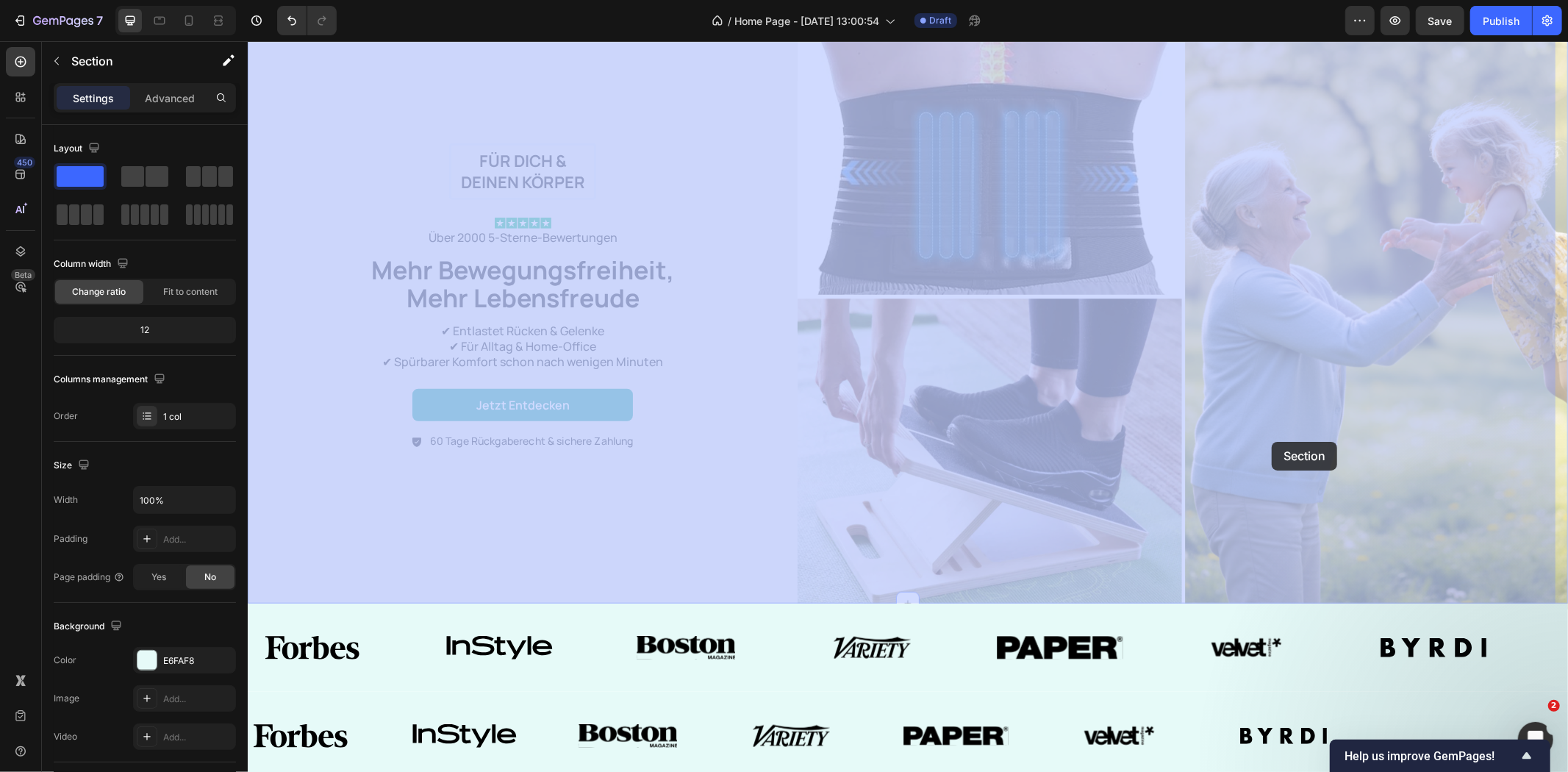
scroll to position [735, 0]
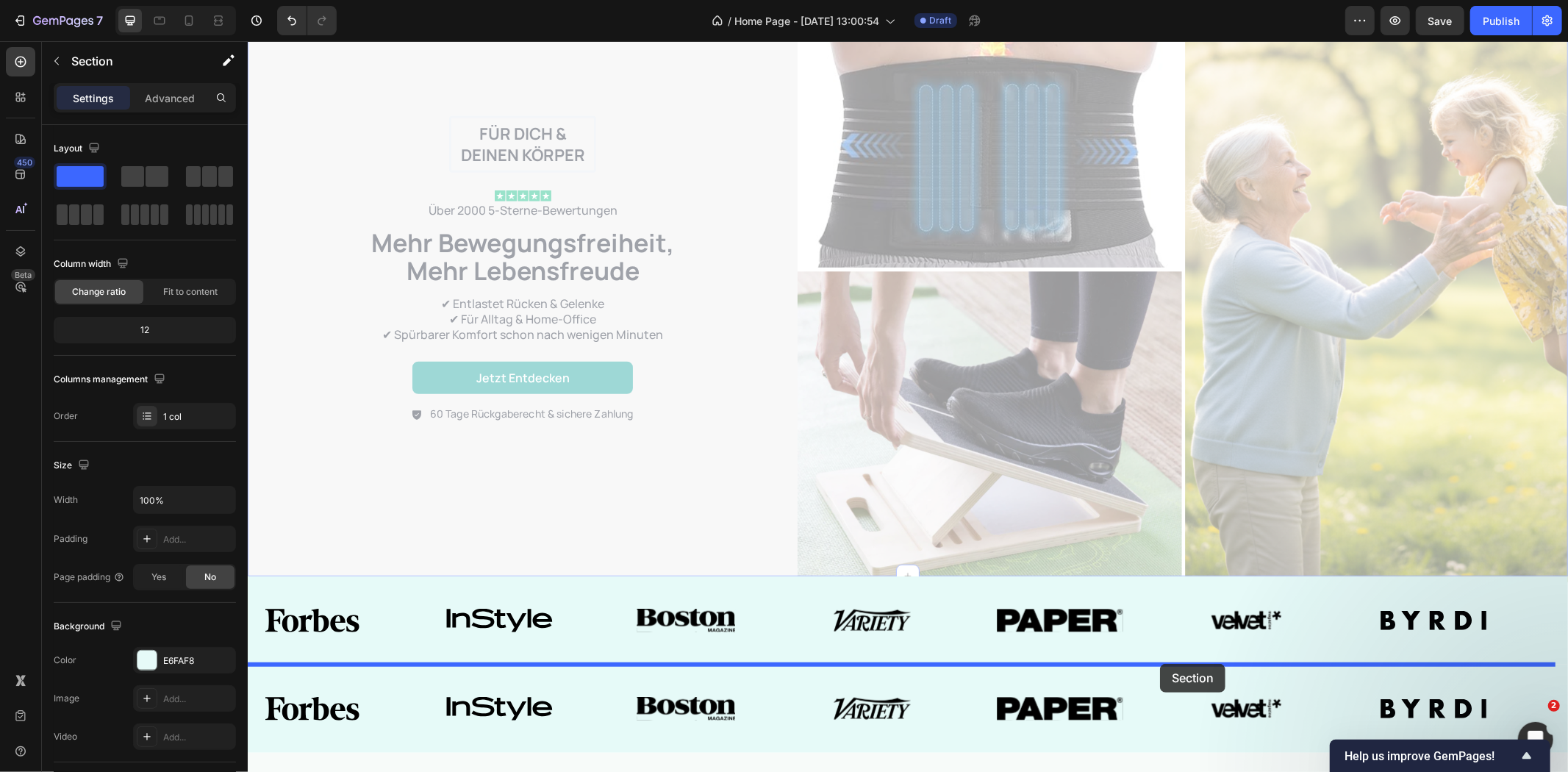
drag, startPoint x: 1264, startPoint y: 434, endPoint x: 1159, endPoint y: 663, distance: 251.9
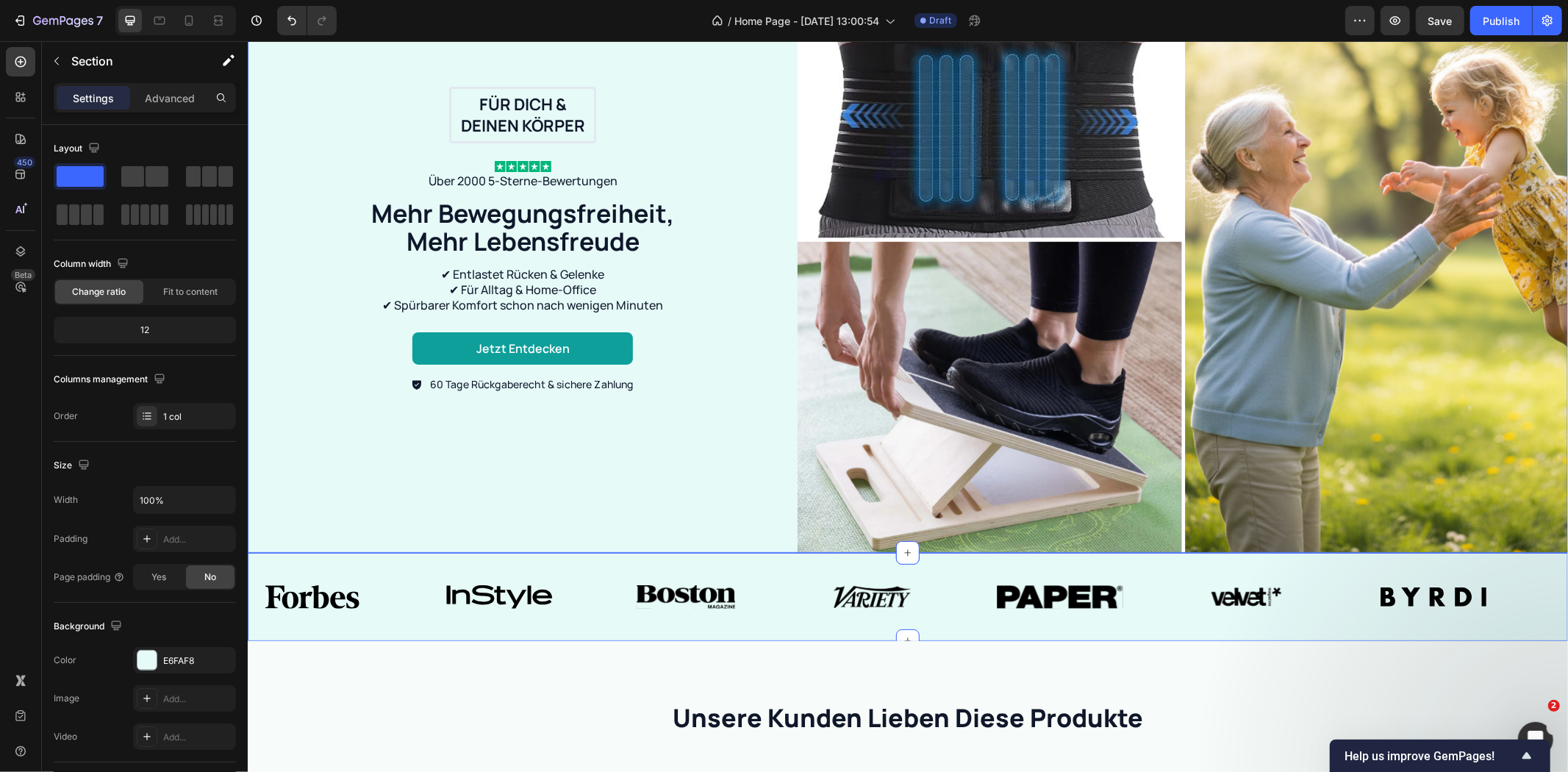
scroll to position [850, 0]
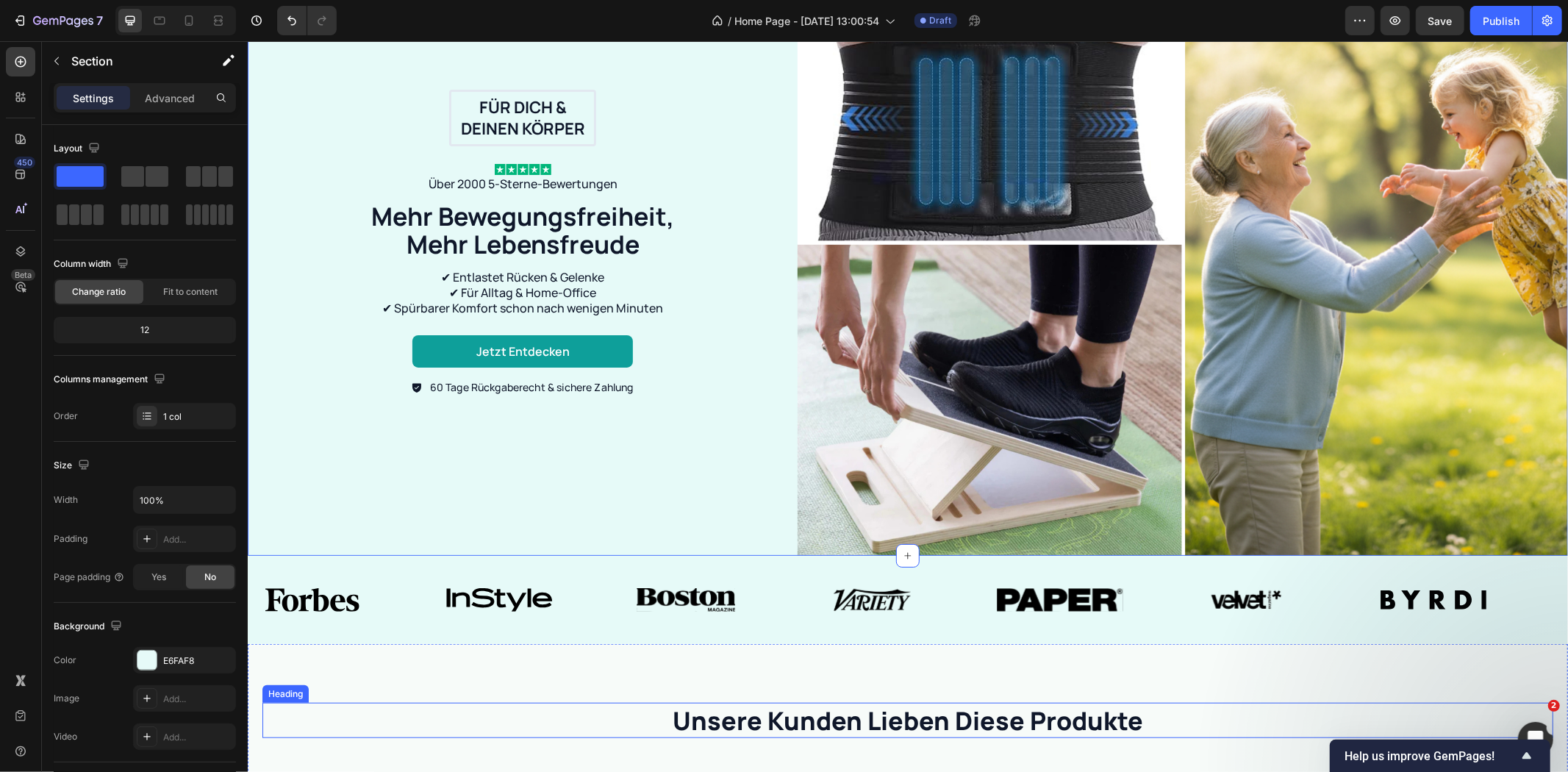
click at [1299, 702] on h2 "unsere kunden lieben diese produkte" at bounding box center [907, 720] width 882 height 36
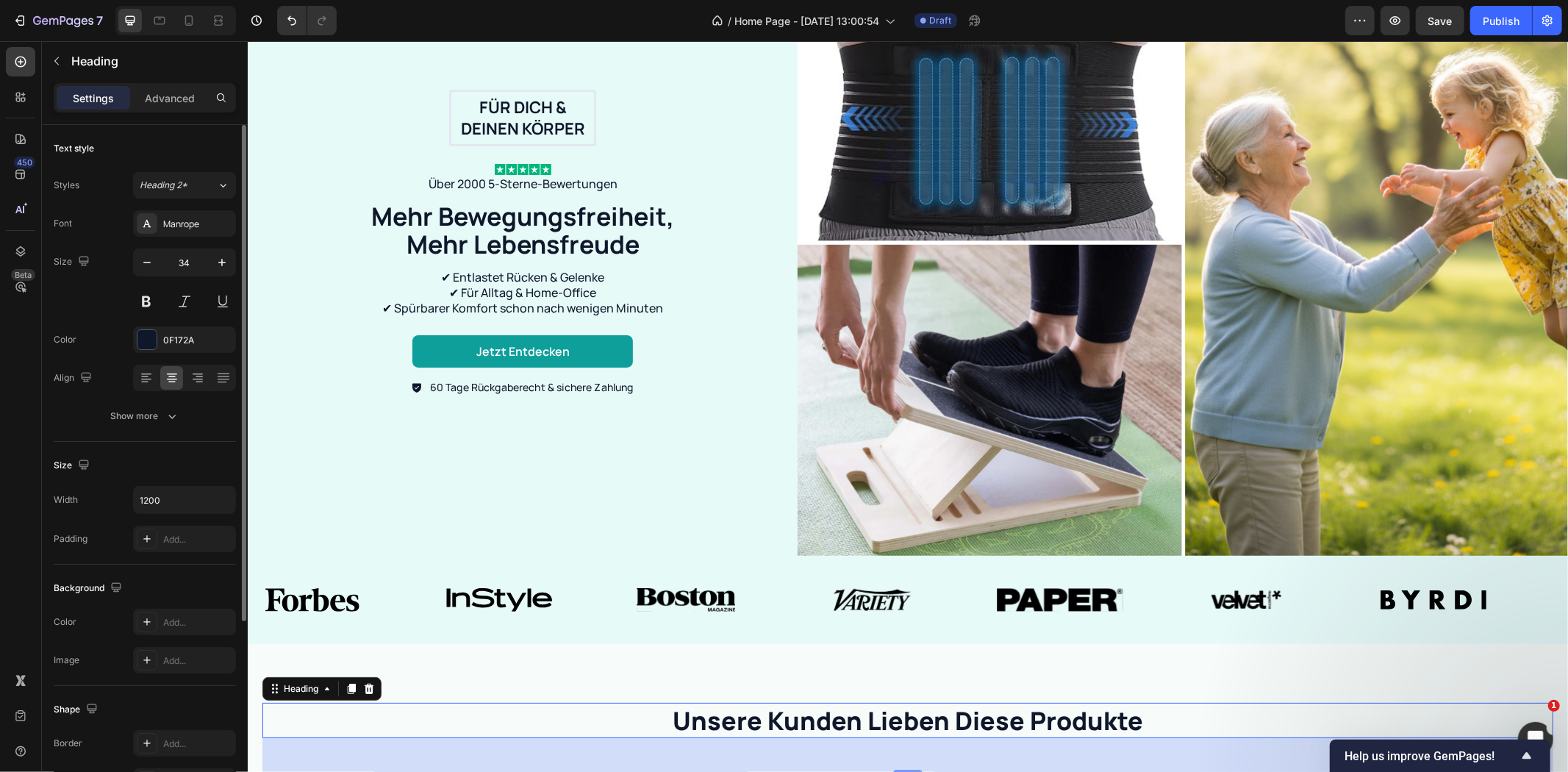
click at [88, 299] on div "Size 34" at bounding box center [144, 281] width 183 height 67
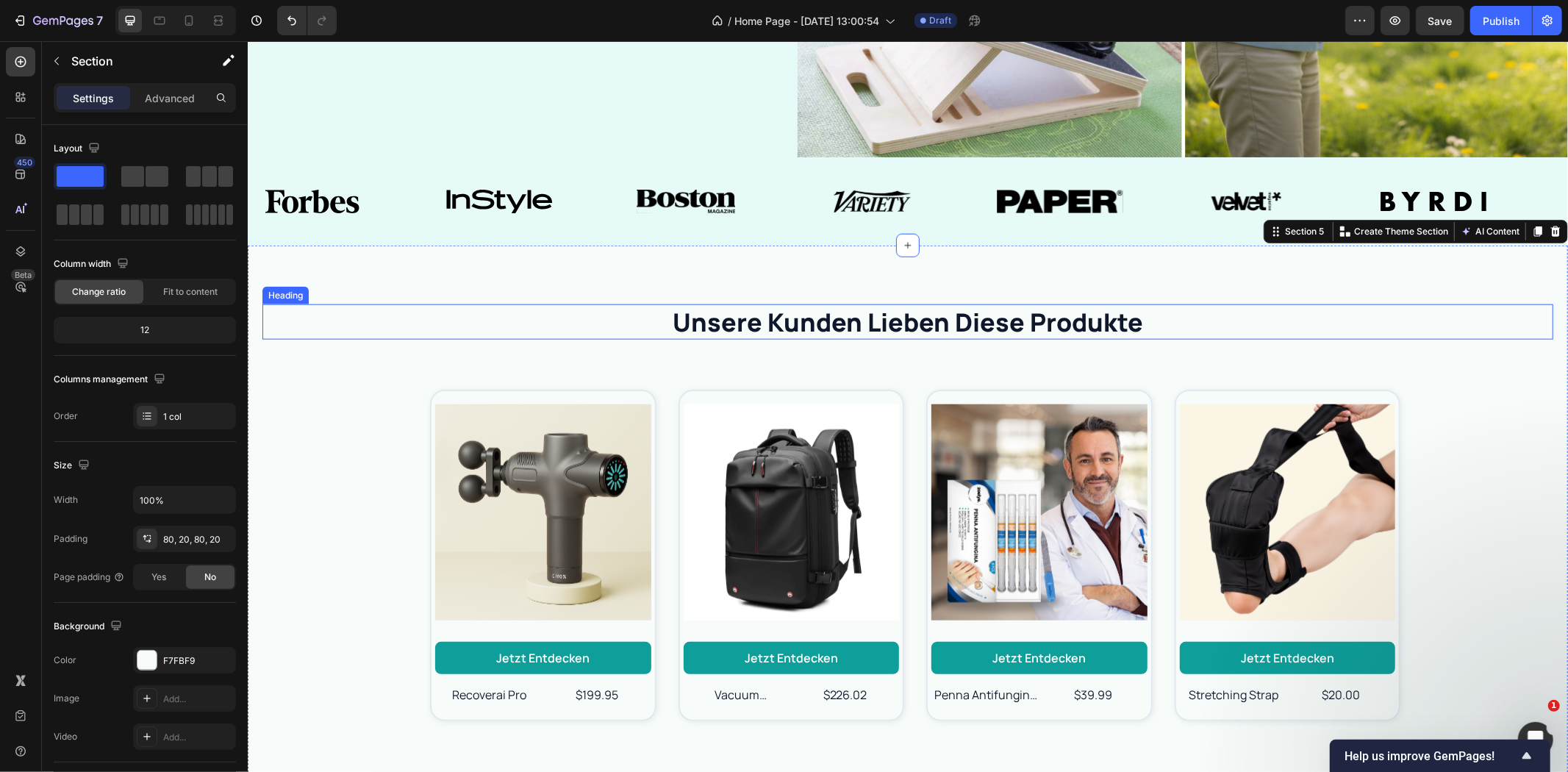
scroll to position [1258, 0]
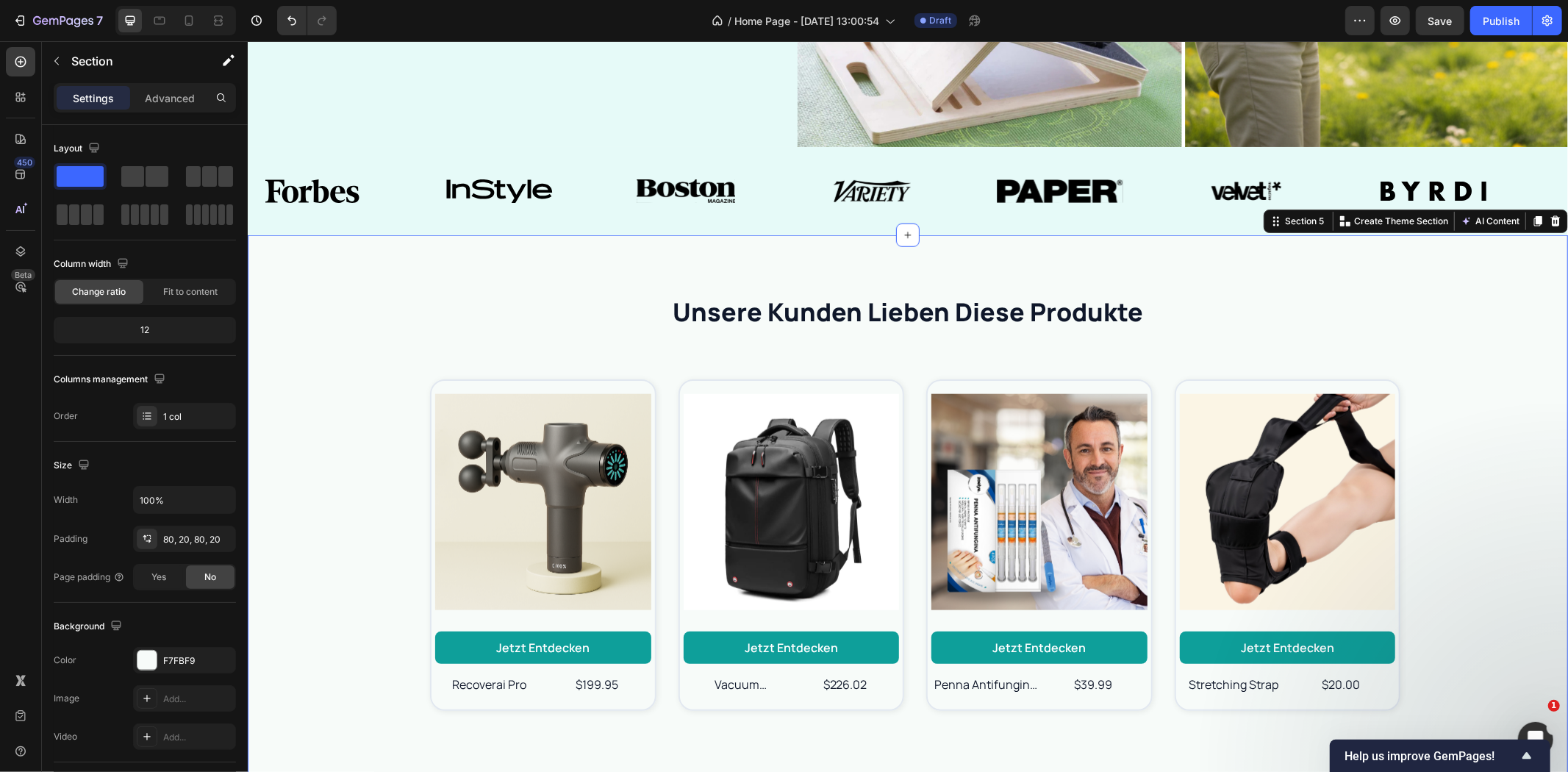
click at [807, 744] on div "unsere kunden lieben diese produkte Heading Product Images Jetzt entdecken Butt…" at bounding box center [907, 509] width 1320 height 549
click at [791, 689] on div "Product Images Jetzt entdecken Button vacuum compression large-capacity backpac…" at bounding box center [791, 544] width 216 height 321
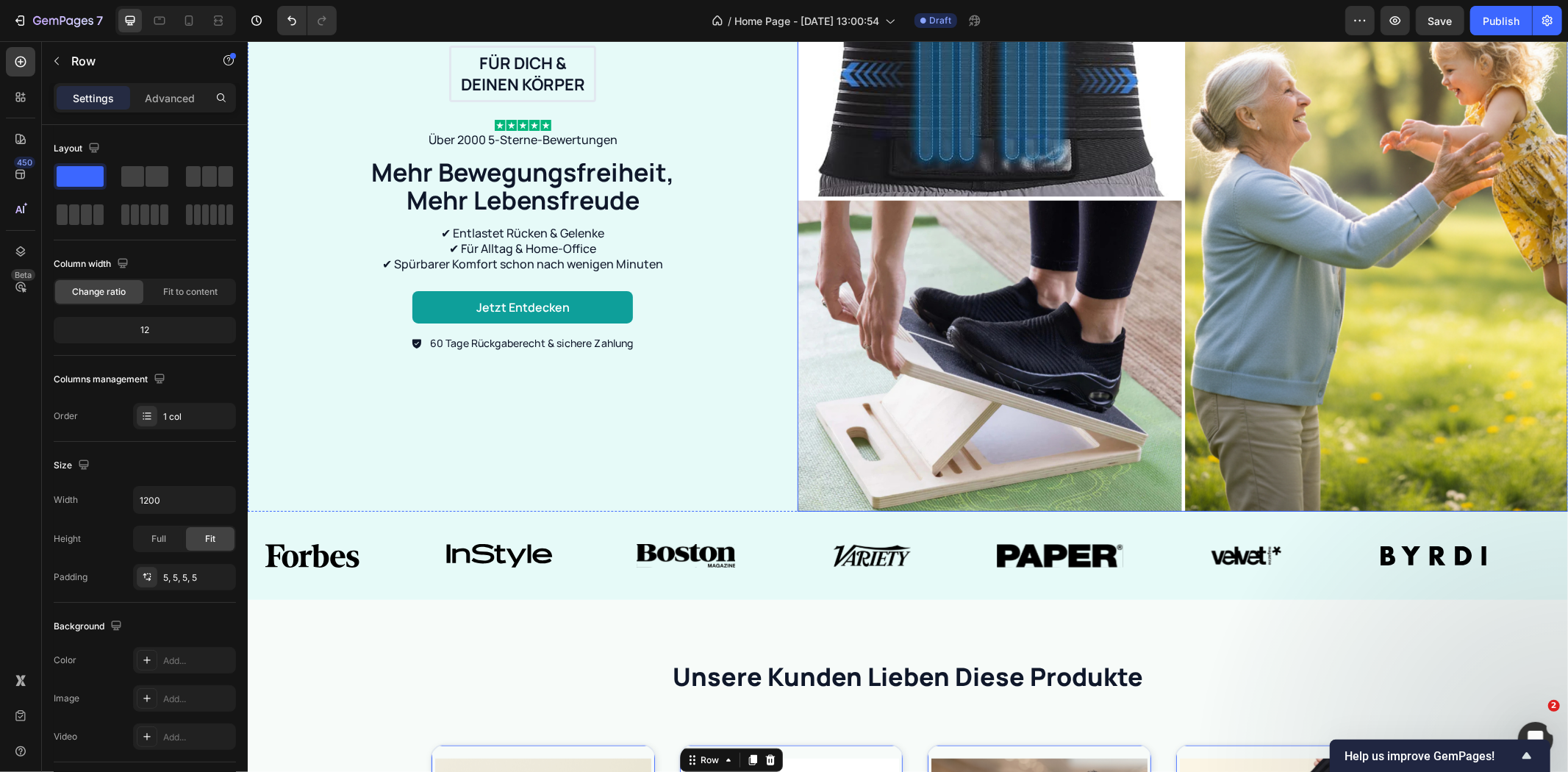
scroll to position [850, 0]
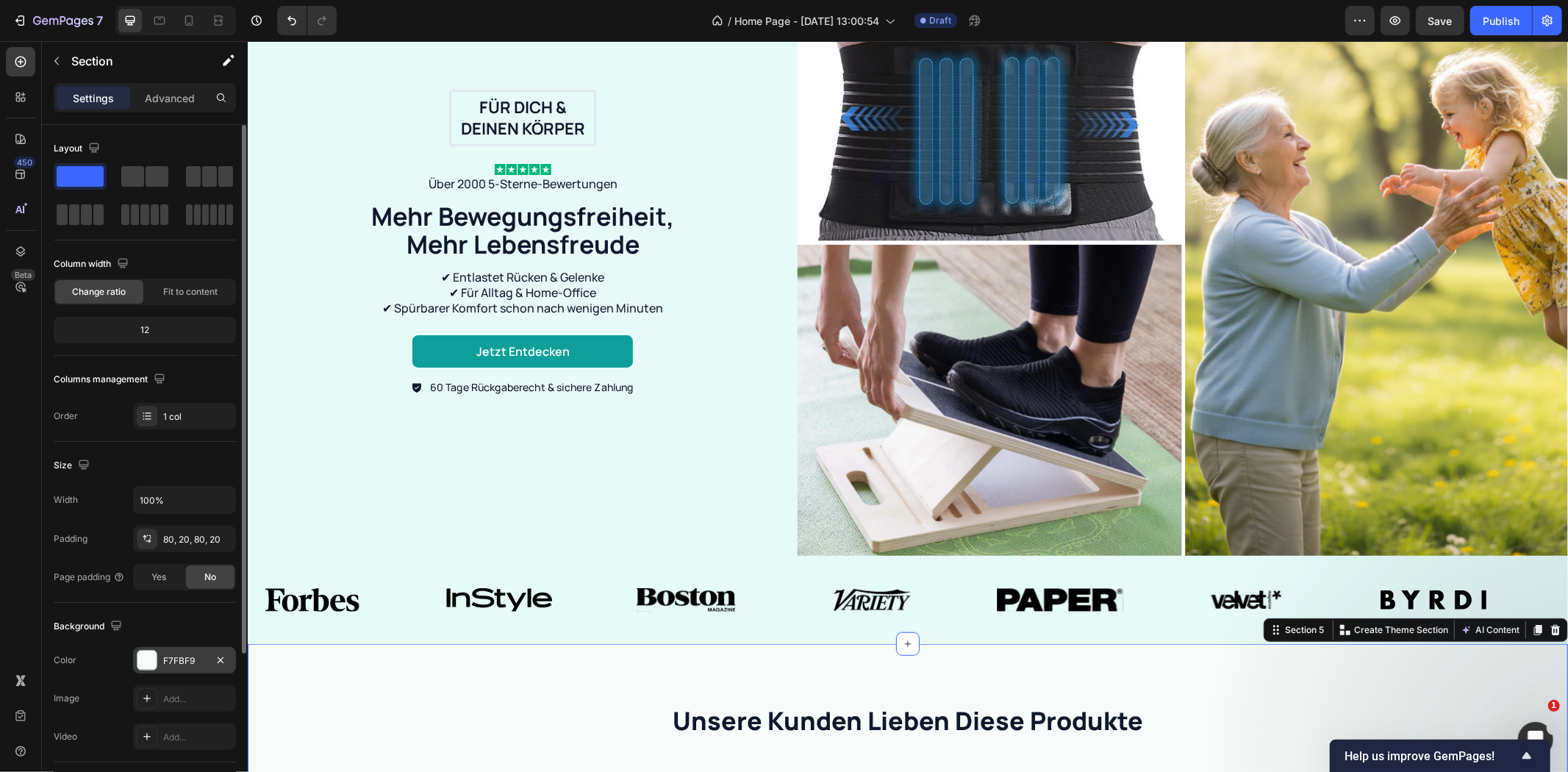
click at [176, 662] on div "F7FBF9" at bounding box center [185, 661] width 43 height 13
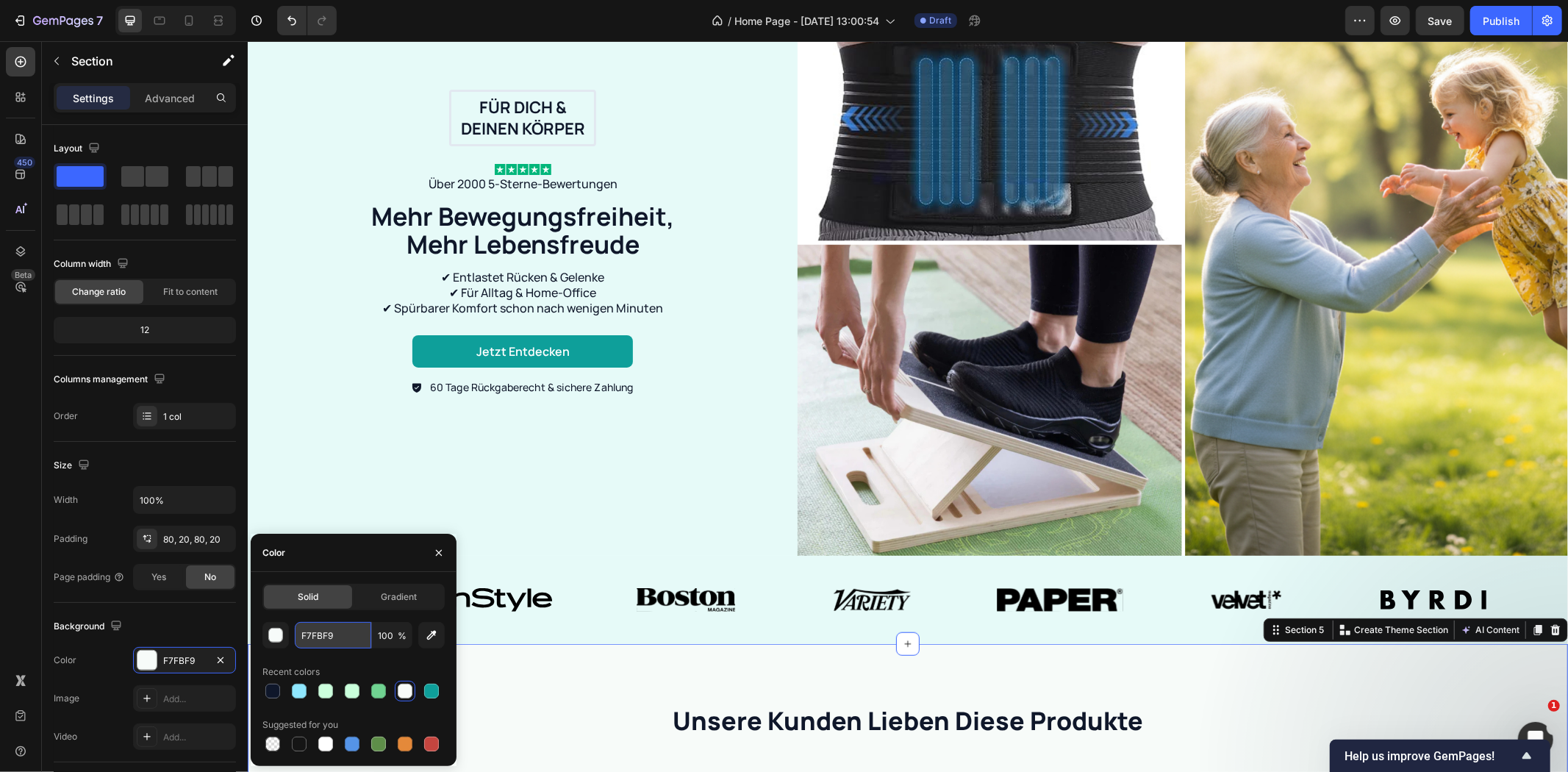
click at [323, 634] on input "F7FBF9" at bounding box center [333, 635] width 77 height 26
drag, startPoint x: 714, startPoint y: 56, endPoint x: 655, endPoint y: 56, distance: 59.0
click at [714, 56] on div "Für dich & deinen Körper Text Block Row Image Über 2000 5-Sterne-Bewertungen Te…" at bounding box center [522, 242] width 550 height 627
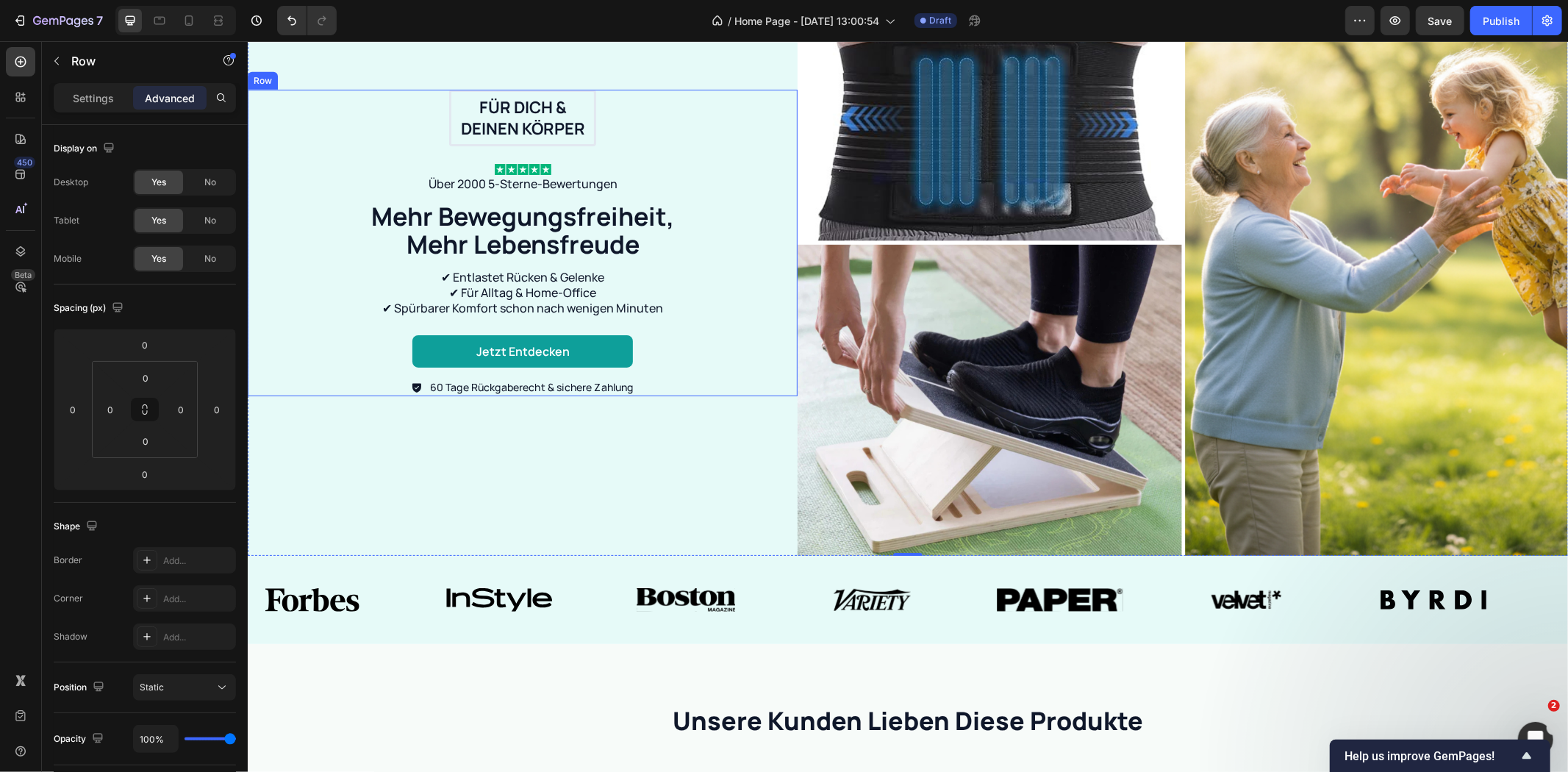
click at [730, 350] on div "Jetzt entdecken Button" at bounding box center [522, 350] width 521 height 33
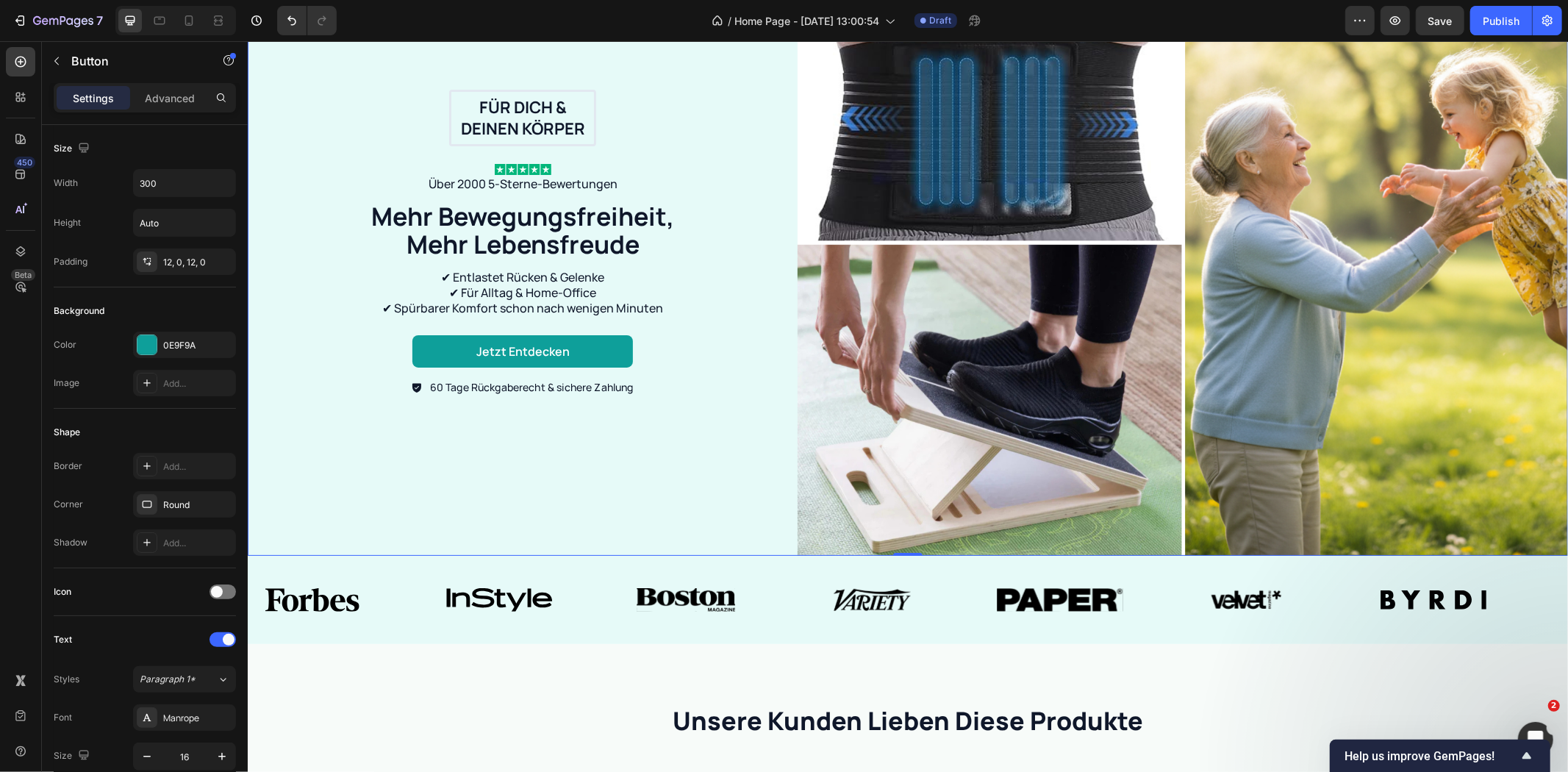
click at [717, 459] on div "Für dich & deinen Körper Text Block Row Image Über 2000 5-Sterne-Bewertungen Te…" at bounding box center [522, 242] width 550 height 627
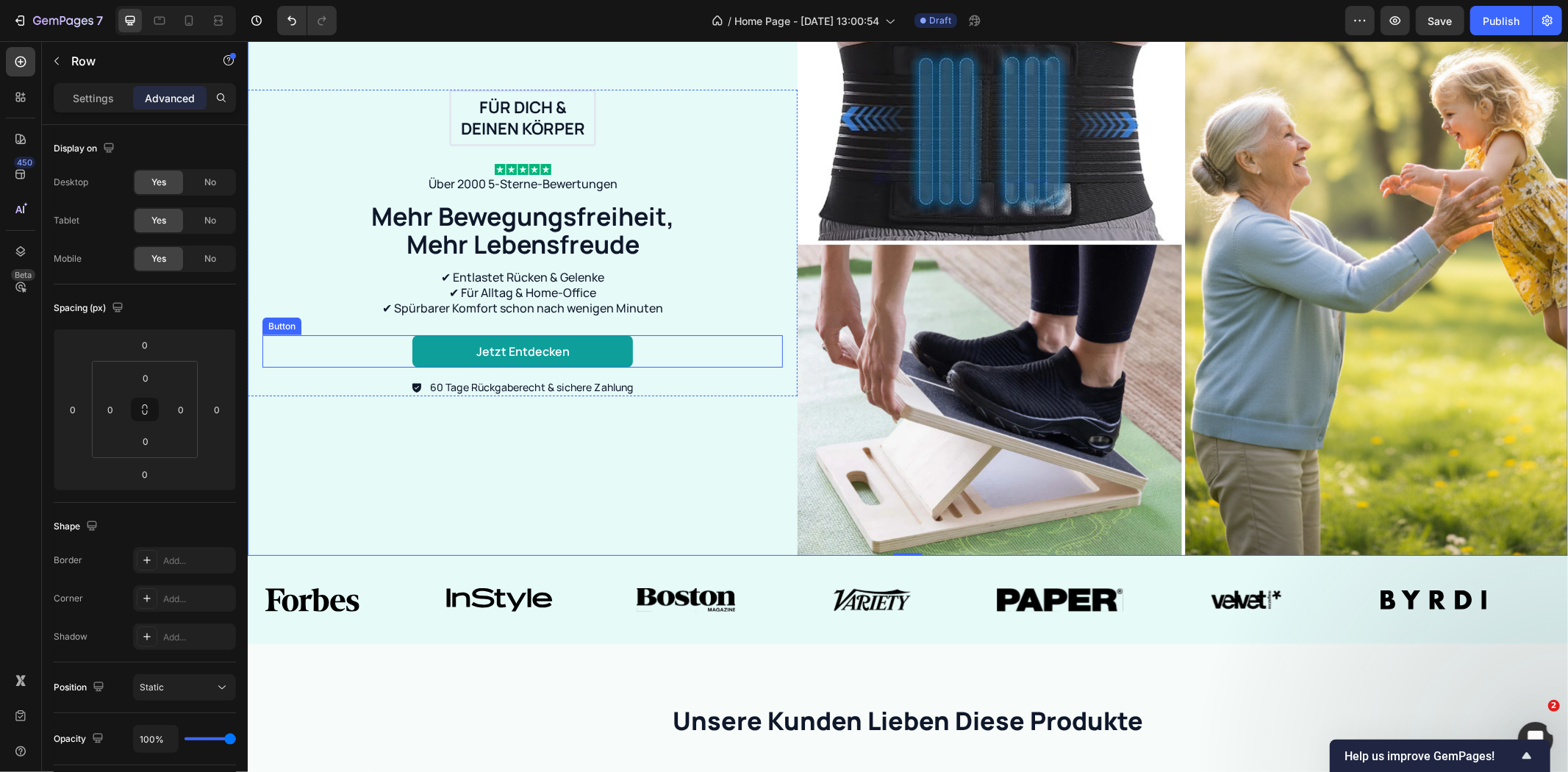
click at [383, 349] on div "Jetzt entdecken Button" at bounding box center [522, 350] width 521 height 33
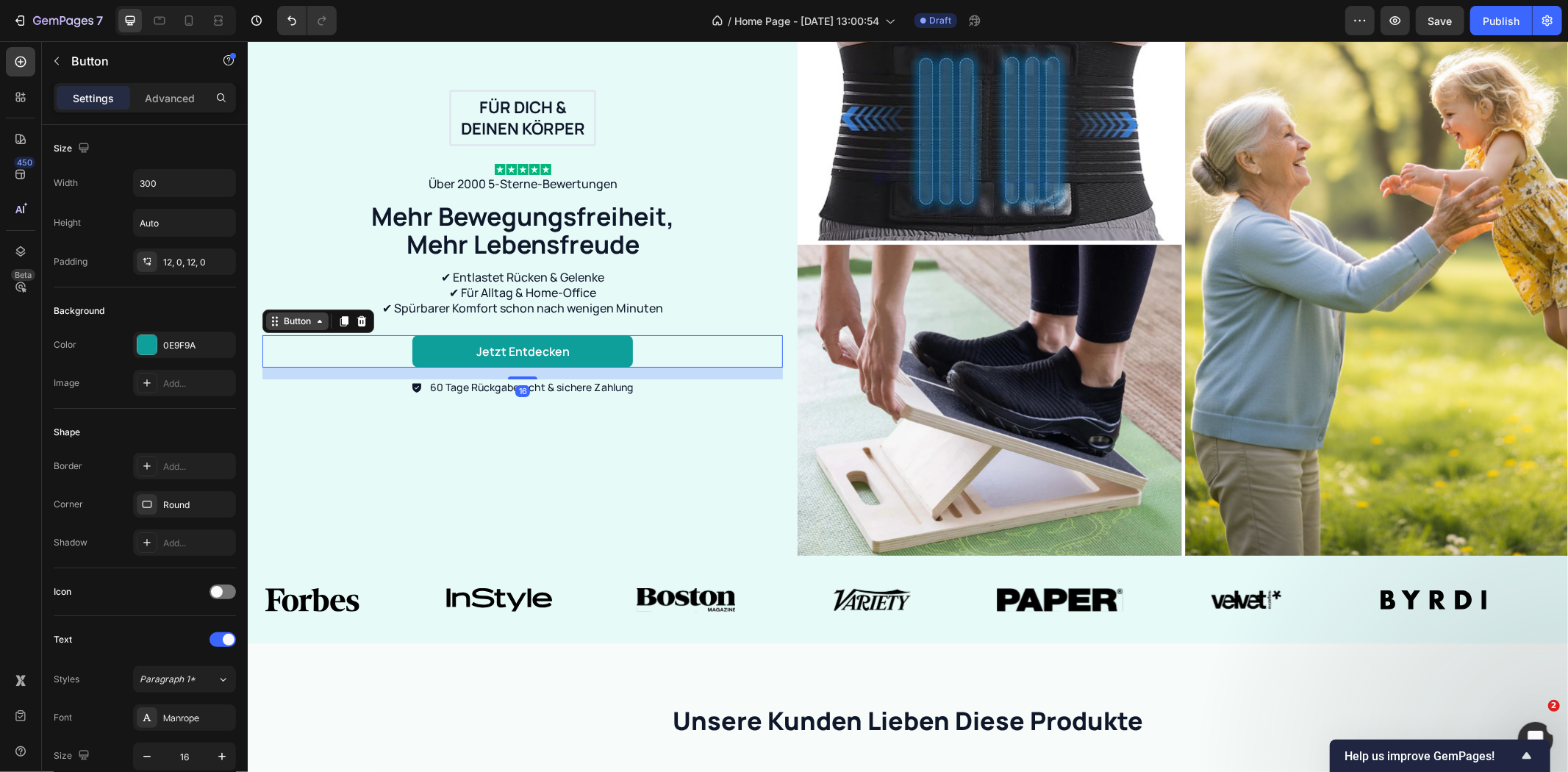
click at [312, 314] on div "Button" at bounding box center [296, 320] width 33 height 13
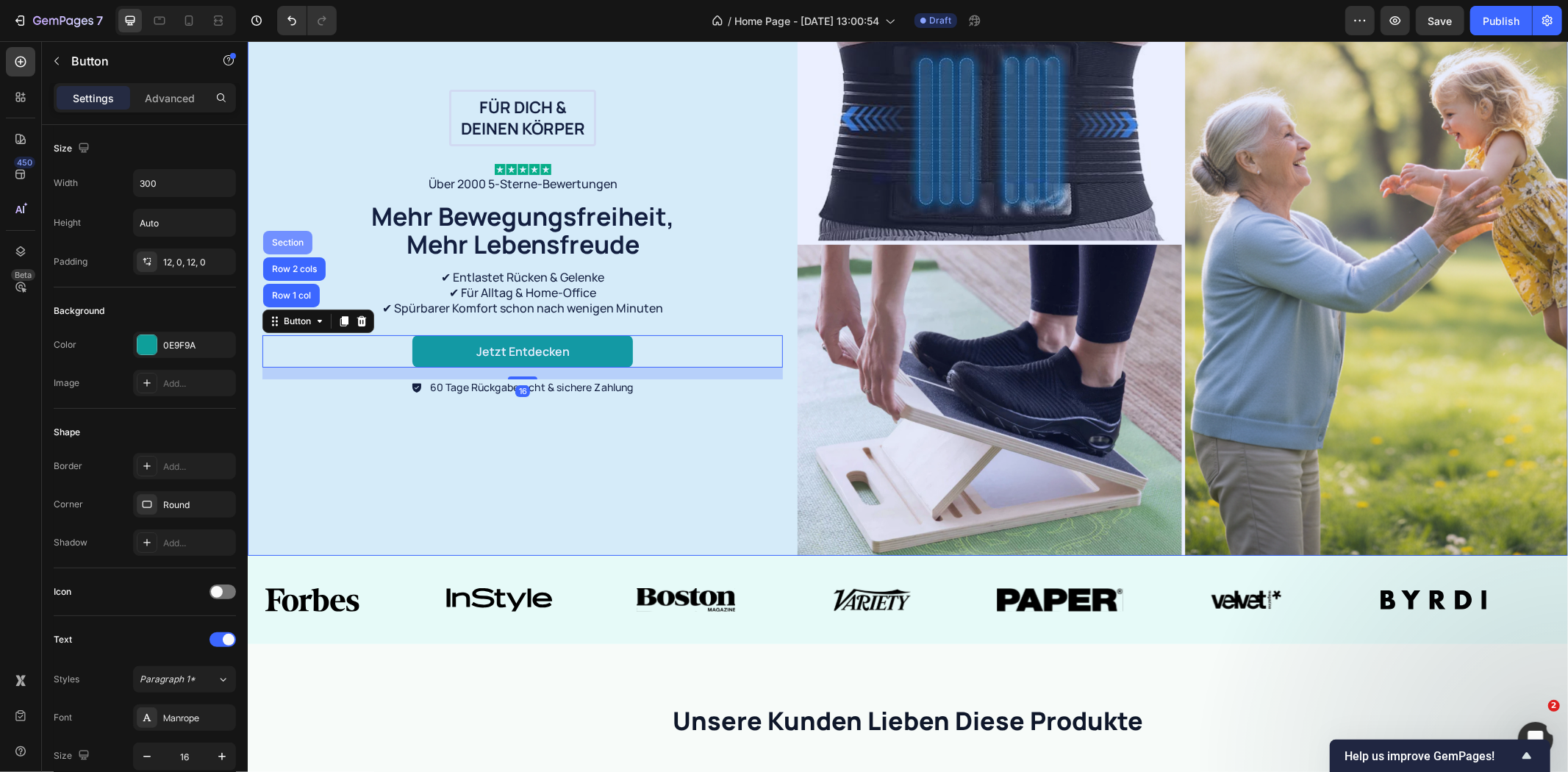
click at [303, 237] on div "Section" at bounding box center [287, 241] width 37 height 8
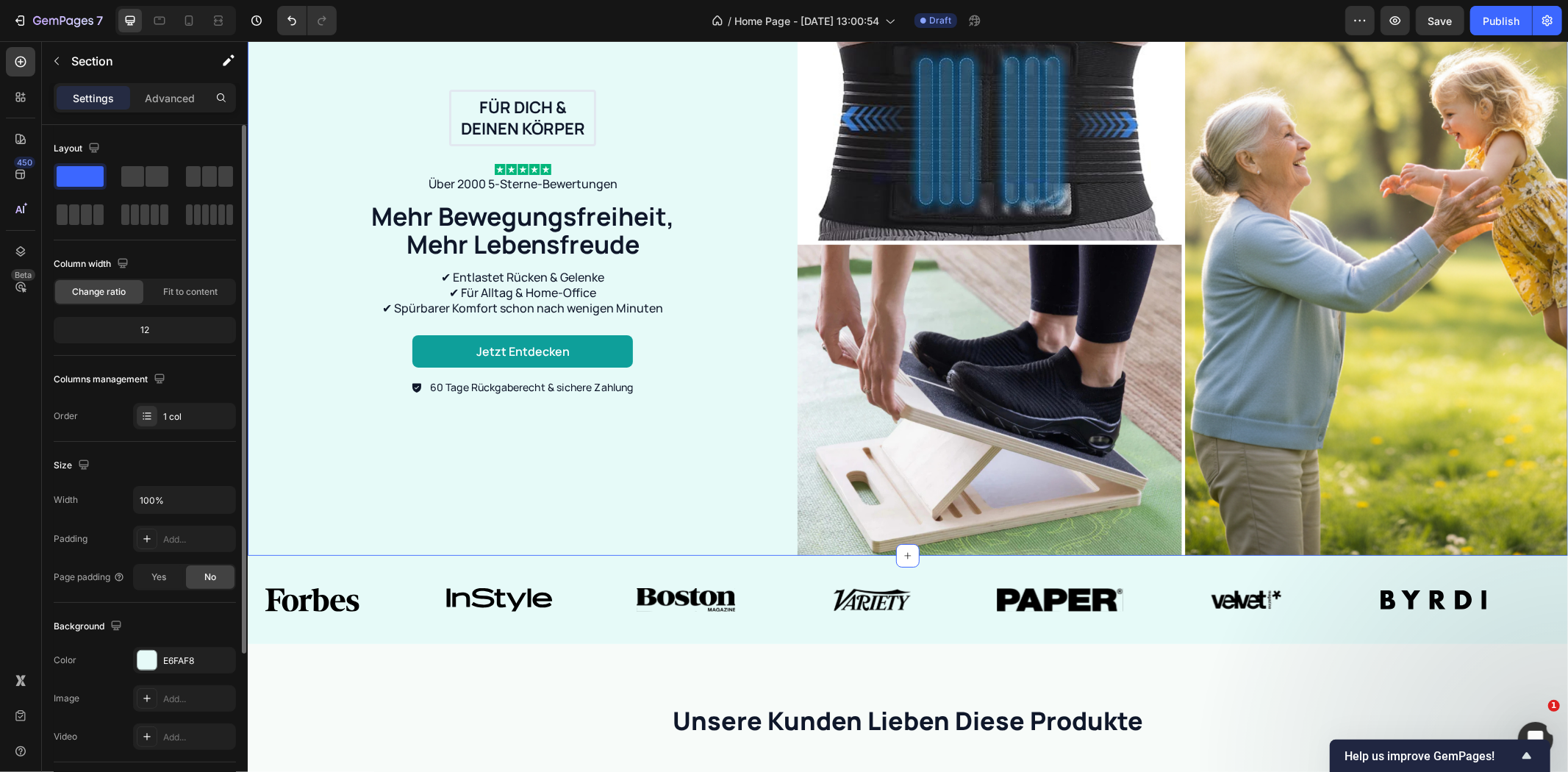
click at [175, 647] on div "E6FAF8" at bounding box center [185, 661] width 103 height 26
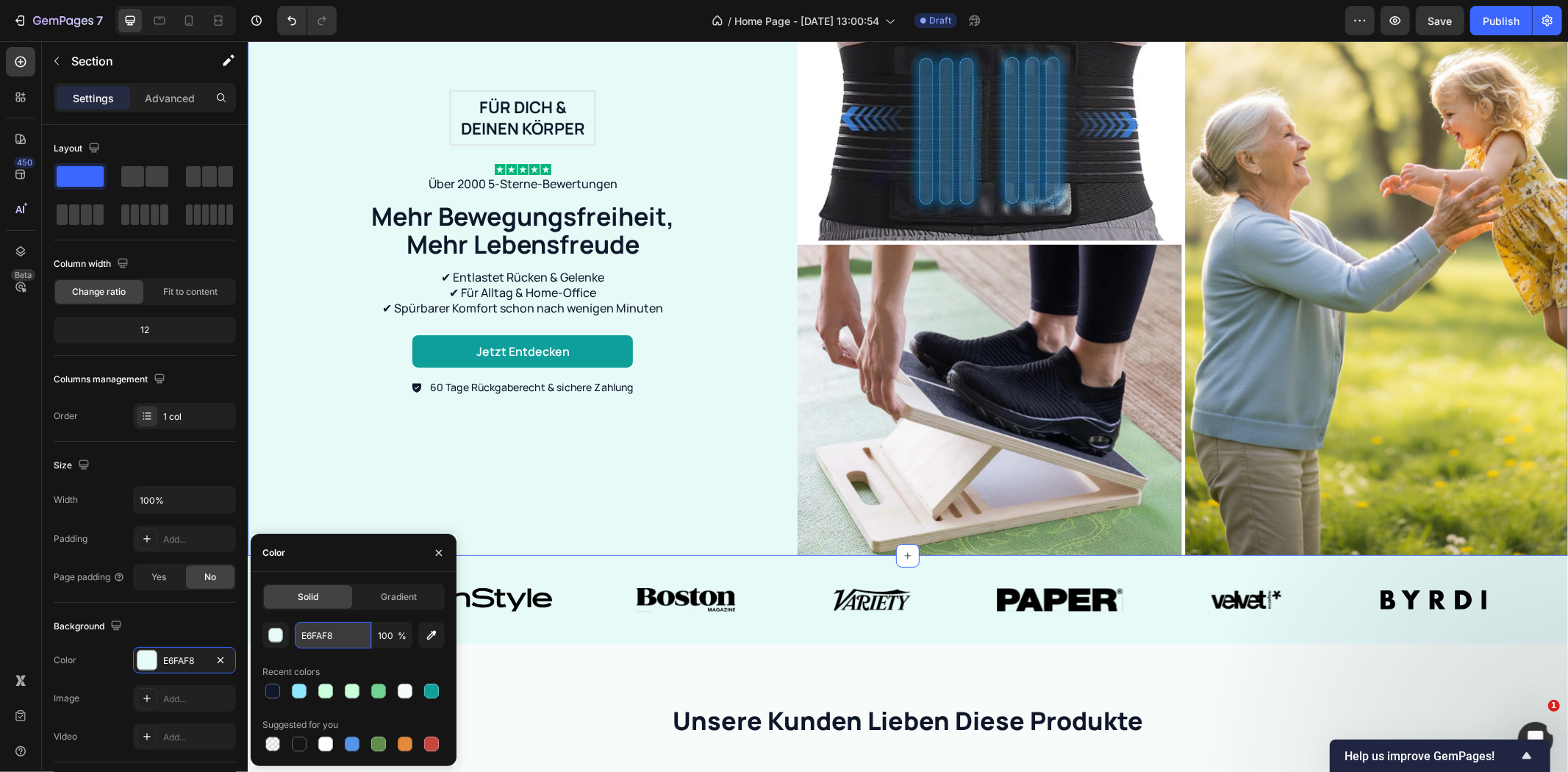
click at [303, 634] on input "E6FAF8" at bounding box center [333, 635] width 77 height 26
paste input "F7FBF9"
type input "F7FBF9"
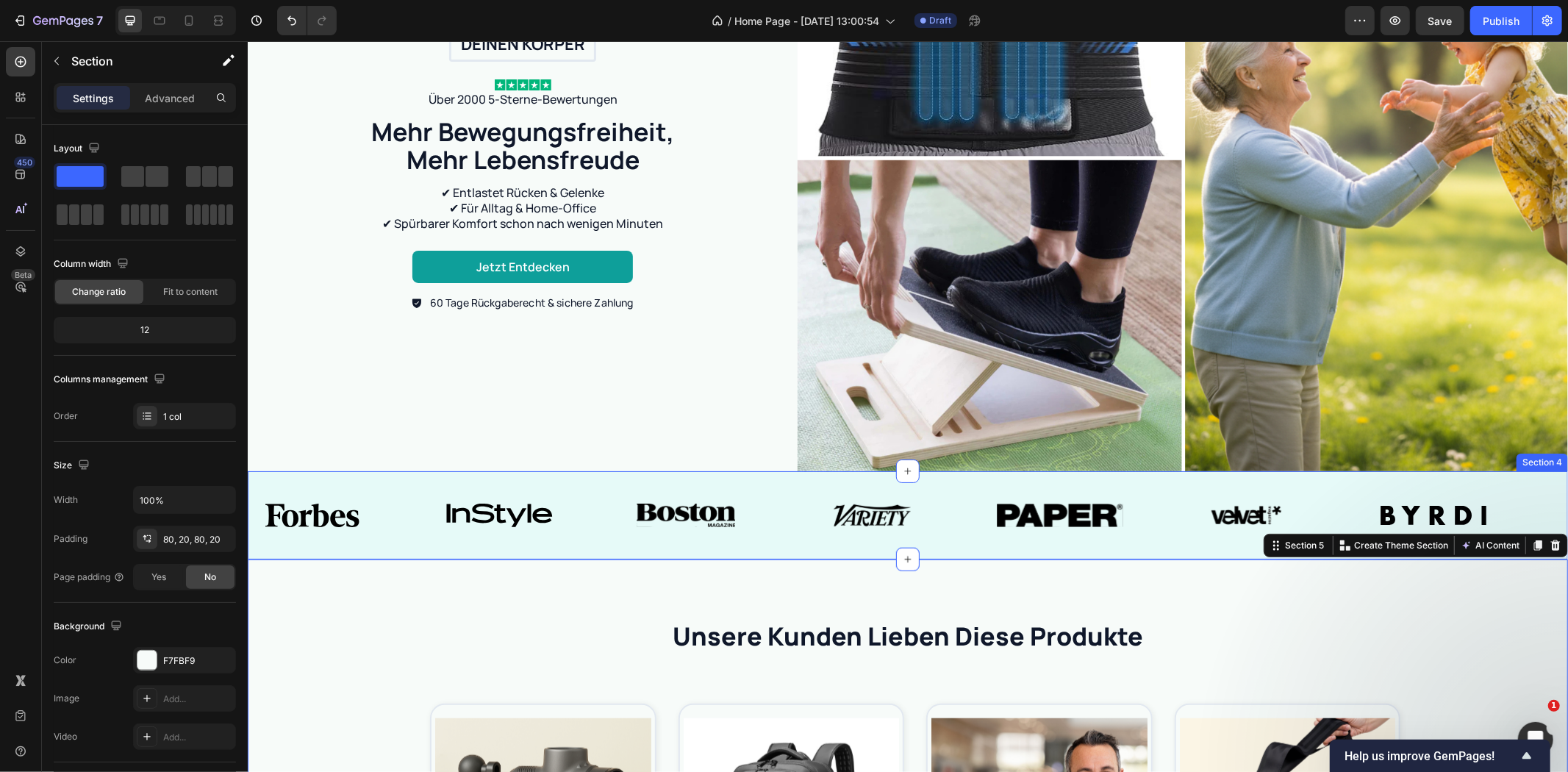
scroll to position [1177, 0]
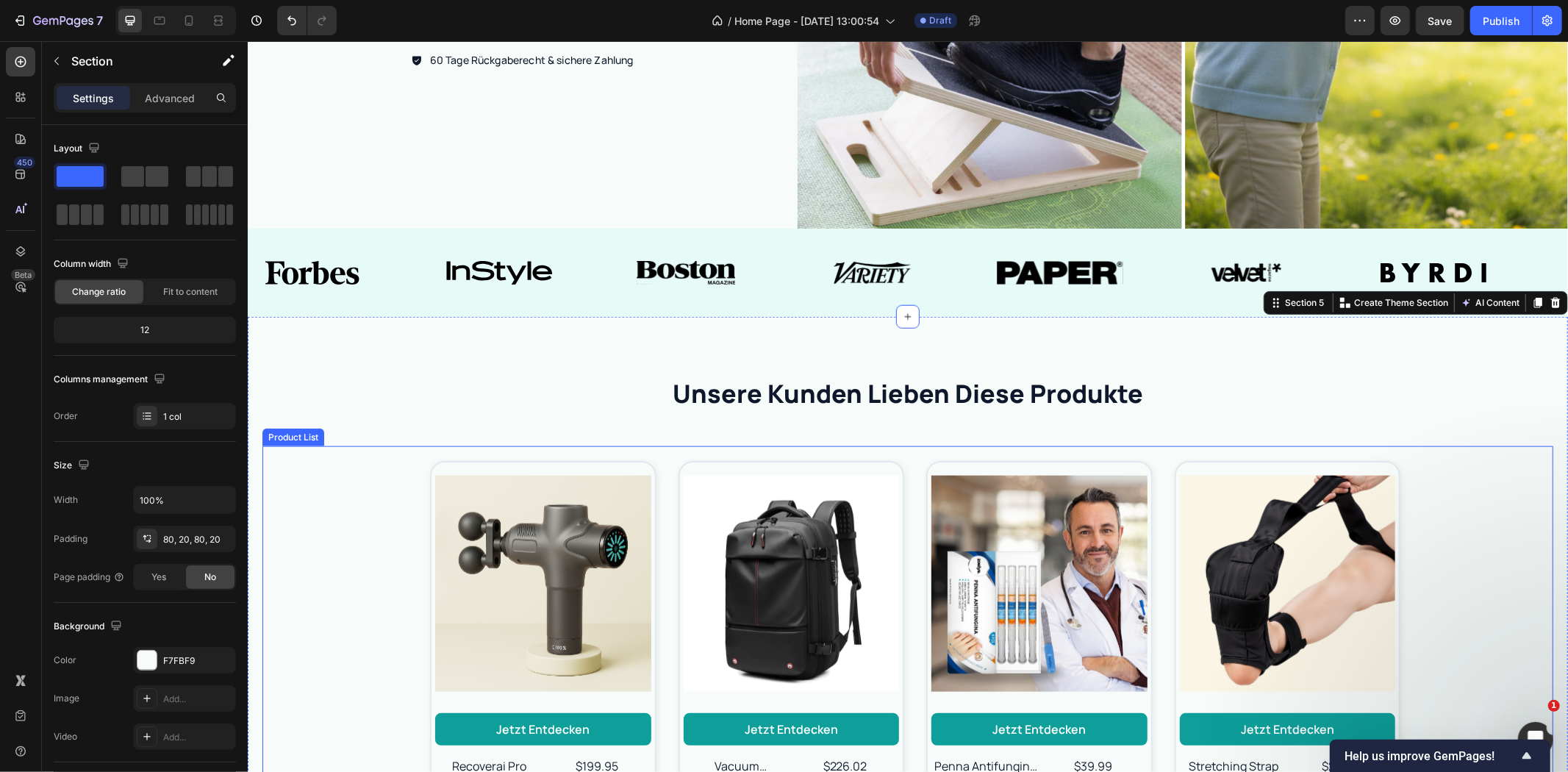
click at [855, 641] on img at bounding box center [791, 583] width 216 height 234
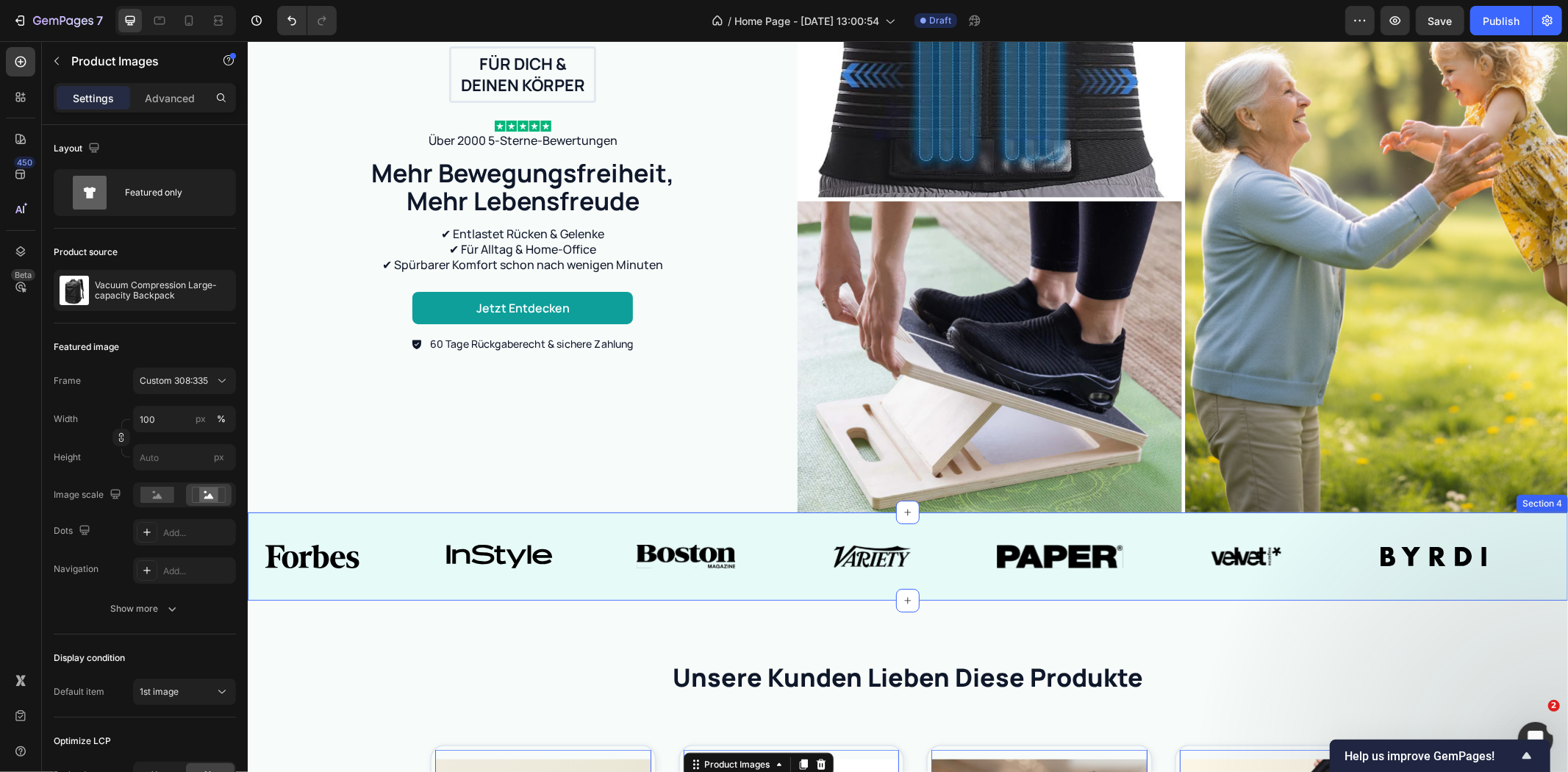
scroll to position [850, 0]
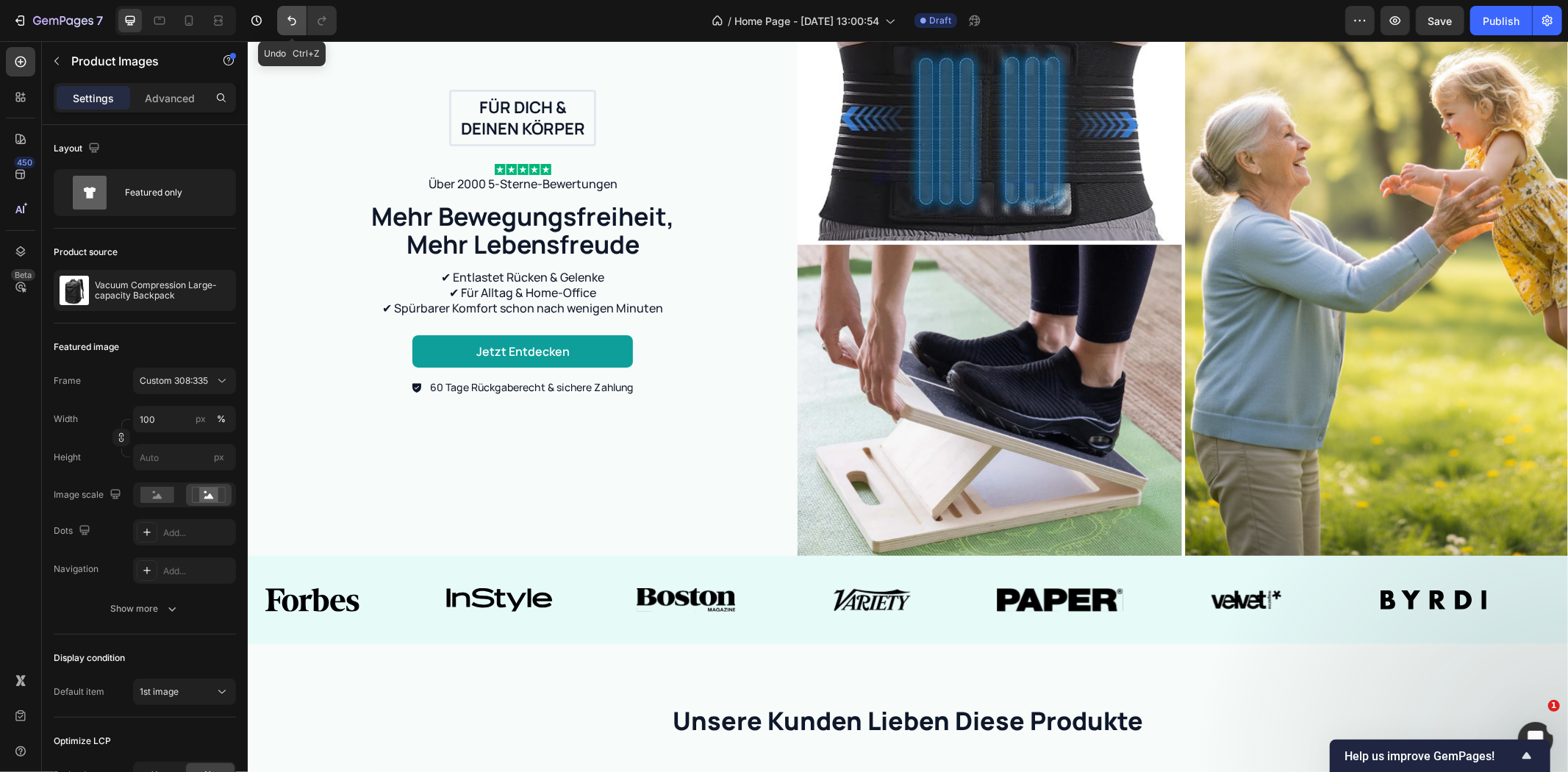
click at [288, 20] on icon "Undo/Redo" at bounding box center [292, 21] width 15 height 15
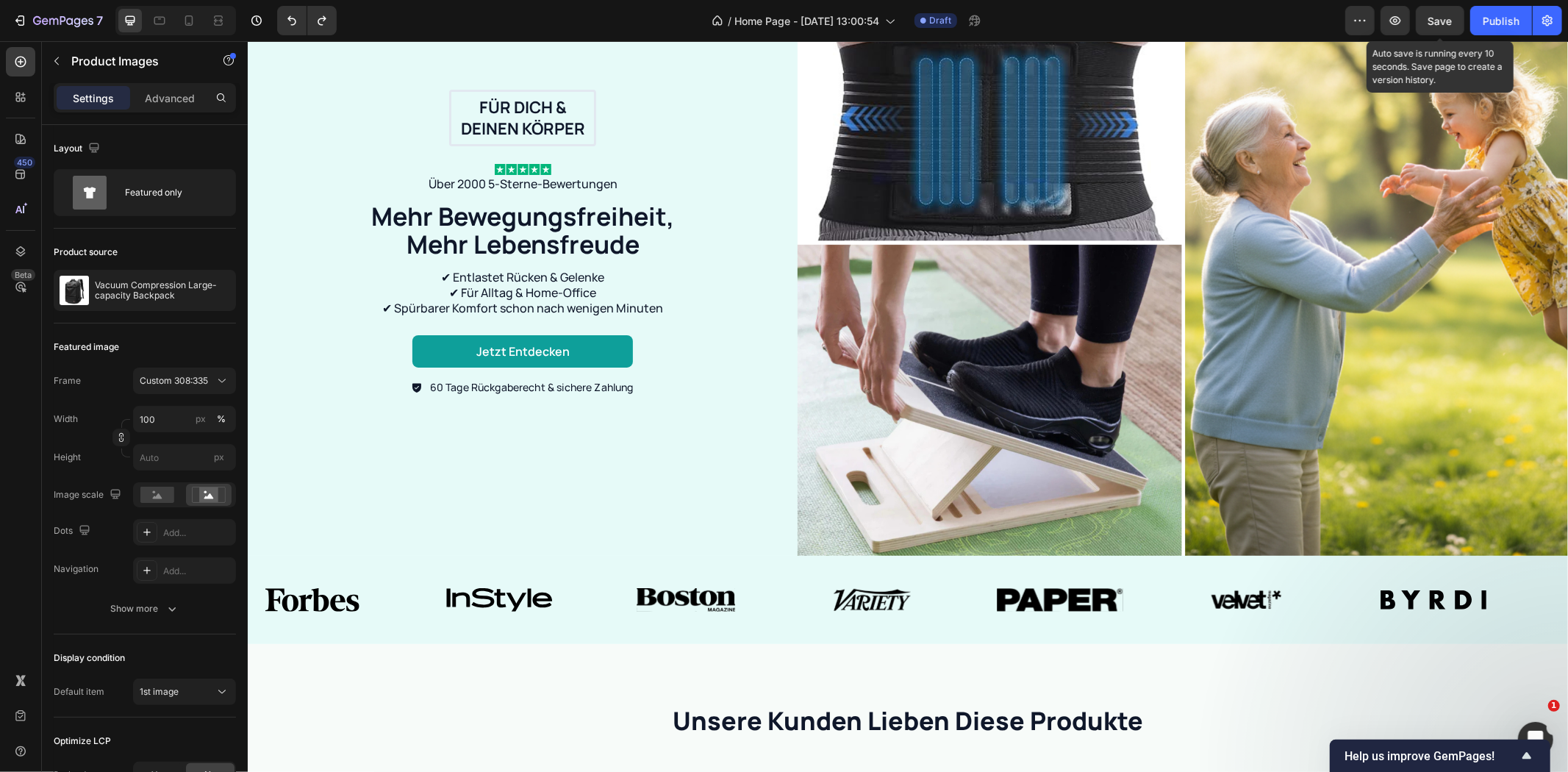
click at [1436, 25] on span "Save" at bounding box center [1441, 21] width 24 height 12
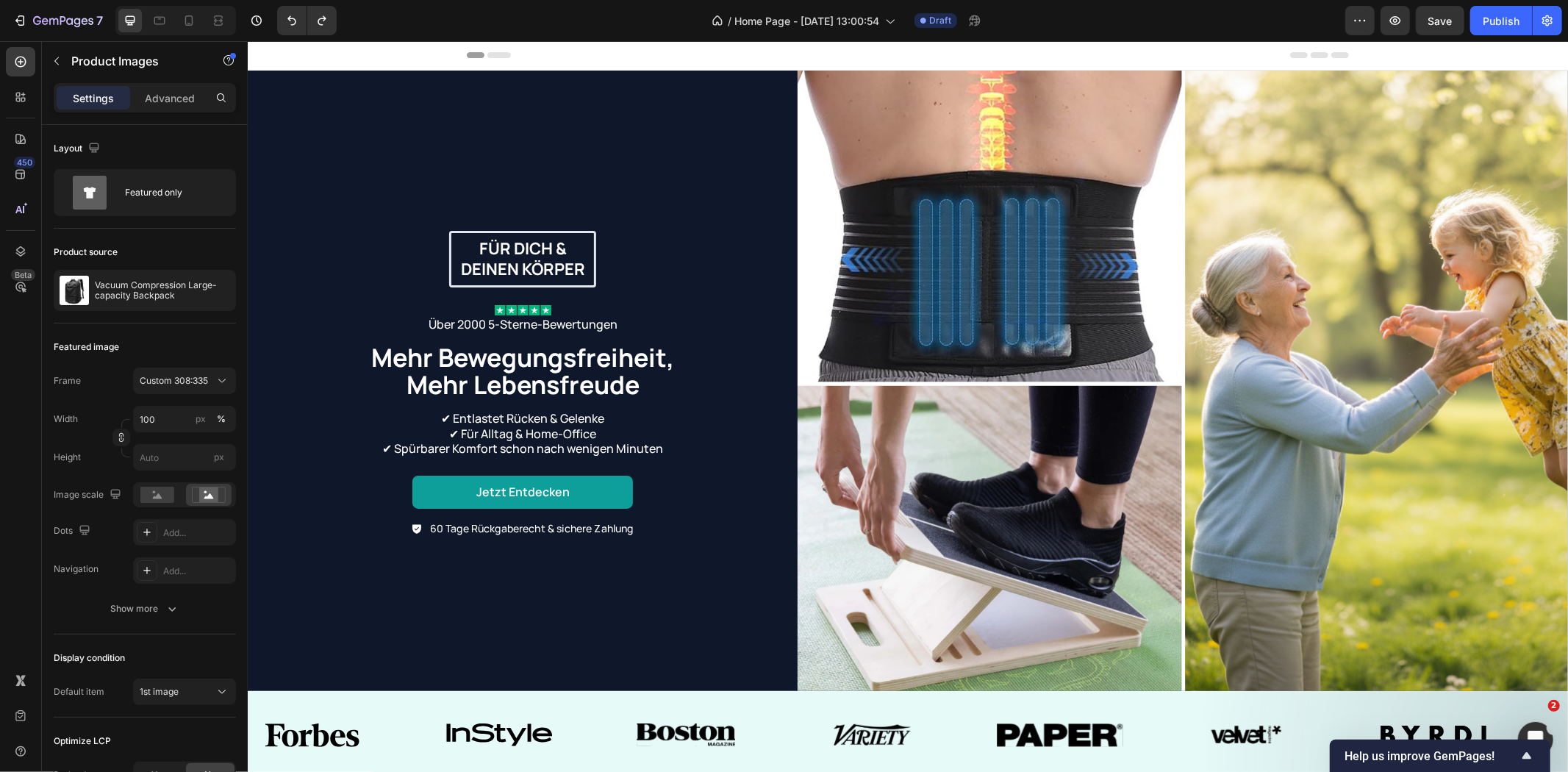
scroll to position [0, 0]
